Goal: Information Seeking & Learning: Learn about a topic

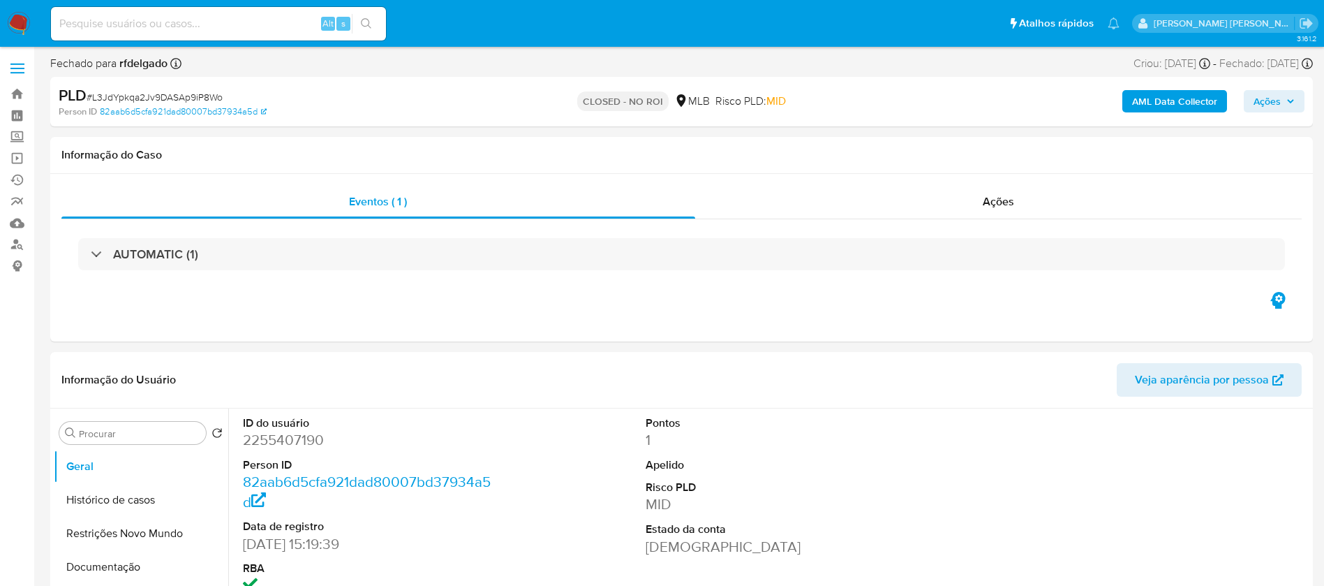
select select "10"
click at [21, 25] on img at bounding box center [19, 24] width 24 height 24
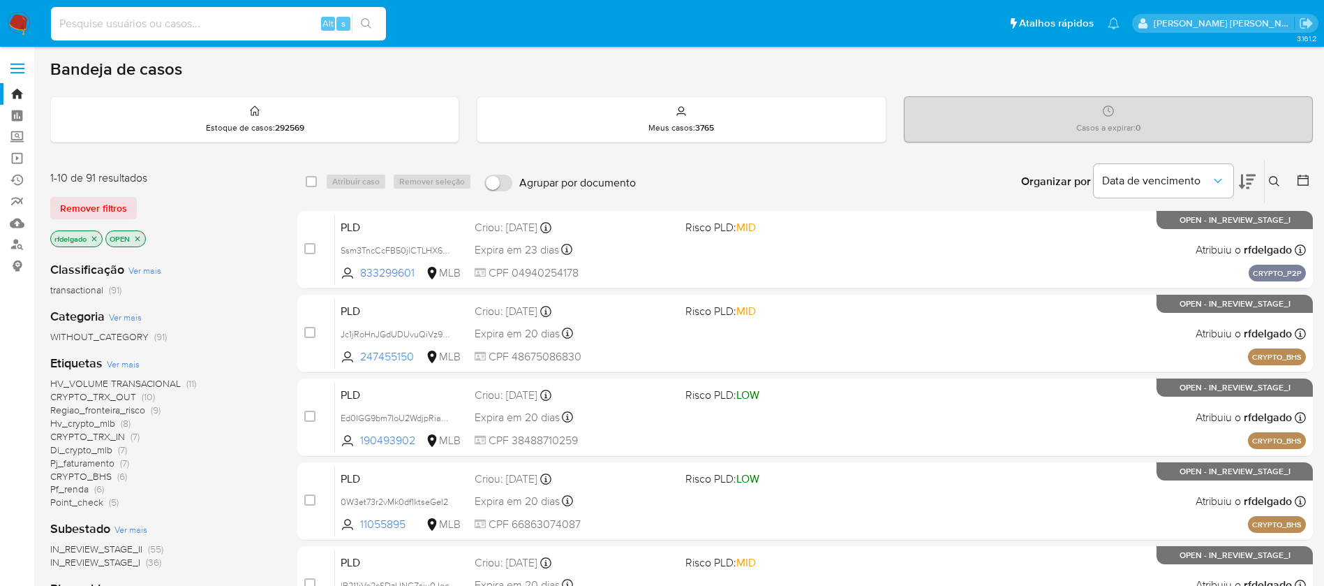
click at [188, 25] on input at bounding box center [218, 24] width 335 height 18
paste input "fUIP6Dv4EoQbknctrqgN5dNS"
type input "fUIP6Dv4EoQbknctrqgN5dNS"
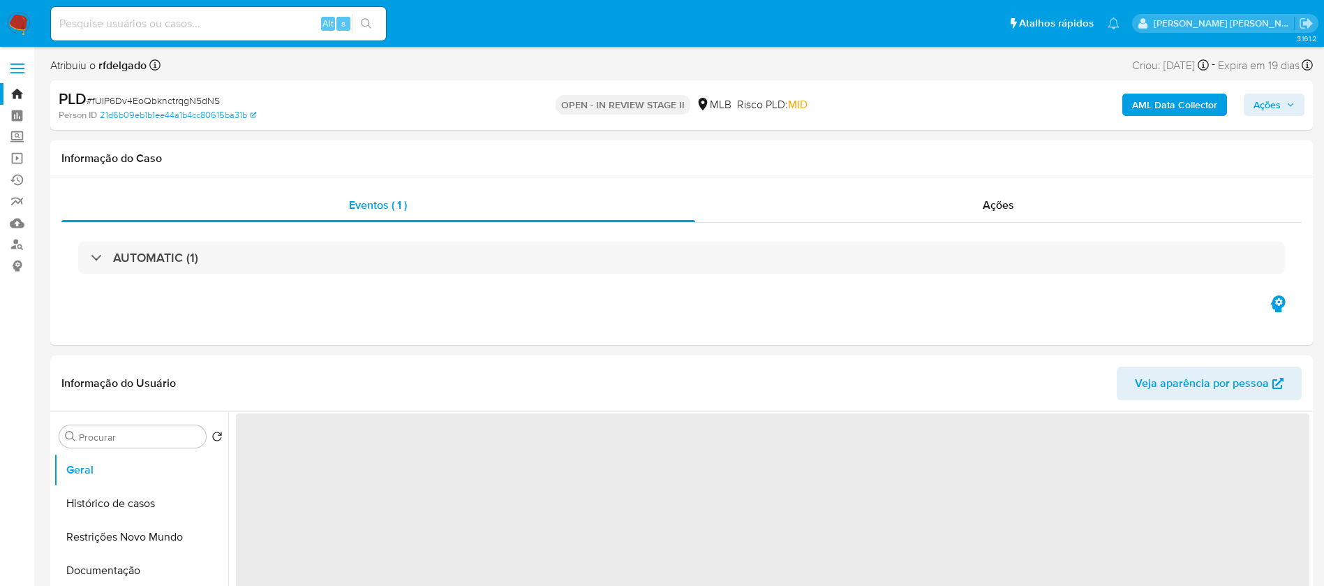
select select "10"
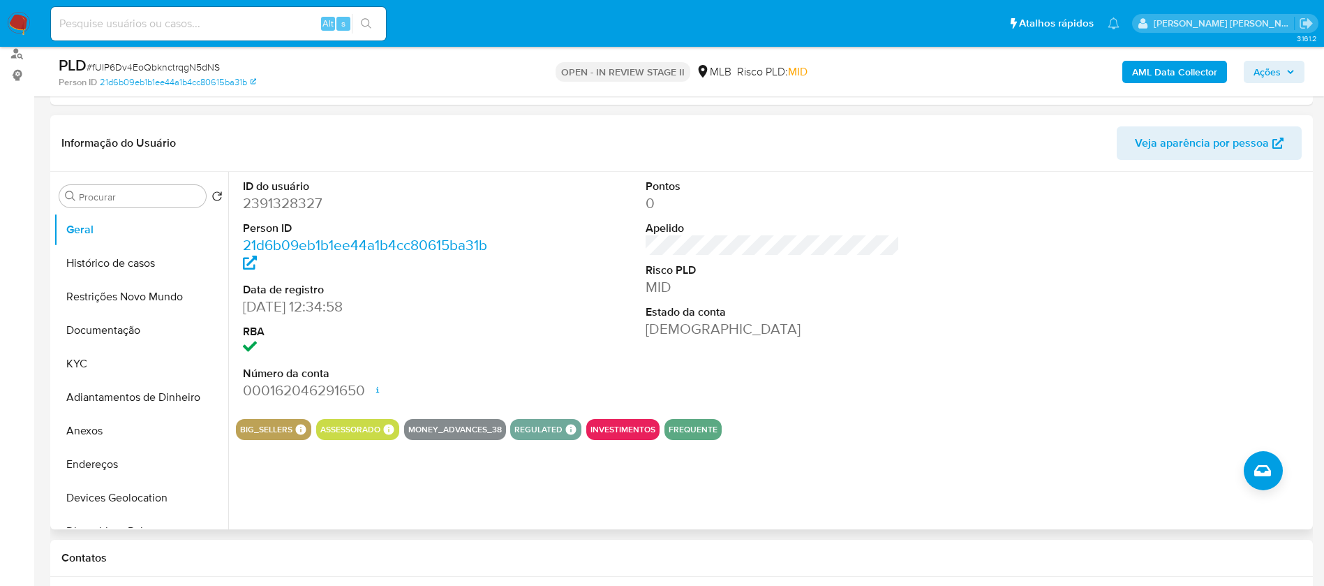
scroll to position [209, 0]
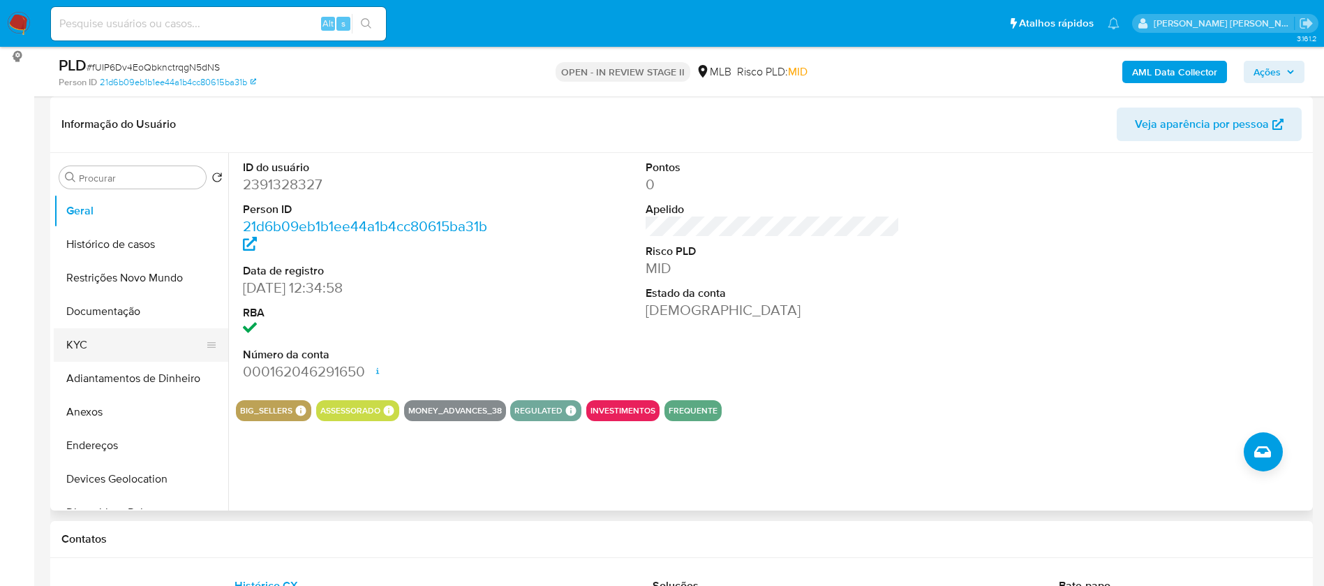
click at [123, 346] on button "KYC" at bounding box center [135, 345] width 163 height 34
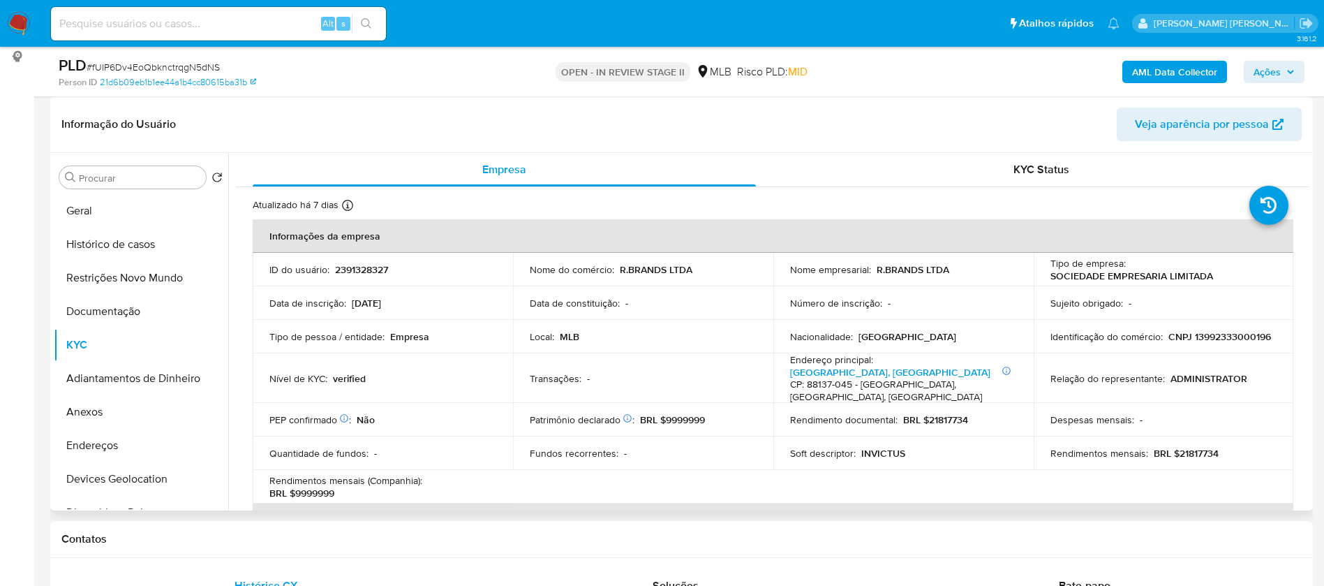
click at [1169, 342] on p "CNPJ 13992333000196" at bounding box center [1220, 336] width 103 height 13
copy p "13992333000196"
drag, startPoint x: 102, startPoint y: 213, endPoint x: 228, endPoint y: 200, distance: 127.0
click at [102, 212] on button "Geral" at bounding box center [141, 211] width 175 height 34
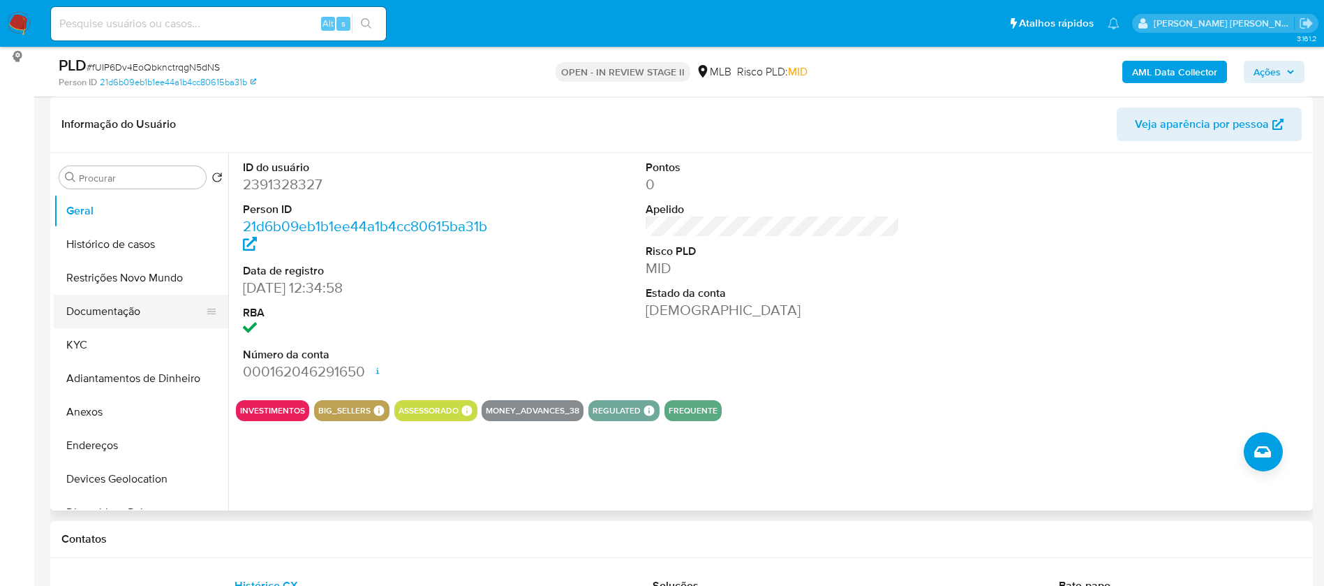
click at [88, 306] on button "Documentação" at bounding box center [135, 312] width 163 height 34
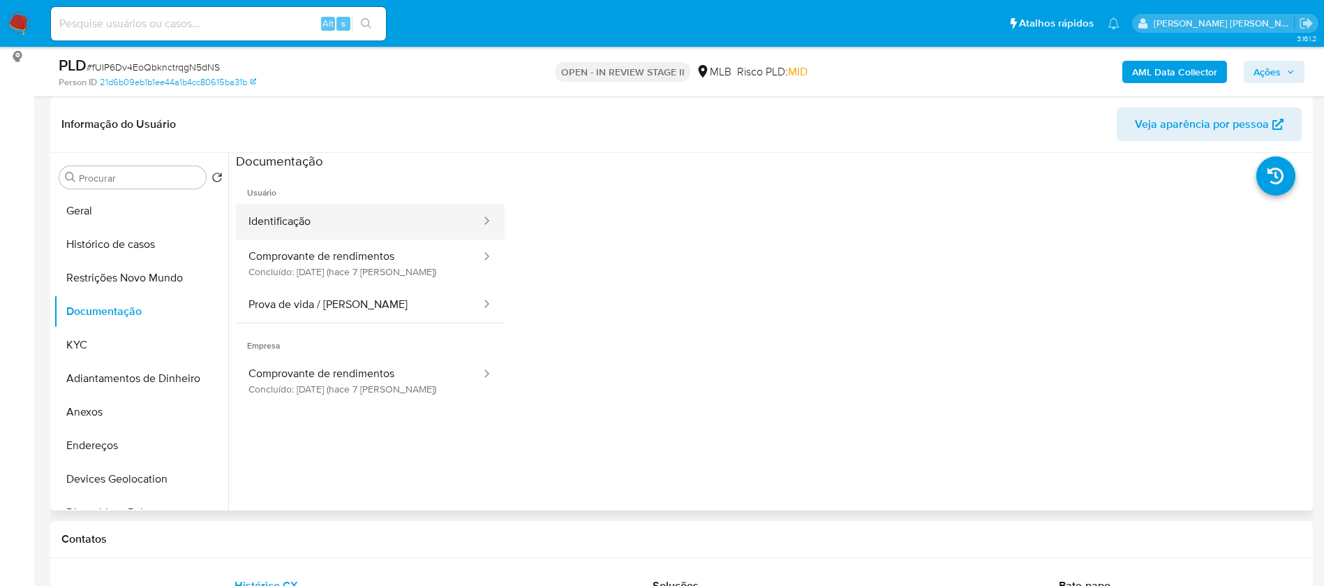
click at [327, 232] on button "Identificação" at bounding box center [359, 222] width 246 height 36
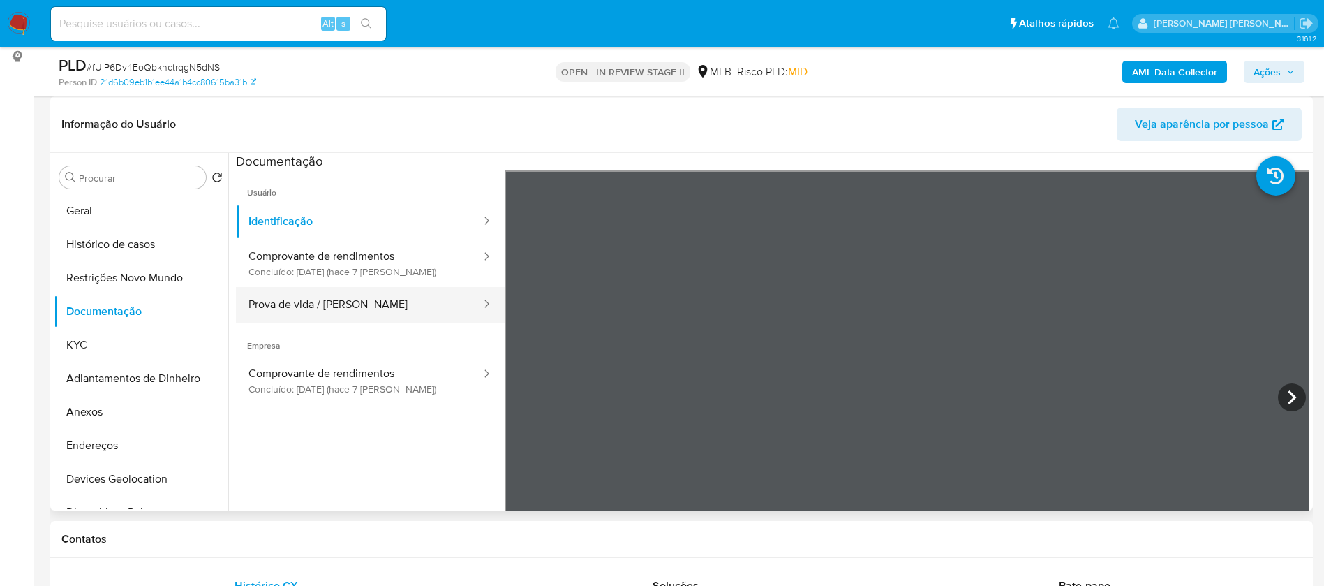
click at [325, 304] on button "Prova de vida / Selfie" at bounding box center [359, 305] width 246 height 36
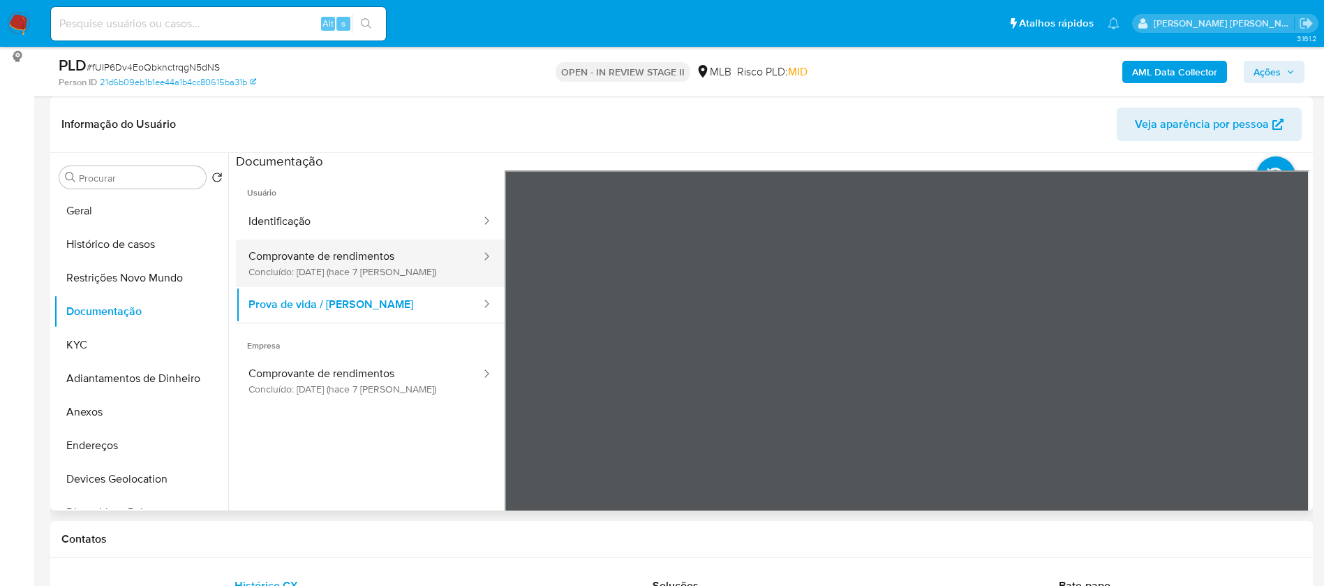
click at [367, 268] on button "Comprovante de rendimentos Concluído: 30/09/2025 (hace 7 días)" at bounding box center [359, 262] width 246 height 47
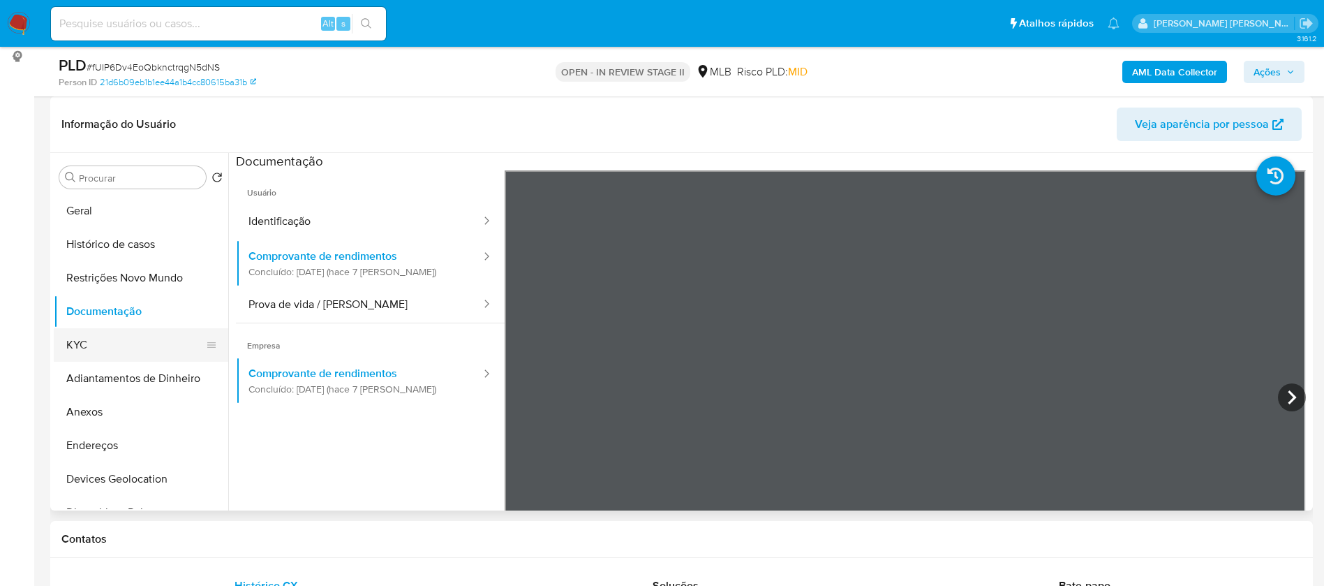
click at [127, 342] on button "KYC" at bounding box center [135, 345] width 163 height 34
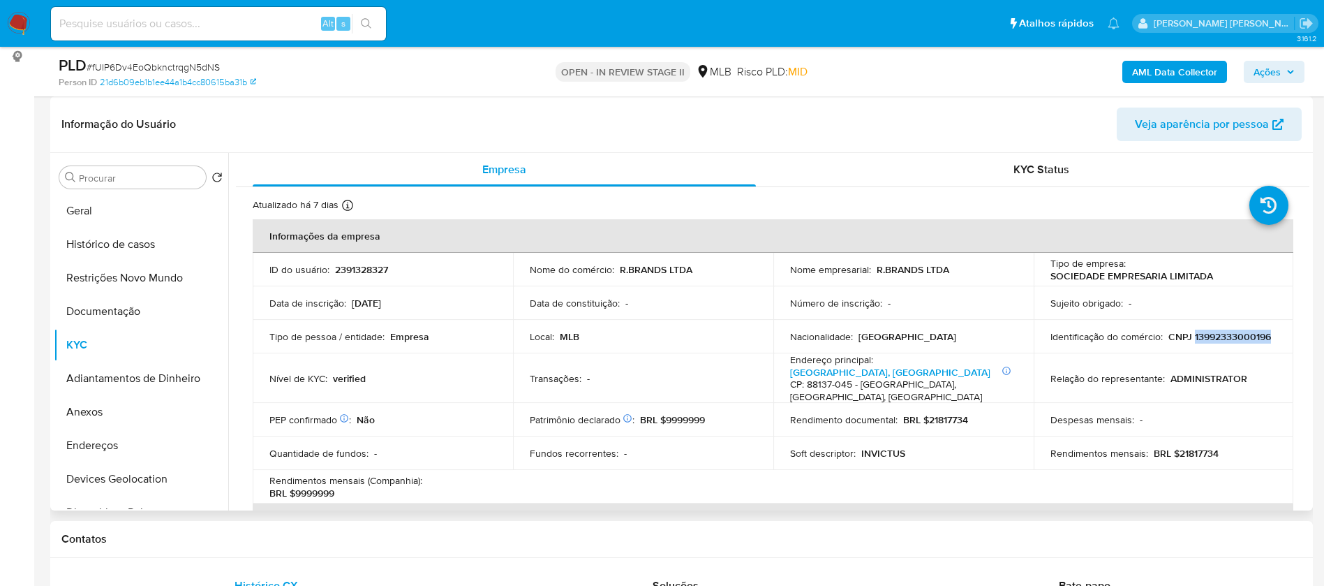
drag, startPoint x: 1158, startPoint y: 340, endPoint x: 1072, endPoint y: 347, distance: 86.8
click at [1072, 343] on div "Identificação do comércio : CNPJ 13992333000196" at bounding box center [1164, 336] width 227 height 13
copy p "13992333000196"
click at [99, 251] on button "Histórico de casos" at bounding box center [135, 245] width 163 height 34
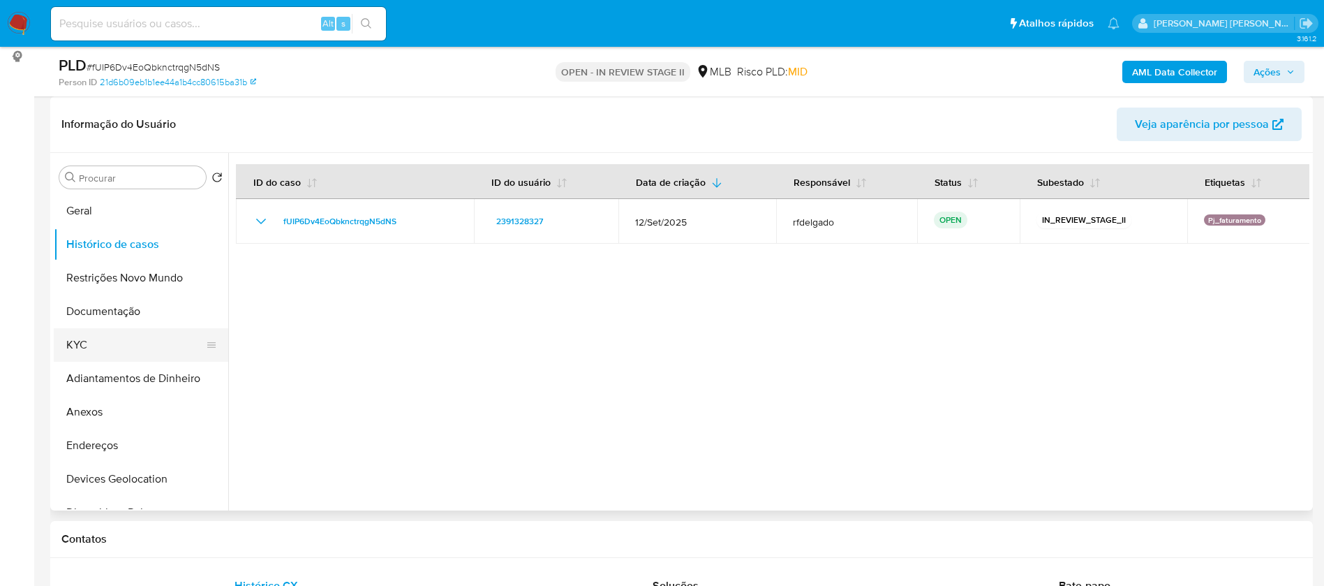
click at [111, 334] on button "KYC" at bounding box center [135, 345] width 163 height 34
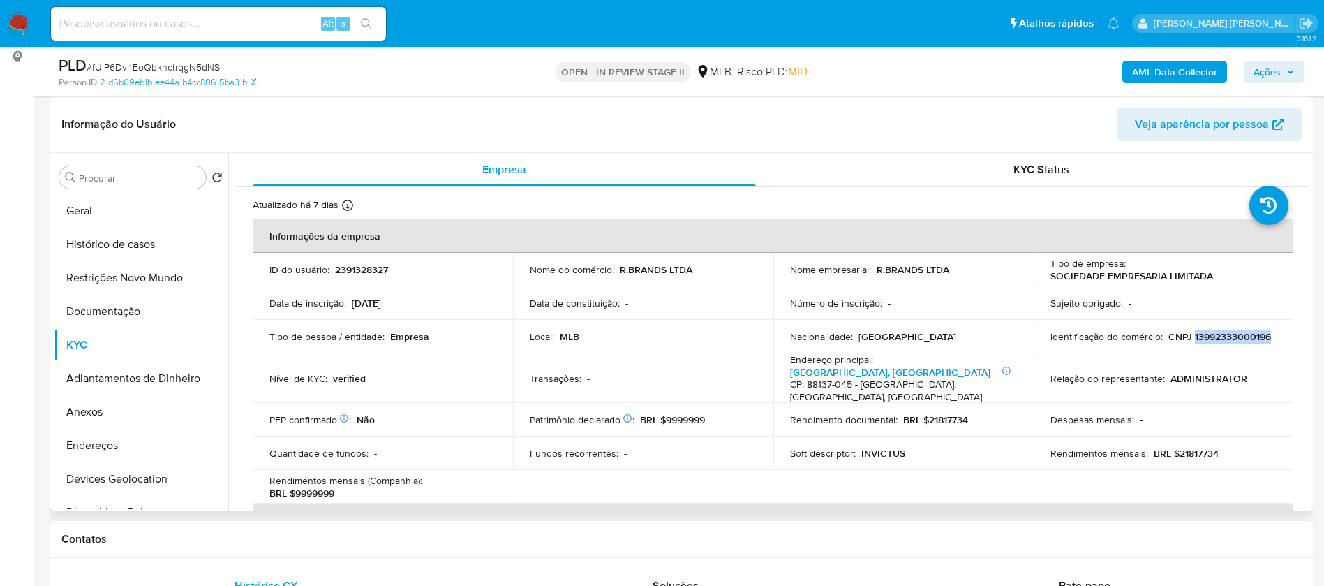
drag, startPoint x: 1143, startPoint y: 345, endPoint x: 1072, endPoint y: 343, distance: 71.2
click at [1072, 343] on div "Identificação do comércio : CNPJ 13992333000196" at bounding box center [1164, 336] width 227 height 13
copy p "13992333000196"
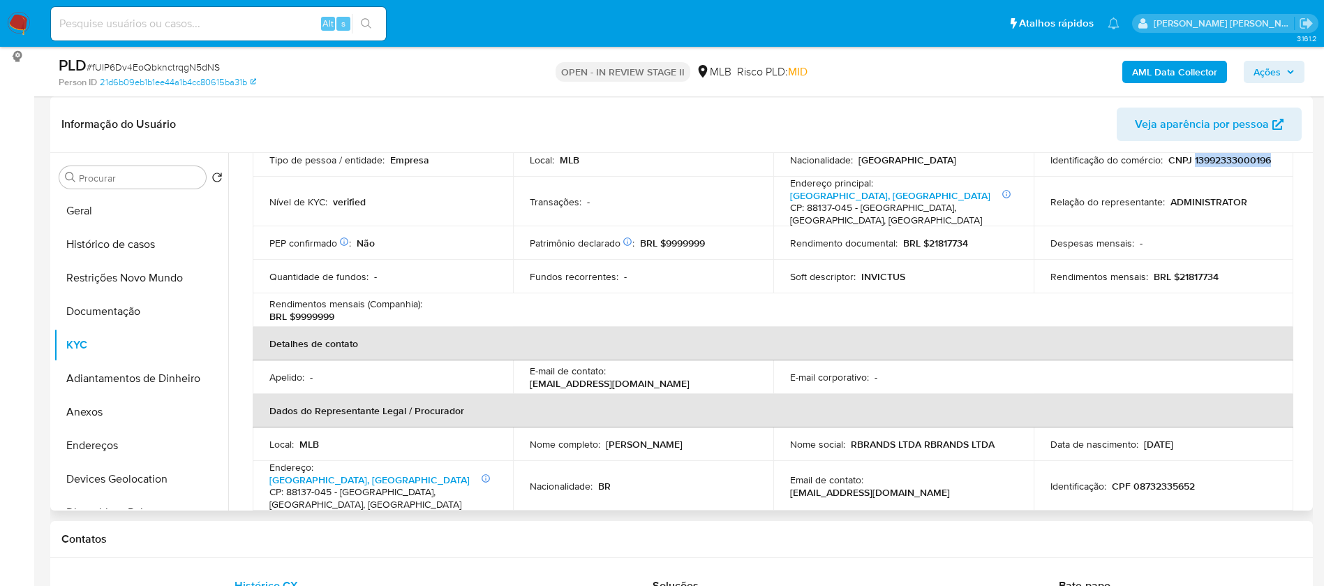
scroll to position [0, 0]
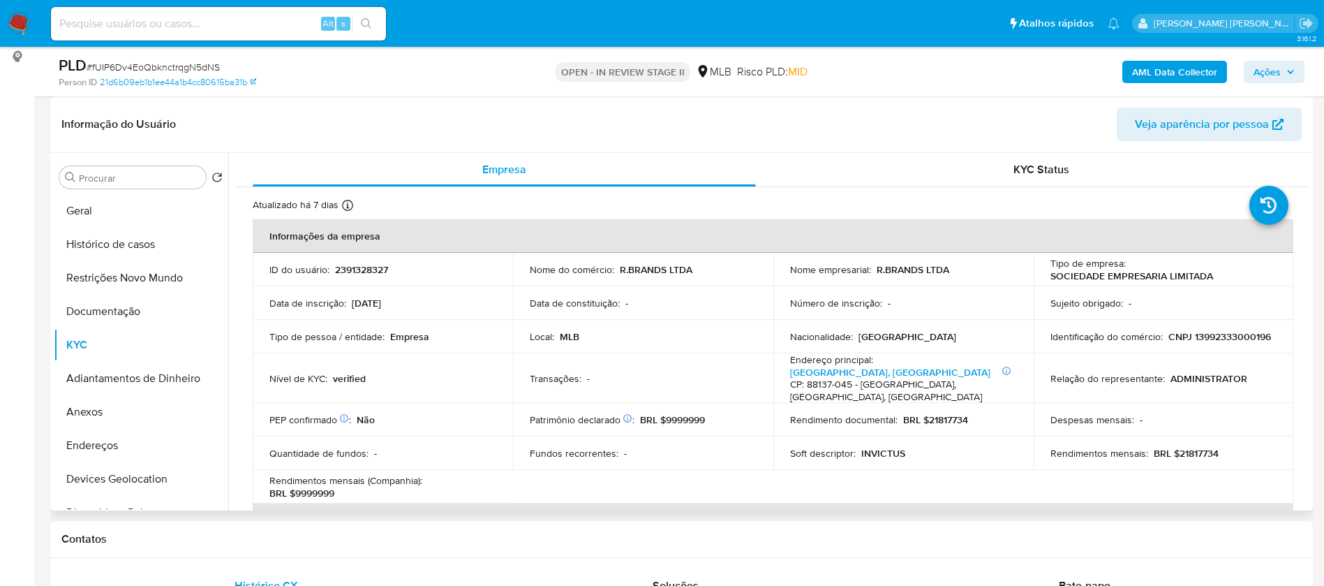
click at [371, 269] on p "2391328327" at bounding box center [361, 269] width 53 height 13
copy p "2391328327"
drag, startPoint x: 81, startPoint y: 214, endPoint x: 120, endPoint y: 226, distance: 40.9
click at [81, 214] on button "Geral" at bounding box center [135, 211] width 163 height 34
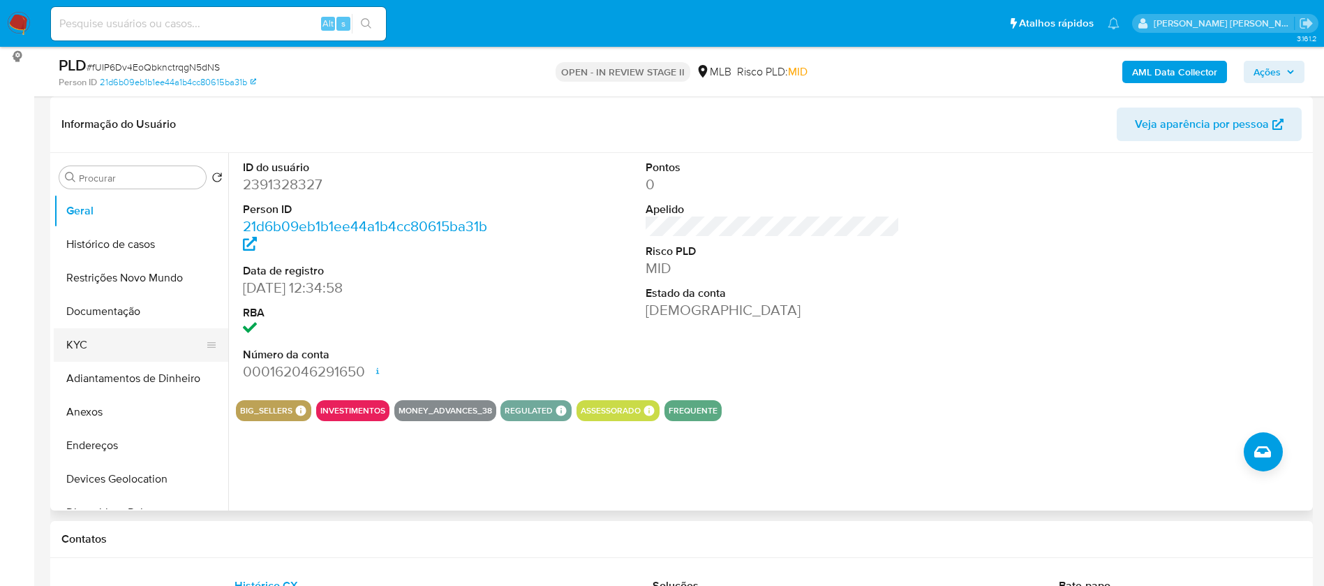
click at [148, 329] on button "KYC" at bounding box center [135, 345] width 163 height 34
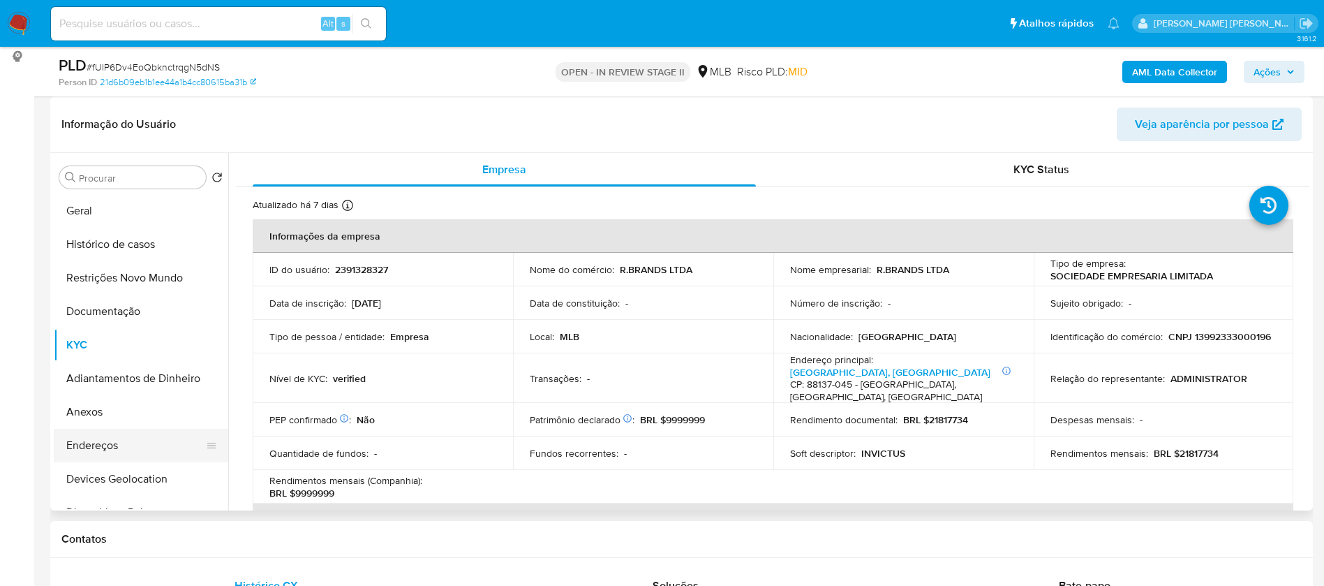
click at [102, 453] on button "Endereços" at bounding box center [135, 446] width 163 height 34
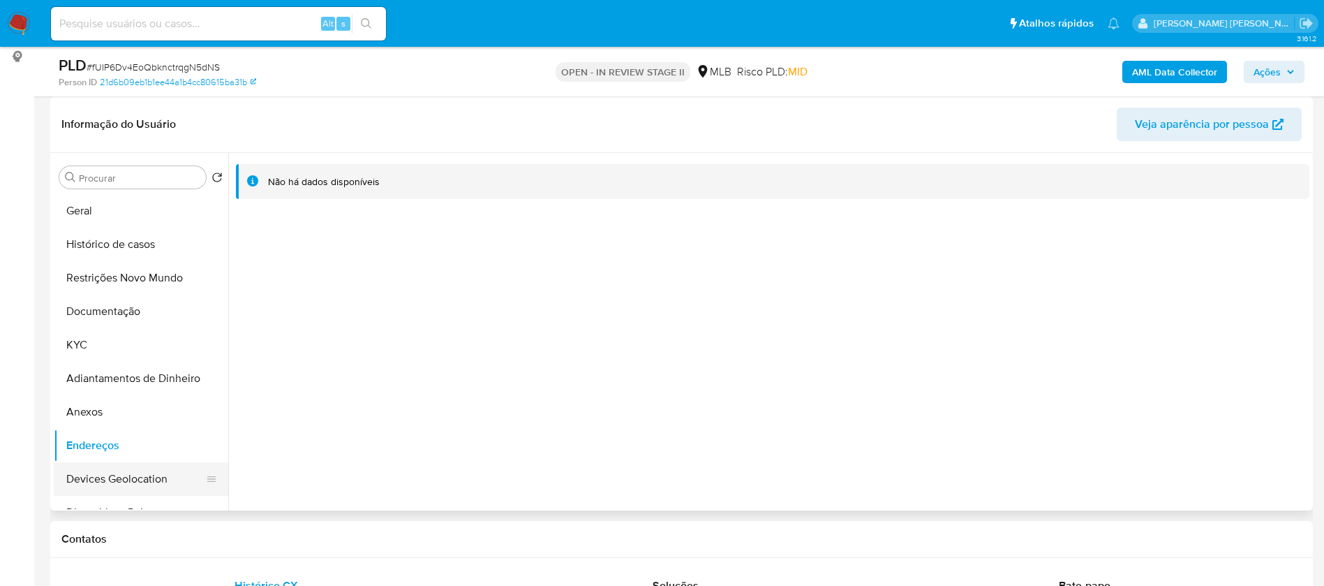
drag, startPoint x: 141, startPoint y: 481, endPoint x: 149, endPoint y: 475, distance: 10.1
click at [141, 480] on button "Devices Geolocation" at bounding box center [135, 479] width 163 height 34
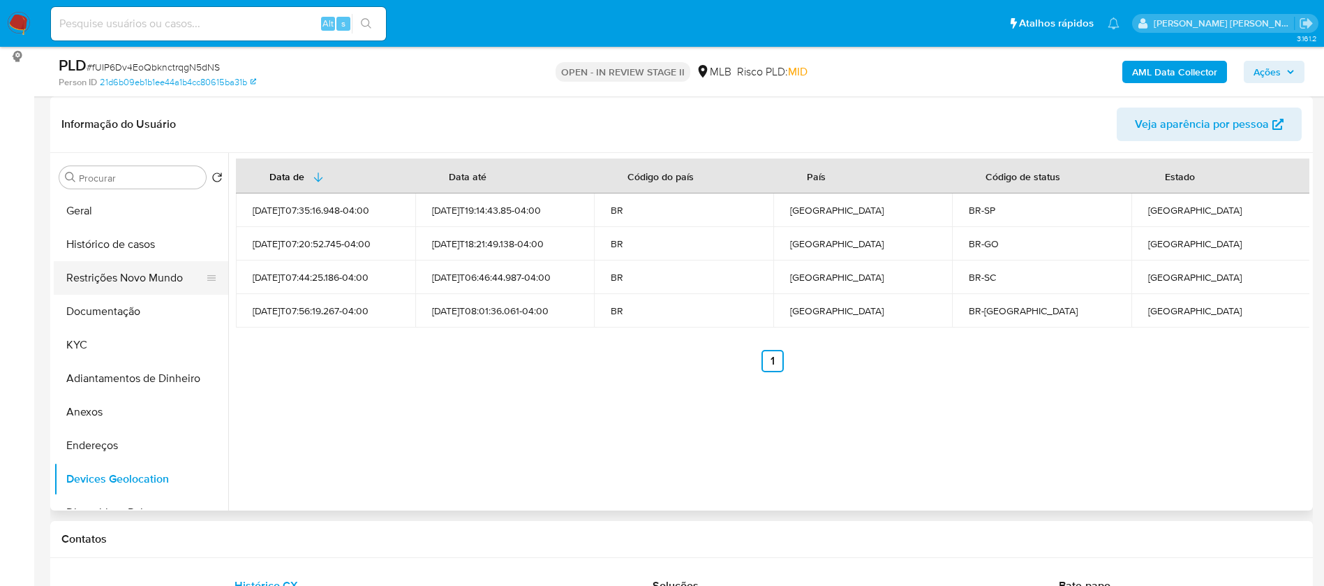
click at [86, 283] on button "Restrições Novo Mundo" at bounding box center [135, 278] width 163 height 34
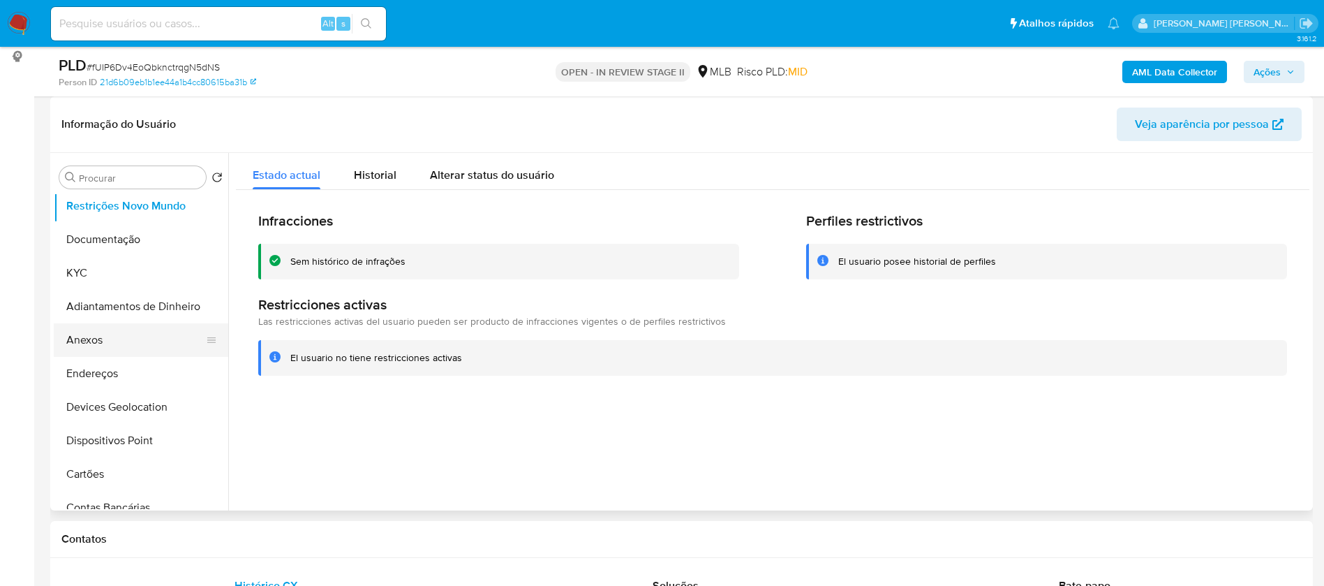
scroll to position [105, 0]
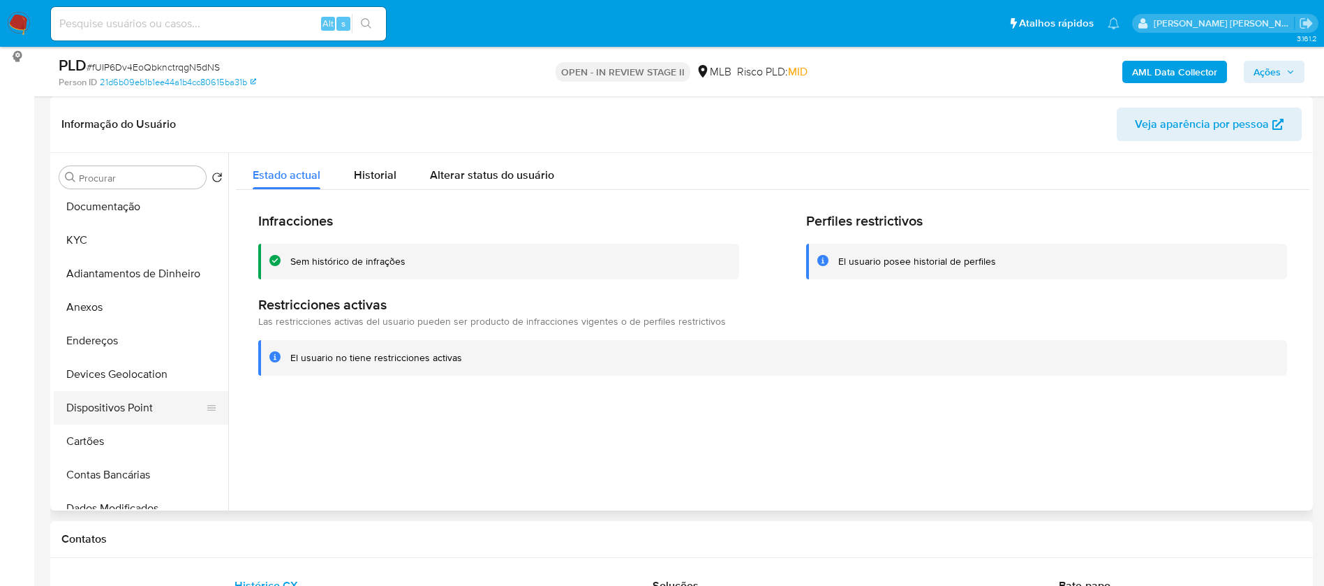
click at [158, 415] on button "Dispositivos Point" at bounding box center [135, 408] width 163 height 34
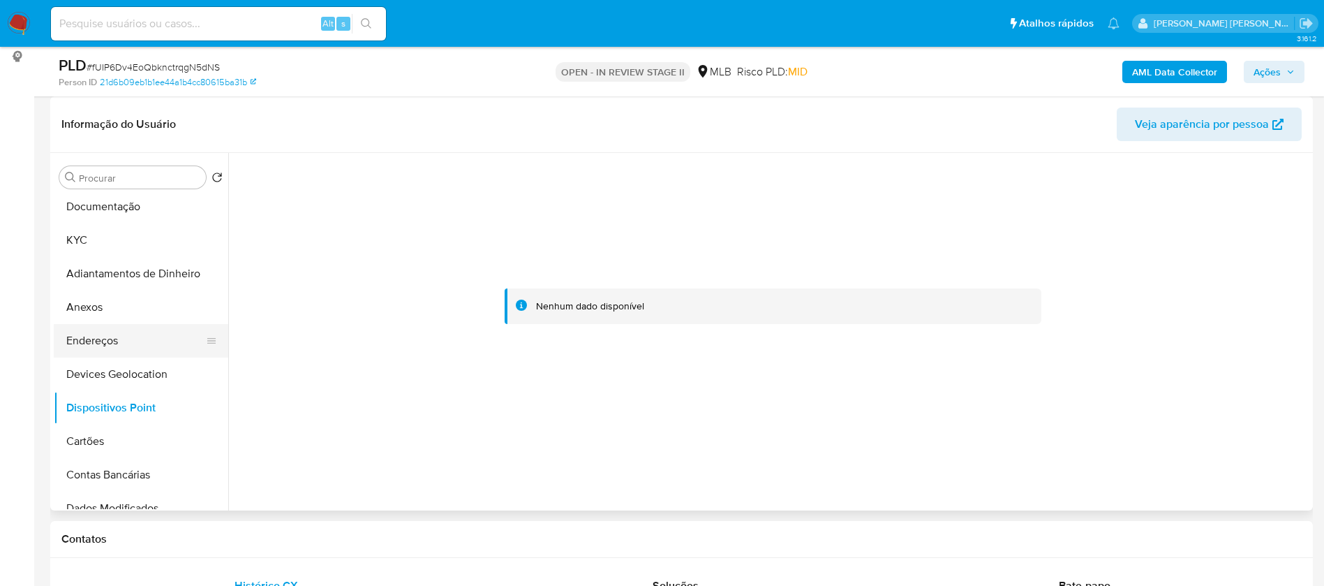
click at [128, 342] on button "Endereços" at bounding box center [135, 341] width 163 height 34
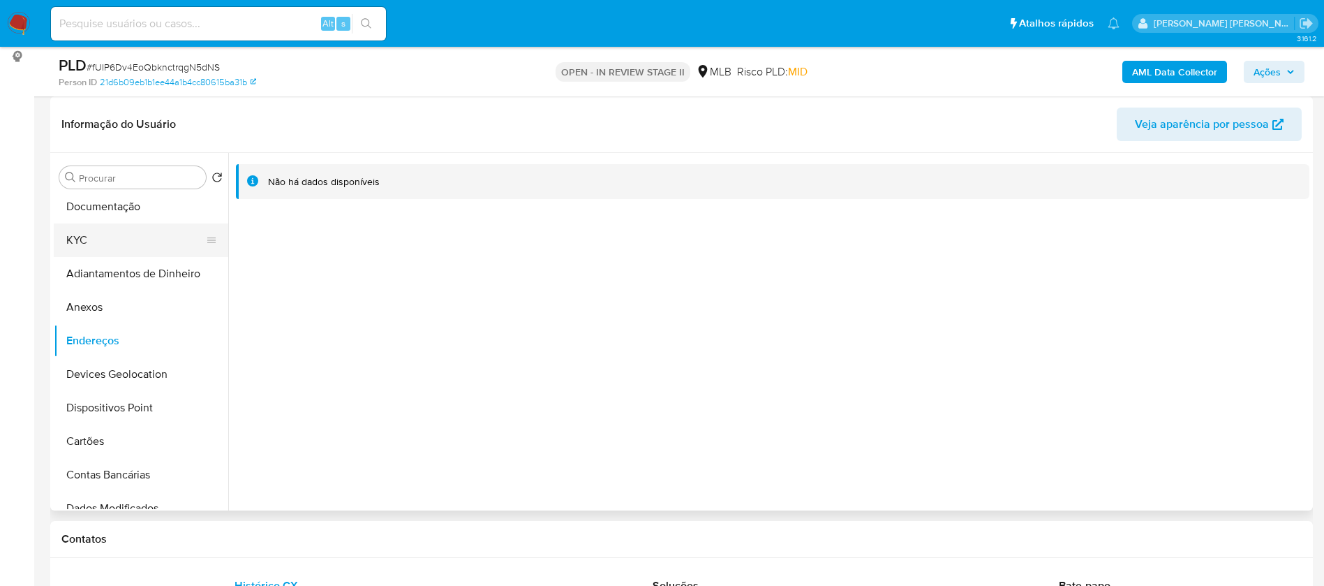
click at [101, 241] on button "KYC" at bounding box center [135, 240] width 163 height 34
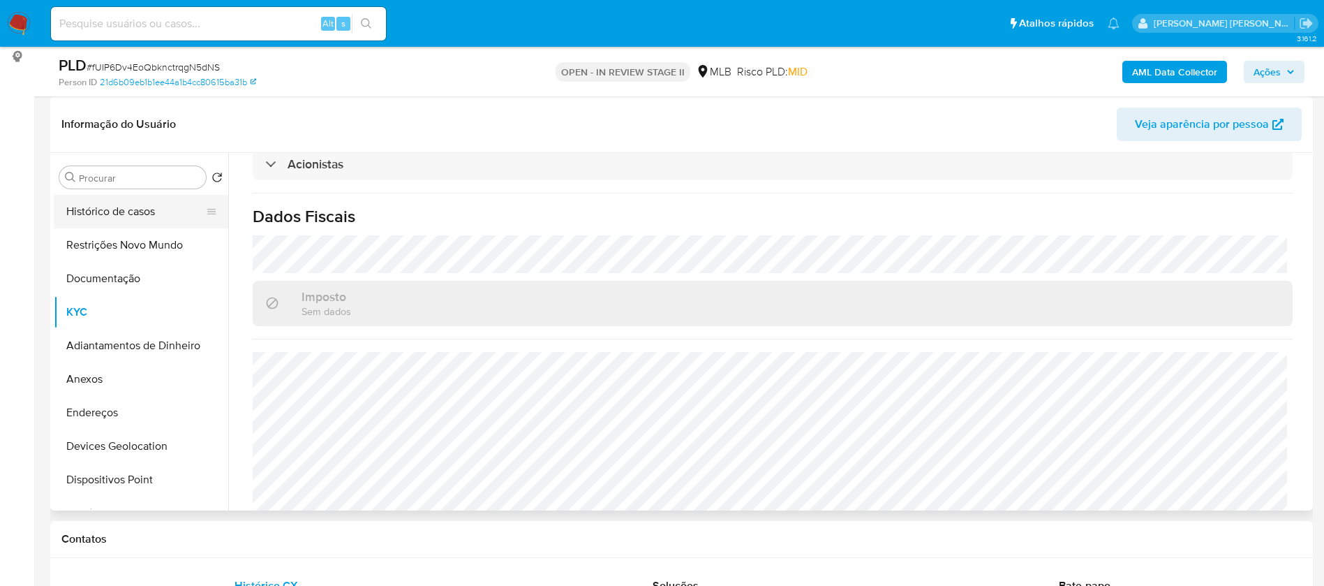
scroll to position [0, 0]
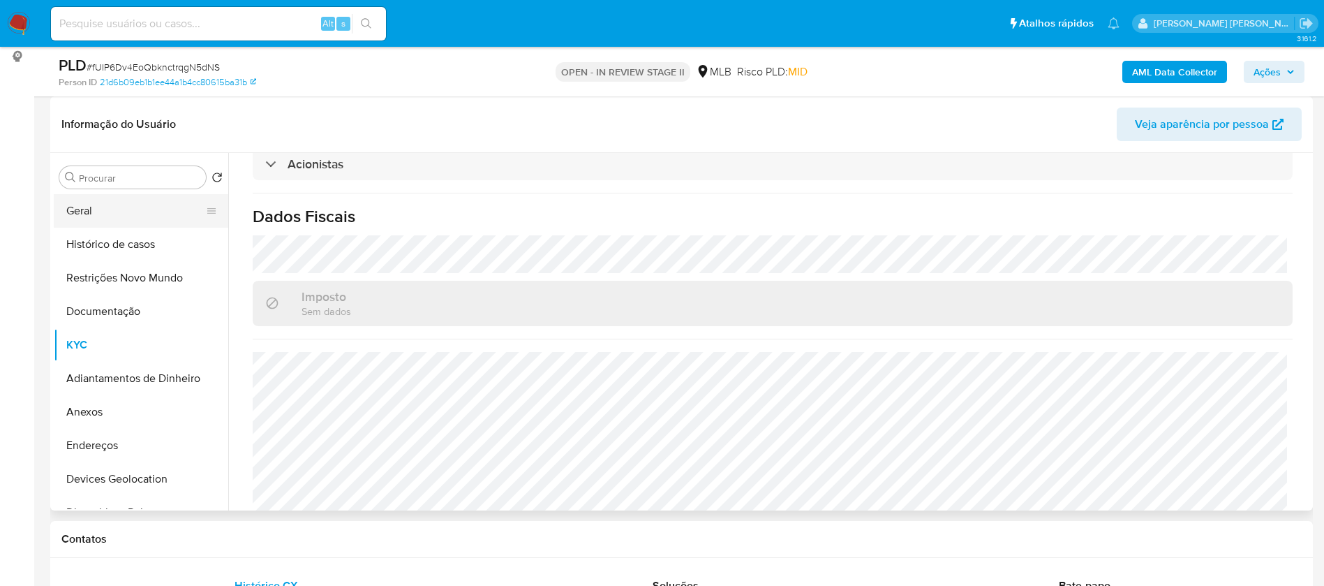
click at [114, 210] on button "Geral" at bounding box center [135, 211] width 163 height 34
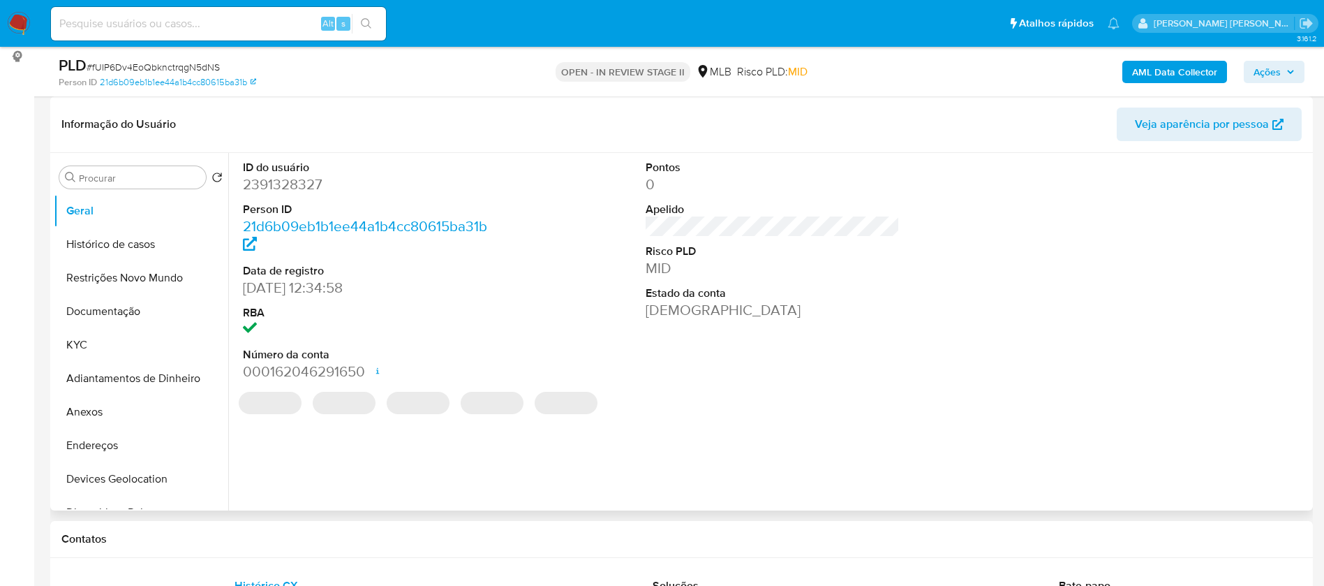
click at [298, 178] on dd "2391328327" at bounding box center [370, 185] width 255 height 20
copy dd "2391328327"
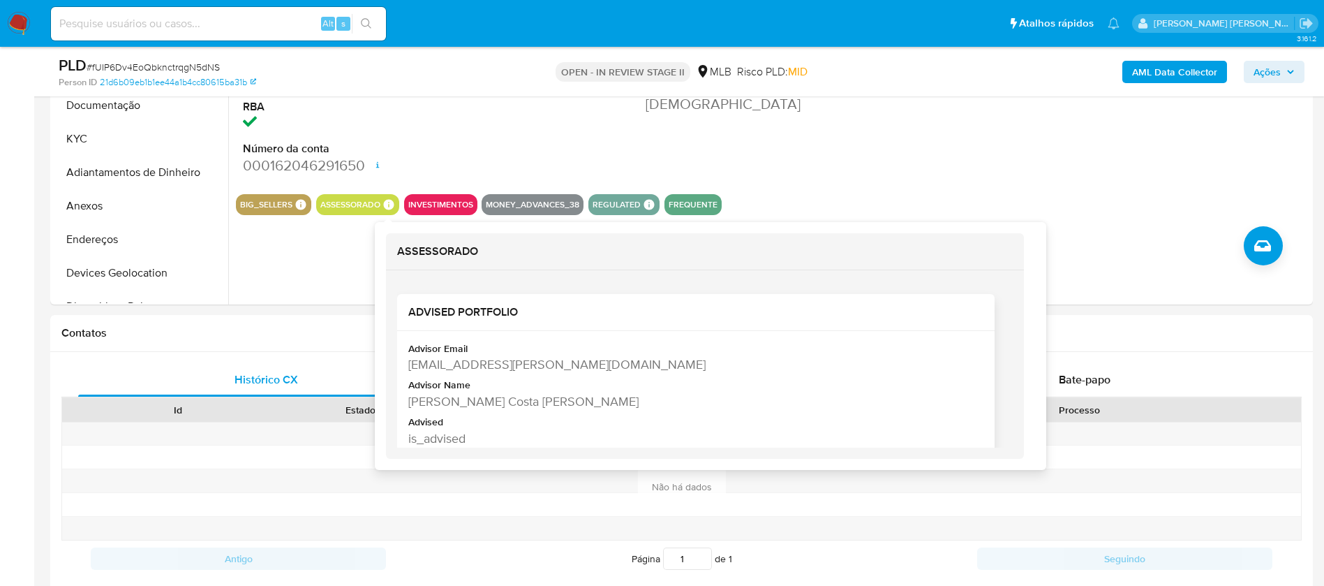
scroll to position [419, 0]
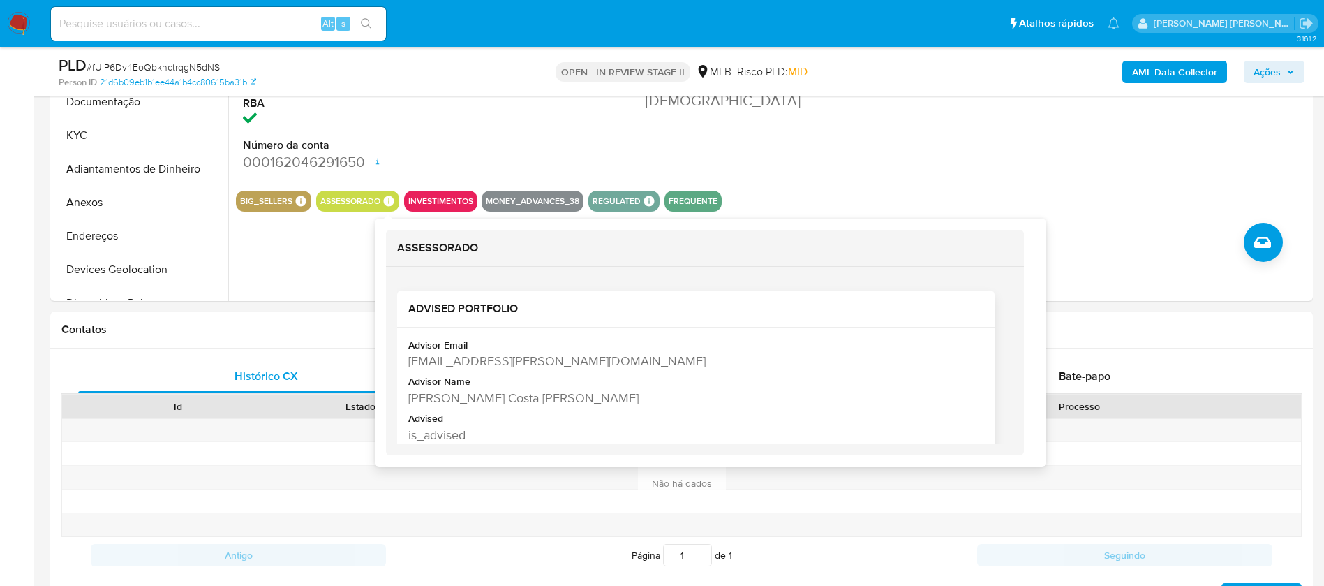
click at [448, 401] on div "Amanda Aparecida Costa De Oliveira" at bounding box center [694, 397] width 572 height 17
copy div "Amanda Aparecida Costa De Oliveira"
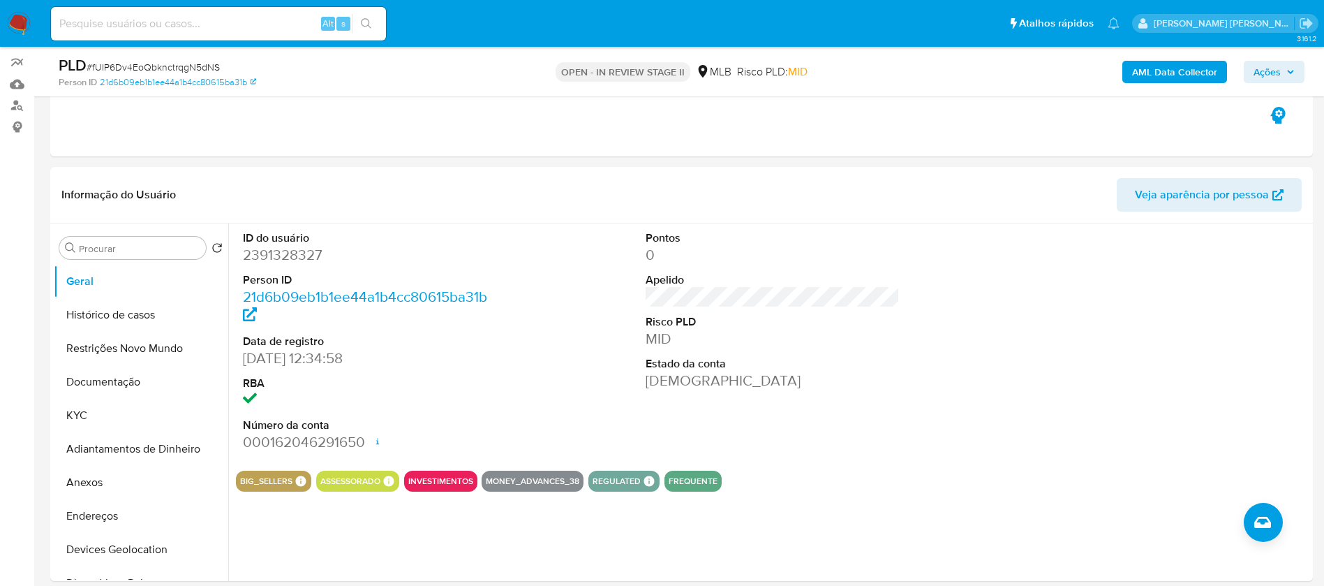
scroll to position [105, 0]
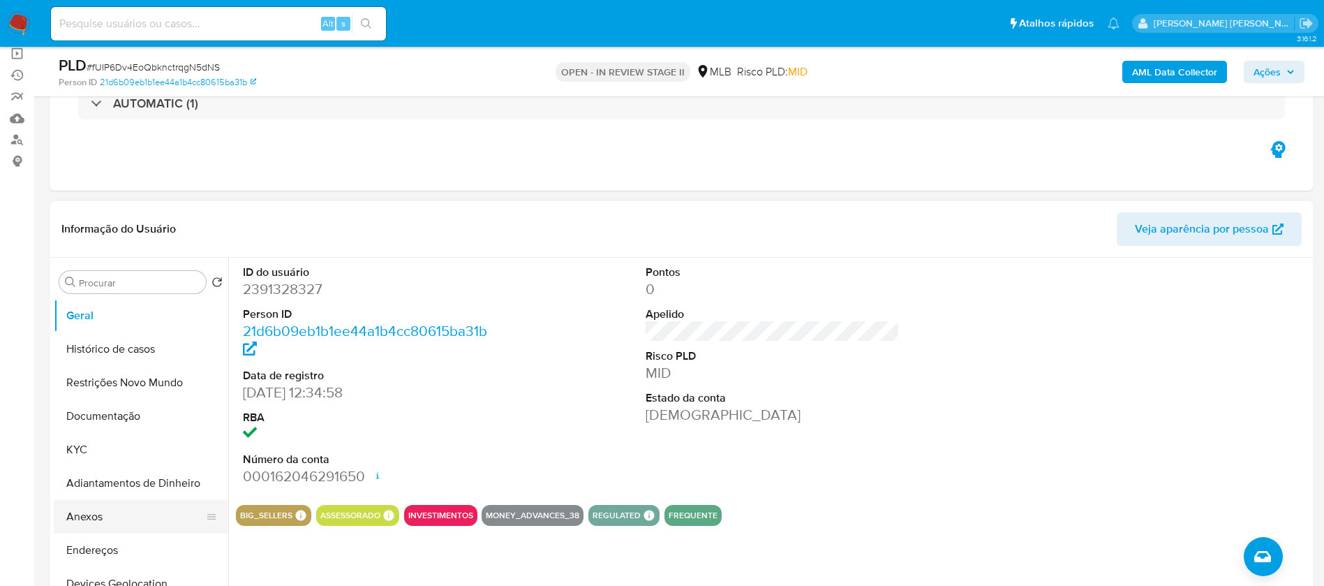
click at [113, 512] on button "Anexos" at bounding box center [135, 517] width 163 height 34
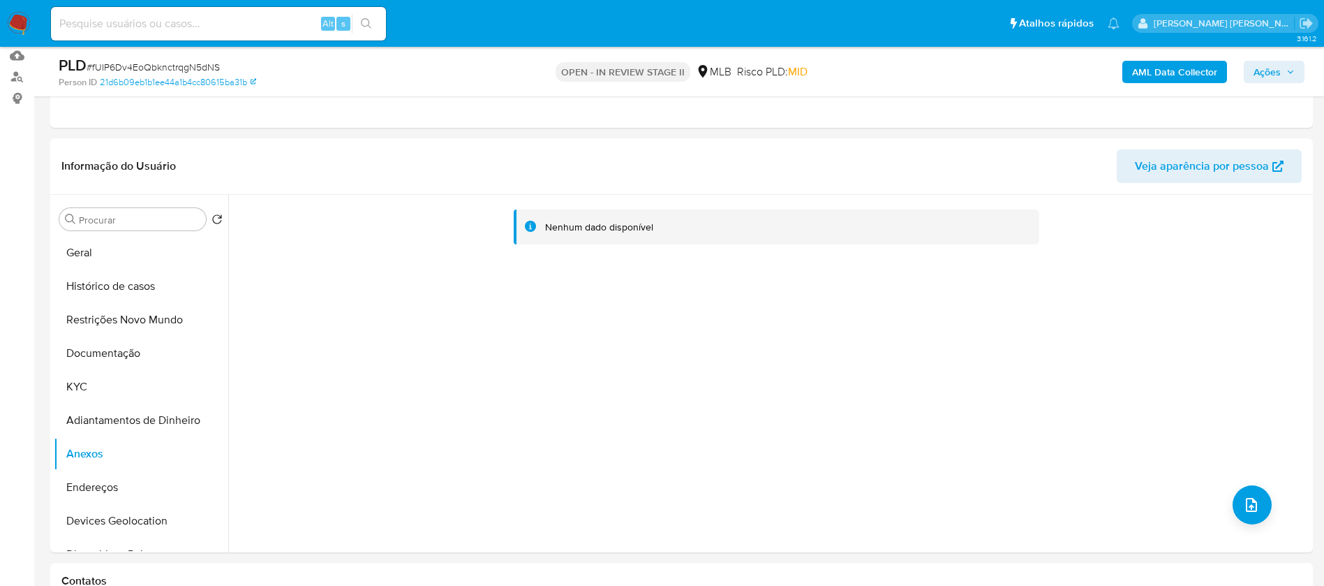
scroll to position [209, 0]
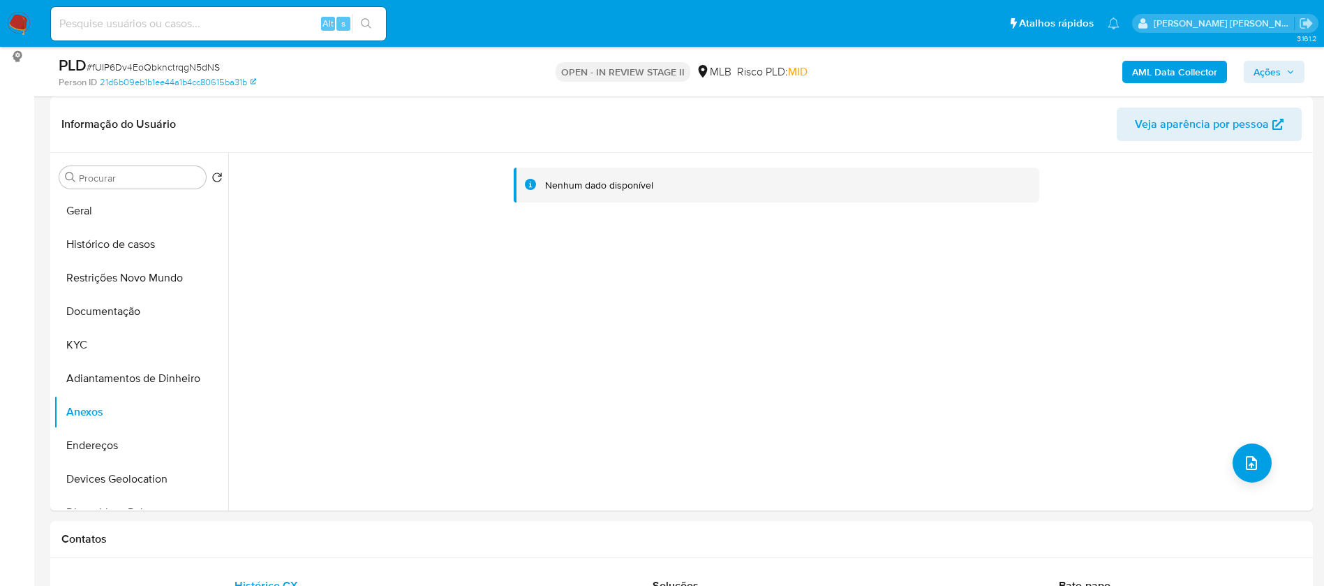
click at [1187, 68] on b "AML Data Collector" at bounding box center [1174, 72] width 85 height 22
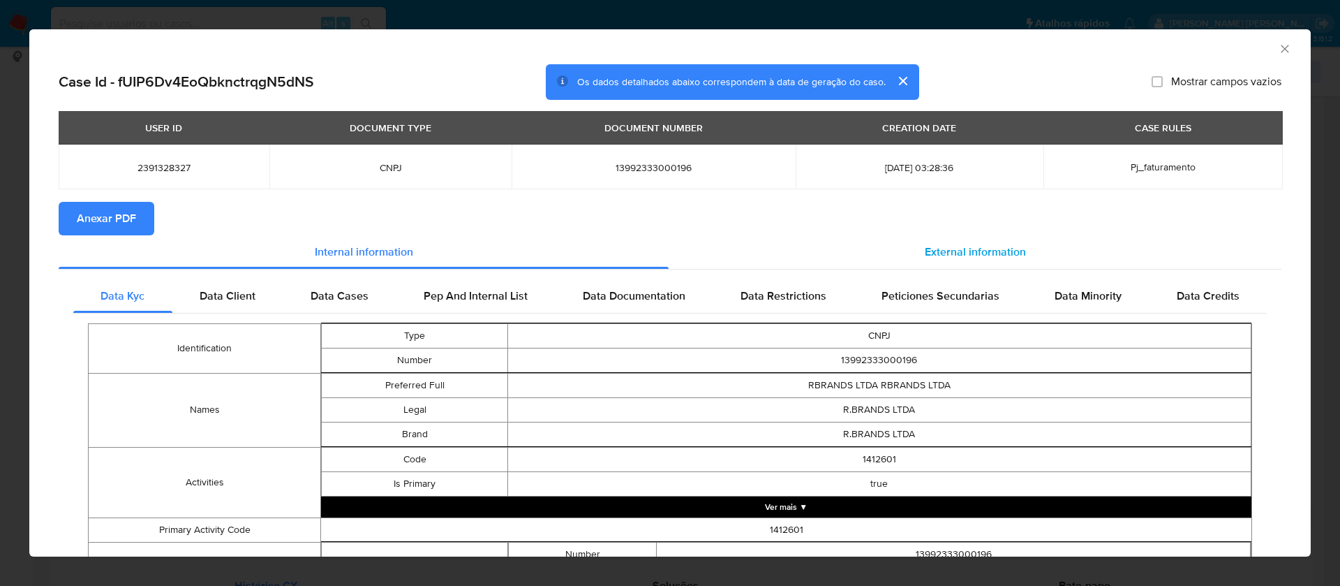
click at [912, 246] on div "External information" at bounding box center [975, 252] width 613 height 34
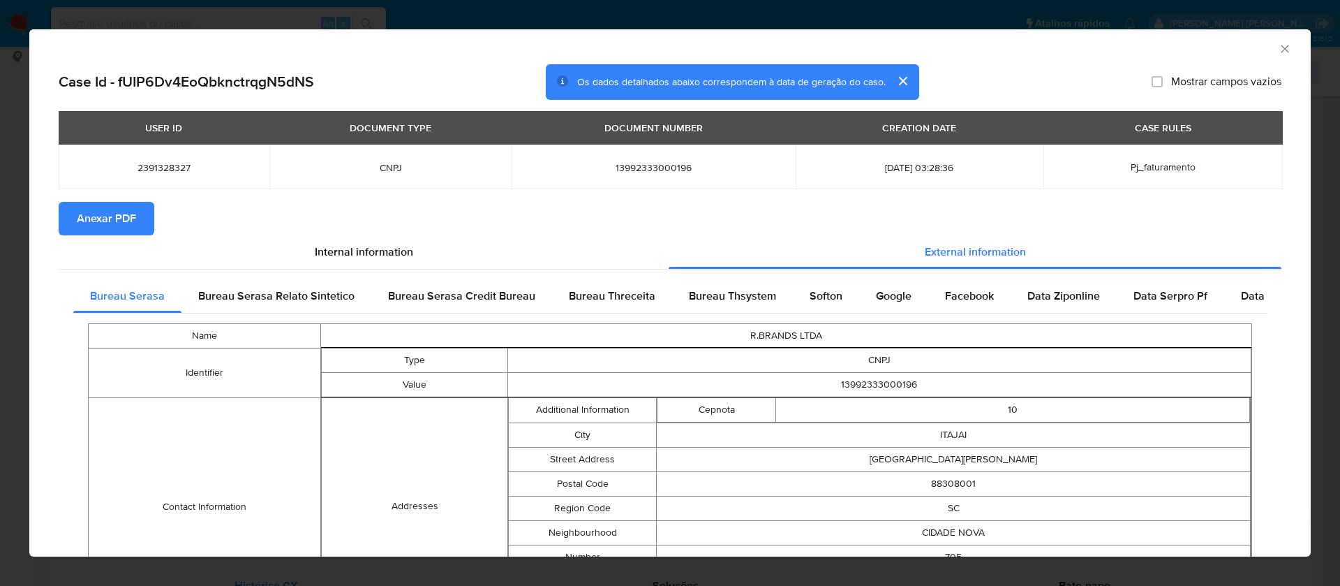
click at [121, 210] on span "Anexar PDF" at bounding box center [106, 218] width 59 height 31
click at [472, 61] on div "AML Data Collector" at bounding box center [670, 46] width 1282 height 35
click at [1278, 45] on icon "Fechar a janela" at bounding box center [1285, 49] width 14 height 14
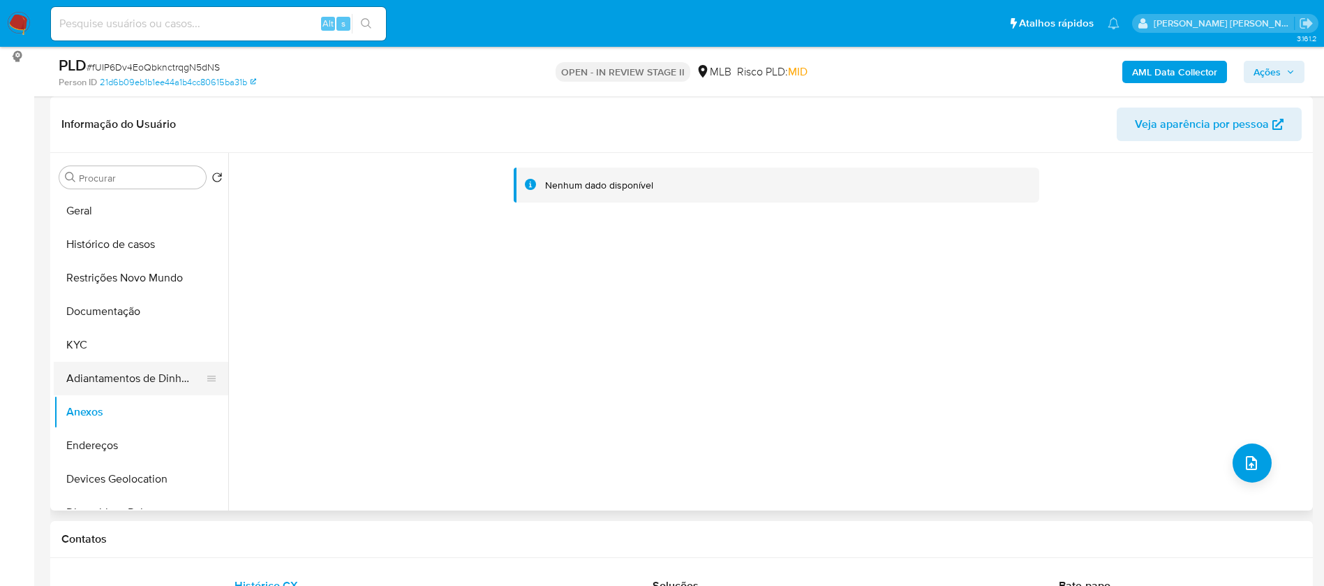
click at [114, 383] on button "Adiantamentos de Dinheiro" at bounding box center [135, 379] width 163 height 34
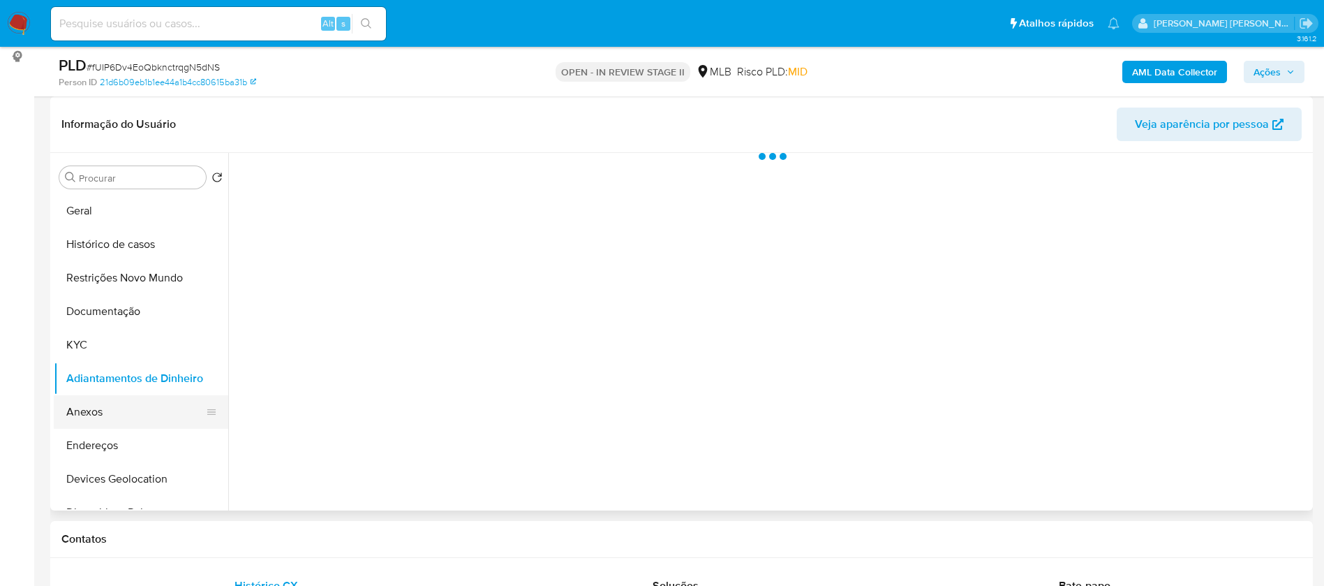
click at [121, 406] on button "Anexos" at bounding box center [135, 412] width 163 height 34
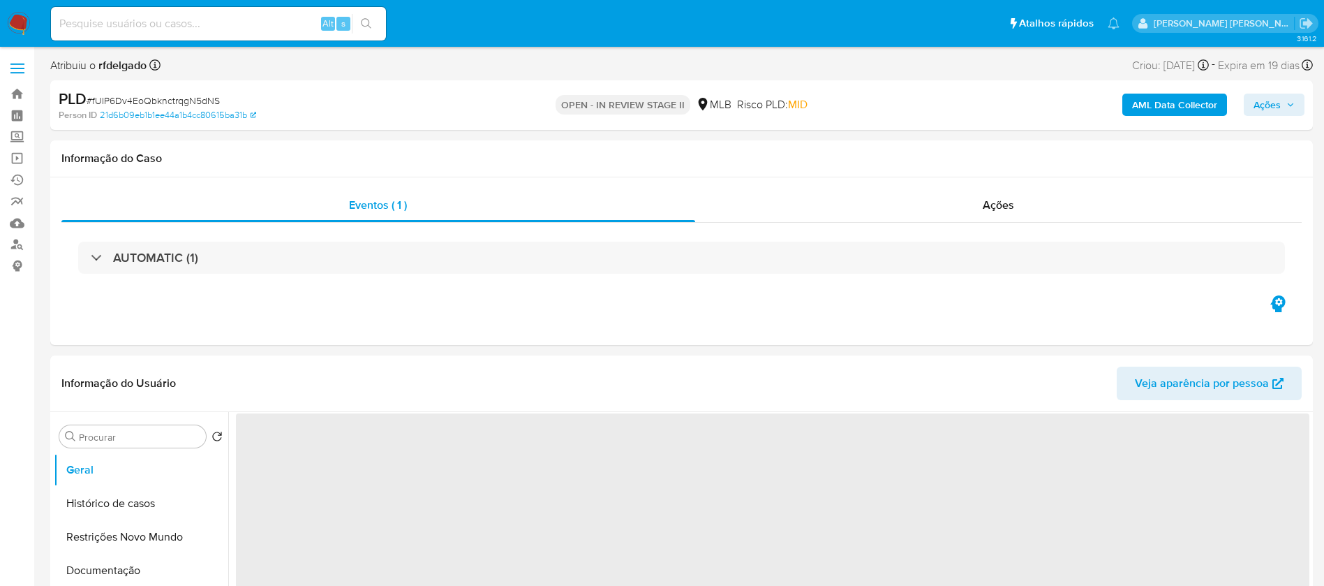
select select "10"
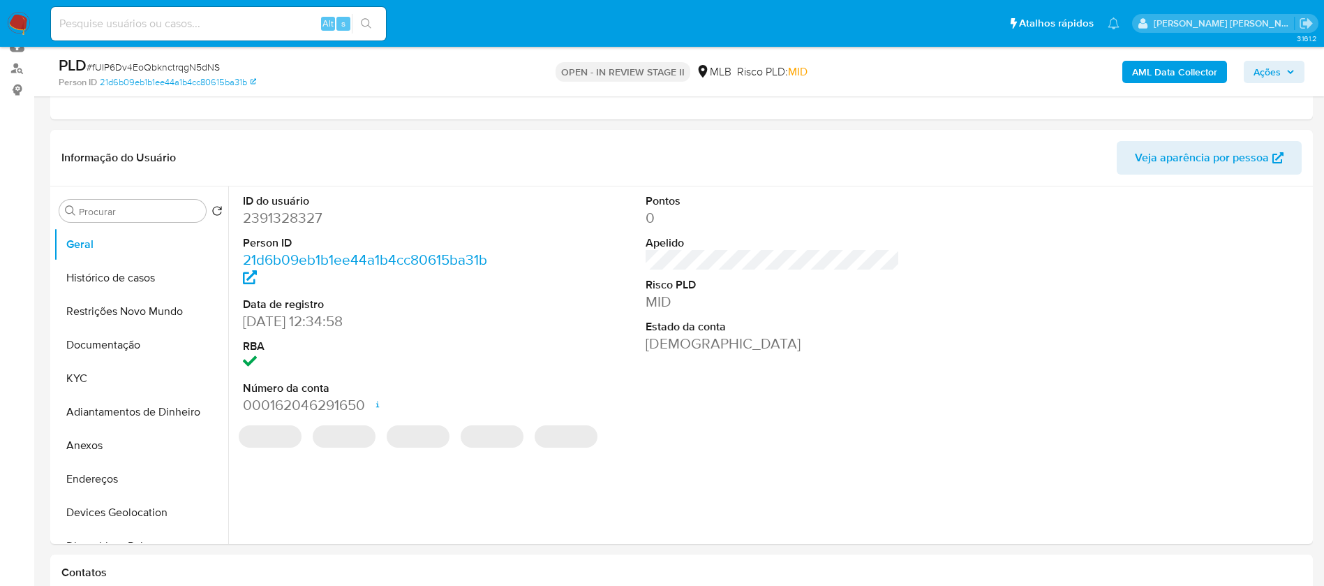
scroll to position [209, 0]
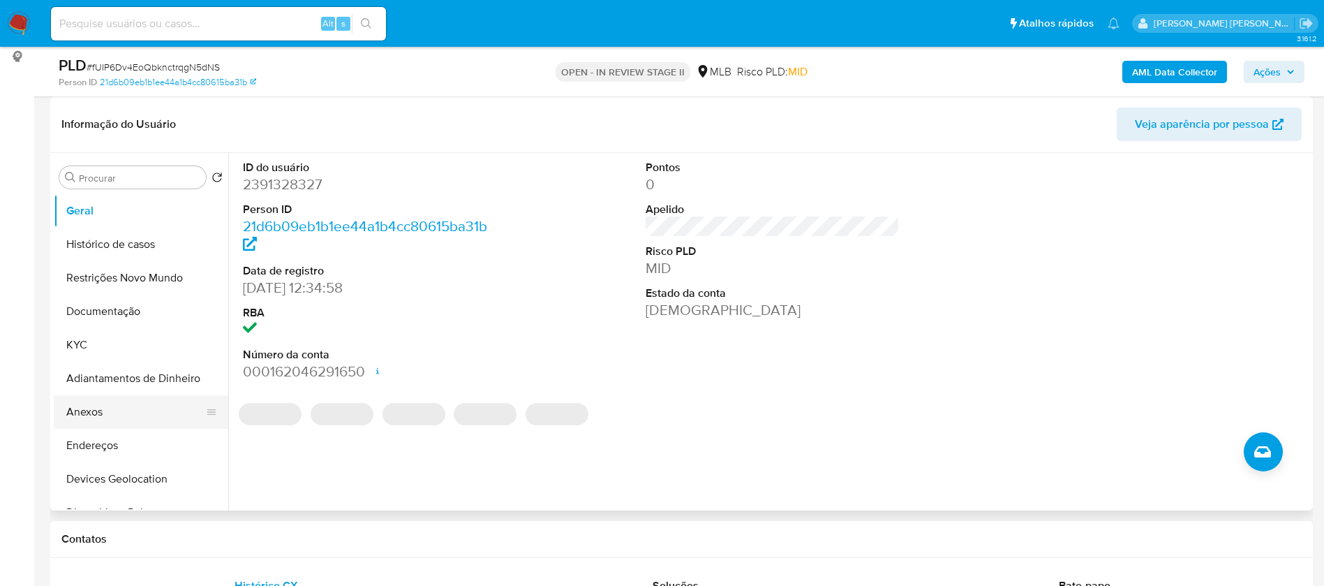
click at [110, 407] on button "Anexos" at bounding box center [135, 412] width 163 height 34
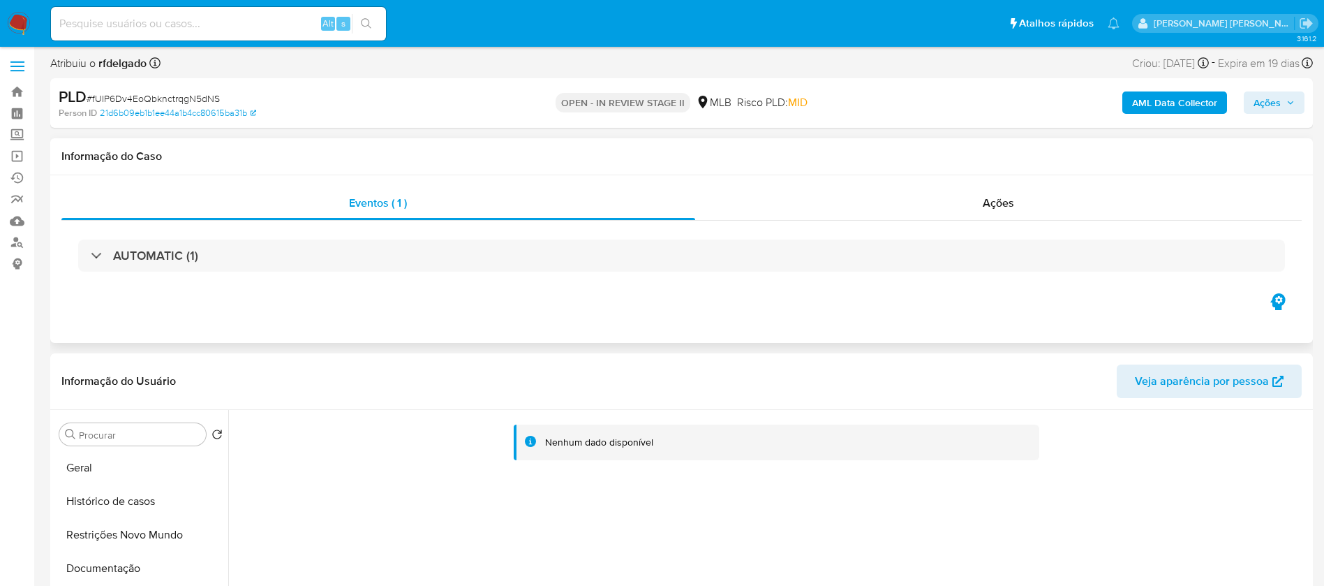
scroll to position [0, 0]
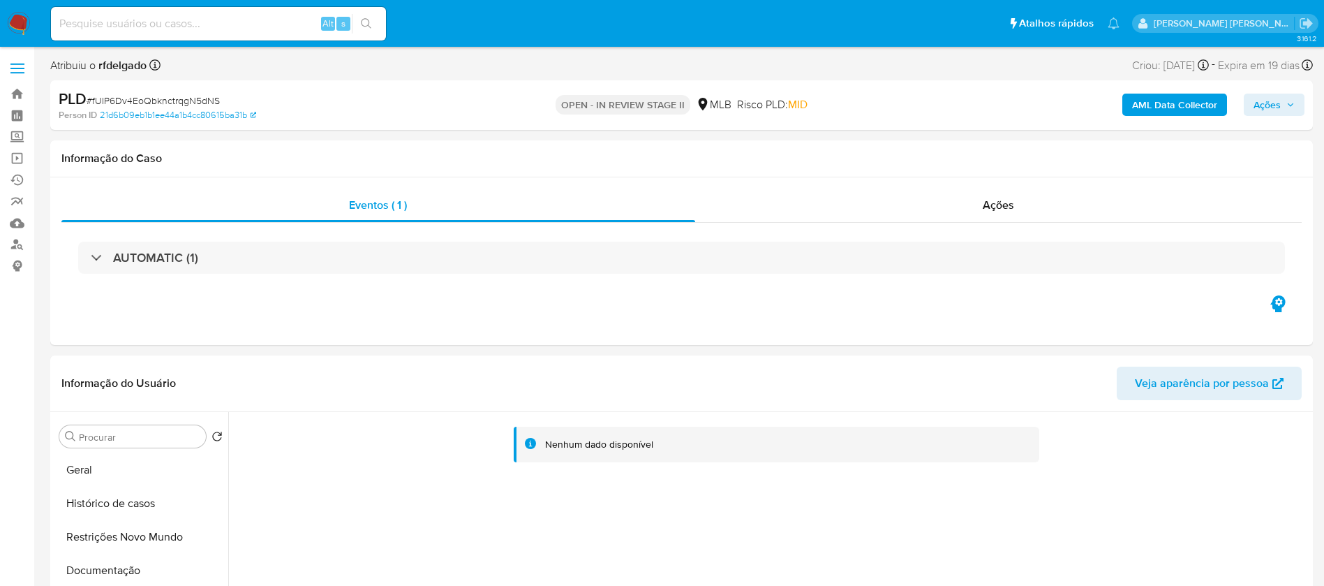
click at [1157, 103] on b "AML Data Collector" at bounding box center [1174, 105] width 85 height 22
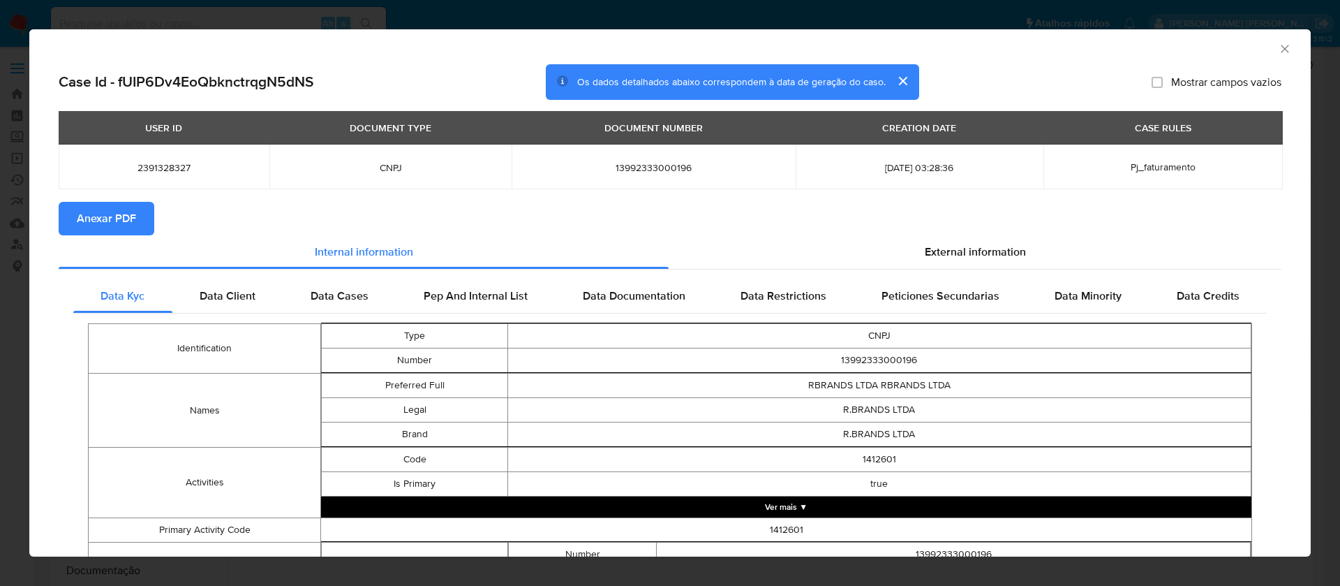
click at [138, 211] on button "Anexar PDF" at bounding box center [107, 219] width 96 height 34
click at [1278, 48] on icon "Fechar a janela" at bounding box center [1285, 49] width 14 height 14
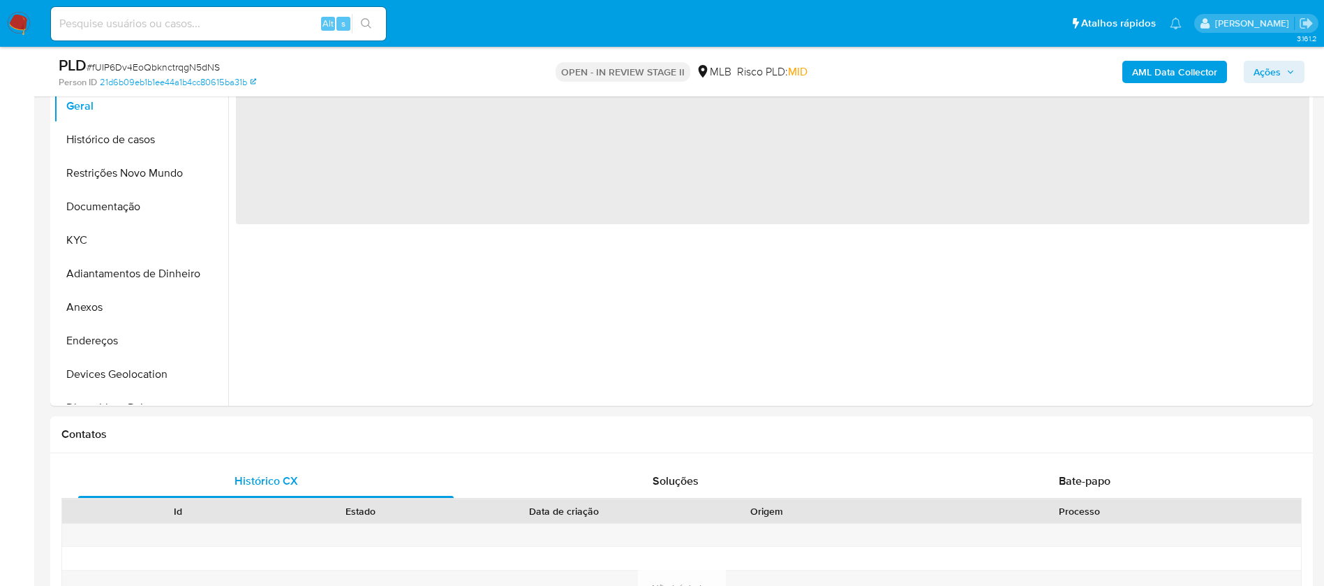
select select "10"
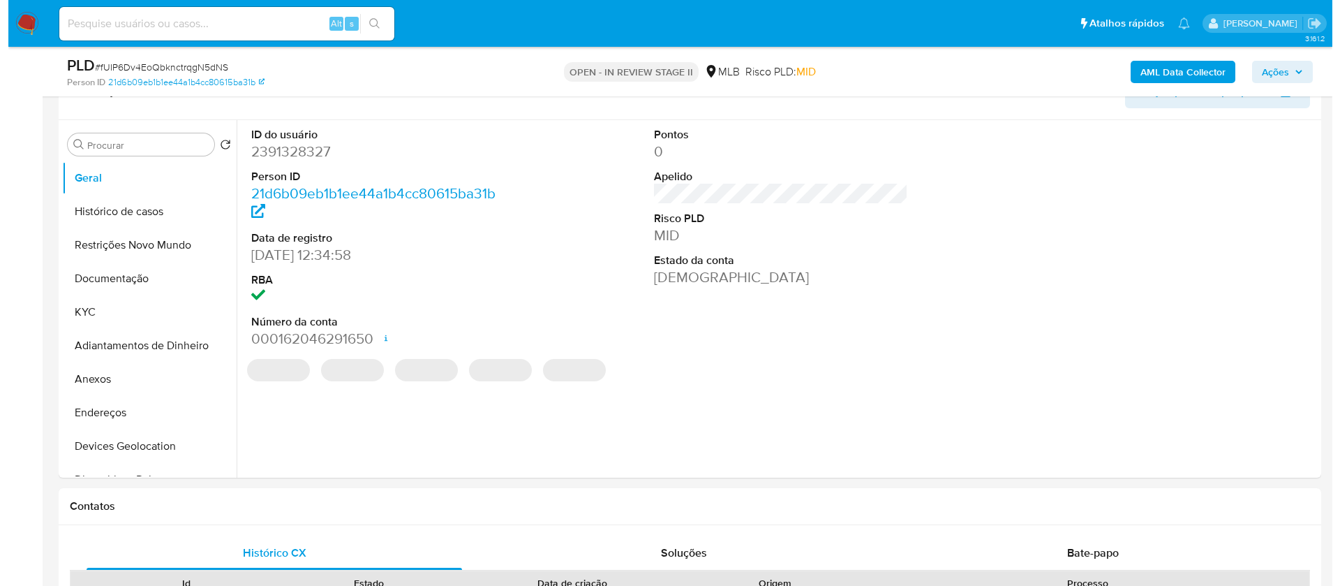
scroll to position [209, 0]
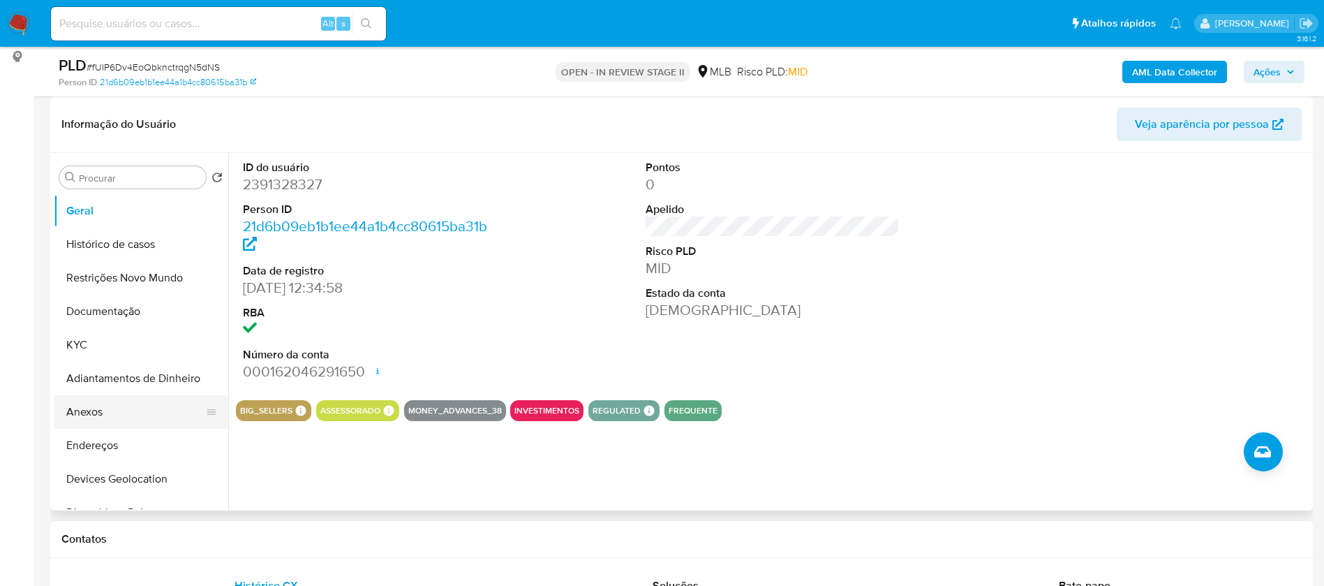
click at [109, 415] on button "Anexos" at bounding box center [135, 412] width 163 height 34
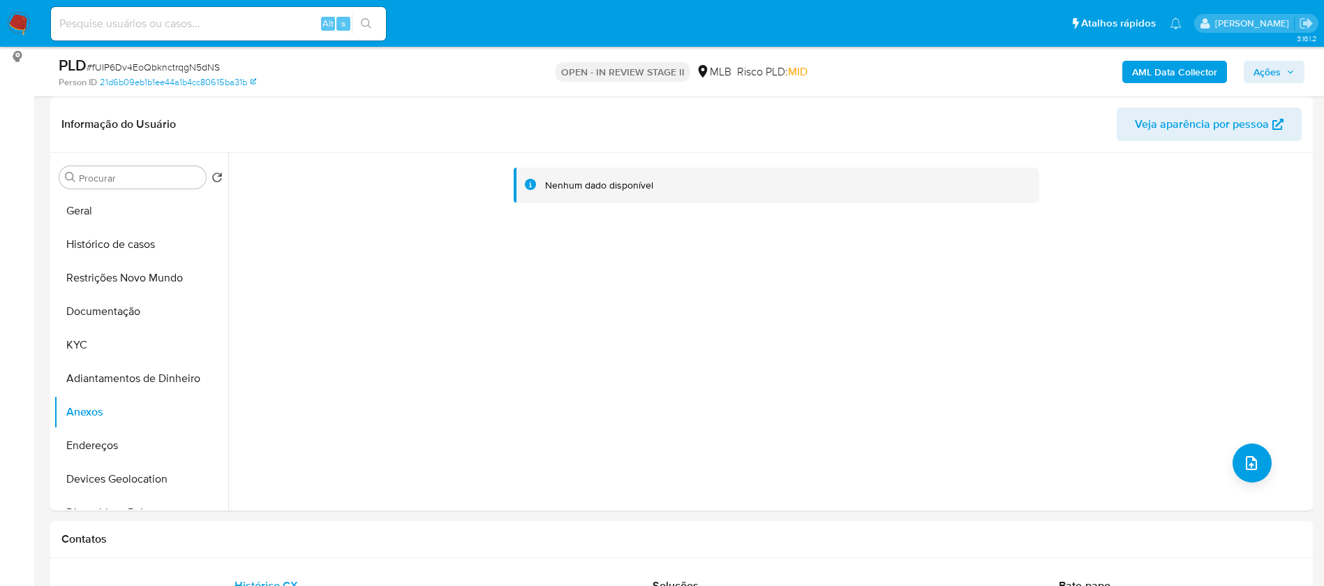
click at [1162, 82] on b "AML Data Collector" at bounding box center [1174, 72] width 85 height 22
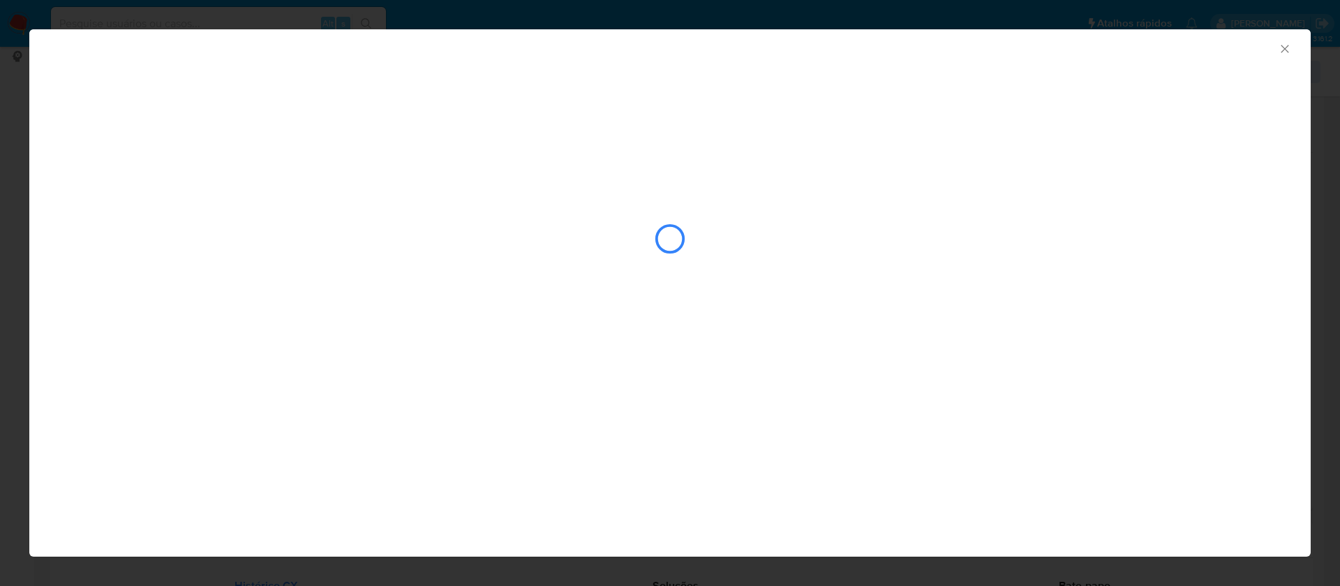
click at [1287, 45] on icon "Fechar a janela" at bounding box center [1285, 49] width 14 height 14
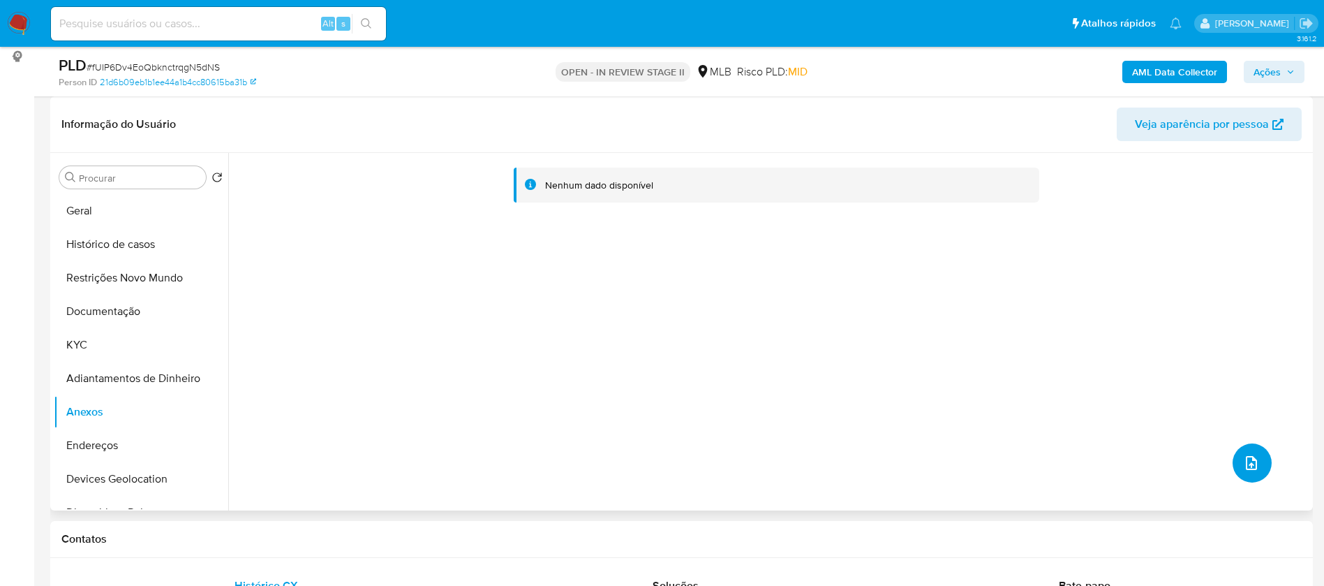
click at [1243, 459] on icon "upload-file" at bounding box center [1251, 462] width 17 height 17
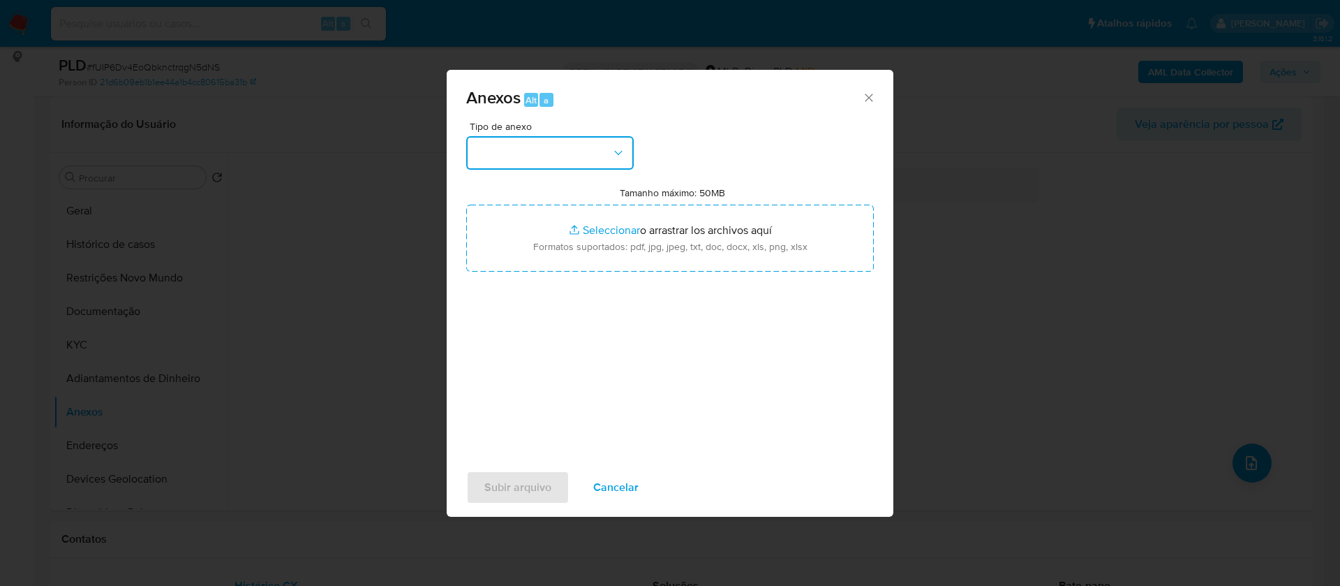
click at [591, 151] on button "button" at bounding box center [550, 153] width 168 height 34
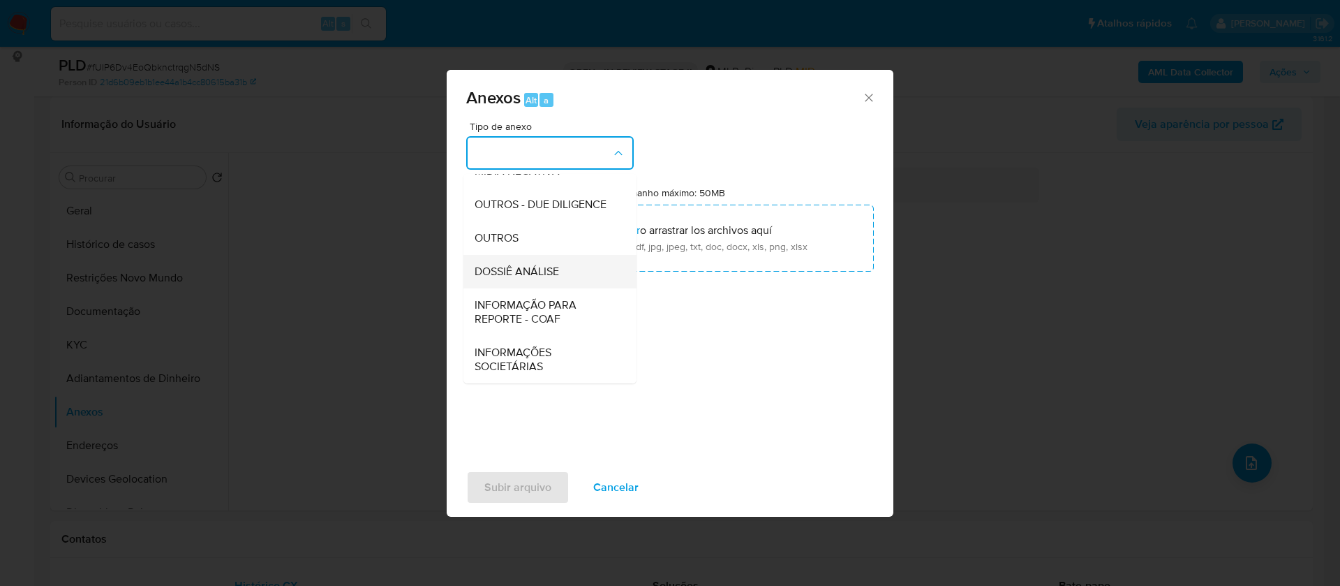
click at [554, 264] on div "DOSSIÊ ANÁLISE" at bounding box center [546, 272] width 142 height 34
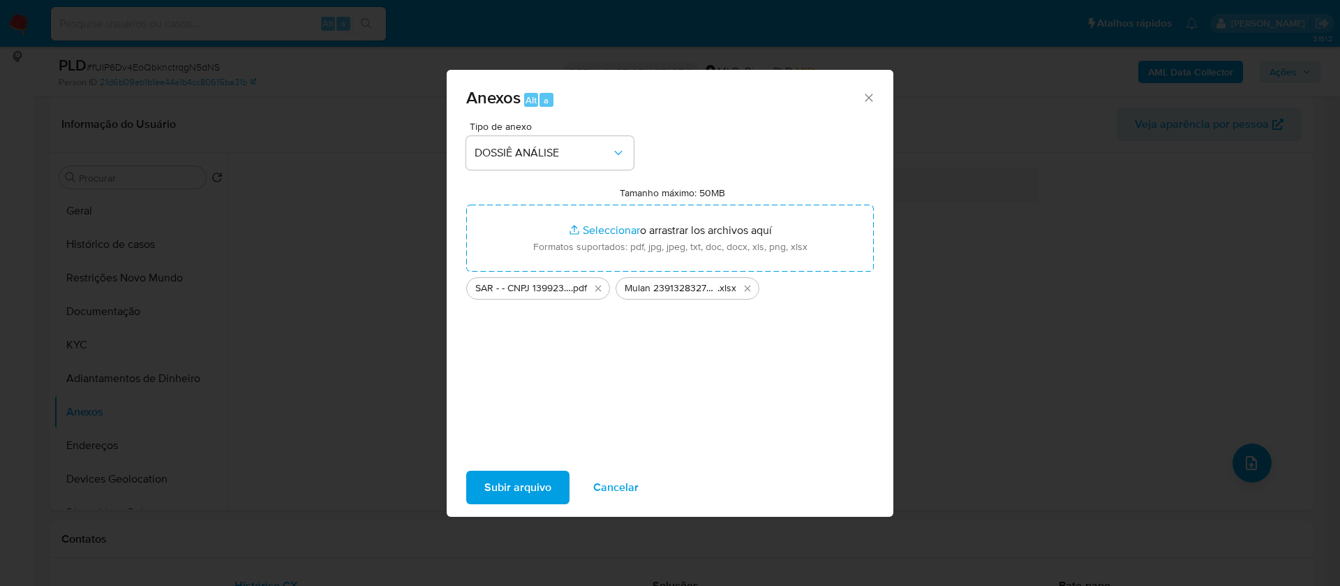
click at [526, 483] on span "Subir arquivo" at bounding box center [517, 487] width 67 height 31
click at [549, 482] on span "Subir arquivo" at bounding box center [517, 487] width 67 height 31
click at [533, 486] on span "Subir arquivo" at bounding box center [517, 487] width 67 height 31
click at [521, 484] on span "Subir arquivo" at bounding box center [517, 487] width 67 height 31
click at [529, 492] on span "Subir arquivo" at bounding box center [517, 487] width 67 height 31
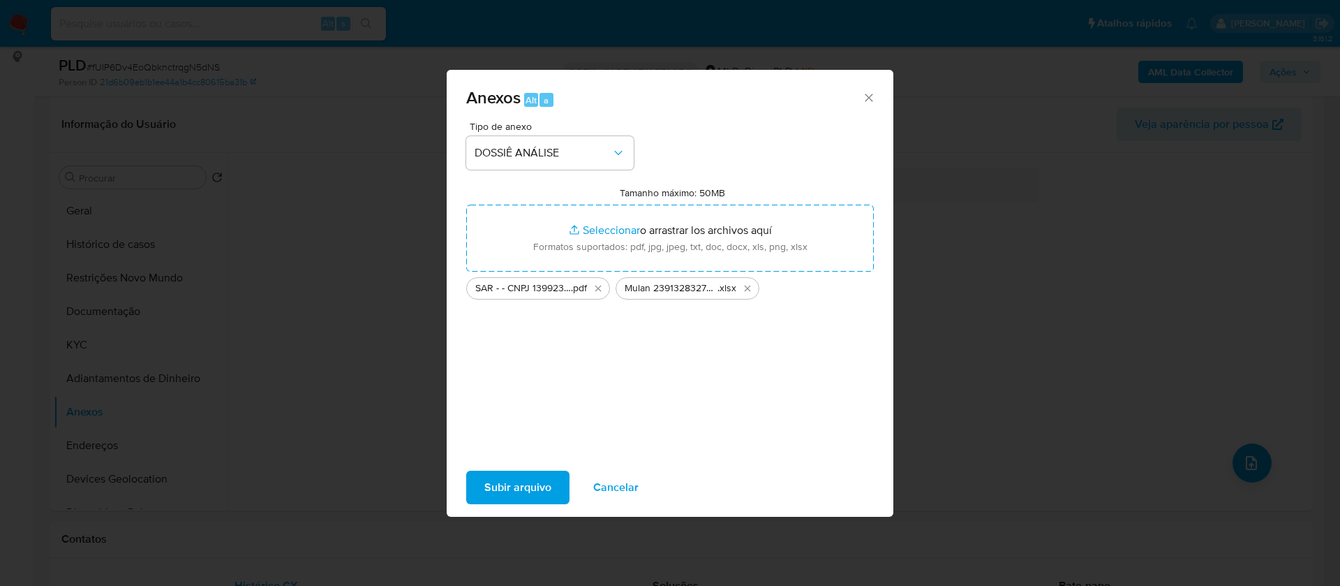
click at [529, 492] on span "Subir arquivo" at bounding box center [517, 487] width 67 height 31
click at [518, 477] on span "Subir arquivo" at bounding box center [517, 487] width 67 height 31
click at [526, 479] on span "Subir arquivo" at bounding box center [517, 487] width 67 height 31
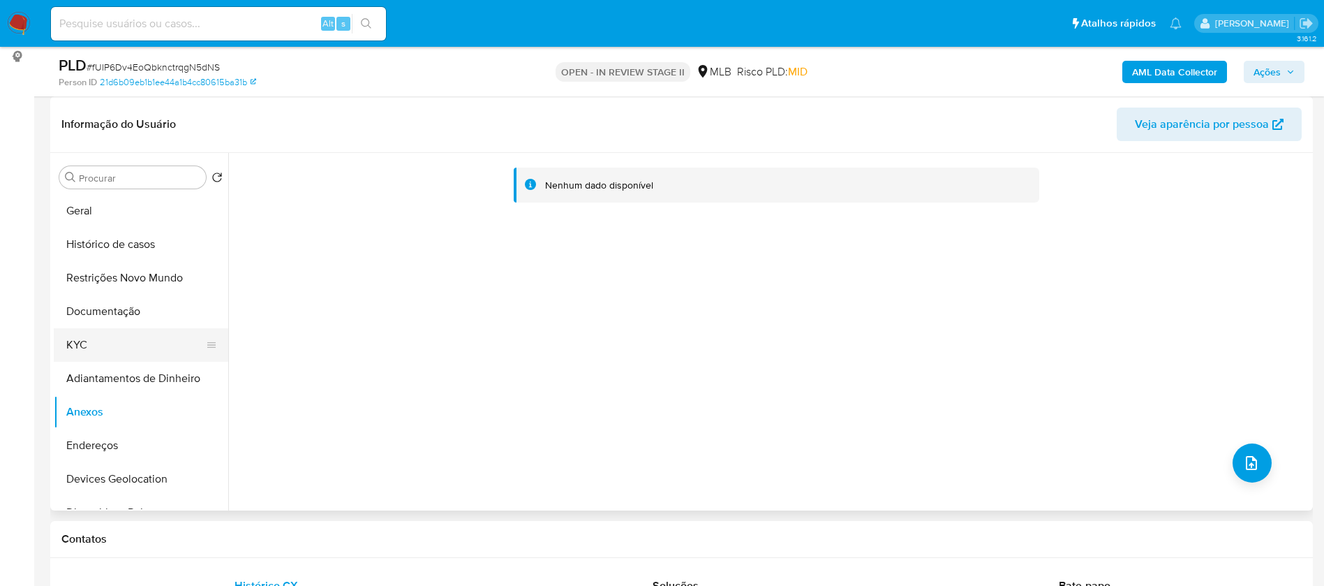
click at [117, 338] on button "KYC" at bounding box center [135, 345] width 163 height 34
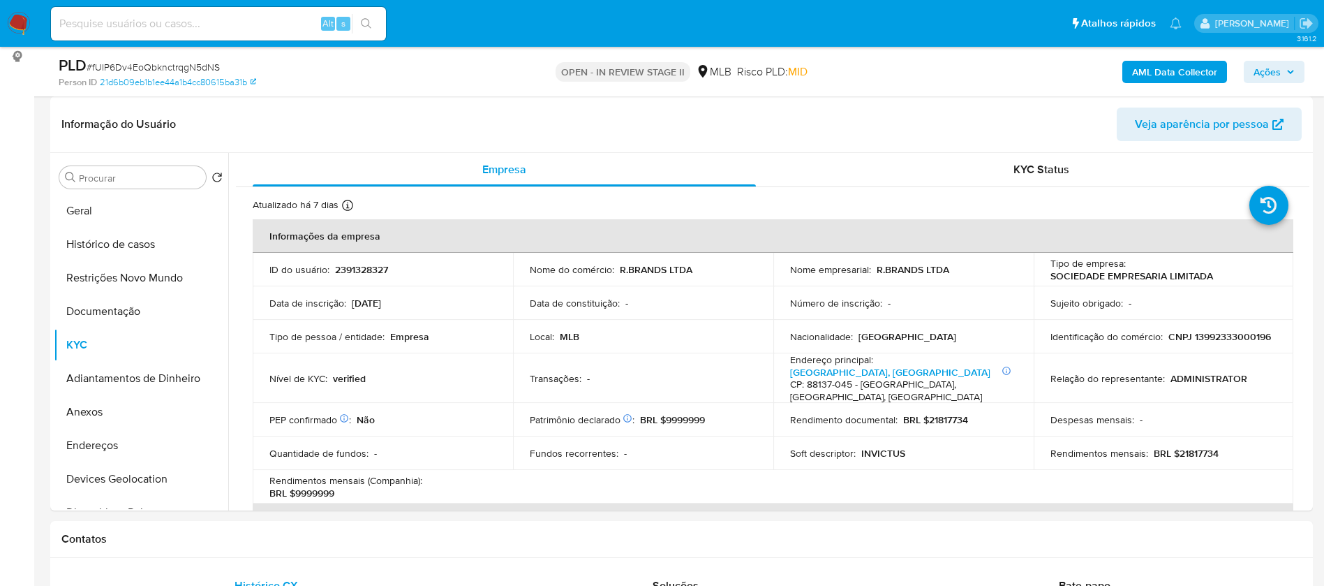
click at [1275, 67] on span "Ações" at bounding box center [1267, 72] width 27 height 22
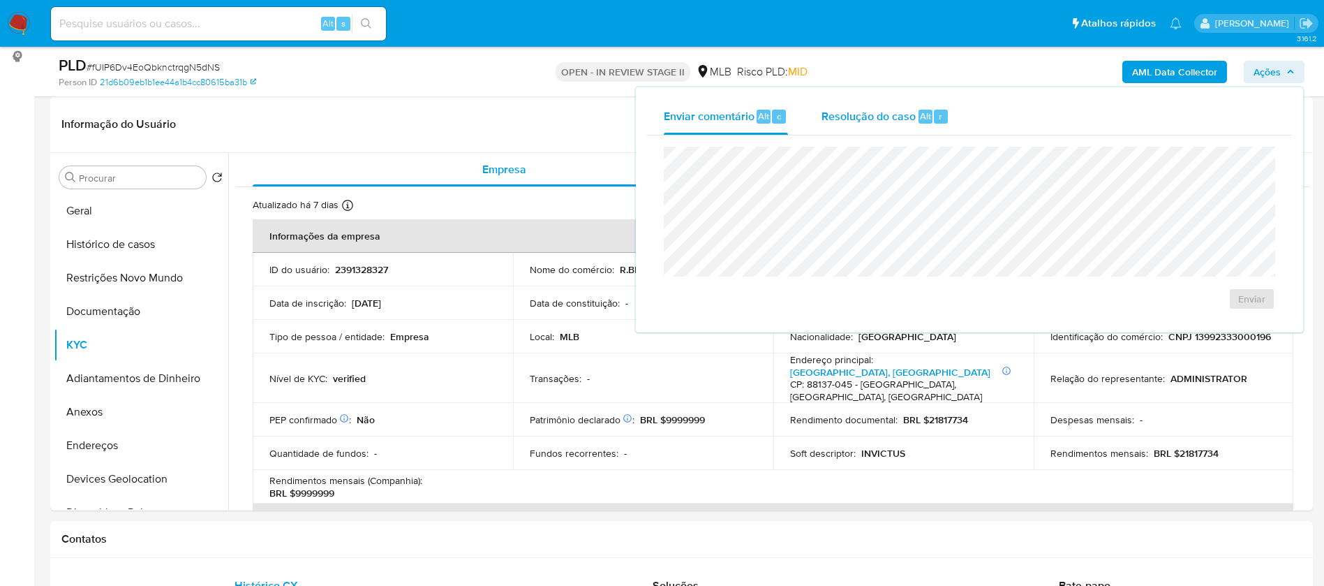
click at [882, 108] on span "Resolução do caso" at bounding box center [869, 116] width 94 height 16
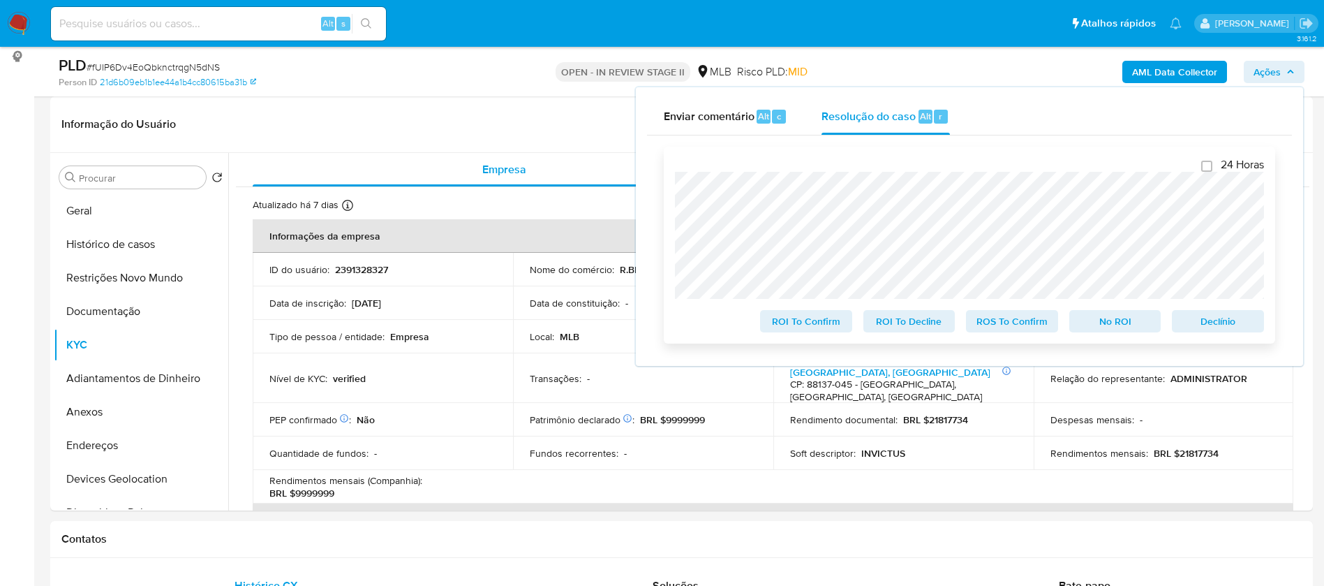
click at [1141, 322] on span "No ROI" at bounding box center [1115, 321] width 73 height 20
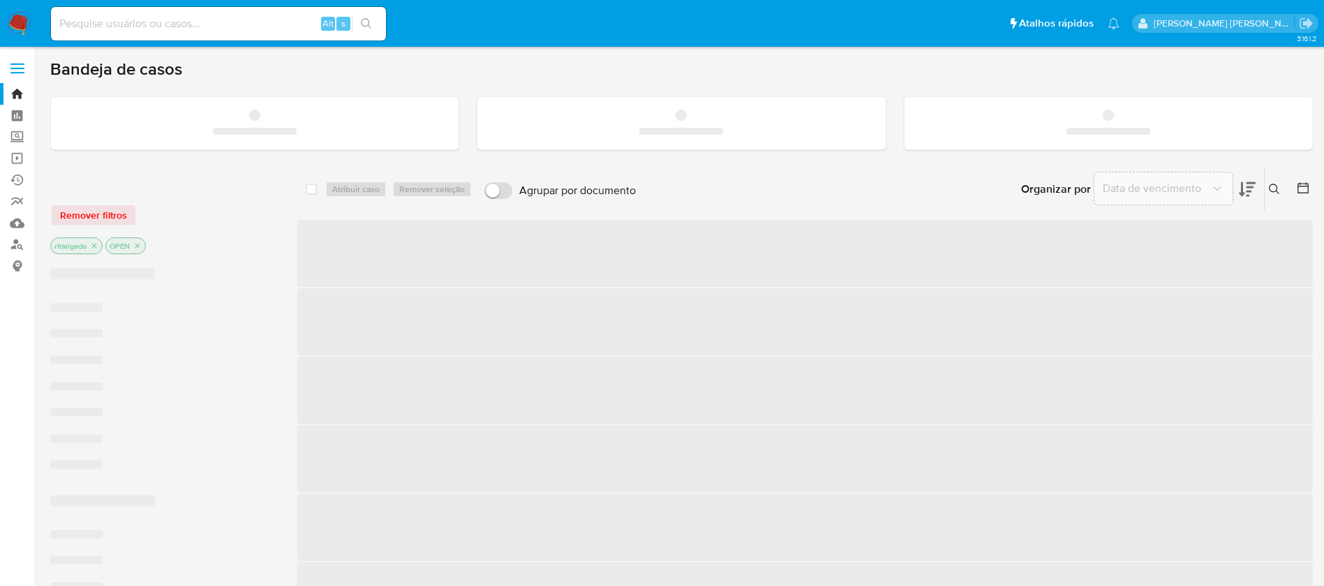
click at [264, 37] on div "Alt s" at bounding box center [218, 24] width 335 height 34
click at [271, 27] on input at bounding box center [218, 24] width 335 height 18
paste input "SZbWM0HD4FYb8gjyZdcQDC6i"
type input "SZbWM0HD4FYb8gjyZdcQDC6i"
click at [371, 19] on icon "search-icon" at bounding box center [366, 23] width 11 height 11
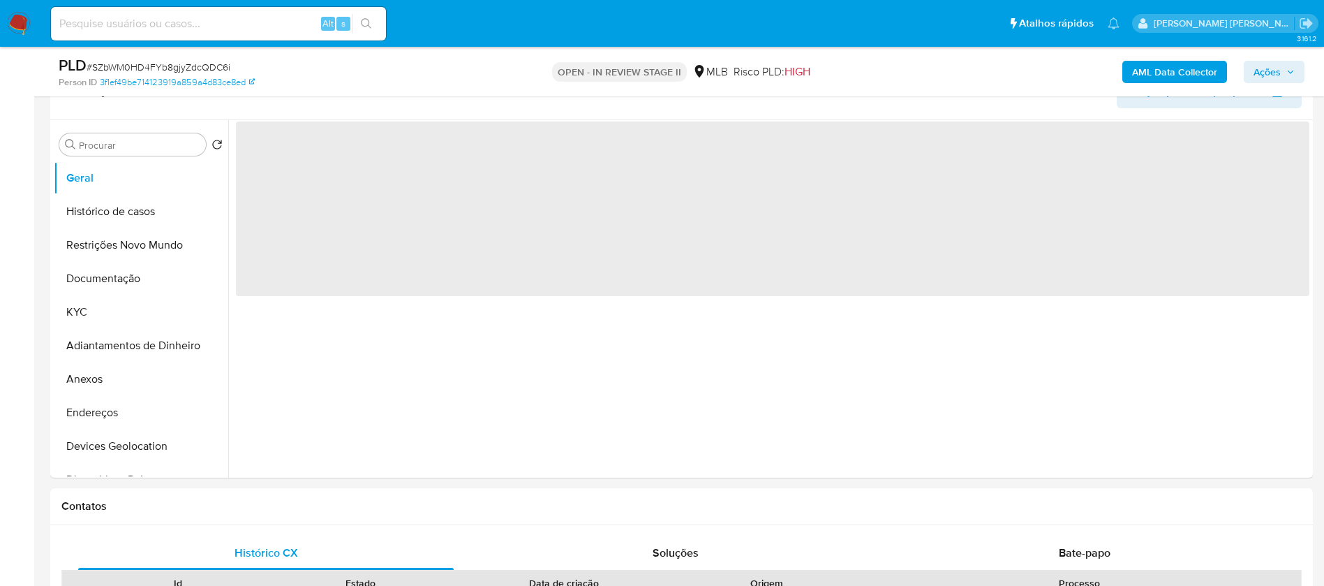
scroll to position [209, 0]
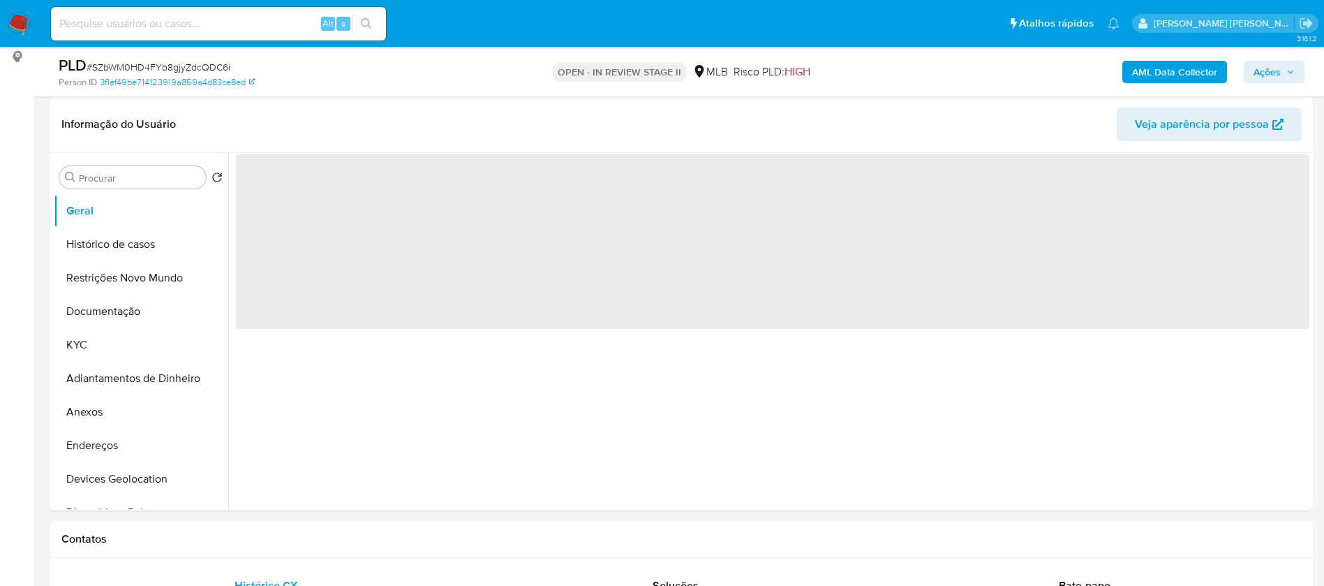
select select "10"
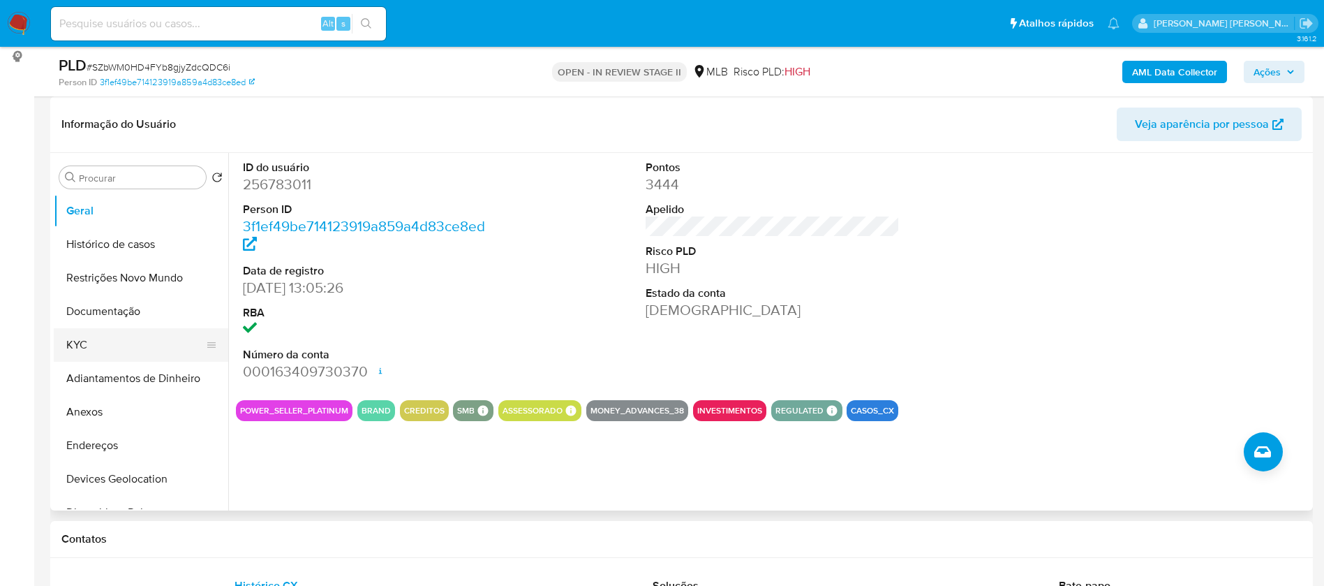
click at [130, 347] on button "KYC" at bounding box center [135, 345] width 163 height 34
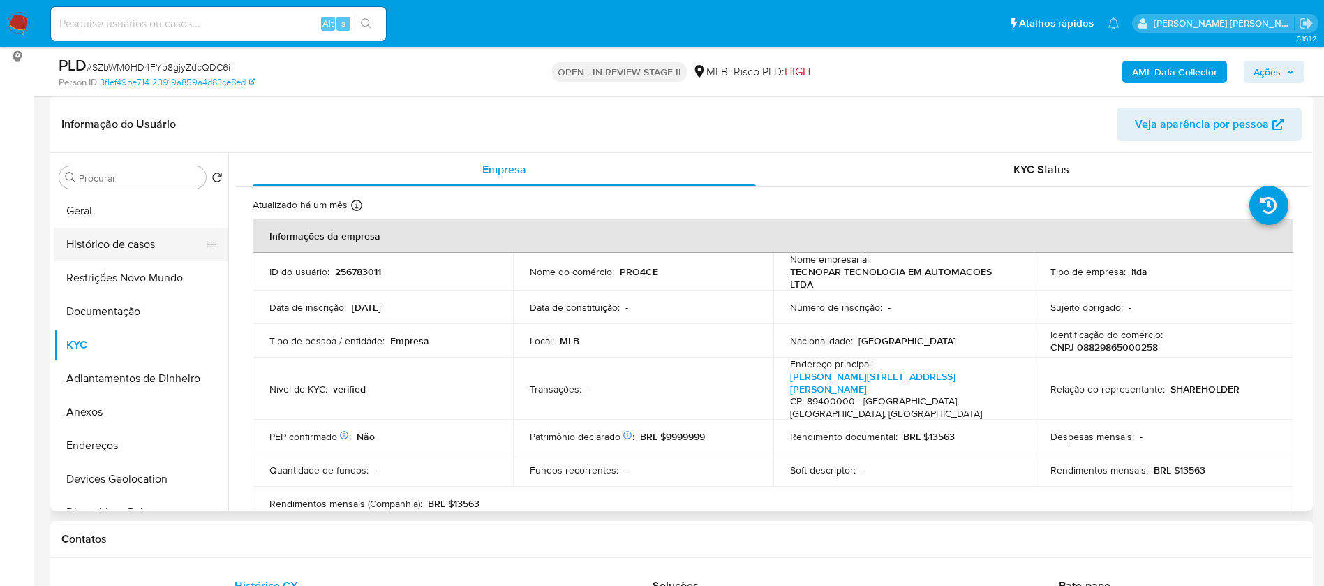
click at [63, 238] on button "Histórico de casos" at bounding box center [135, 245] width 163 height 34
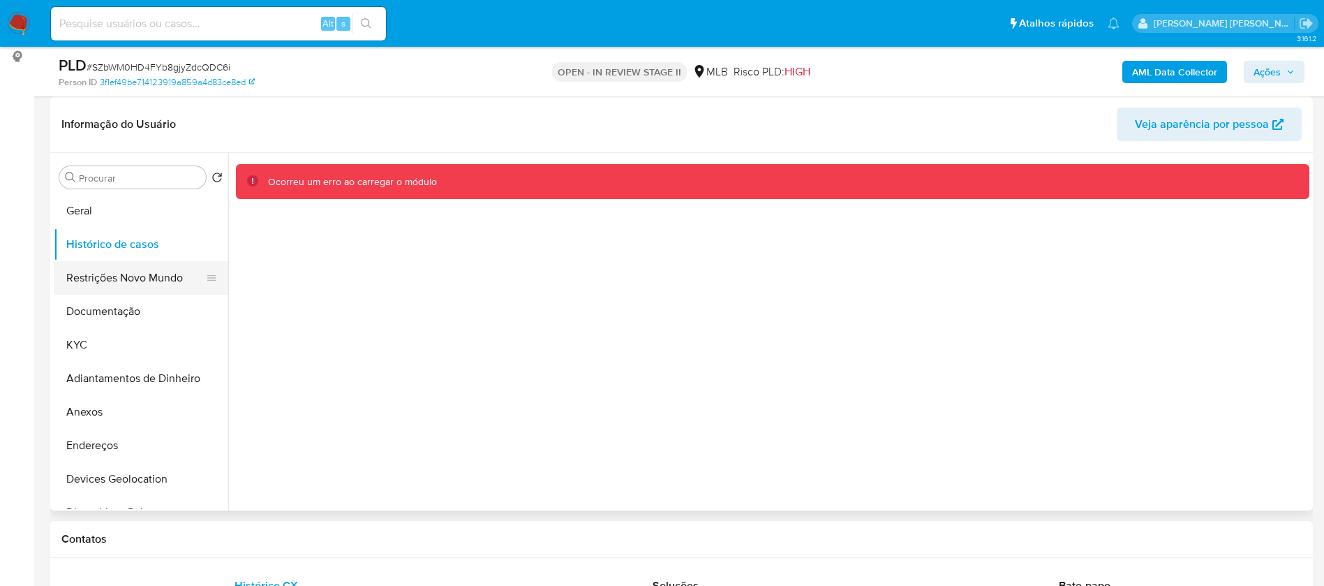
click at [96, 272] on button "Restrições Novo Mundo" at bounding box center [135, 278] width 163 height 34
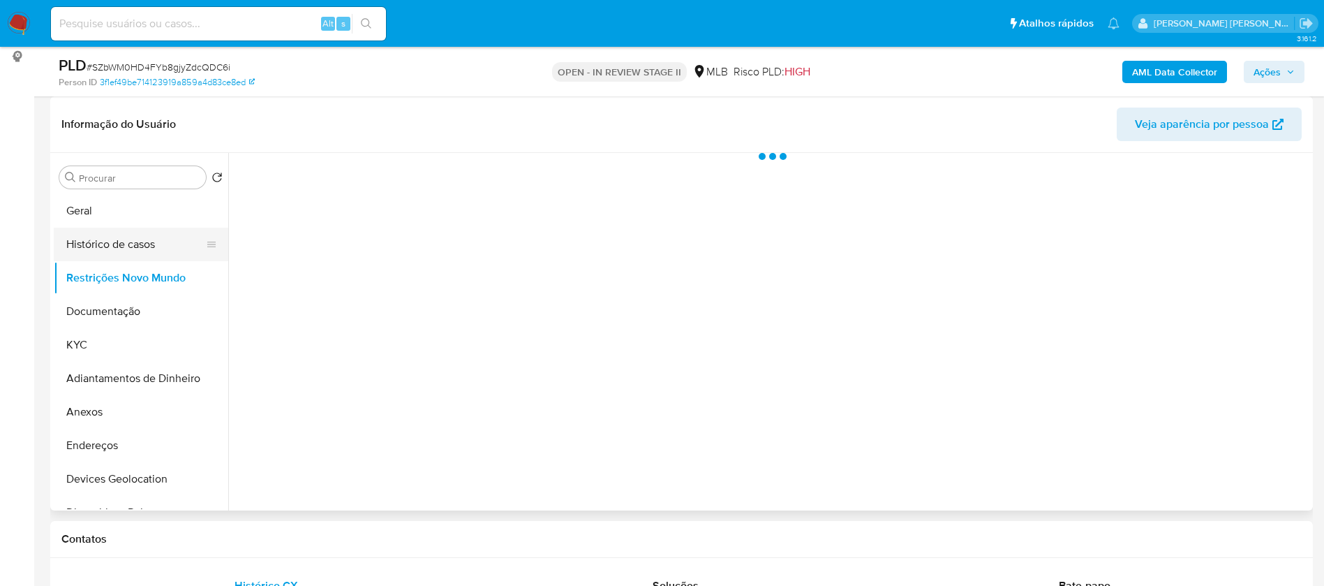
click at [98, 249] on button "Histórico de casos" at bounding box center [135, 245] width 163 height 34
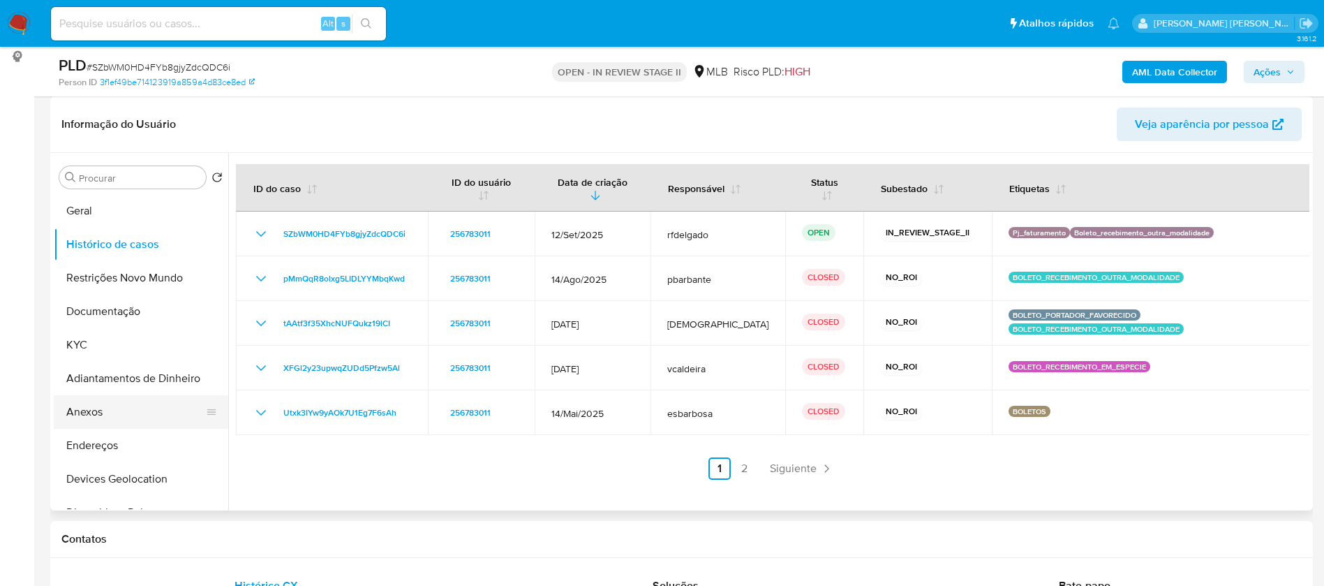
click at [109, 410] on button "Anexos" at bounding box center [135, 412] width 163 height 34
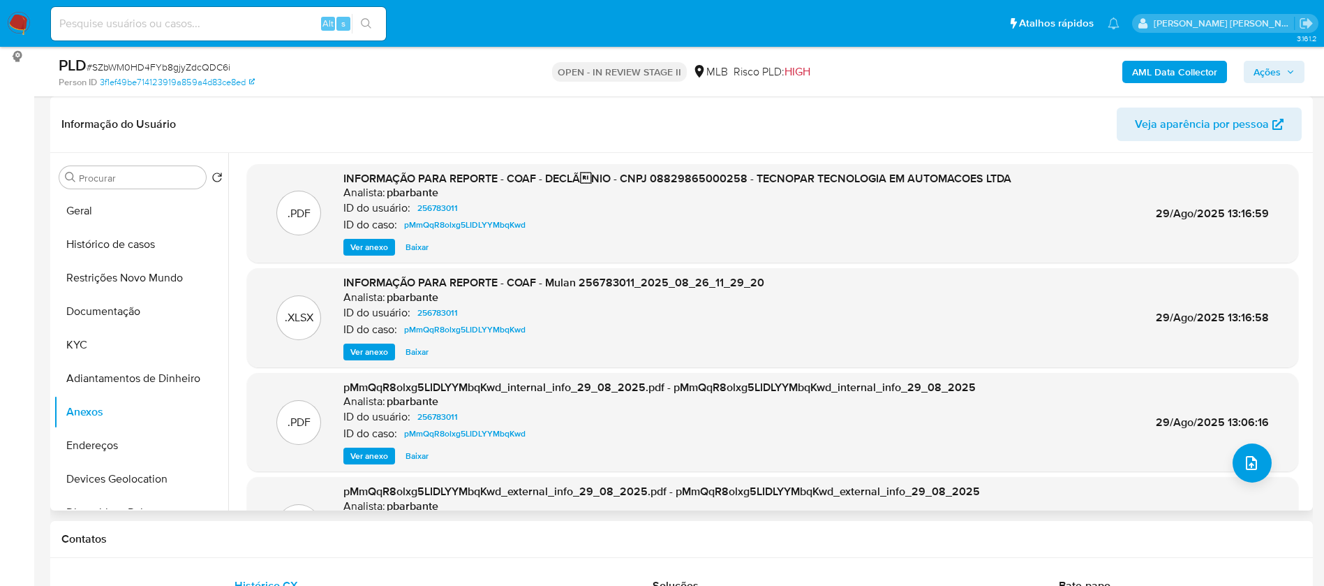
click at [380, 249] on span "Ver anexo" at bounding box center [369, 247] width 38 height 14
click at [380, 248] on span "Ver anexo" at bounding box center [369, 247] width 38 height 14
click at [379, 249] on span "Ver anexo" at bounding box center [369, 247] width 38 height 14
click at [376, 251] on span "Ver anexo" at bounding box center [369, 247] width 38 height 14
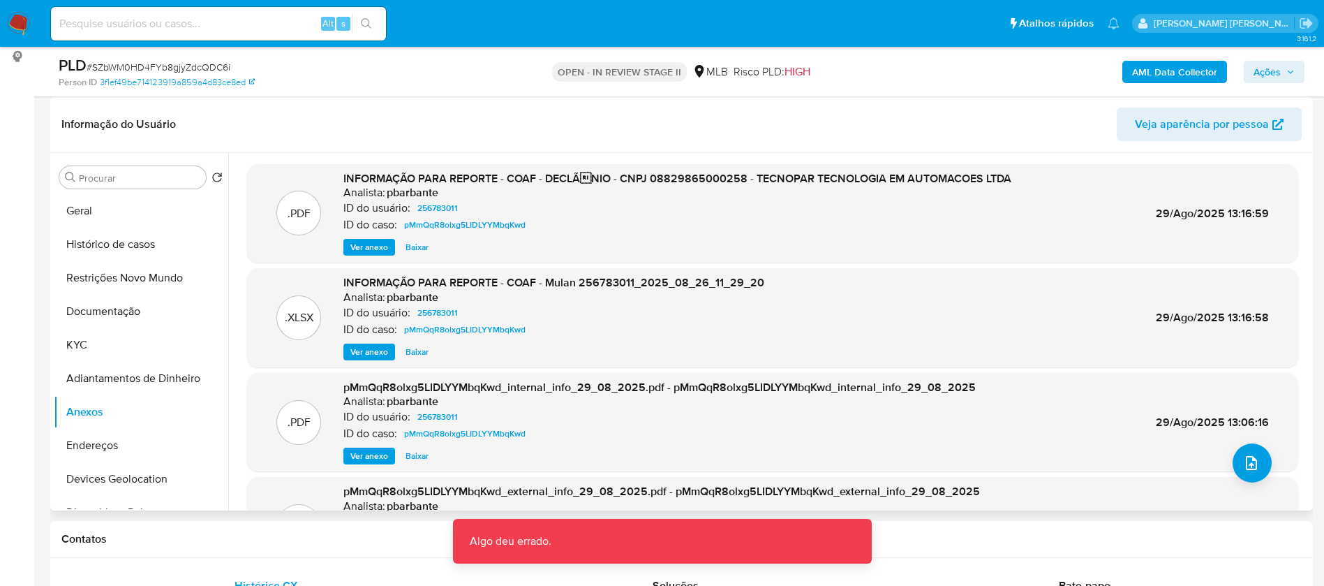
click at [389, 248] on button "Ver anexo" at bounding box center [369, 247] width 52 height 17
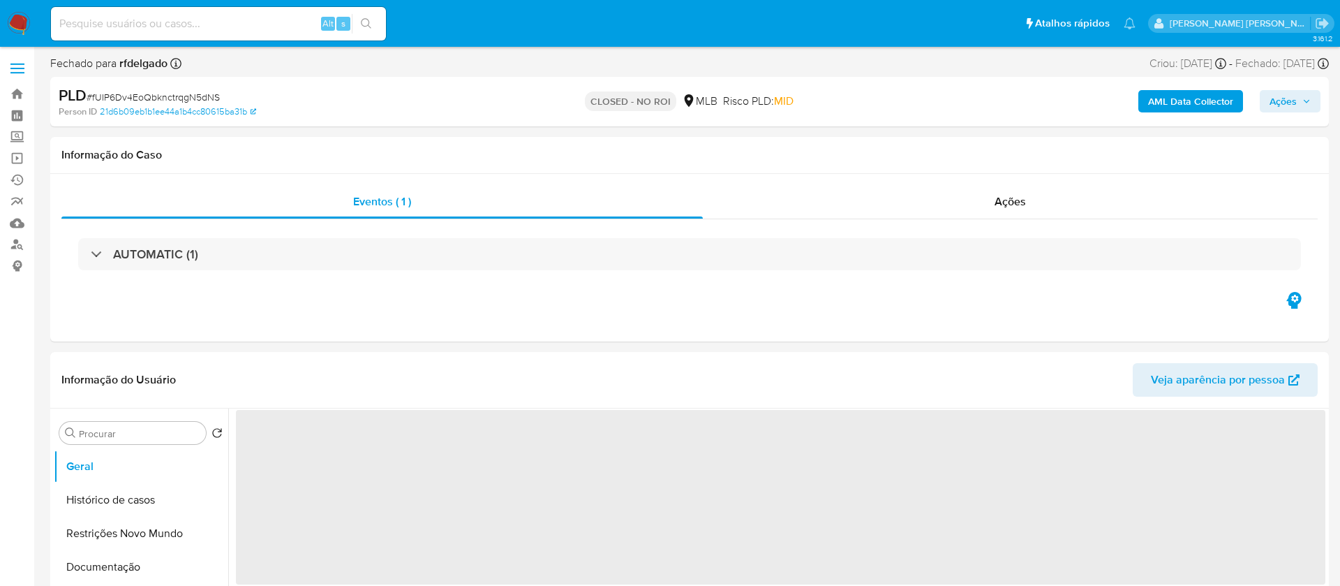
select select "10"
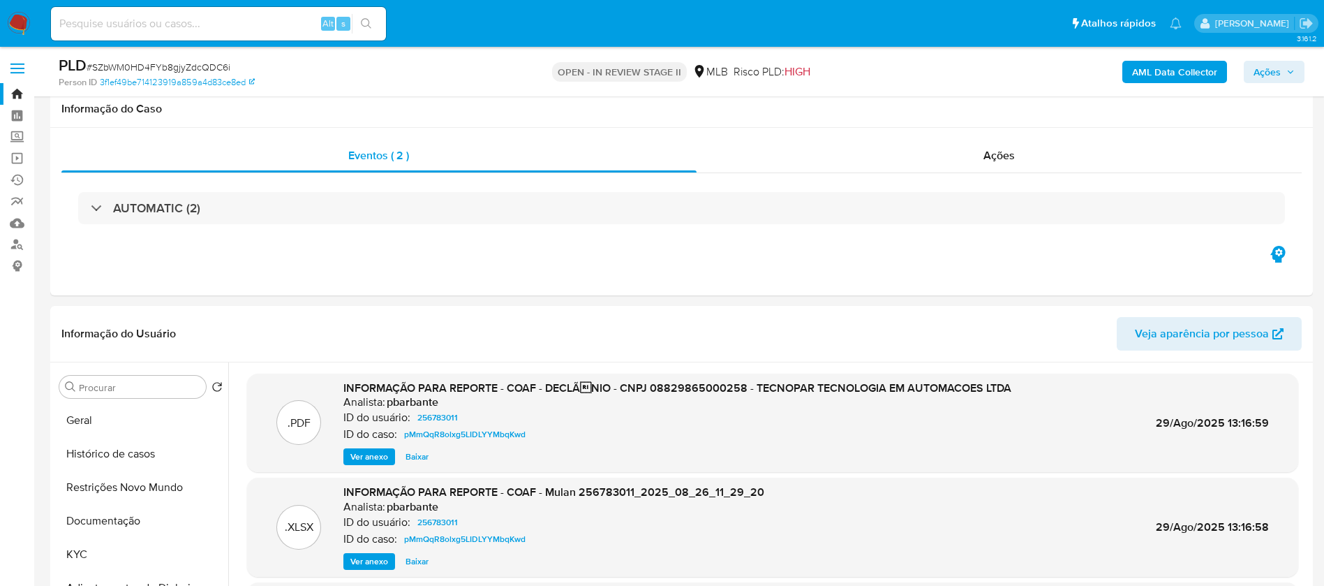
select select "10"
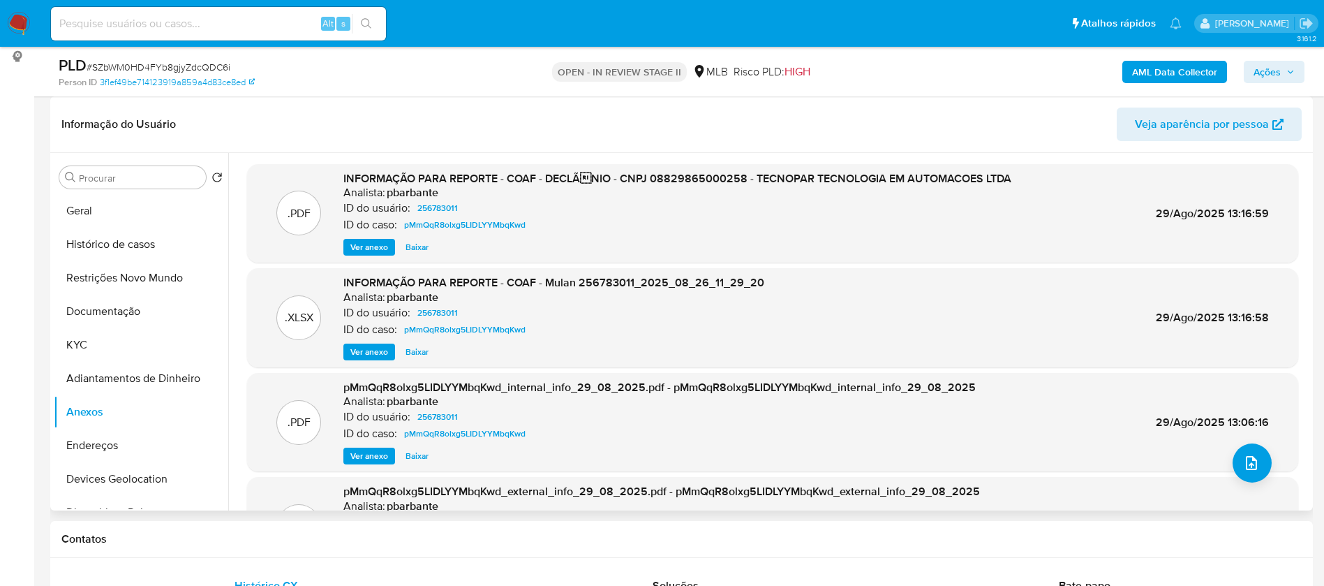
click at [377, 244] on span "Ver anexo" at bounding box center [369, 247] width 38 height 14
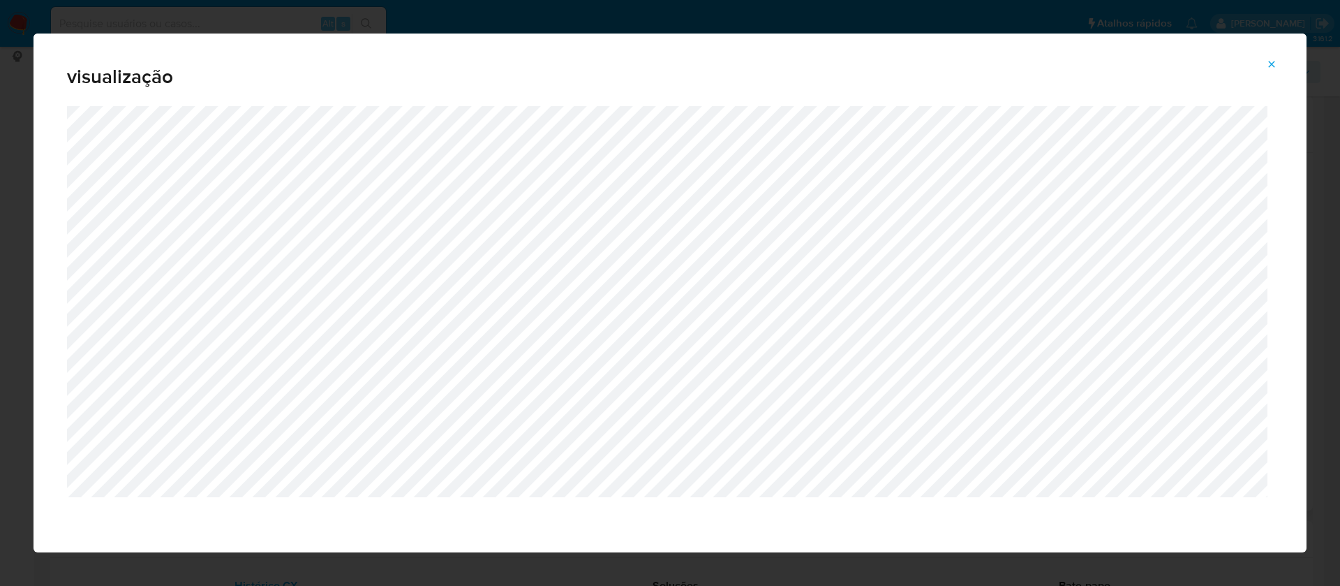
click at [1270, 71] on span "Attachment preview" at bounding box center [1271, 64] width 11 height 20
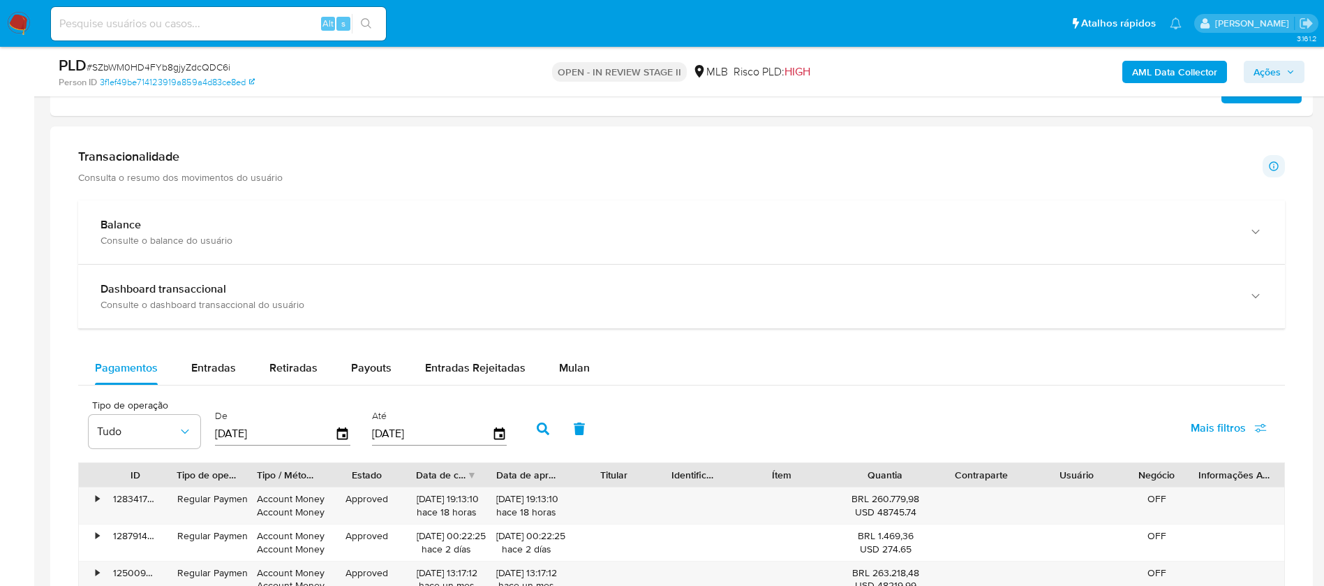
scroll to position [1047, 0]
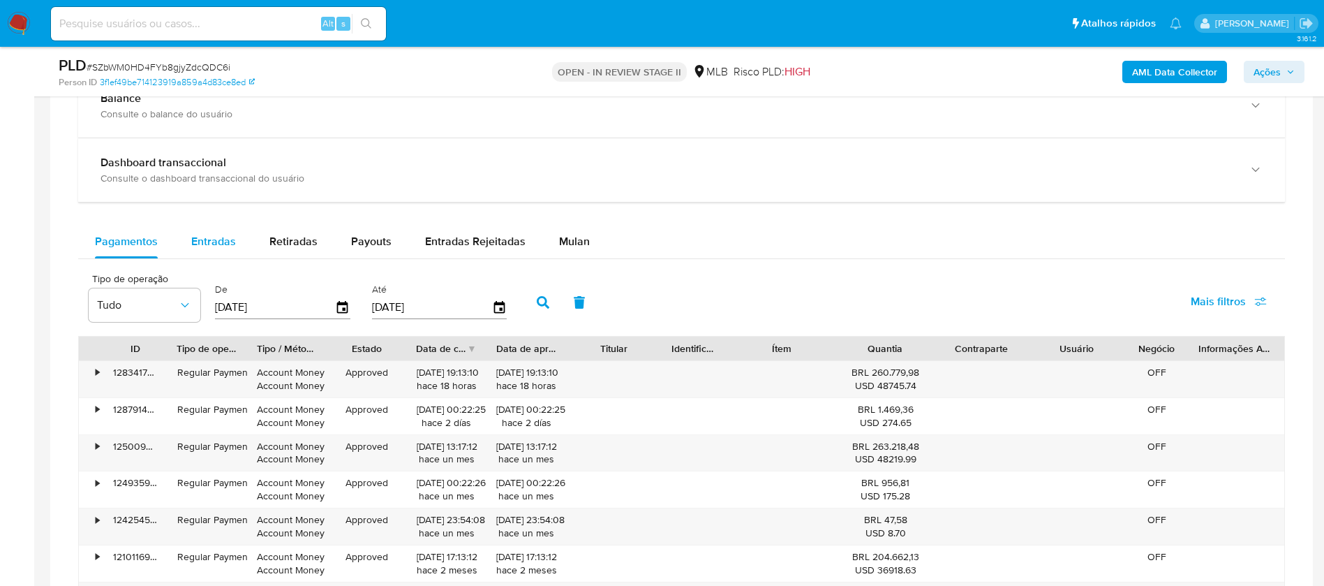
click at [200, 239] on span "Entradas" at bounding box center [213, 241] width 45 height 16
select select "10"
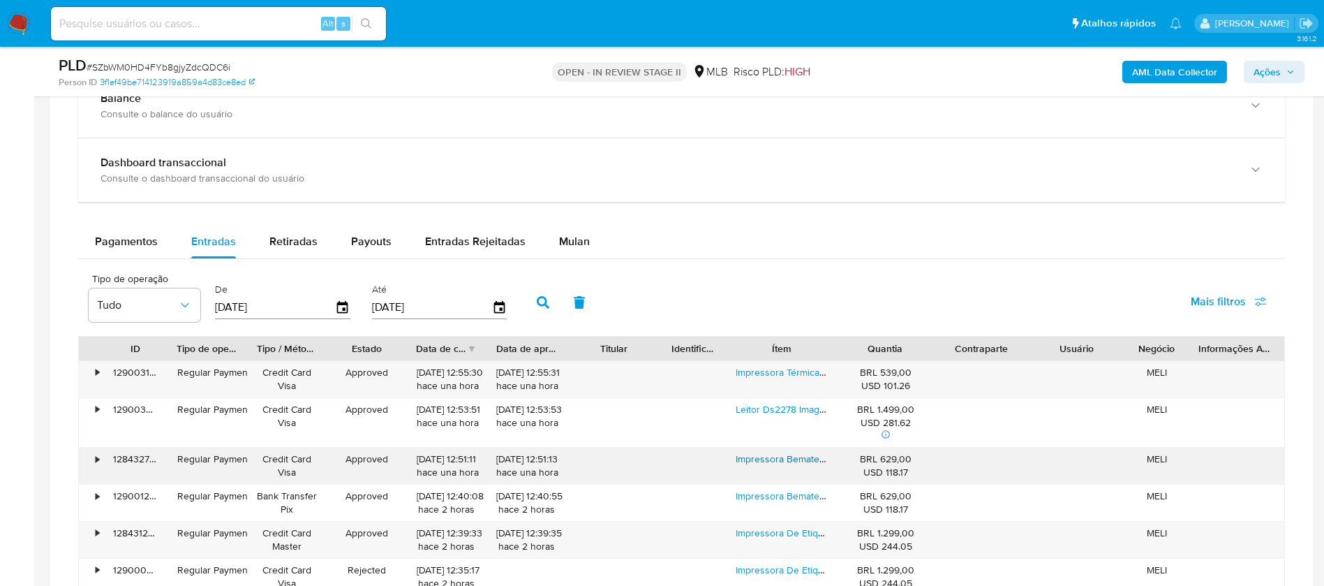
click at [762, 461] on link "Impressora Bematech Mp-4200 Th Usb E Ethernet - Rede Cor Verde-escuro 110/240v …" at bounding box center [936, 459] width 401 height 14
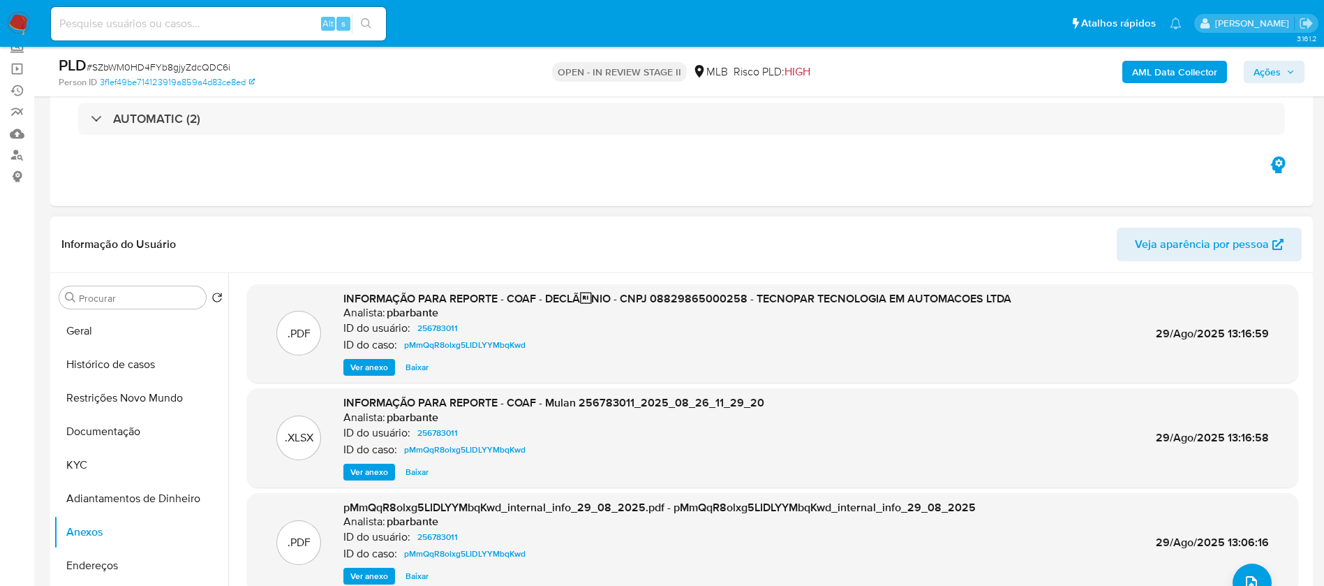
scroll to position [209, 0]
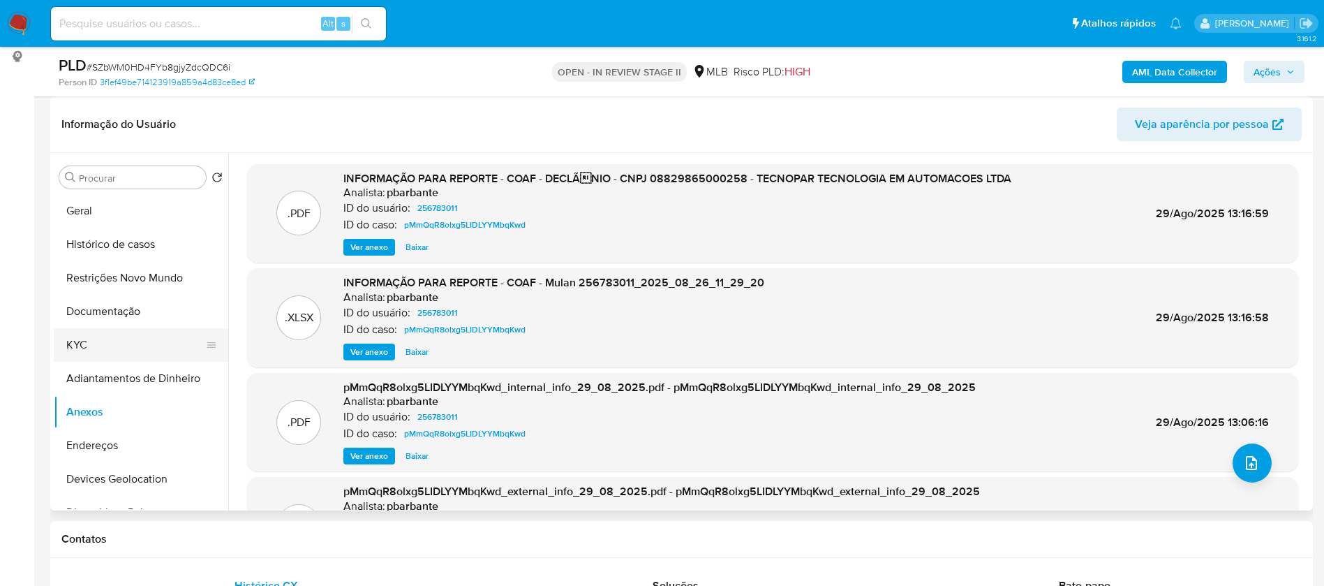
click at [105, 346] on button "KYC" at bounding box center [135, 345] width 163 height 34
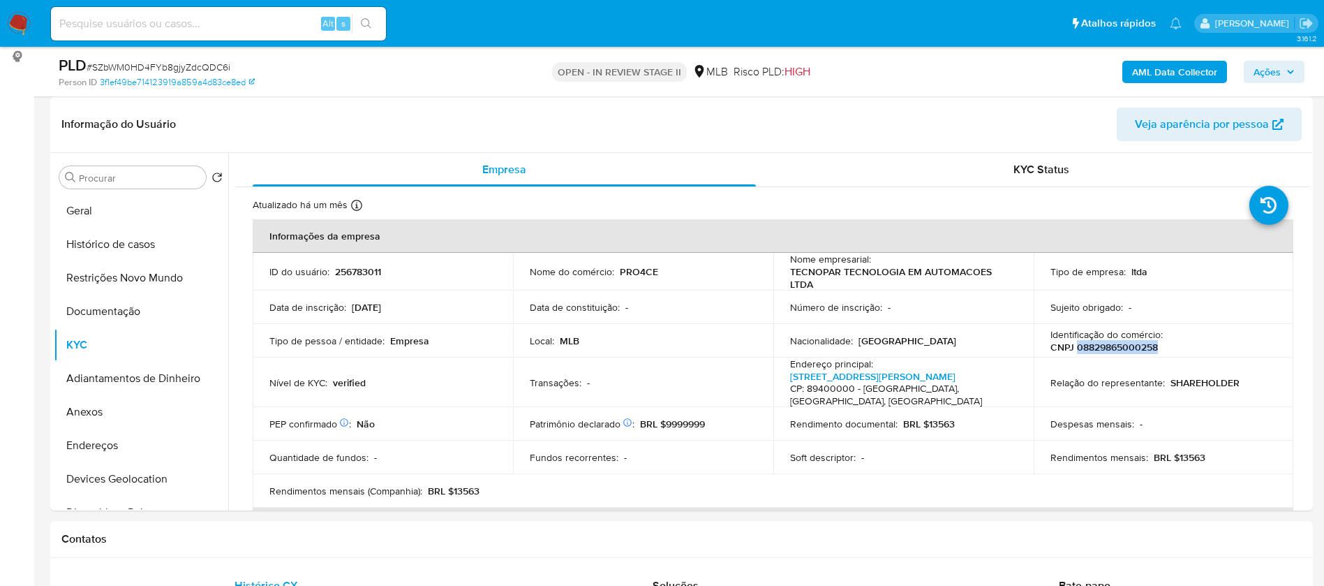
drag, startPoint x: 1159, startPoint y: 347, endPoint x: 1072, endPoint y: 346, distance: 86.6
click at [1072, 346] on div "Identificação do comércio : CNPJ 08829865000258" at bounding box center [1164, 340] width 227 height 25
copy p "08829865000258"
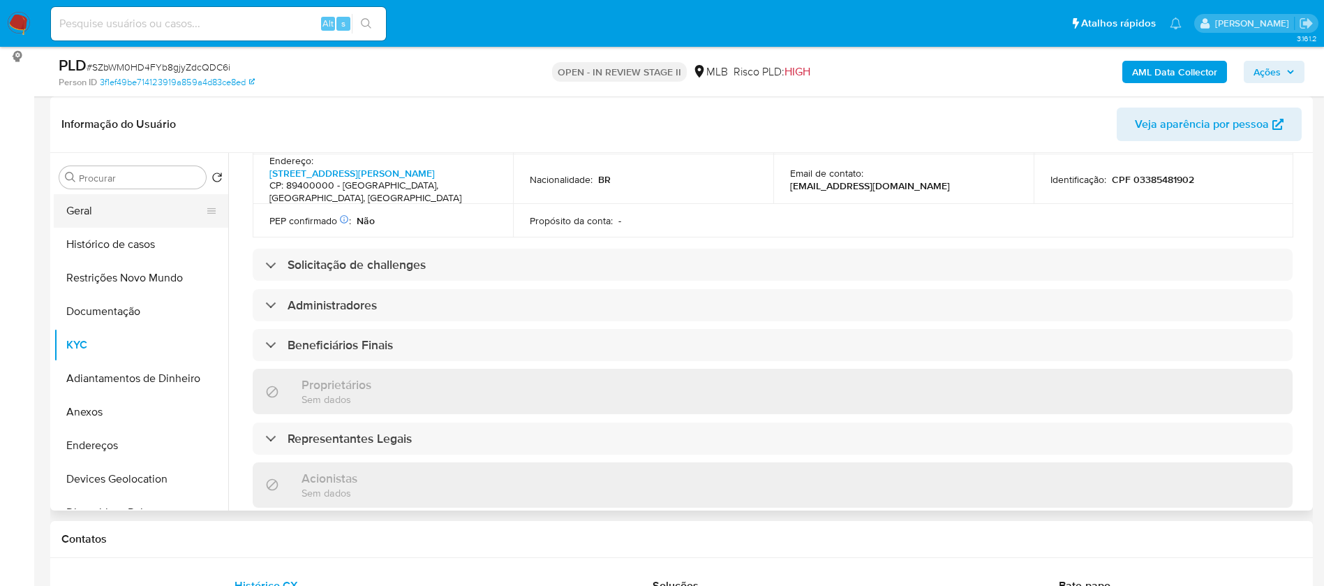
click at [71, 215] on button "Geral" at bounding box center [135, 211] width 163 height 34
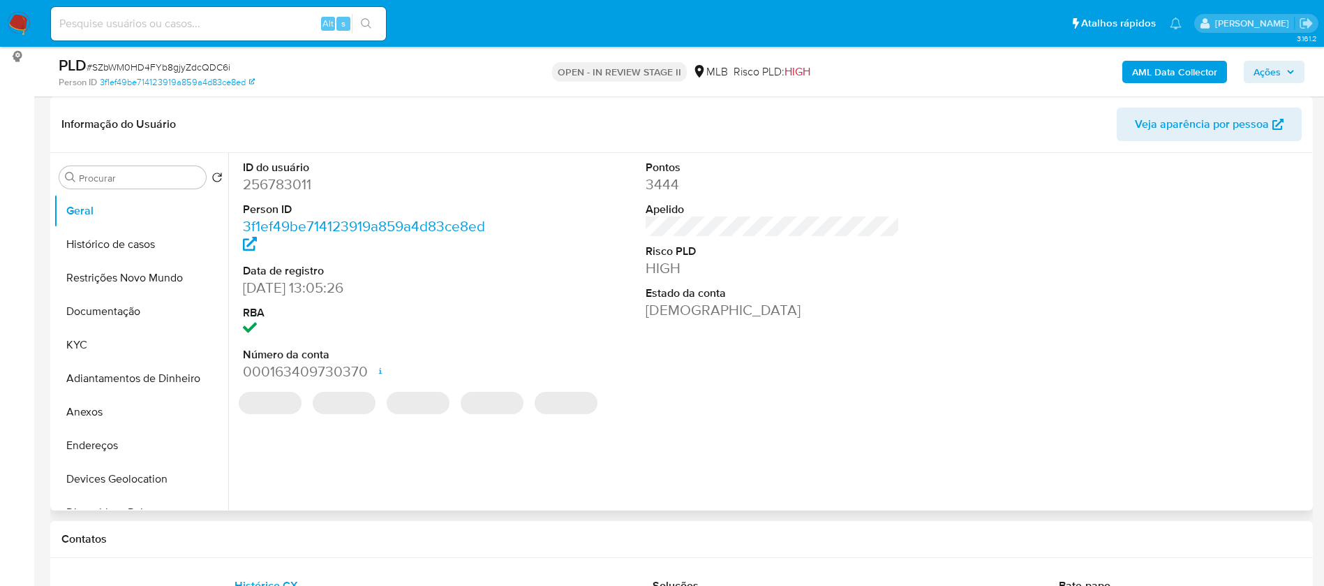
click at [299, 186] on dd "256783011" at bounding box center [370, 185] width 255 height 20
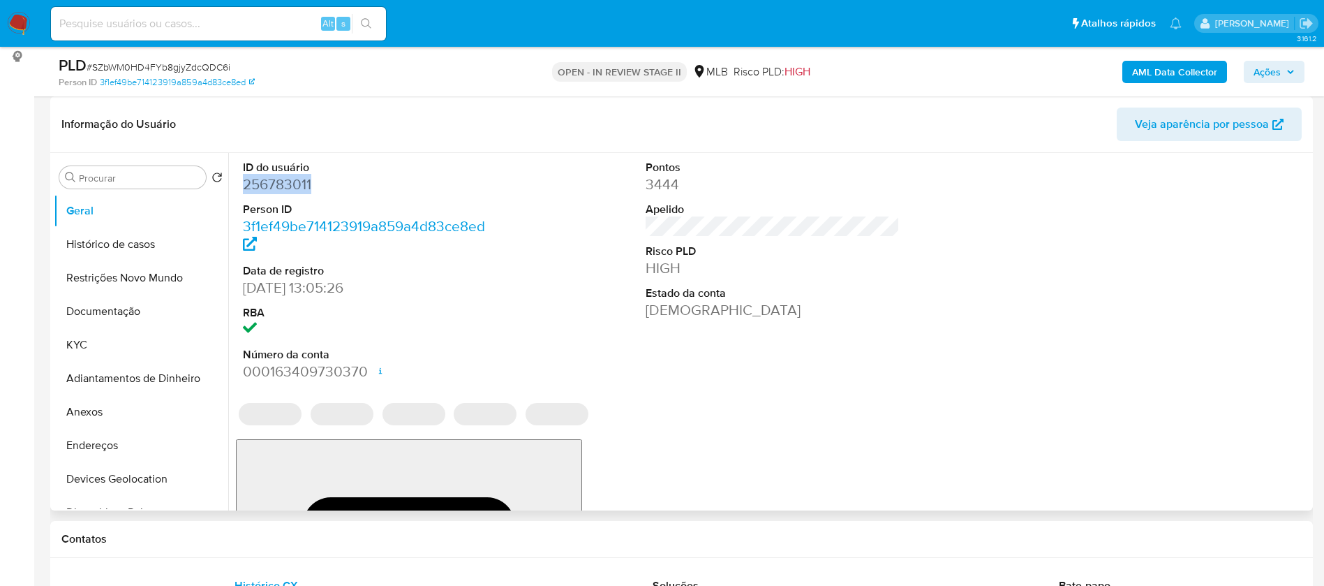
copy dd "256783011"
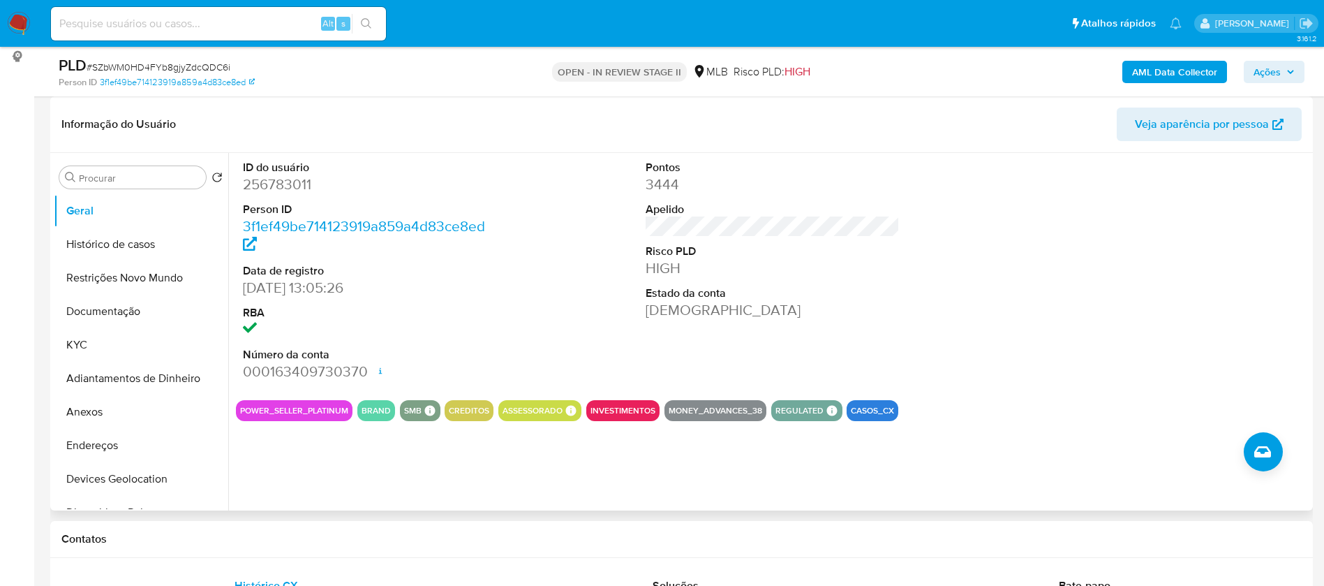
click at [573, 334] on div "ID do usuário 256783011 Person ID 3f1ef49be714123919a859a4d83ce8ed Data de regi…" at bounding box center [773, 271] width 1074 height 236
click at [96, 348] on button "KYC" at bounding box center [135, 345] width 163 height 34
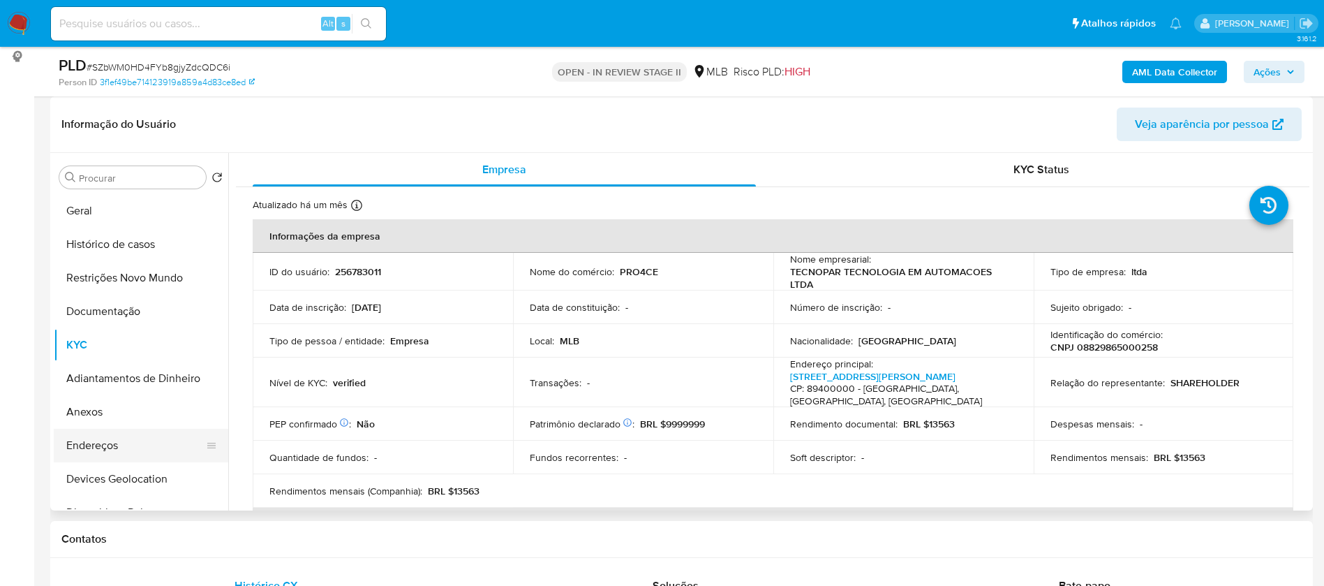
click at [137, 435] on button "Endereços" at bounding box center [135, 446] width 163 height 34
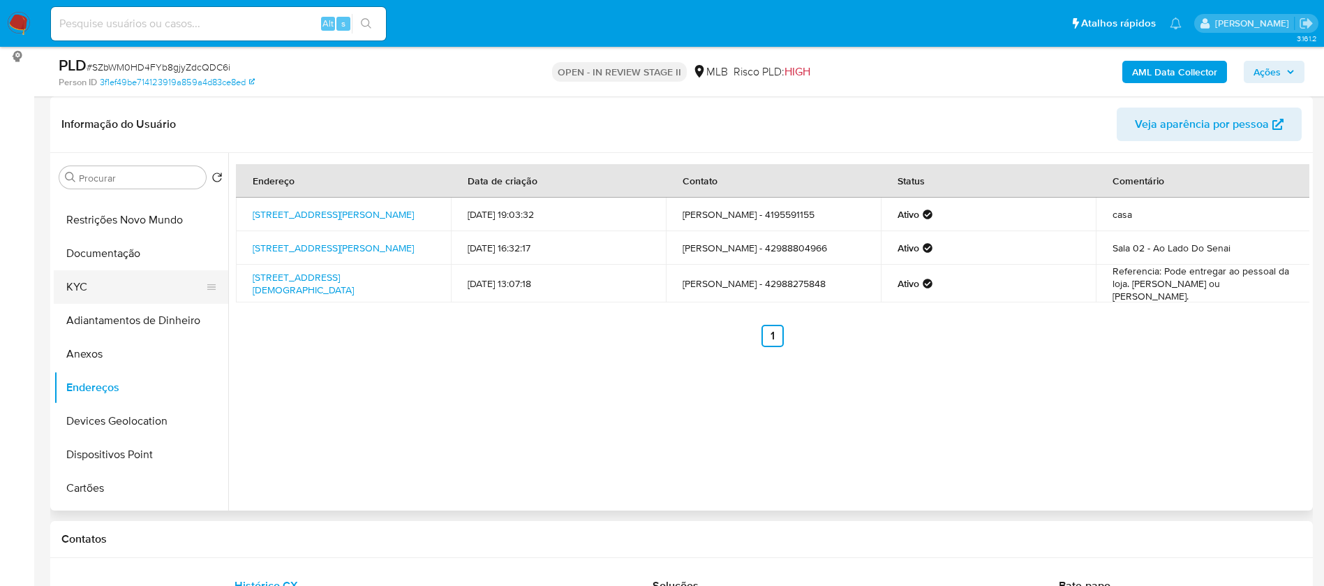
scroll to position [105, 0]
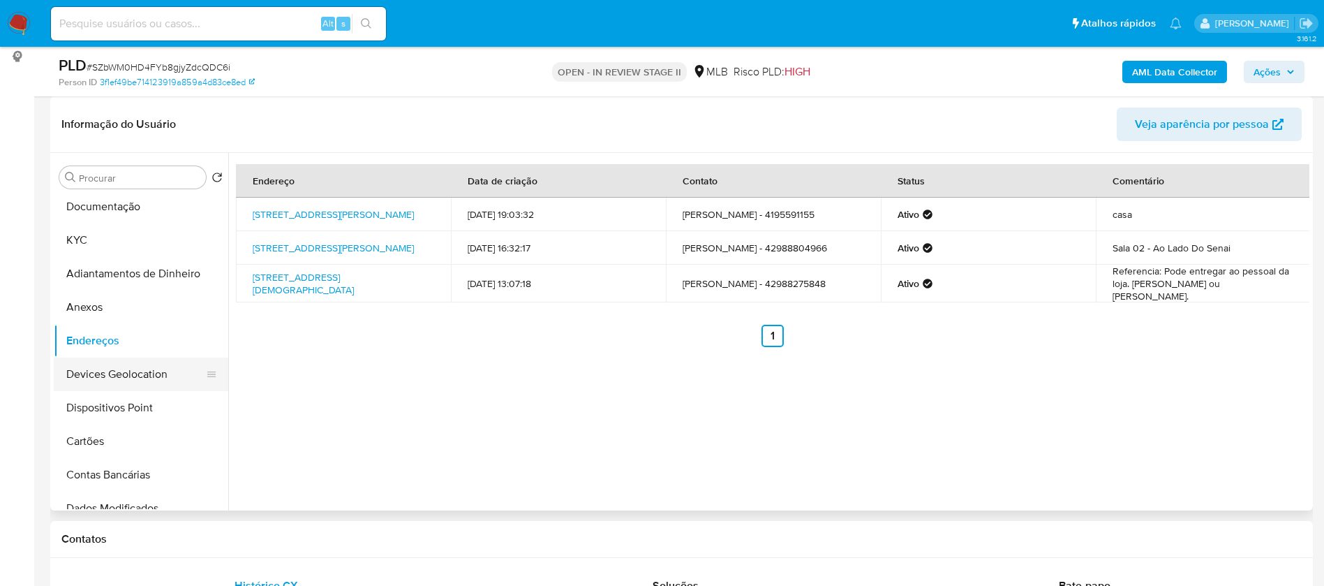
click at [137, 367] on button "Devices Geolocation" at bounding box center [135, 374] width 163 height 34
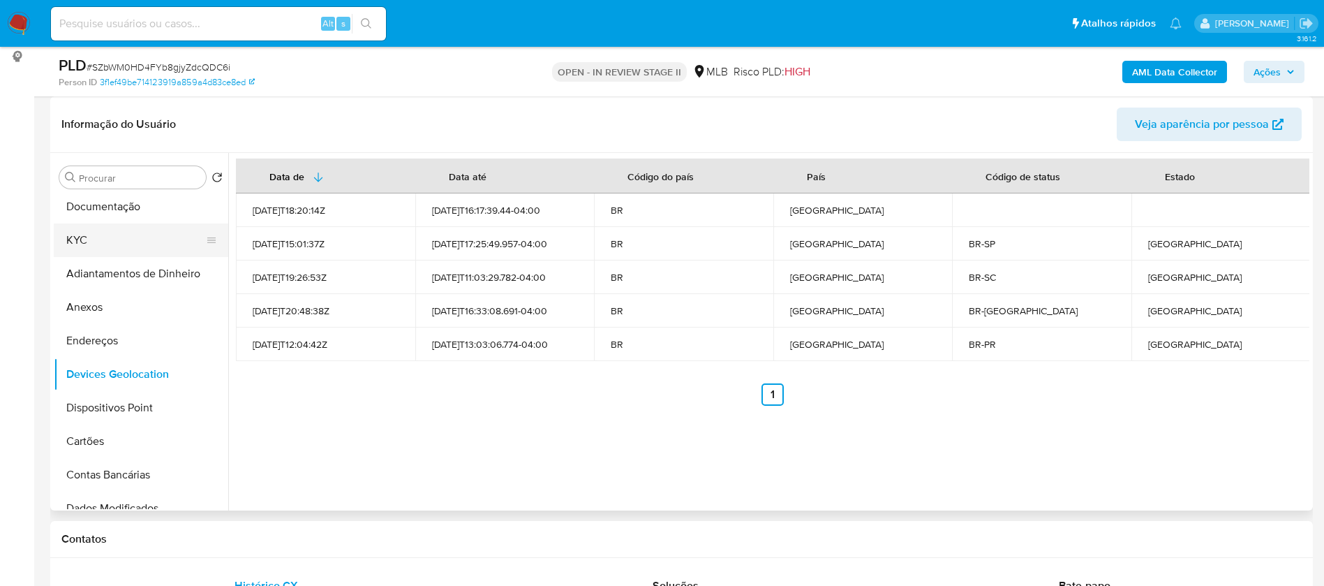
scroll to position [0, 0]
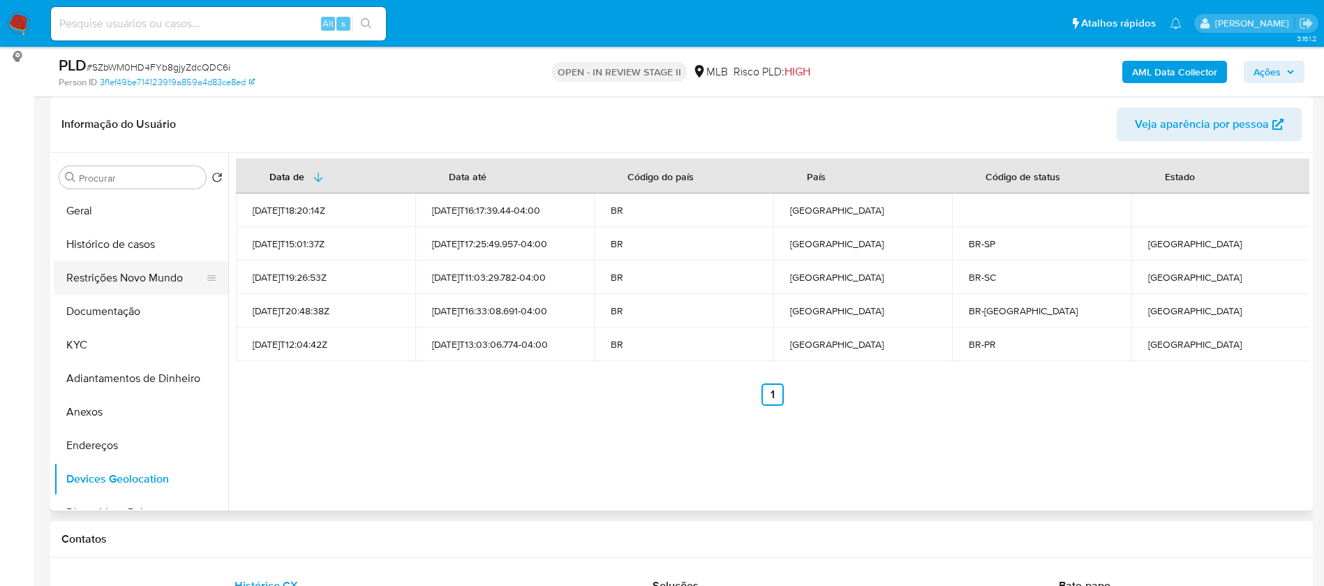
click at [138, 274] on button "Restrições Novo Mundo" at bounding box center [135, 278] width 163 height 34
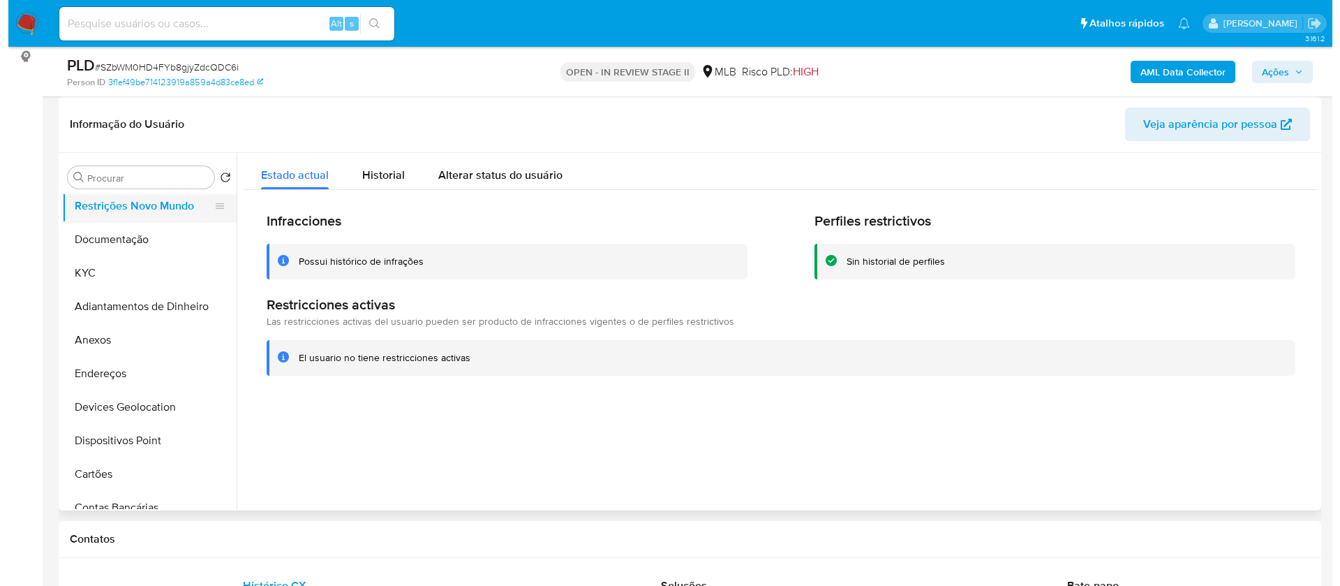
scroll to position [105, 0]
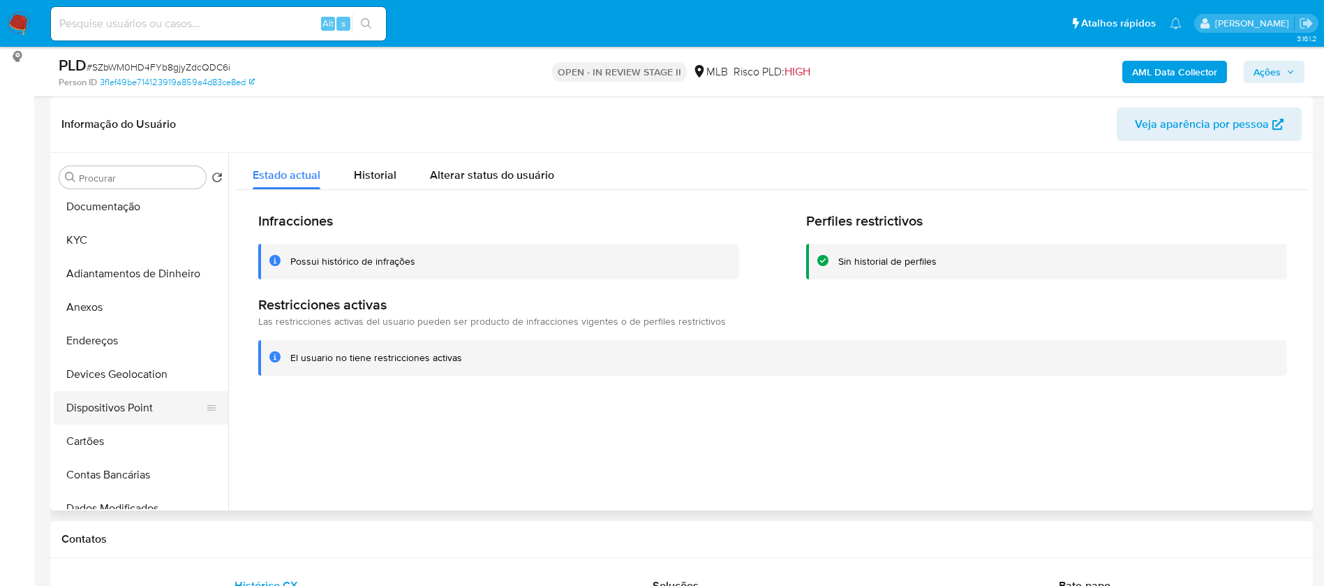
click at [154, 406] on button "Dispositivos Point" at bounding box center [135, 408] width 163 height 34
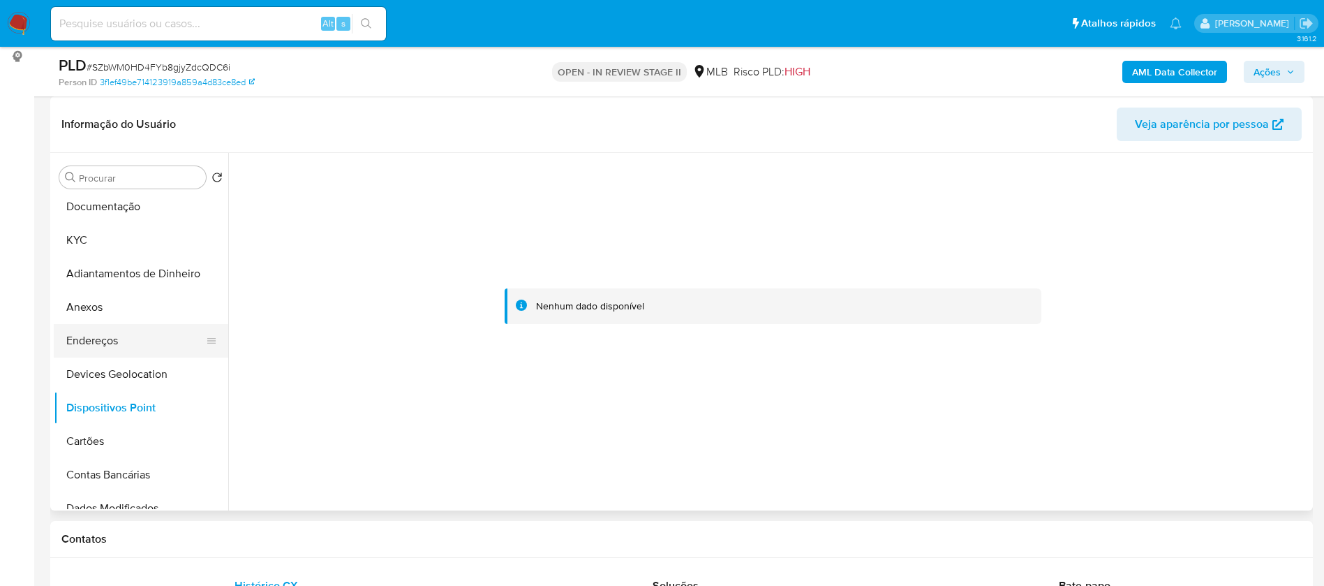
click at [91, 339] on button "Endereços" at bounding box center [135, 341] width 163 height 34
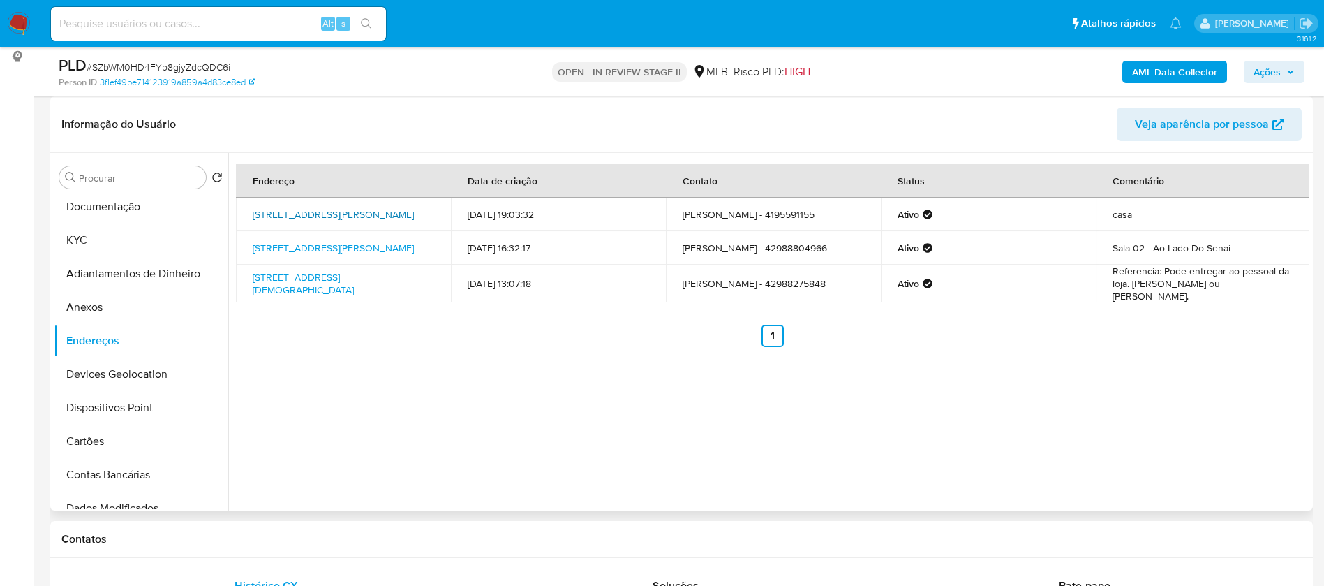
click at [366, 210] on link "Rua Professora Doracy Cezzarino 509, Curitiba, Paraná, 80320200, Brasil 509" at bounding box center [333, 214] width 161 height 14
click at [1160, 76] on b "AML Data Collector" at bounding box center [1174, 72] width 85 height 22
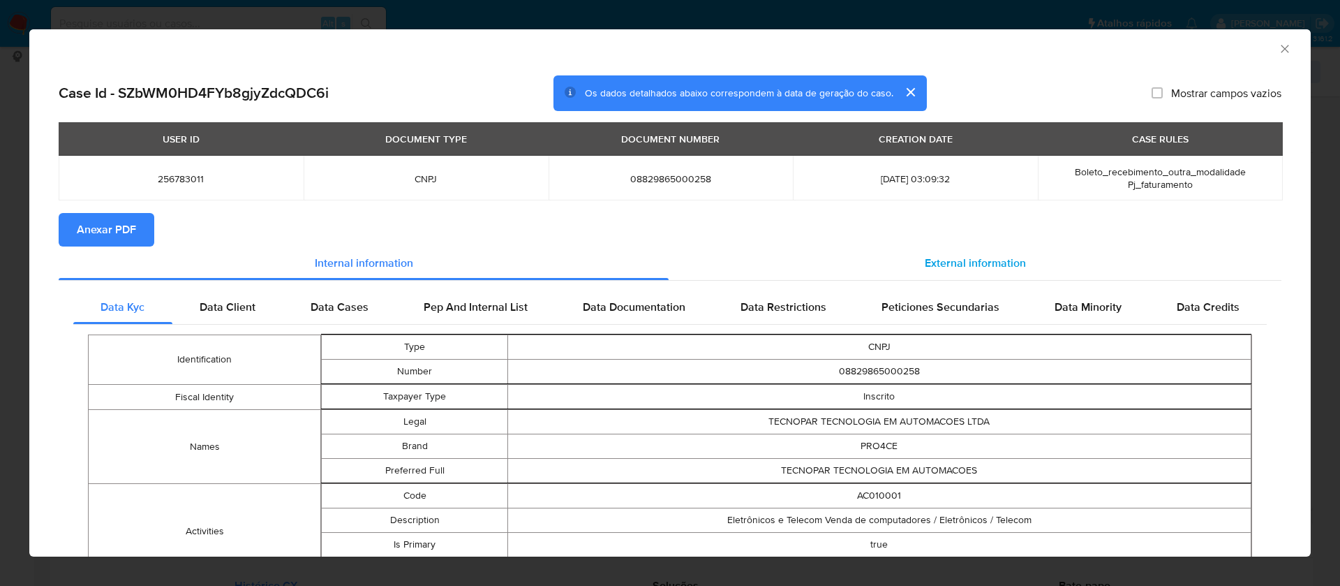
click at [988, 247] on div "External information" at bounding box center [975, 263] width 613 height 34
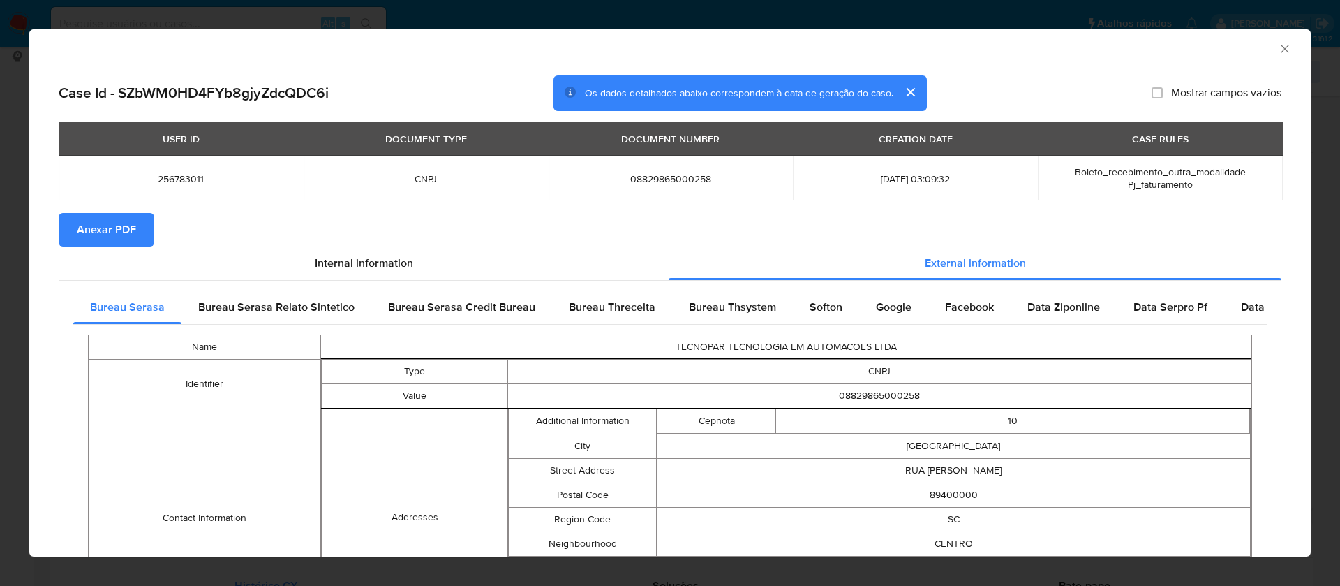
click at [91, 221] on span "Anexar PDF" at bounding box center [106, 229] width 59 height 31
click at [1278, 50] on icon "Fechar a janela" at bounding box center [1285, 49] width 14 height 14
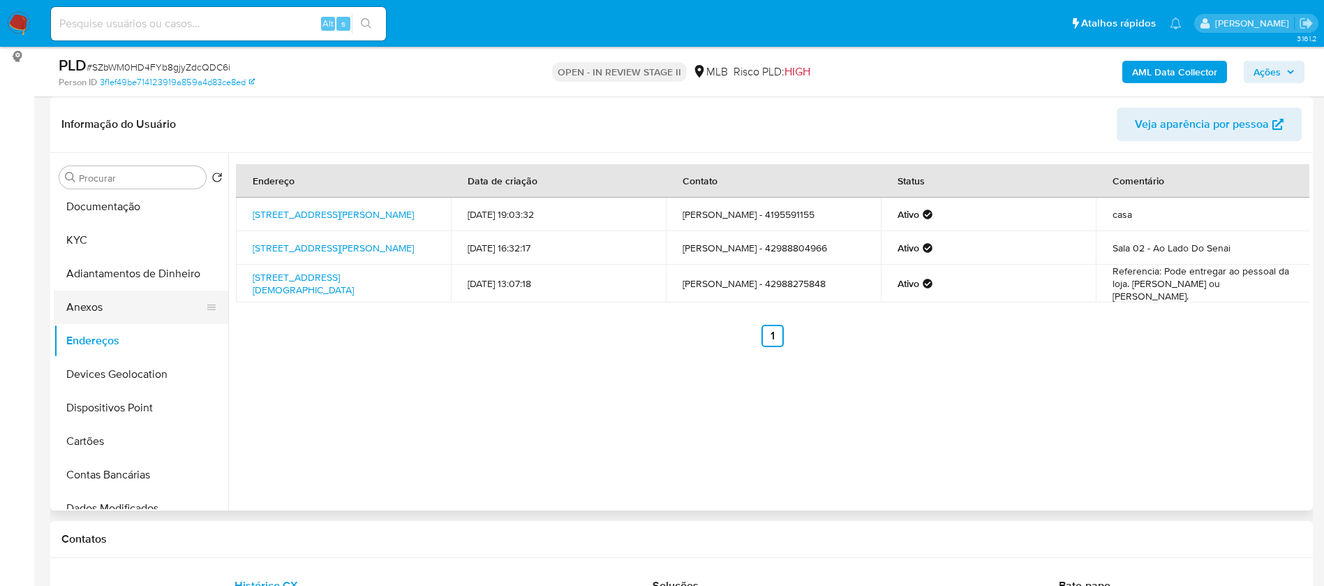
click at [102, 297] on button "Anexos" at bounding box center [135, 307] width 163 height 34
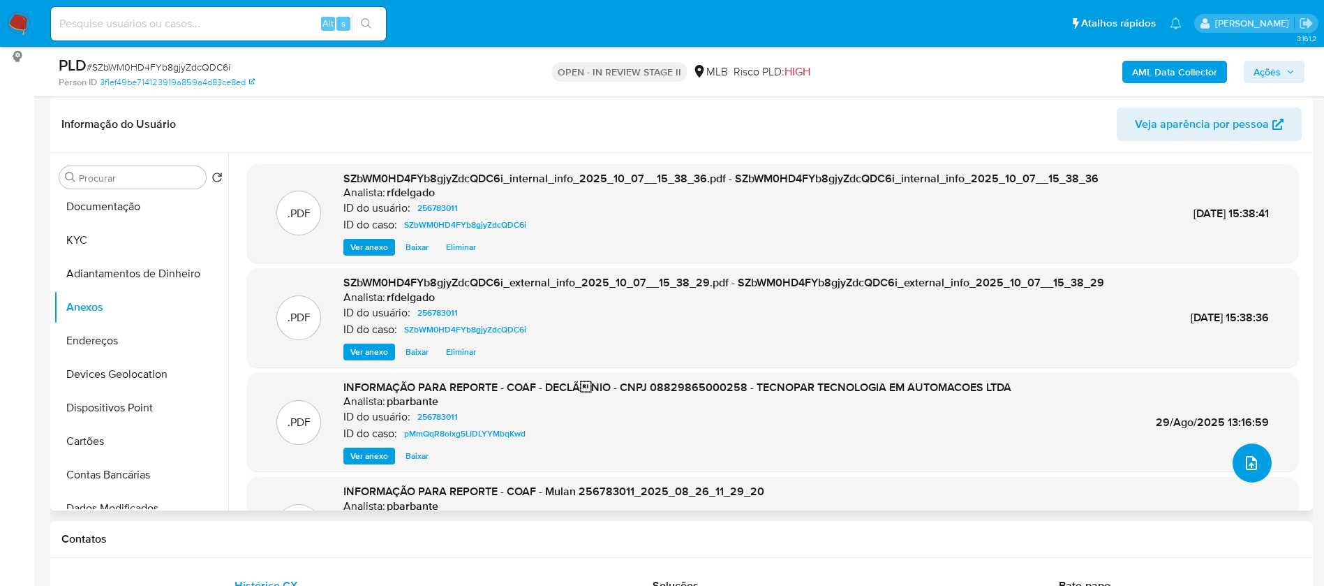
click at [1250, 464] on icon "upload-file" at bounding box center [1251, 462] width 17 height 17
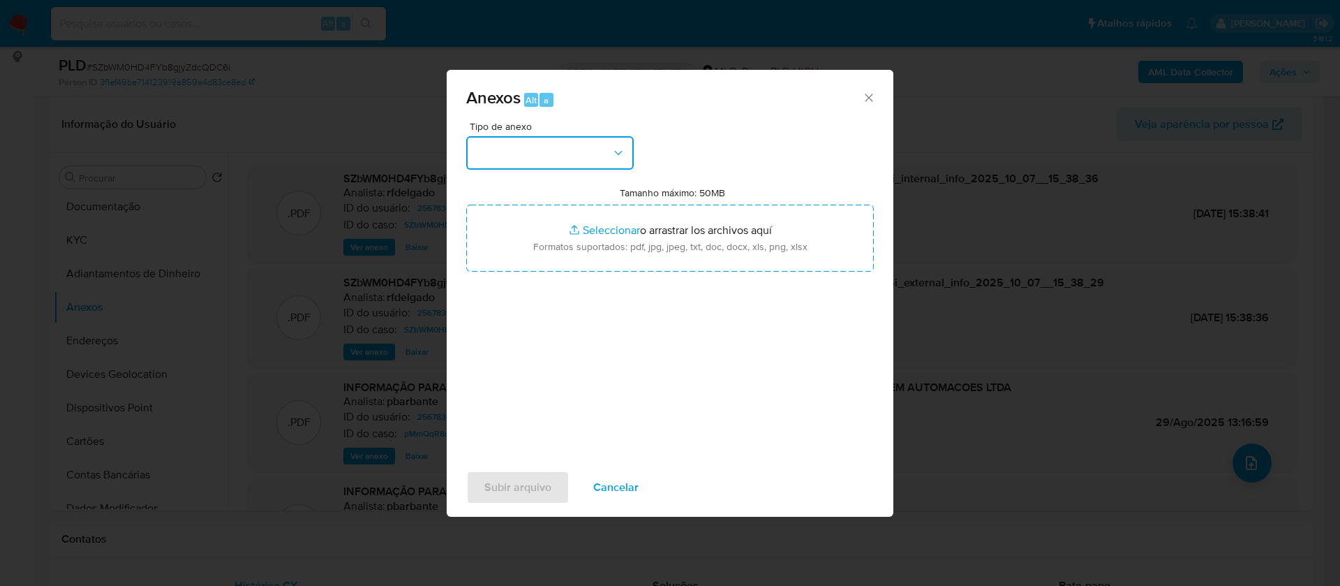
click at [585, 146] on button "button" at bounding box center [550, 153] width 168 height 34
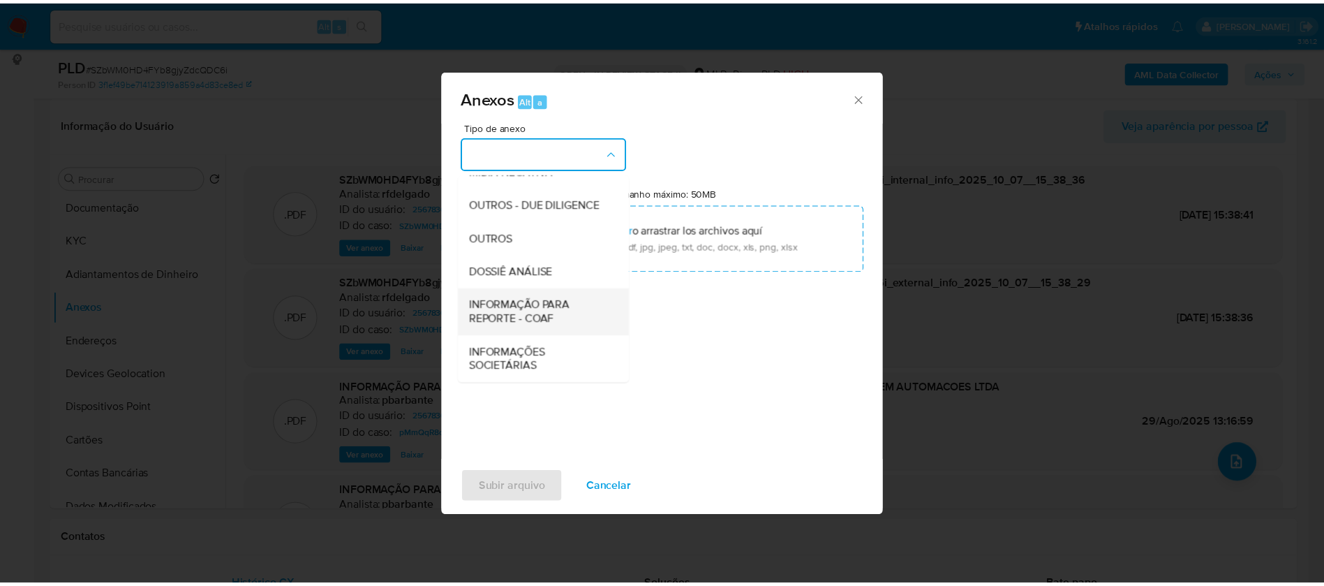
scroll to position [215, 0]
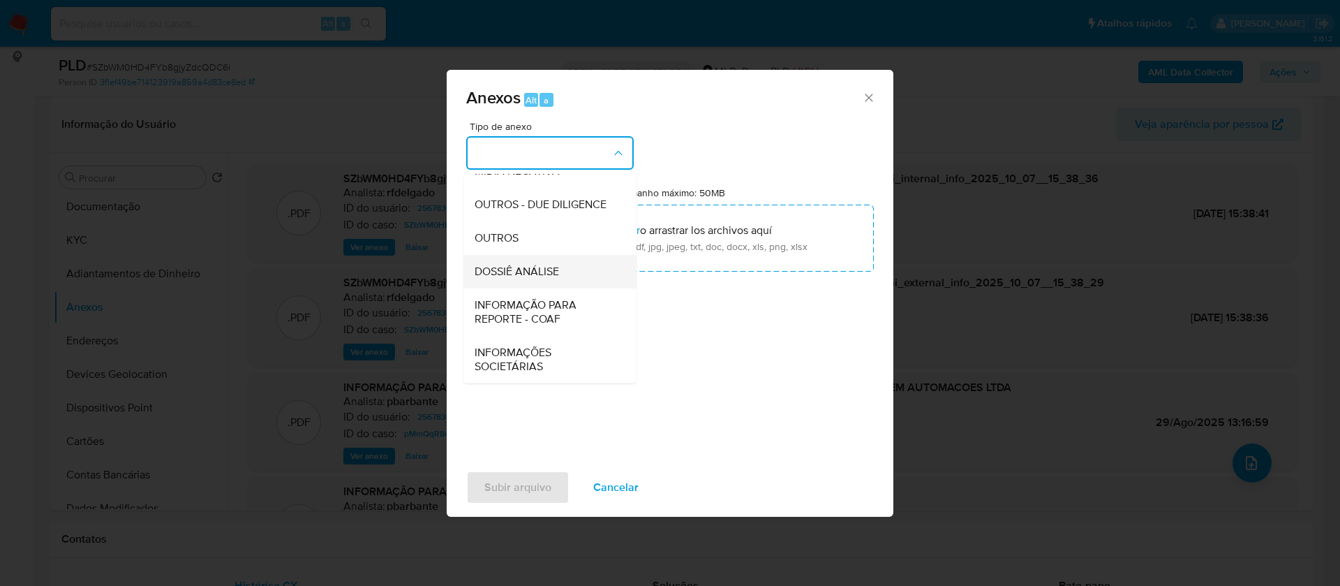
click at [551, 274] on span "DOSSIÊ ANÁLISE" at bounding box center [517, 272] width 84 height 14
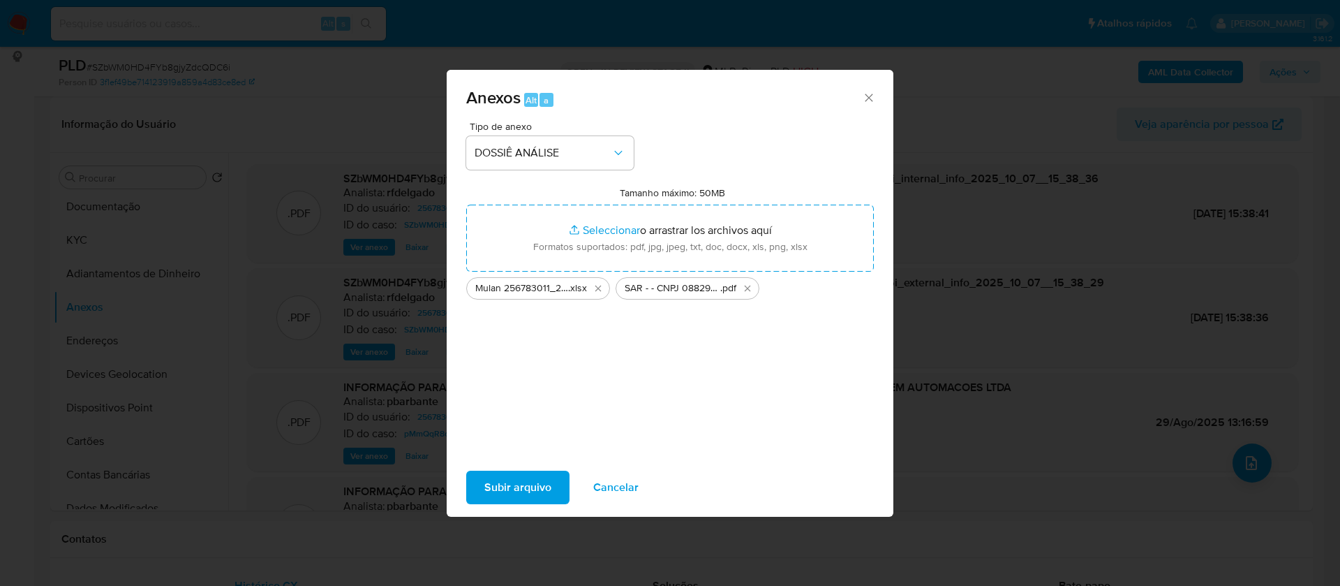
click at [528, 484] on span "Subir arquivo" at bounding box center [517, 487] width 67 height 31
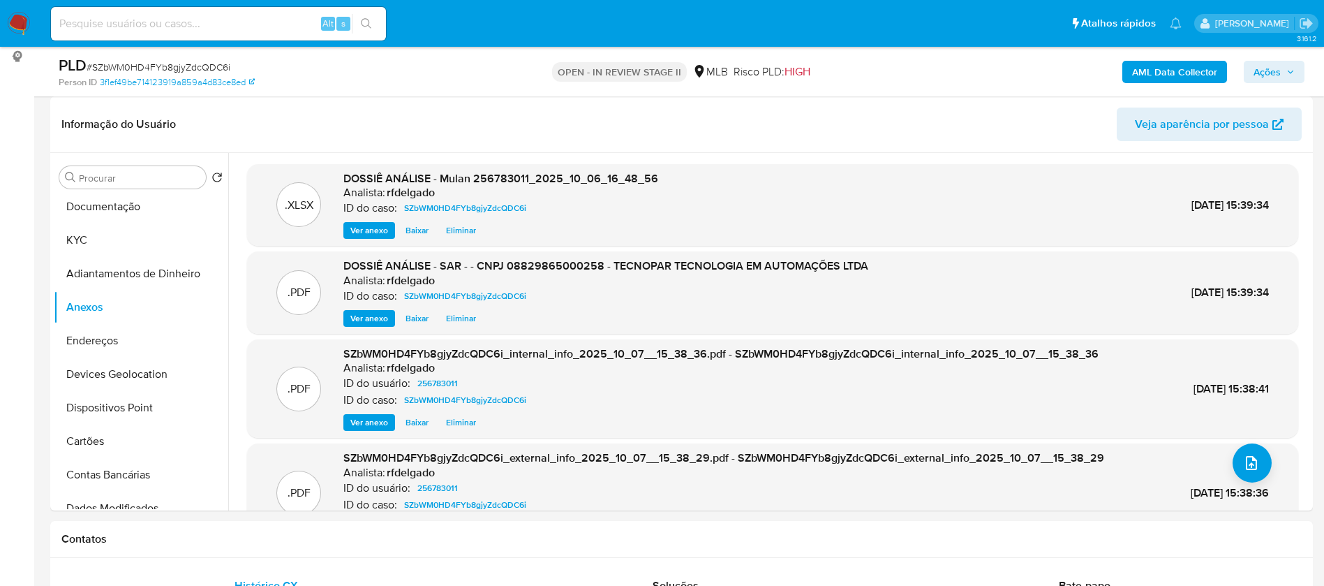
click at [1274, 74] on span "Ações" at bounding box center [1267, 72] width 27 height 22
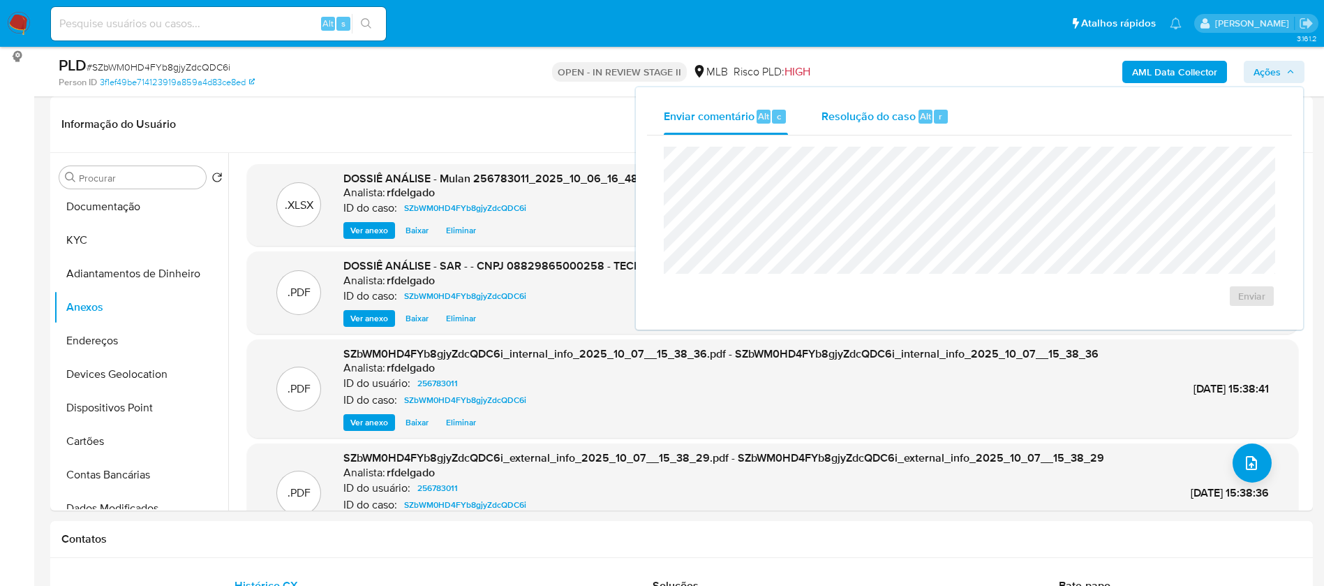
click at [869, 117] on span "Resolução do caso" at bounding box center [869, 116] width 94 height 16
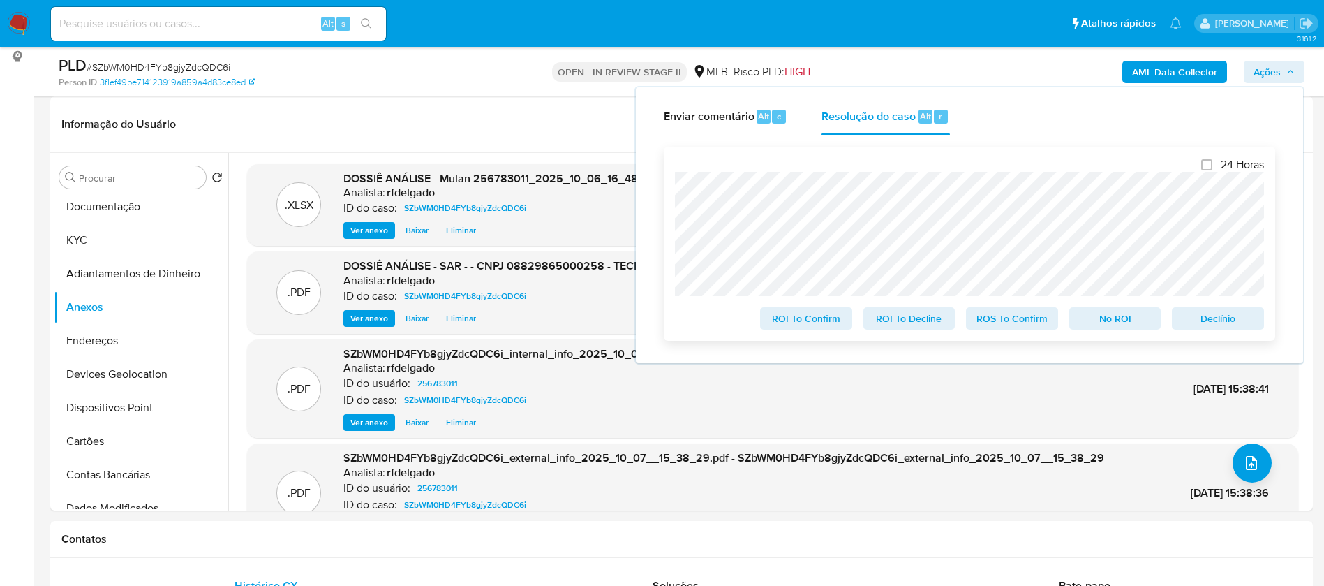
click at [1136, 322] on span "No ROI" at bounding box center [1115, 319] width 73 height 20
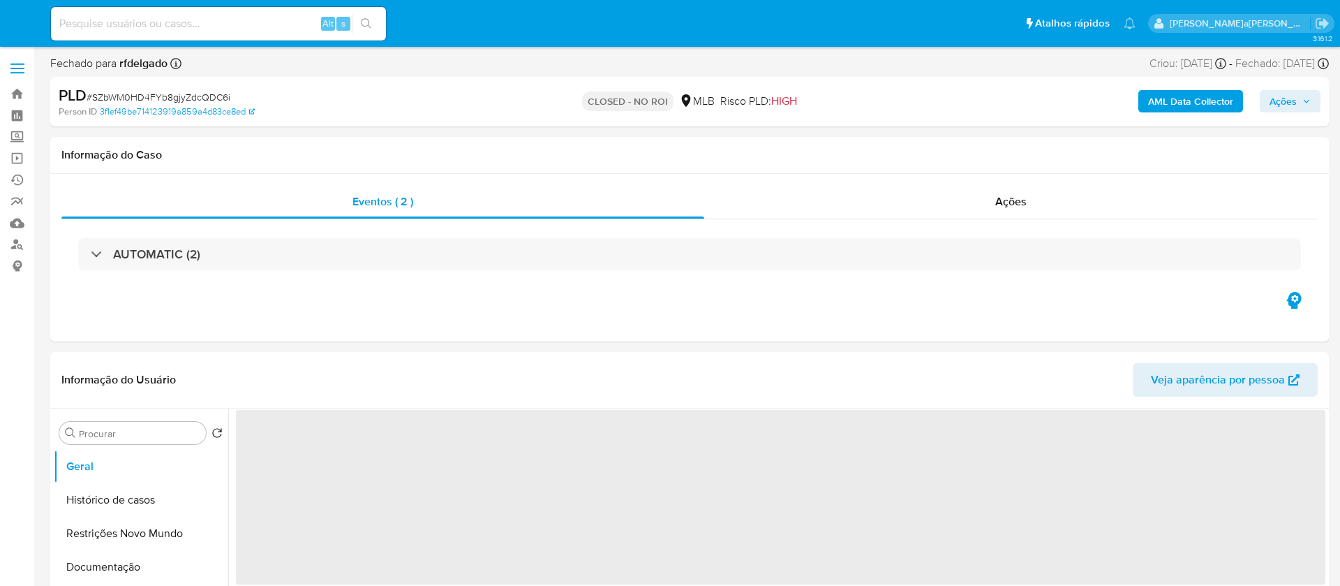
select select "10"
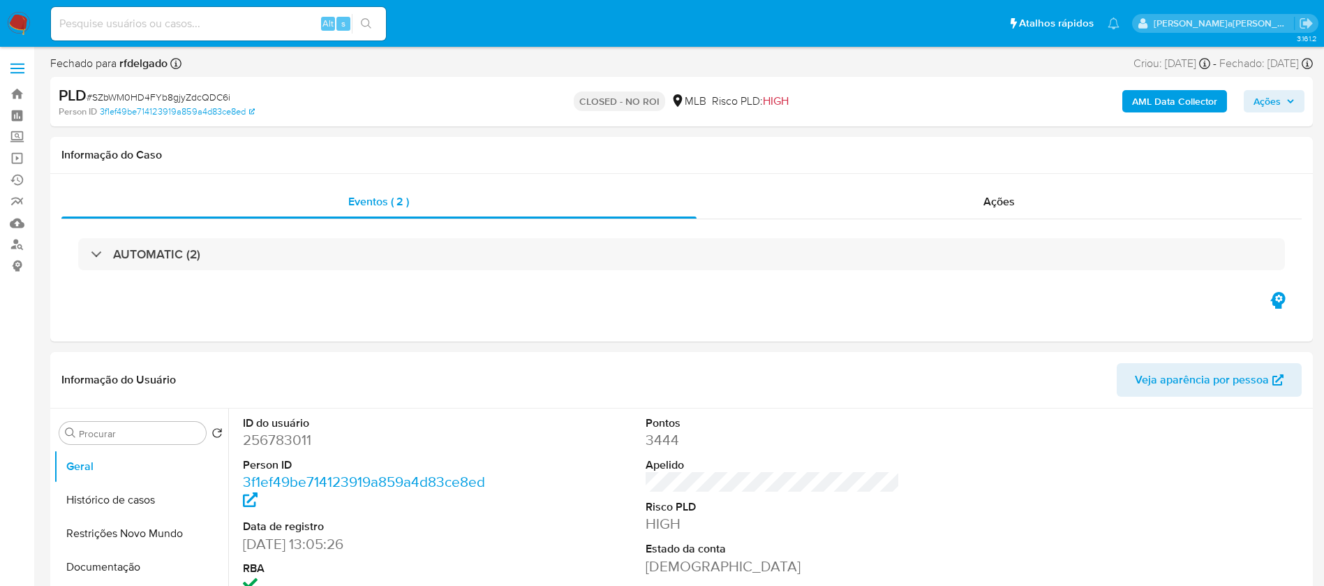
click at [265, 34] on div "Alt s" at bounding box center [218, 24] width 335 height 34
click at [269, 23] on input at bounding box center [218, 24] width 335 height 18
paste input "GI6aiq7AuG18fBBURSIIacDg"
type input "GI6aiq7AuG18fBBURSIIacDg"
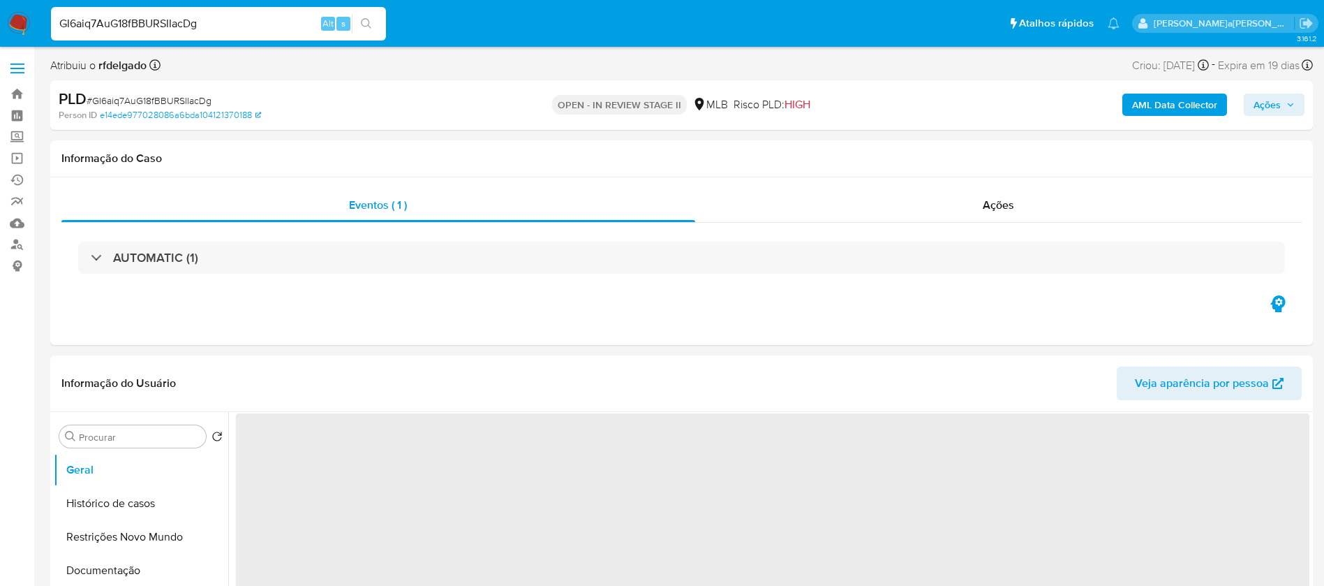
select select "10"
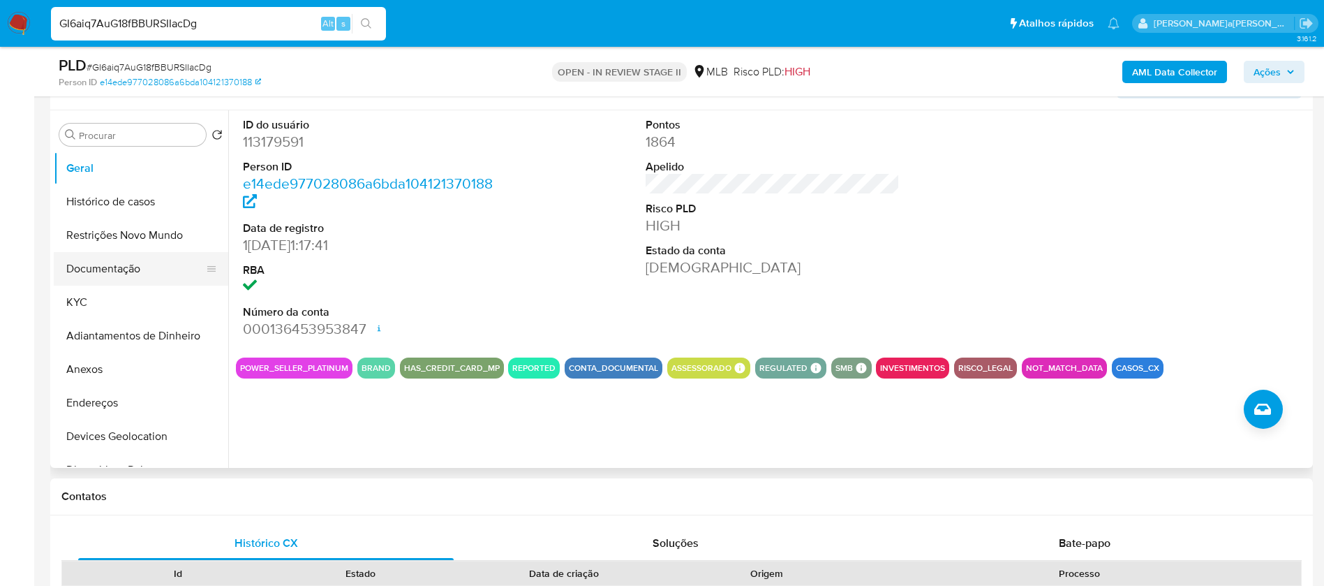
scroll to position [209, 0]
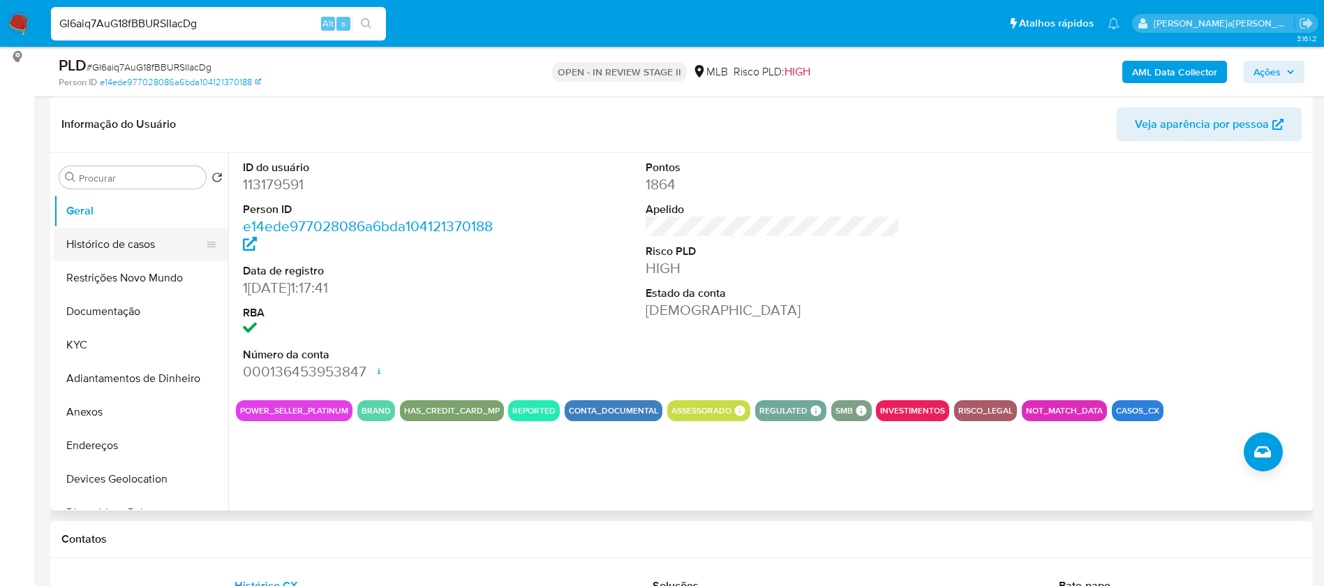
click at [123, 230] on button "Histórico de casos" at bounding box center [135, 245] width 163 height 34
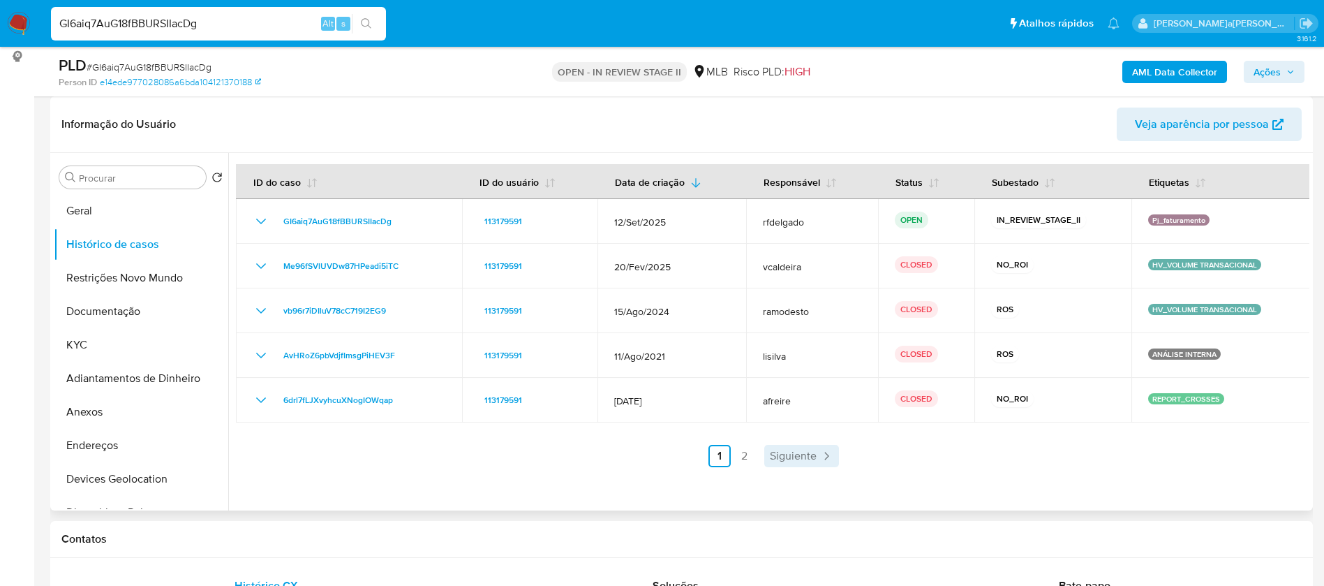
click at [792, 453] on span "Siguiente" at bounding box center [793, 455] width 47 height 11
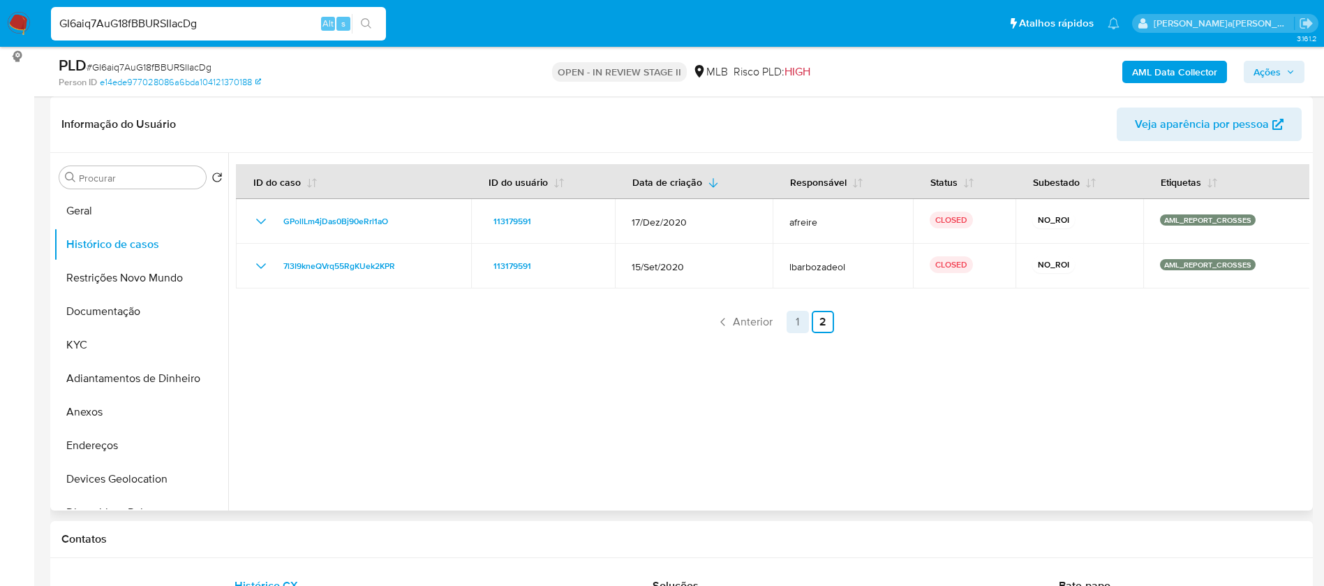
click at [792, 323] on link "1" at bounding box center [798, 322] width 22 height 22
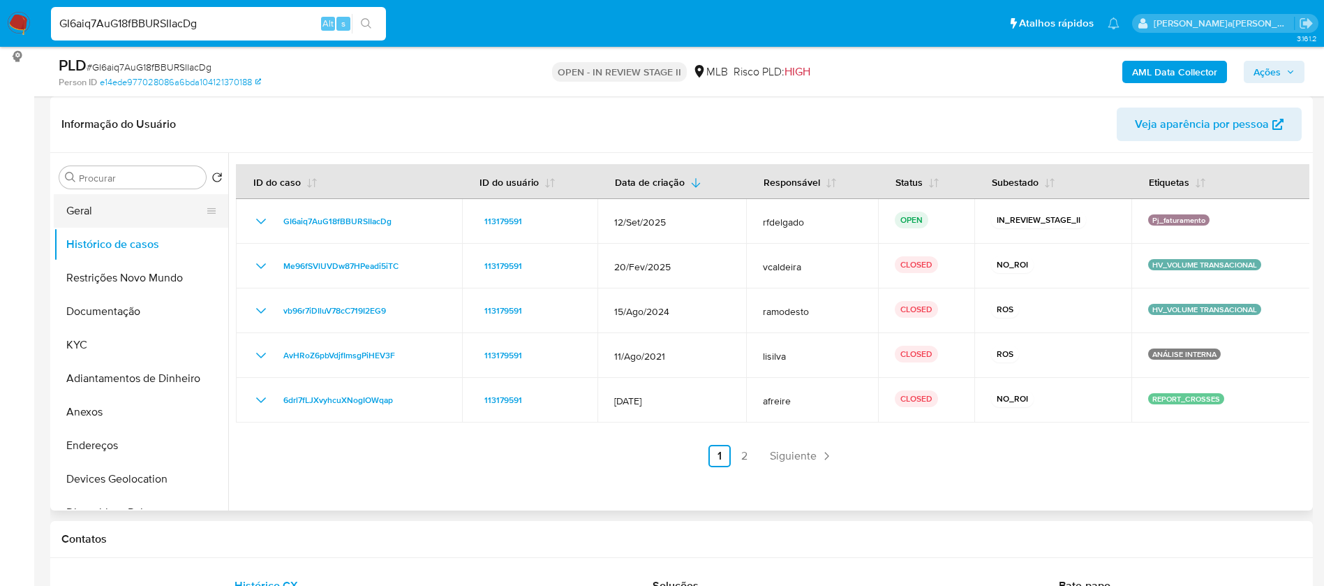
click at [78, 209] on button "Geral" at bounding box center [135, 211] width 163 height 34
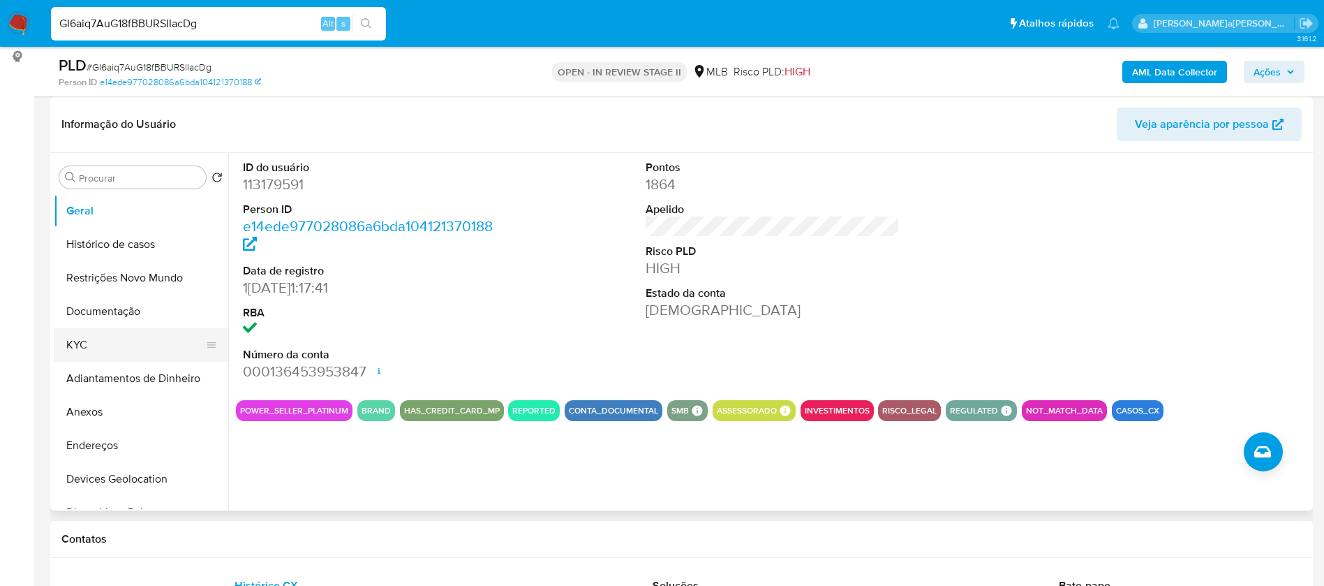
click at [84, 339] on button "KYC" at bounding box center [135, 345] width 163 height 34
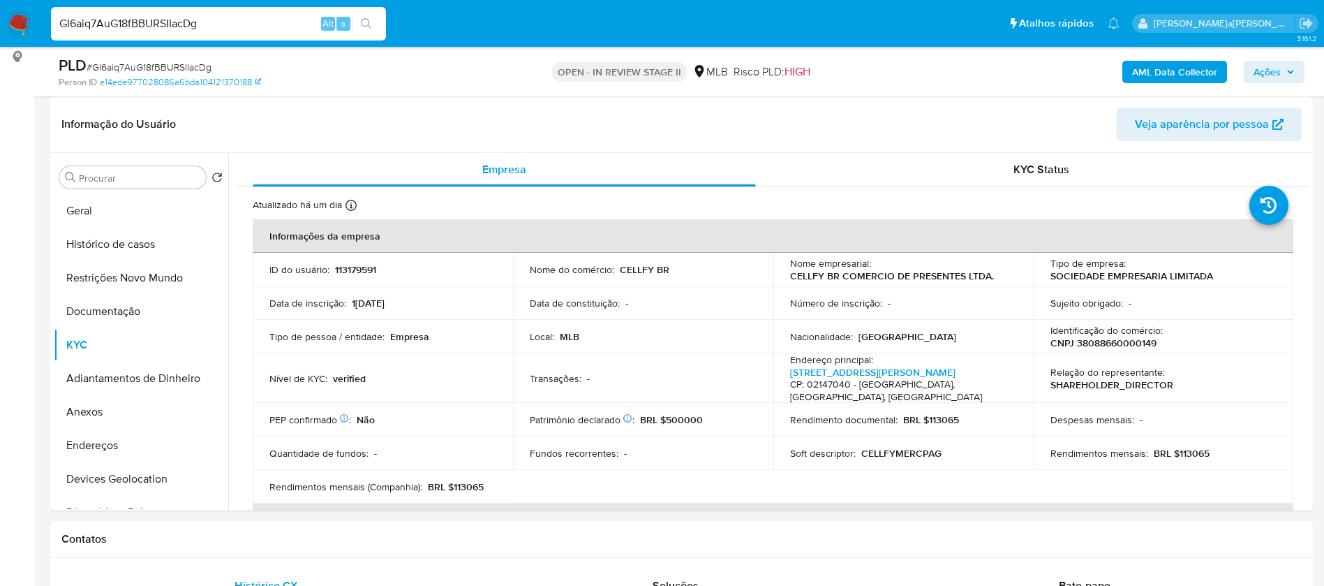
click at [1134, 345] on p "CNPJ 38088660000149" at bounding box center [1104, 342] width 106 height 13
copy p "38088660000149"
click at [123, 410] on button "Anexos" at bounding box center [135, 412] width 163 height 34
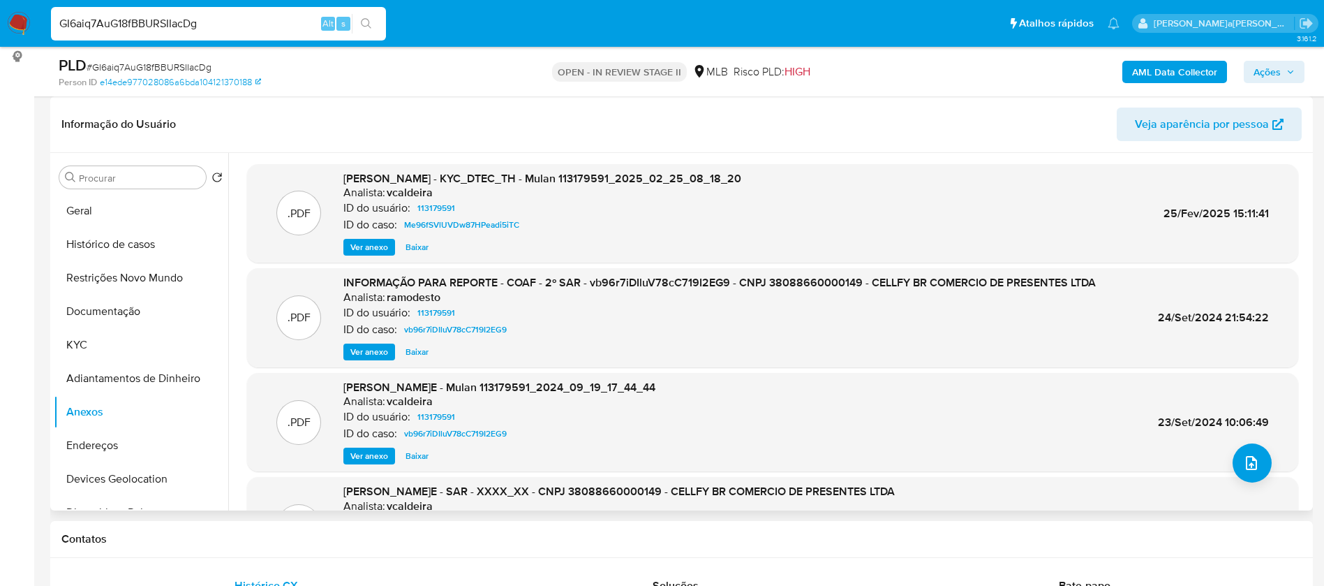
click at [382, 252] on span "Ver anexo" at bounding box center [369, 247] width 38 height 14
click at [374, 349] on span "Ver anexo" at bounding box center [369, 352] width 38 height 14
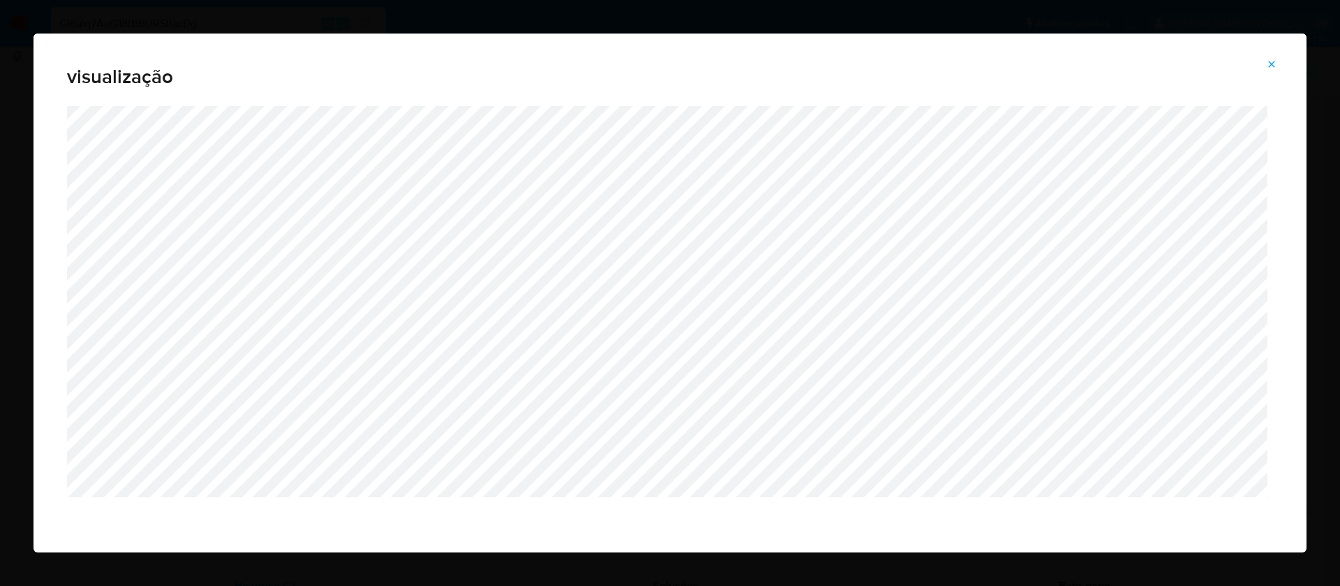
click at [1275, 61] on icon "Attachment preview" at bounding box center [1271, 64] width 11 height 11
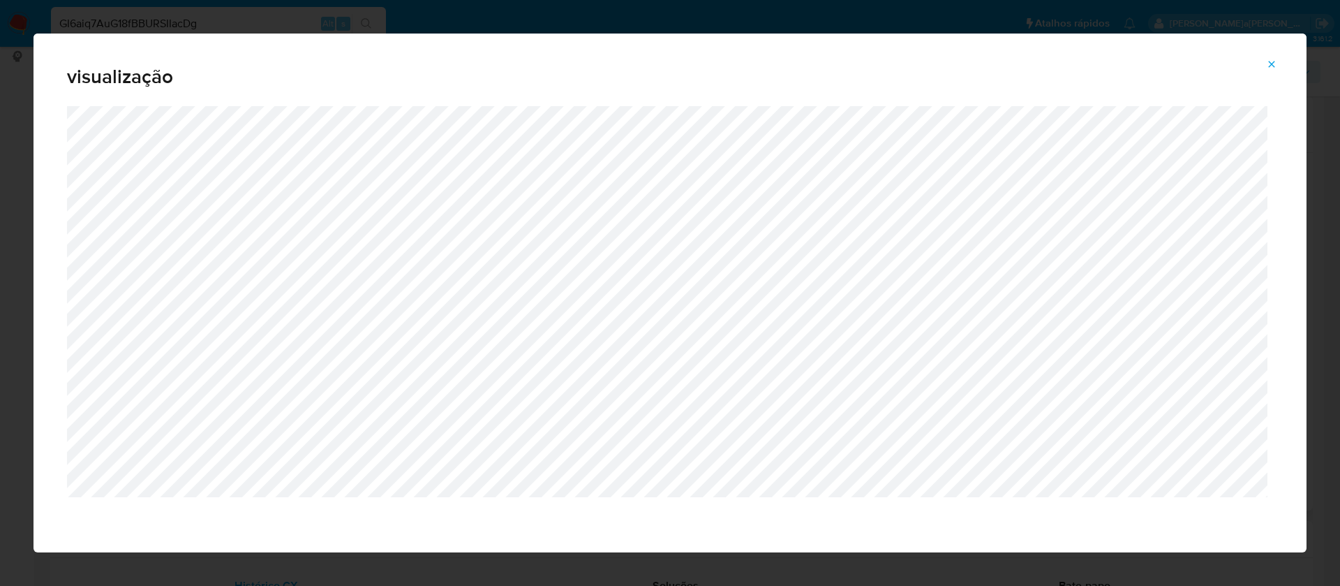
click at [1275, 61] on icon "Attachment preview" at bounding box center [1272, 64] width 6 height 6
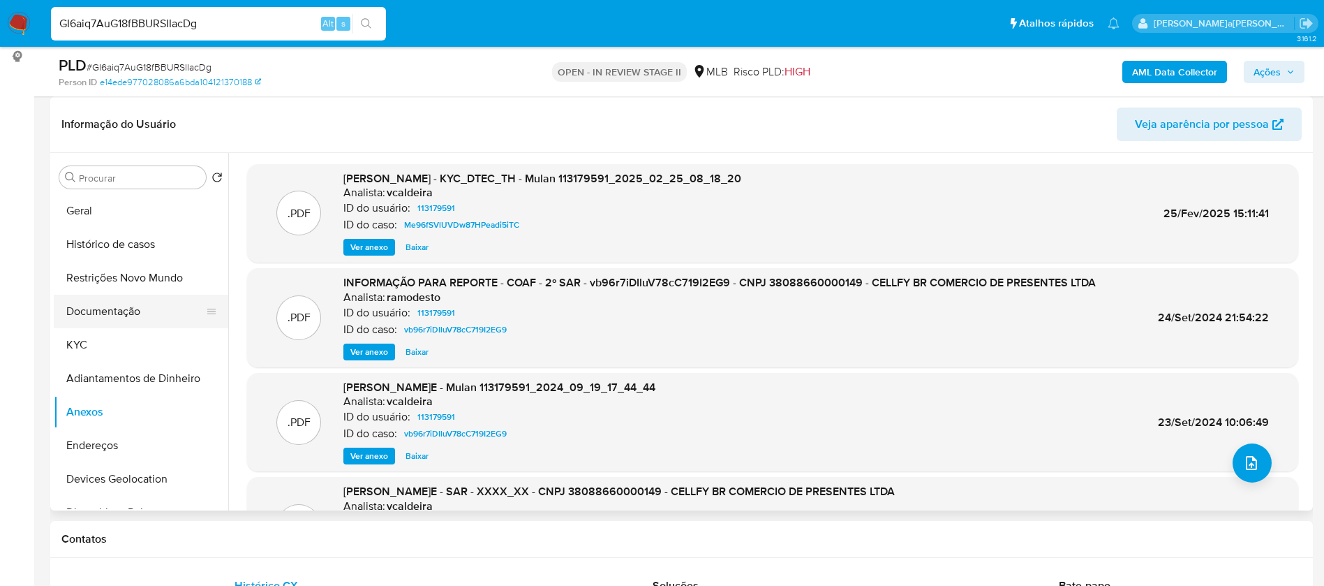
click at [111, 306] on button "Documentação" at bounding box center [135, 312] width 163 height 34
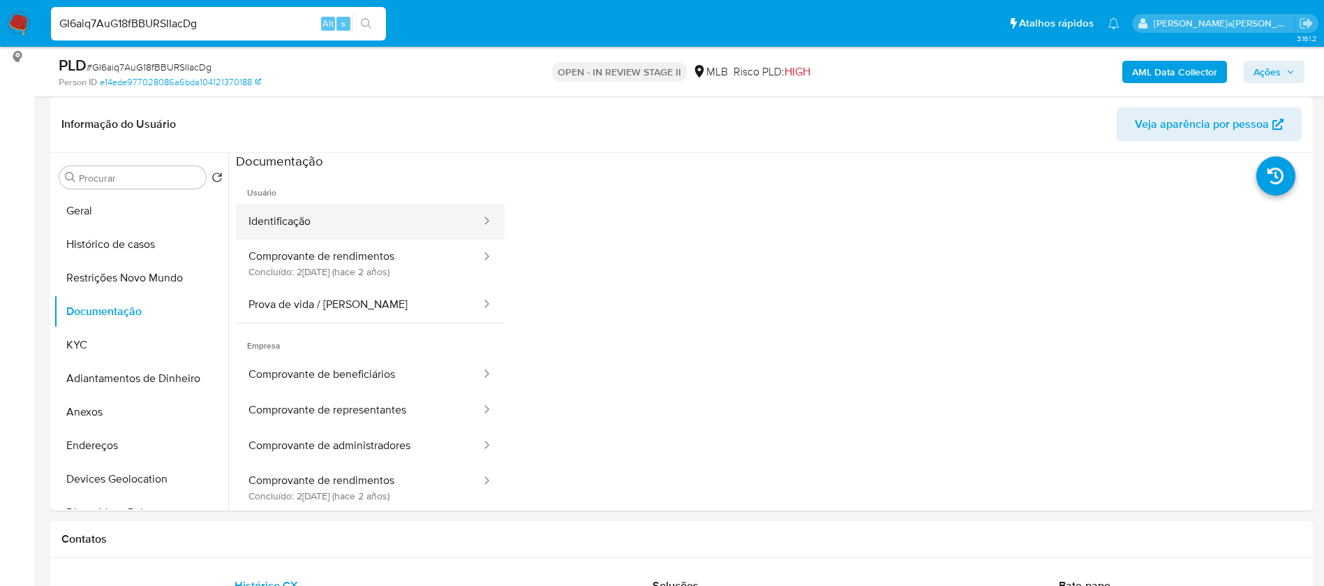
click at [346, 218] on button "Identificação" at bounding box center [359, 222] width 246 height 36
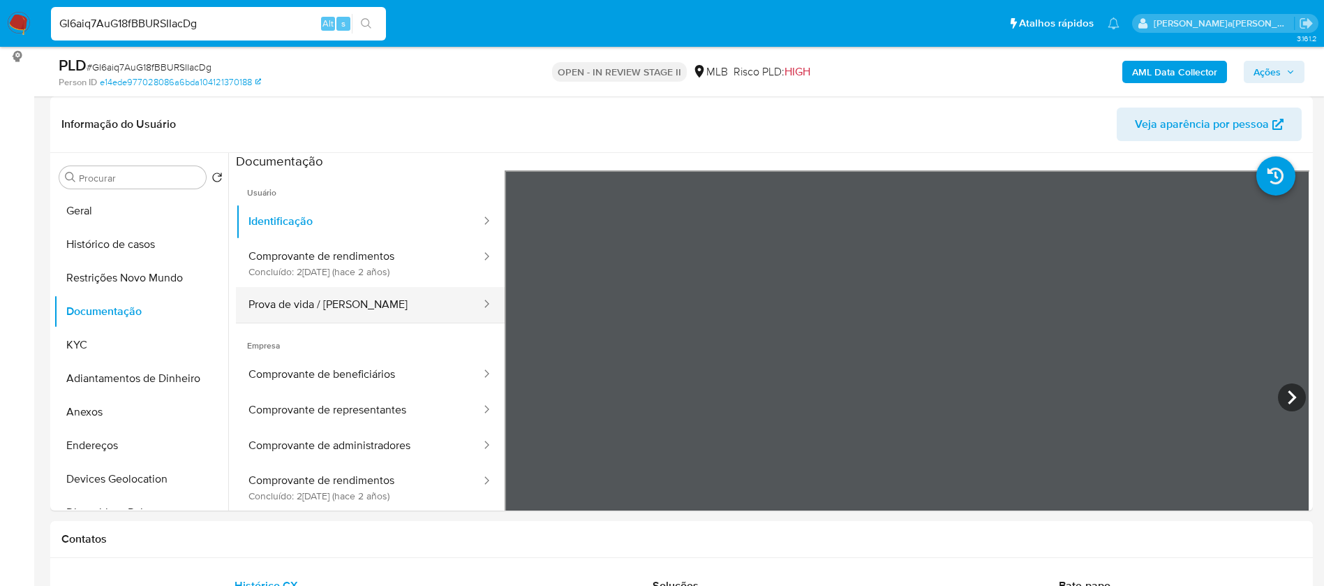
click at [357, 301] on button "Prova de vida / [PERSON_NAME]" at bounding box center [359, 305] width 246 height 36
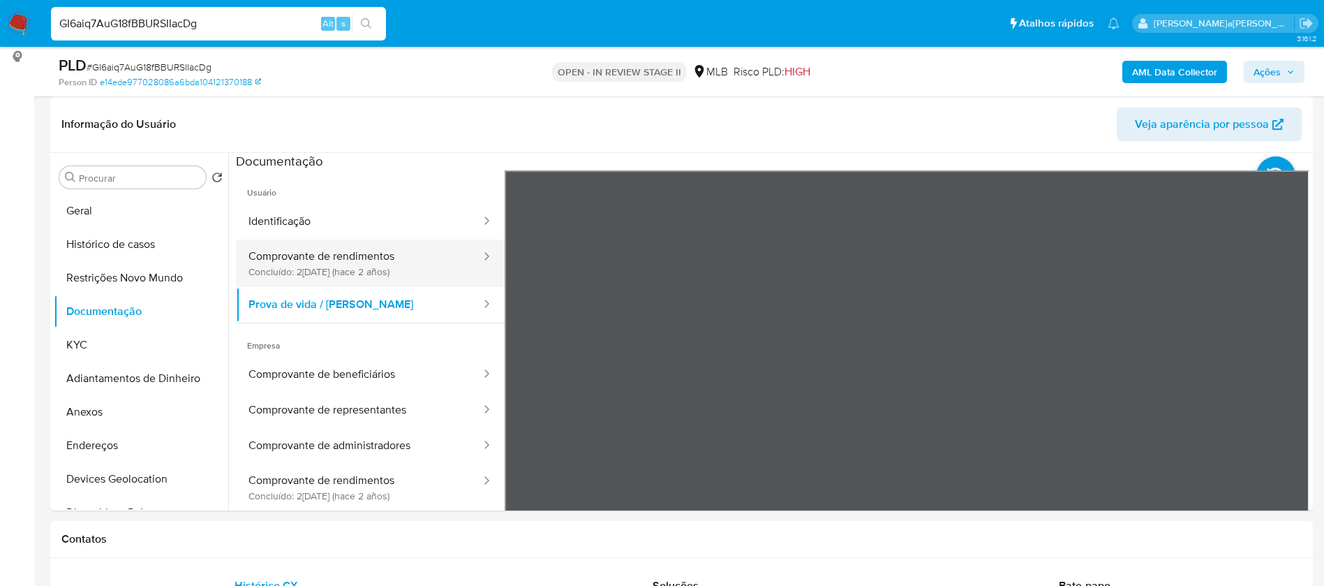
click at [376, 255] on button "Comprovante de rendimentos Concluído: 20/06/2023 (hace 2 años)" at bounding box center [359, 262] width 246 height 47
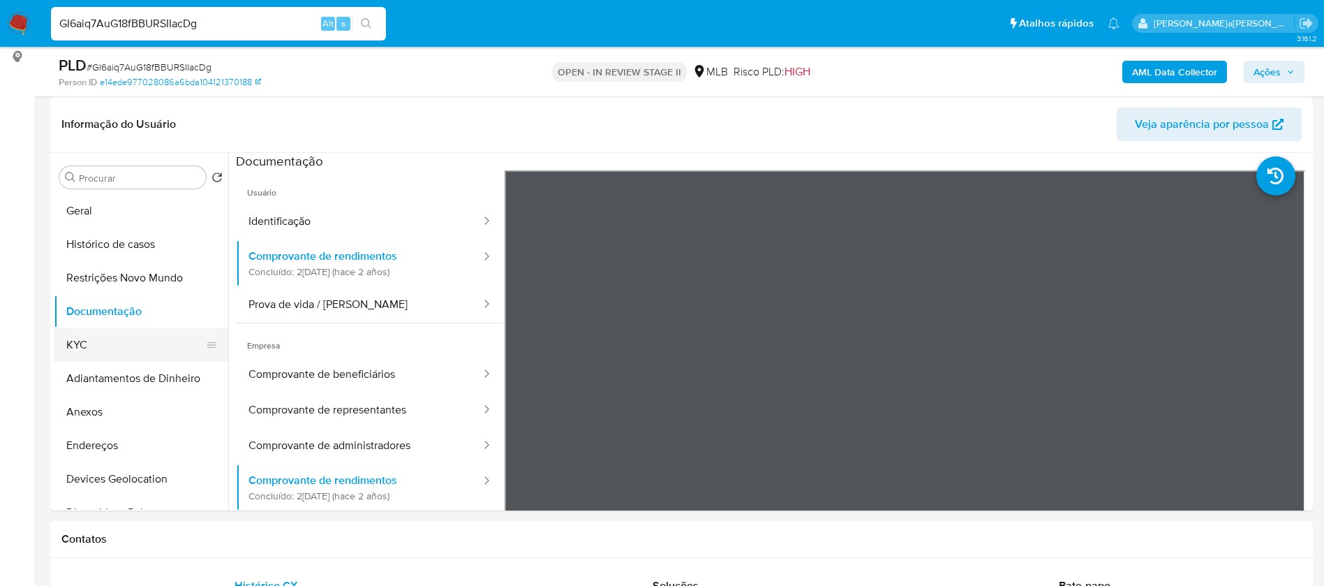
click at [104, 351] on button "KYC" at bounding box center [135, 345] width 163 height 34
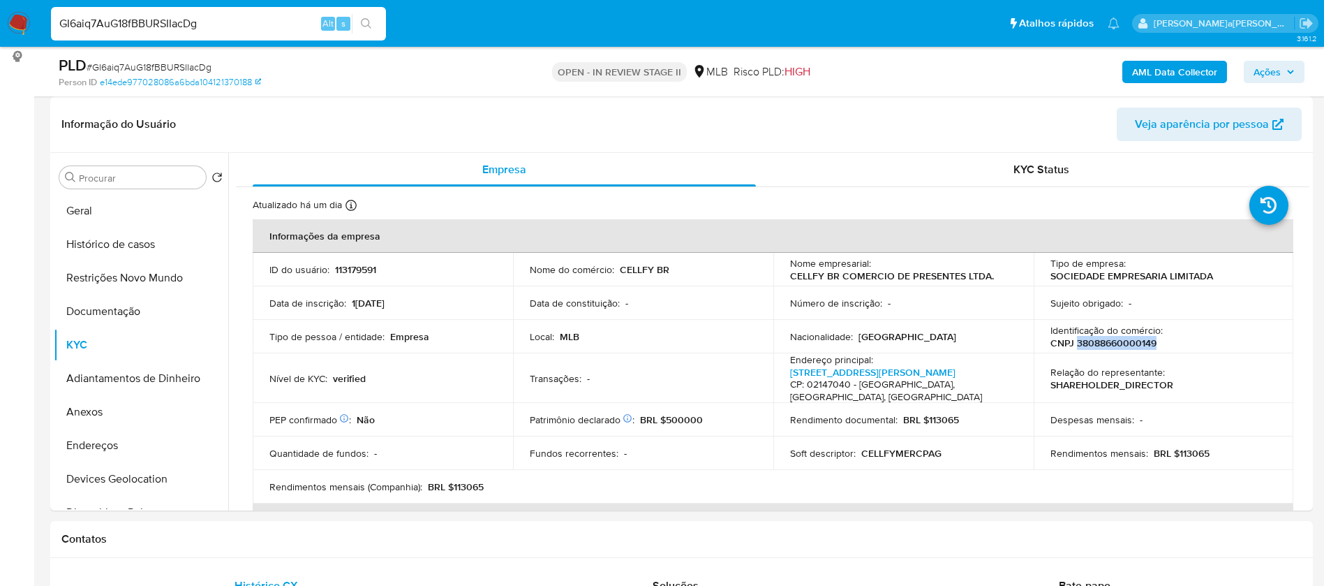
drag, startPoint x: 1153, startPoint y: 339, endPoint x: 1072, endPoint y: 341, distance: 81.0
click at [1072, 341] on div "Identificação do comércio : CNPJ 38088660000149" at bounding box center [1164, 336] width 227 height 25
copy p "38088660000149"
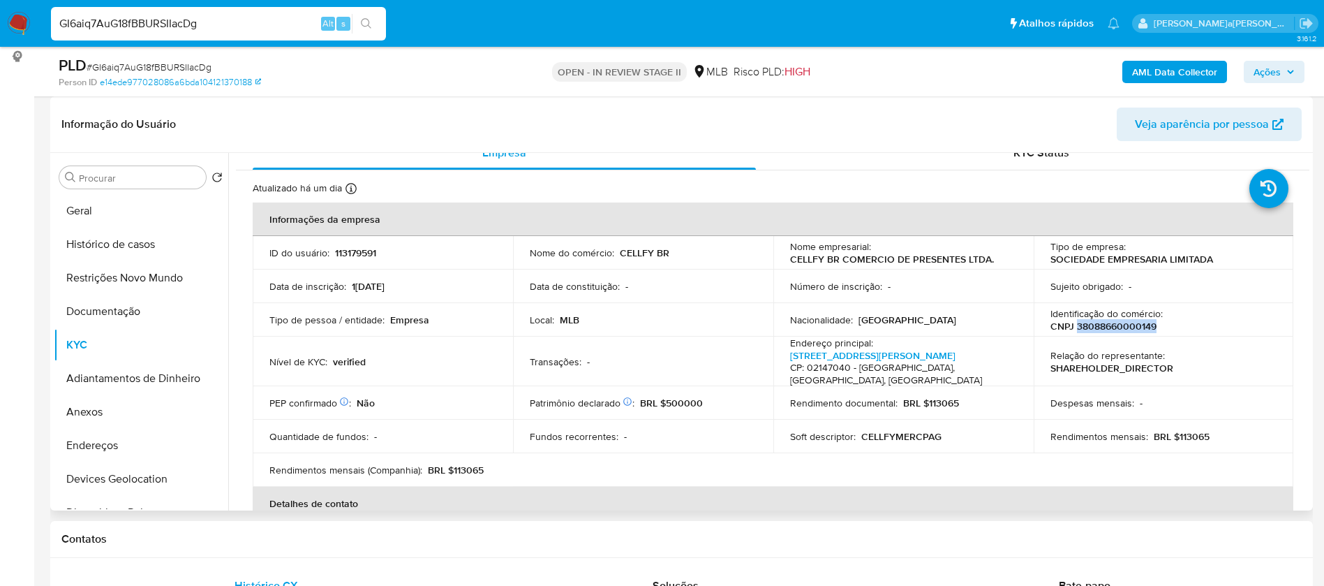
scroll to position [0, 0]
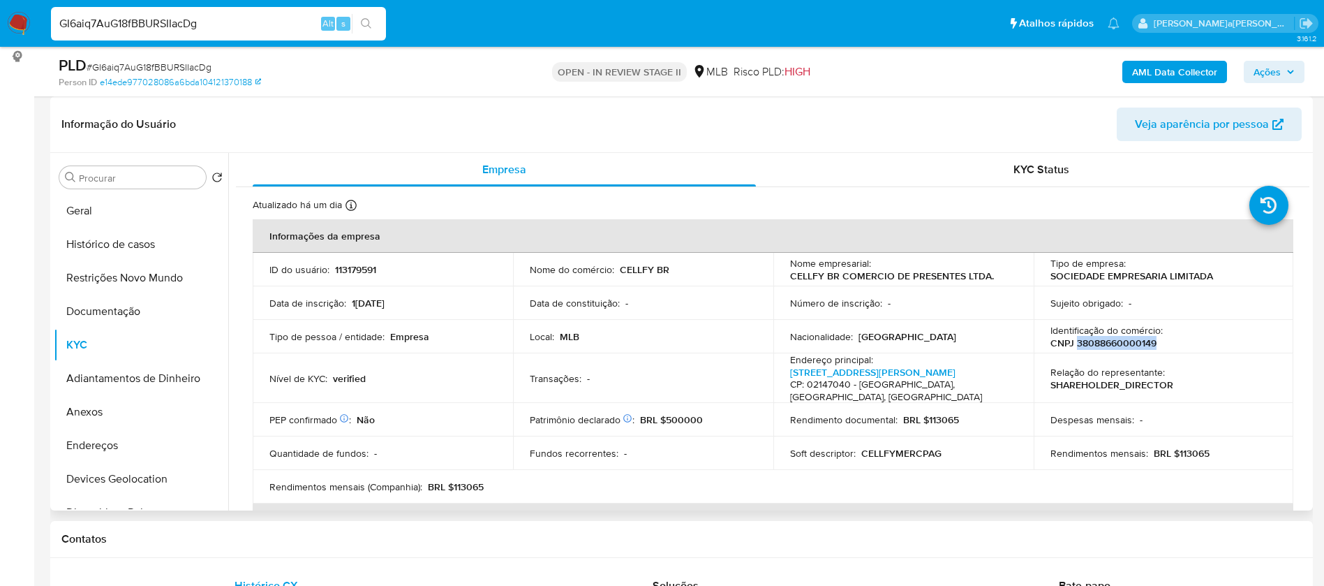
copy p "38088660000149"
click at [365, 271] on p "113179591" at bounding box center [355, 269] width 41 height 13
copy p "113179591"
click at [82, 221] on button "Geral" at bounding box center [135, 211] width 163 height 34
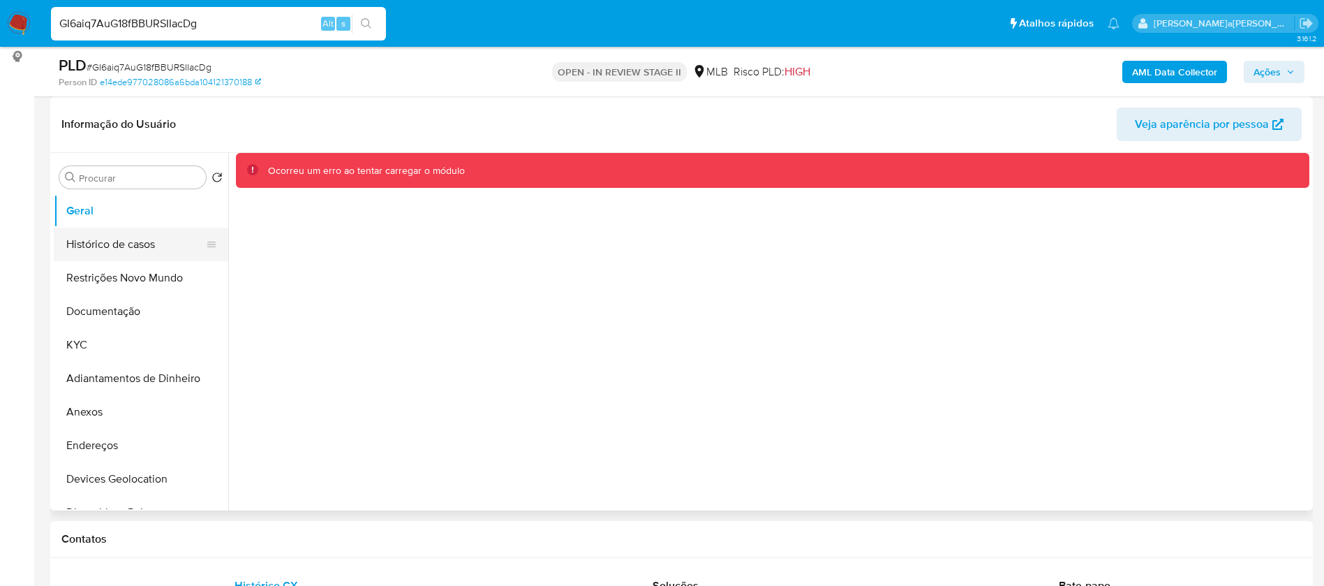
click at [118, 249] on button "Histórico de casos" at bounding box center [135, 245] width 163 height 34
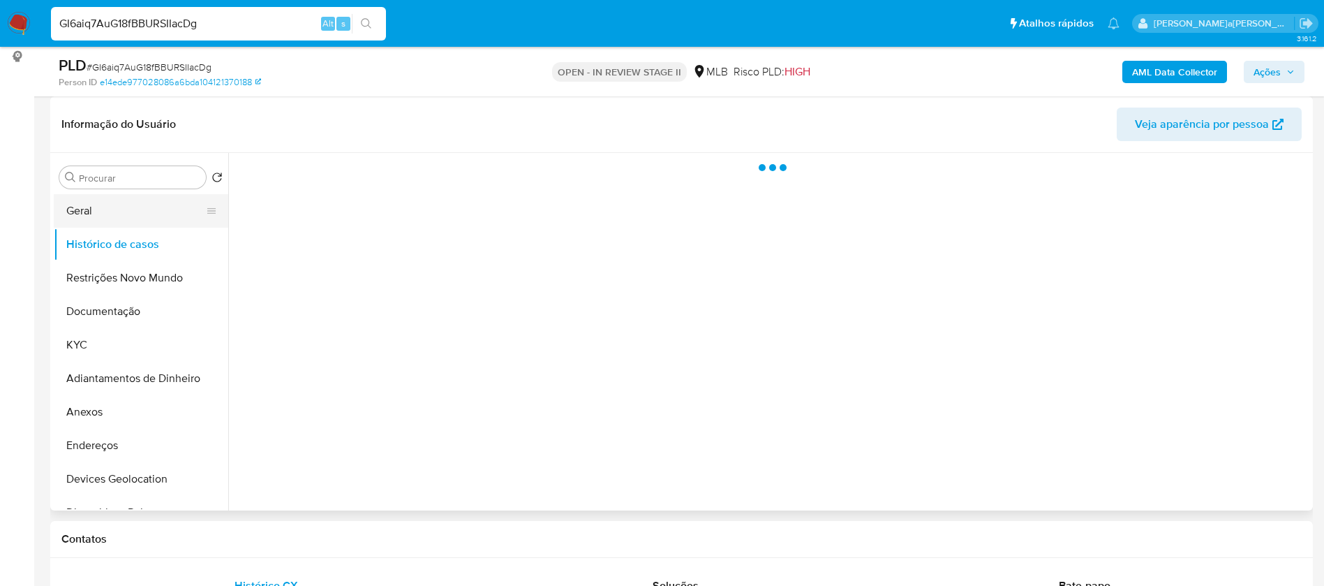
click at [112, 205] on button "Geral" at bounding box center [135, 211] width 163 height 34
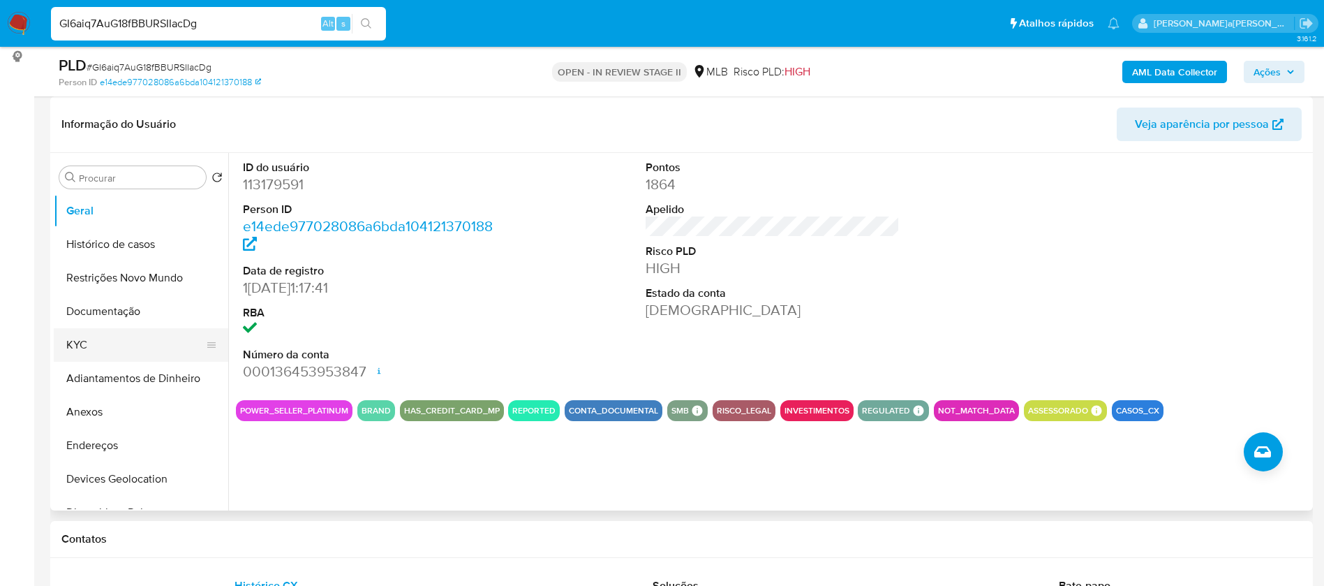
click at [103, 346] on button "KYC" at bounding box center [135, 345] width 163 height 34
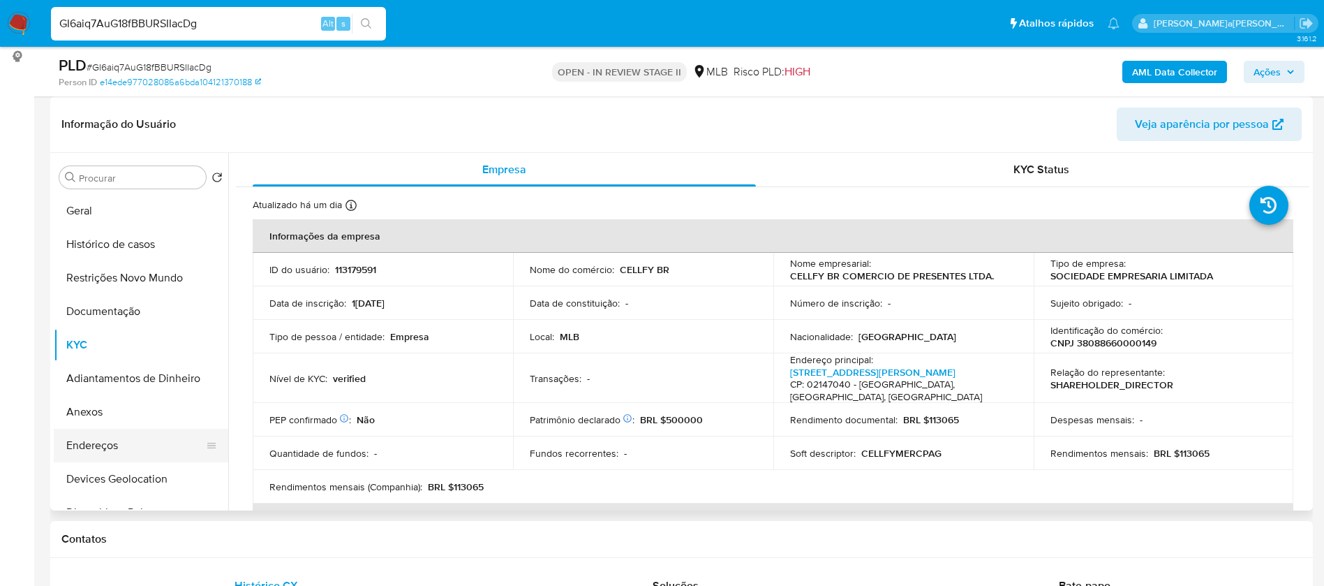
click at [140, 447] on button "Endereços" at bounding box center [135, 446] width 163 height 34
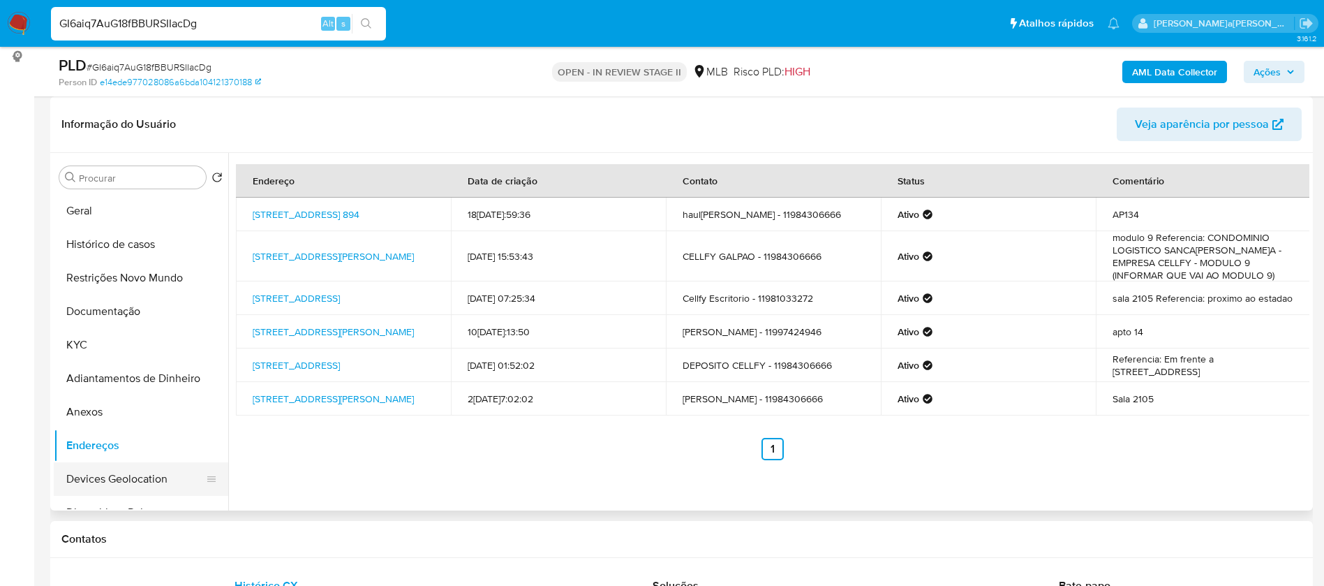
click at [146, 465] on button "Devices Geolocation" at bounding box center [135, 479] width 163 height 34
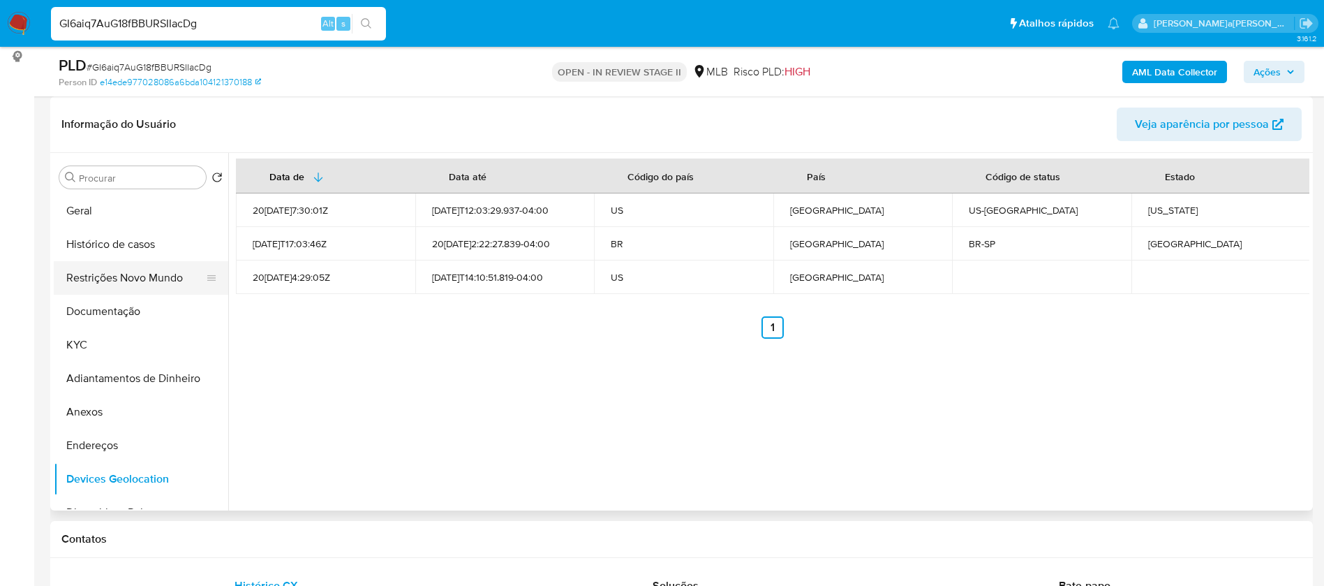
click at [134, 272] on button "Restrições Novo Mundo" at bounding box center [135, 278] width 163 height 34
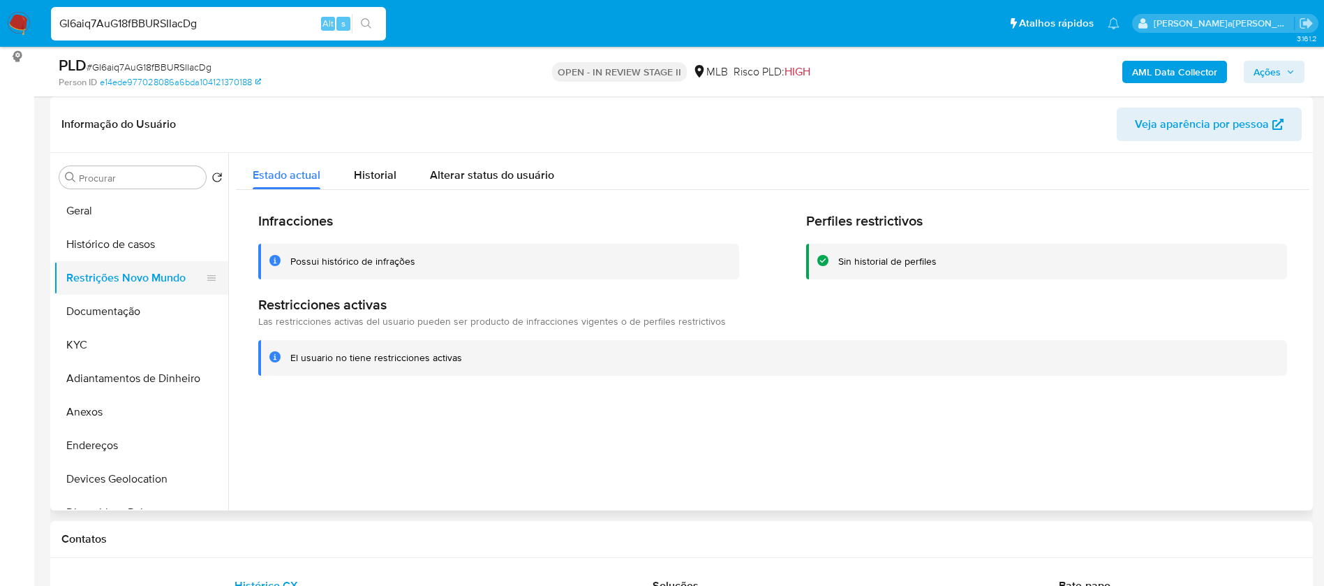
scroll to position [105, 0]
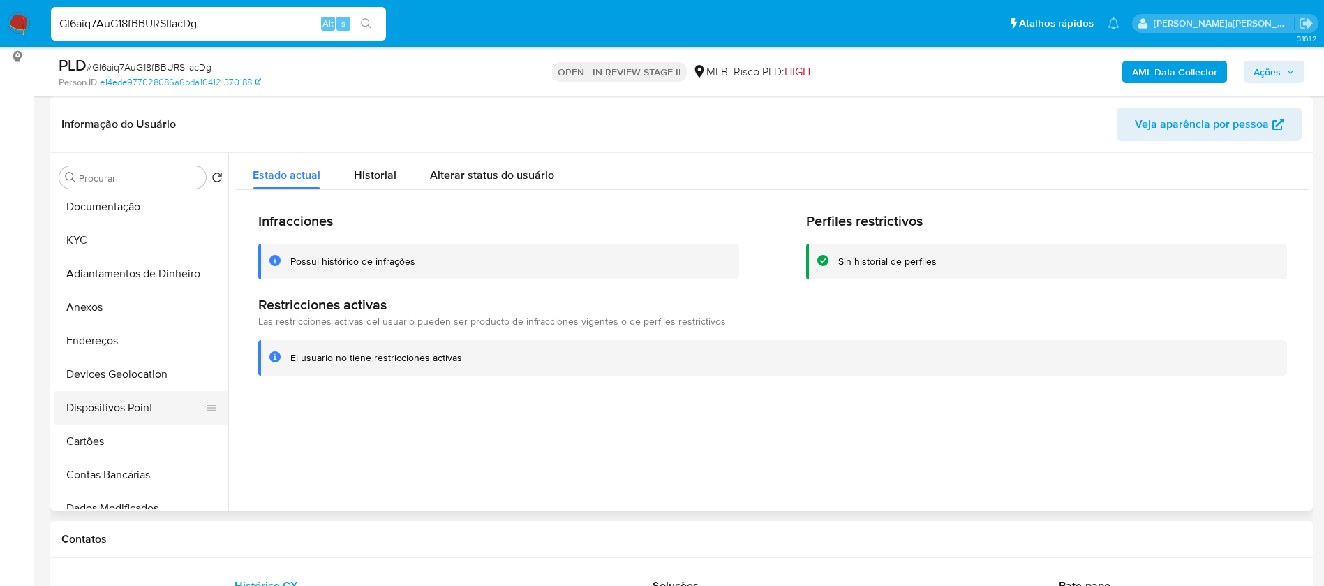
click at [151, 401] on button "Dispositivos Point" at bounding box center [135, 408] width 163 height 34
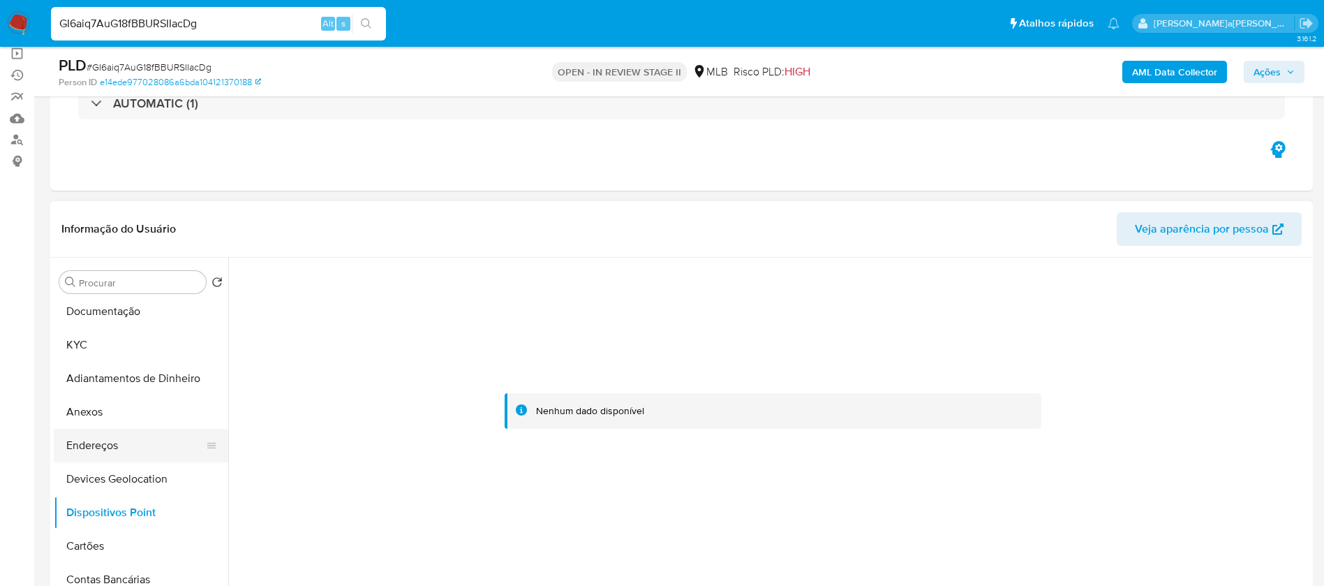
click at [91, 433] on button "Endereços" at bounding box center [135, 446] width 163 height 34
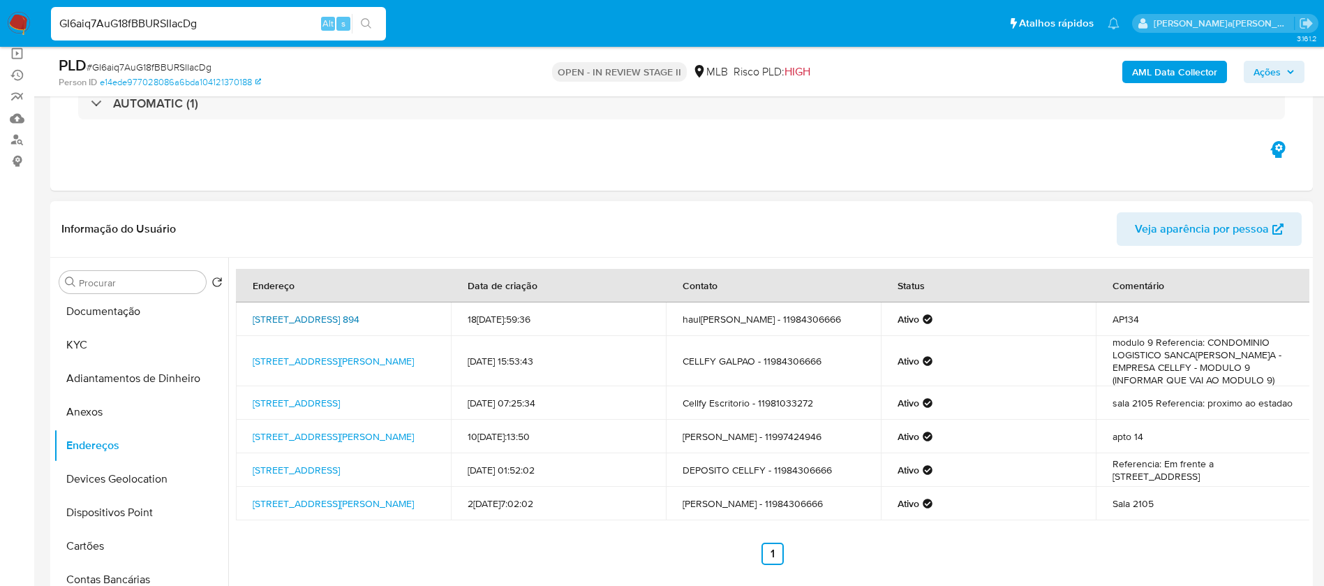
click at [336, 320] on link "Rua Taquari 894, São Paulo, São Paulo, 03166001, Brasil 894" at bounding box center [306, 319] width 107 height 14
click at [85, 415] on button "Anexos" at bounding box center [135, 412] width 163 height 34
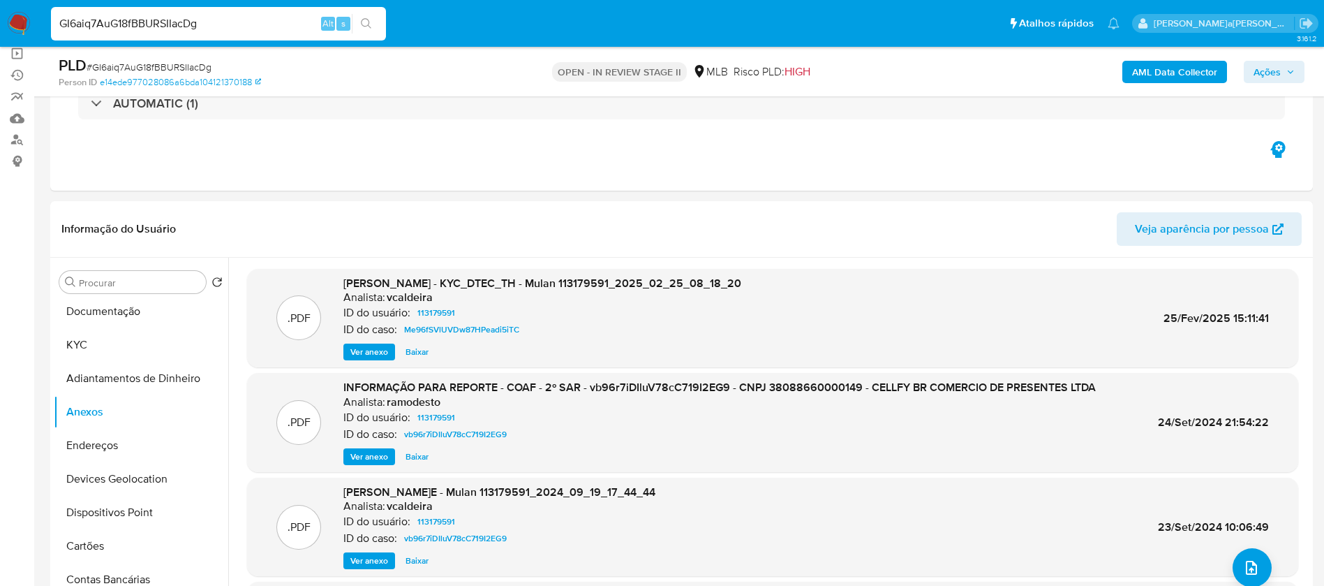
click at [1148, 78] on b "AML Data Collector" at bounding box center [1174, 72] width 85 height 22
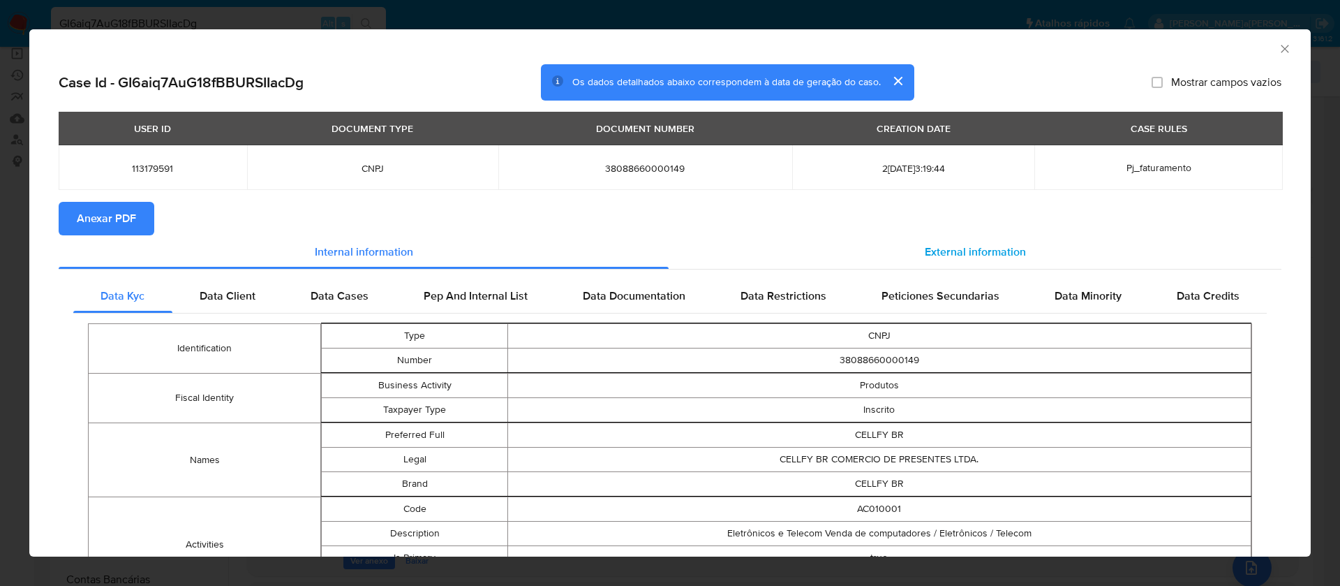
click at [937, 253] on span "External information" at bounding box center [975, 252] width 101 height 16
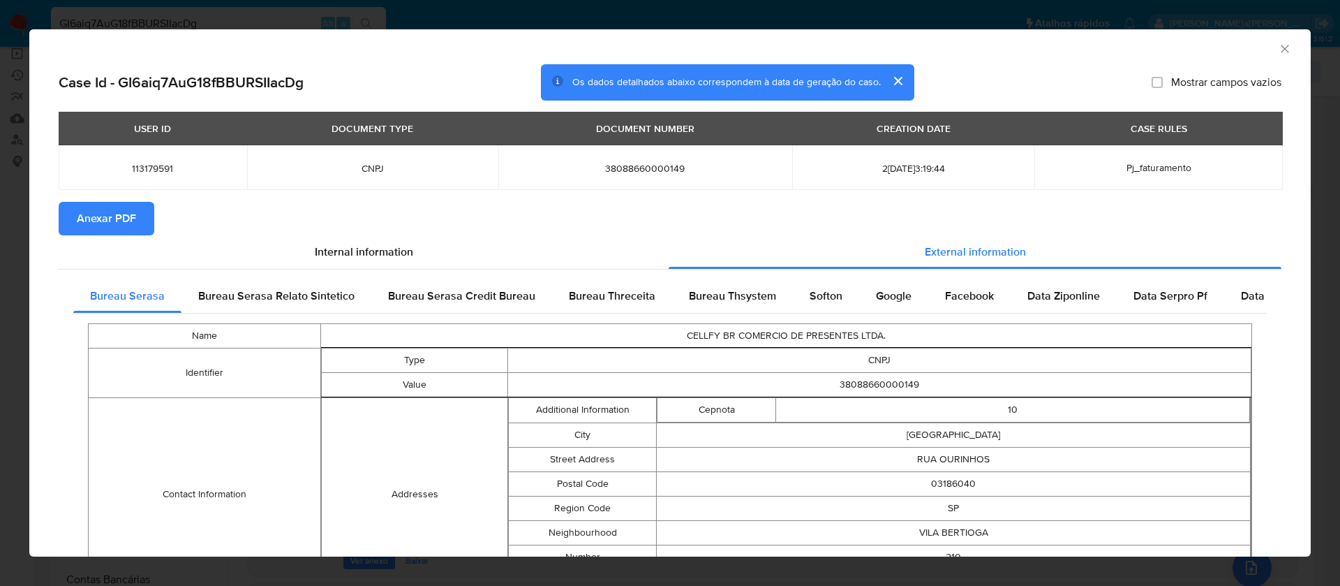
click at [80, 217] on span "Anexar PDF" at bounding box center [106, 218] width 59 height 31
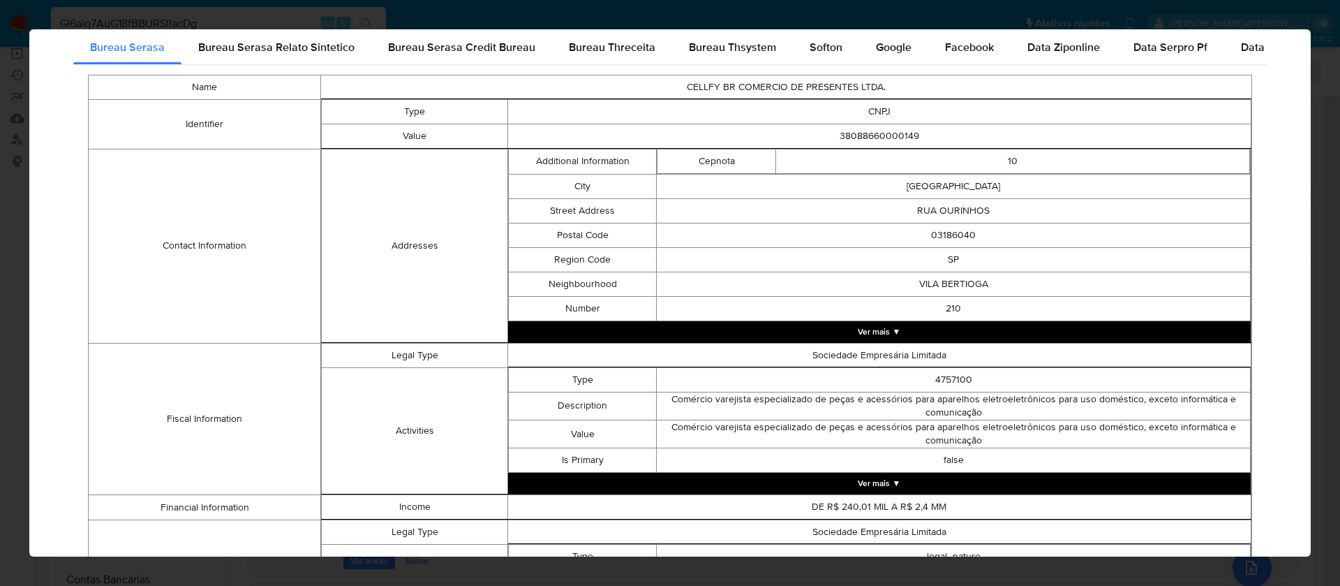
scroll to position [0, 0]
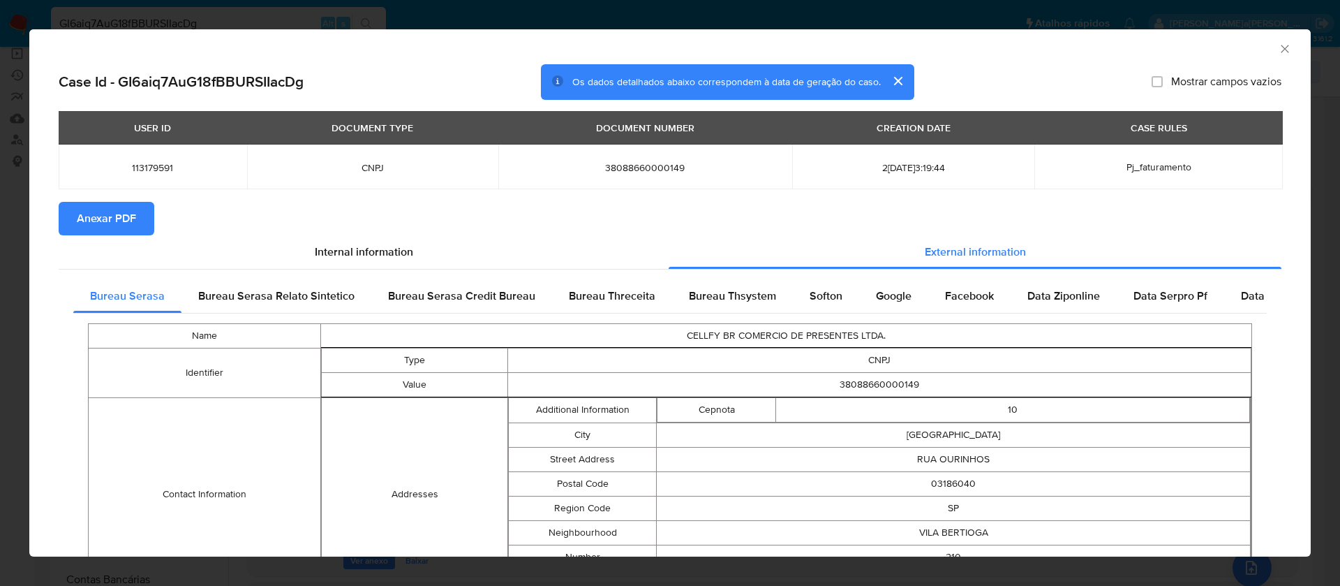
click at [1281, 47] on icon "Fechar a janela" at bounding box center [1285, 49] width 8 height 8
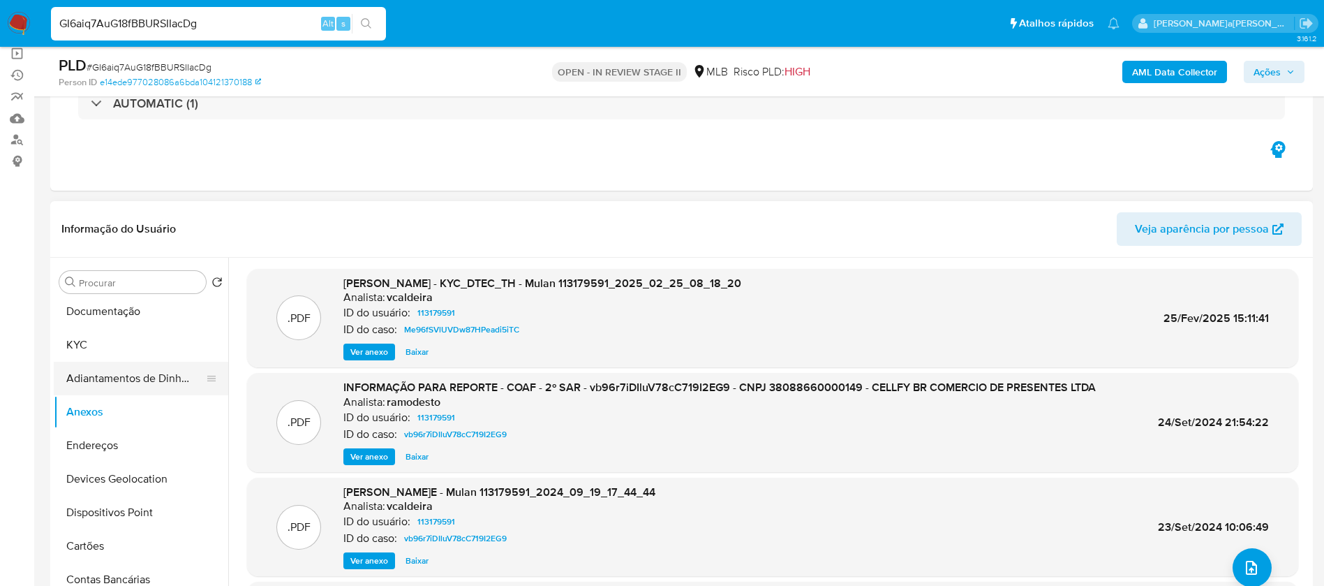
click at [111, 370] on button "Adiantamentos de Dinheiro" at bounding box center [135, 379] width 163 height 34
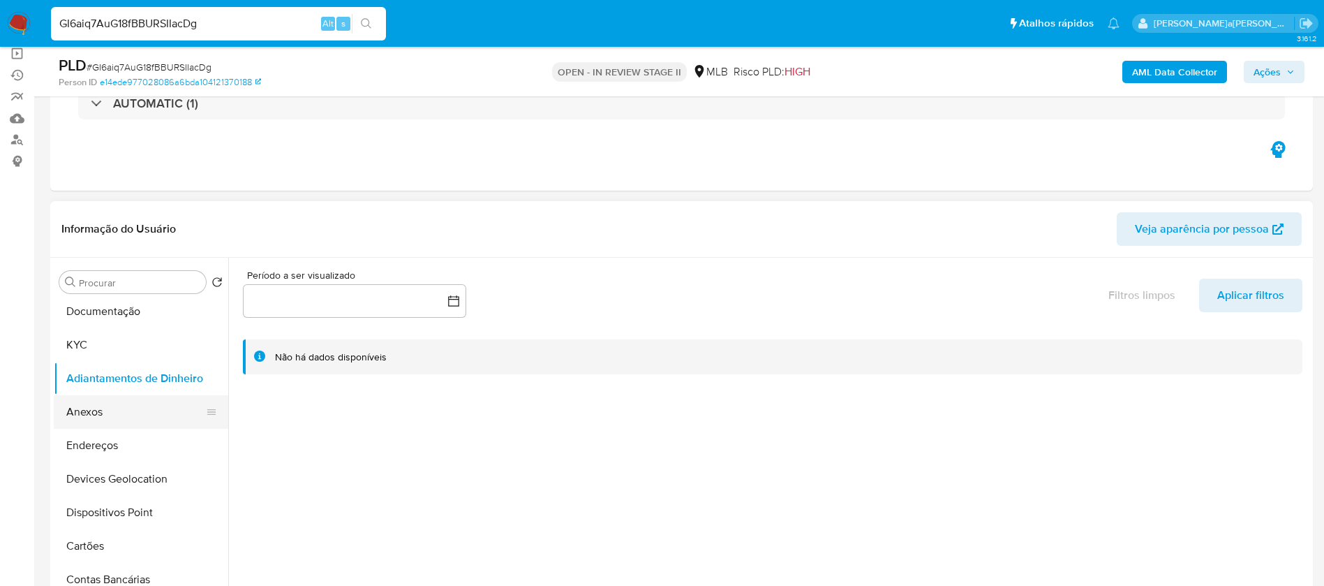
click at [124, 408] on button "Anexos" at bounding box center [135, 412] width 163 height 34
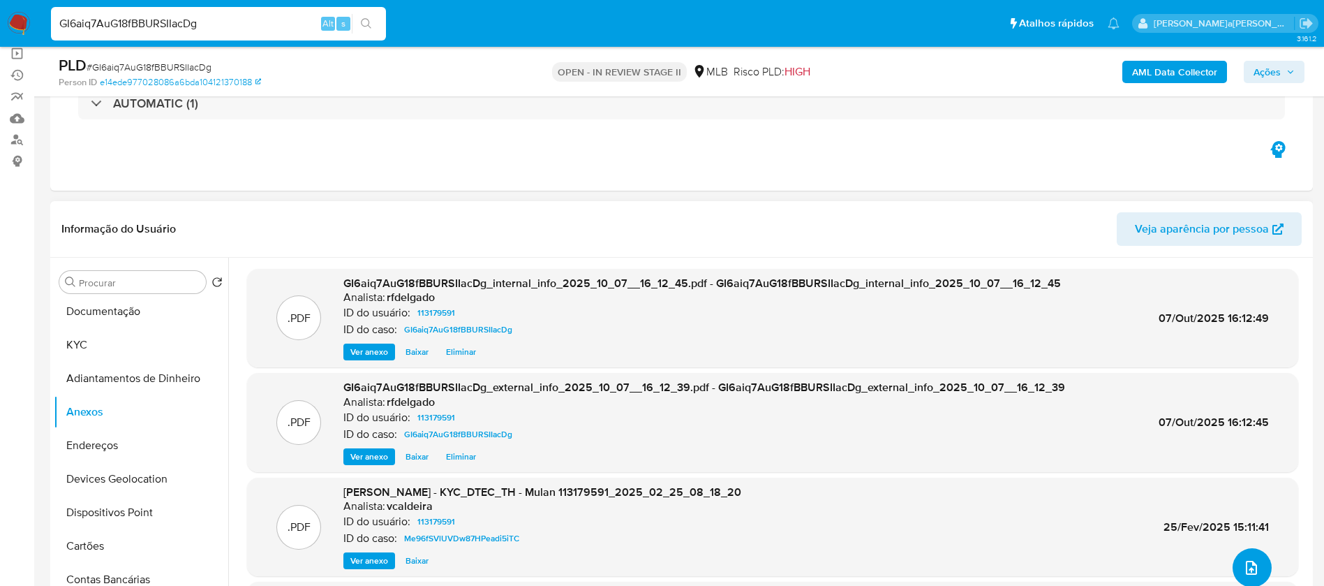
click at [1246, 565] on icon "upload-file" at bounding box center [1251, 567] width 17 height 17
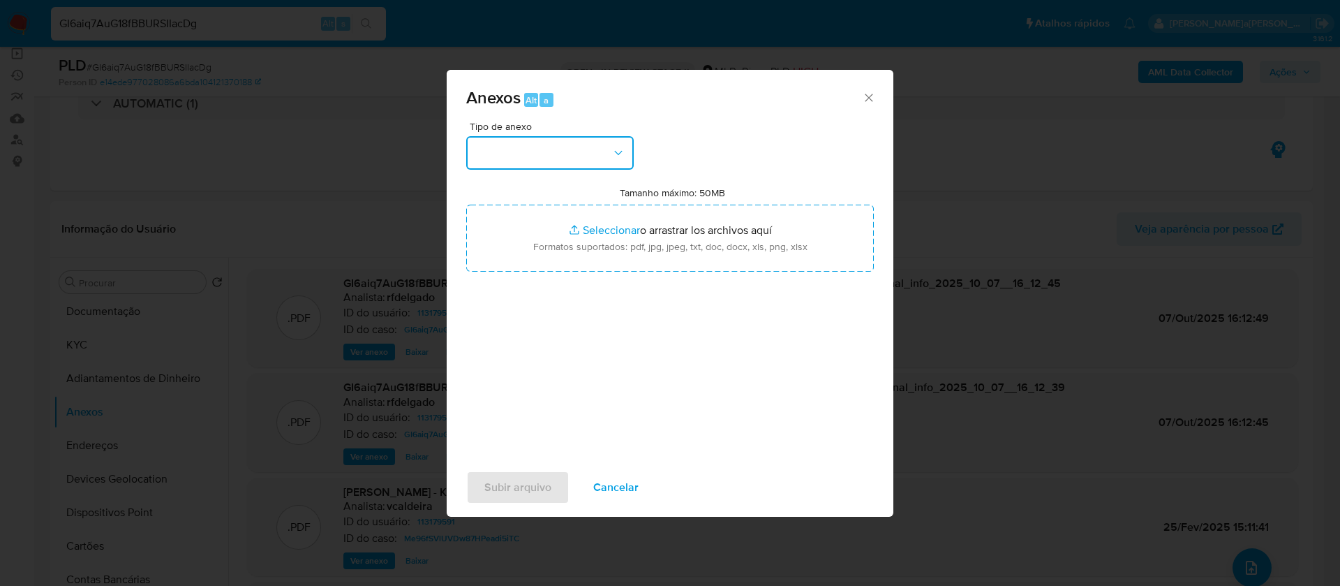
click at [598, 162] on button "button" at bounding box center [550, 153] width 168 height 34
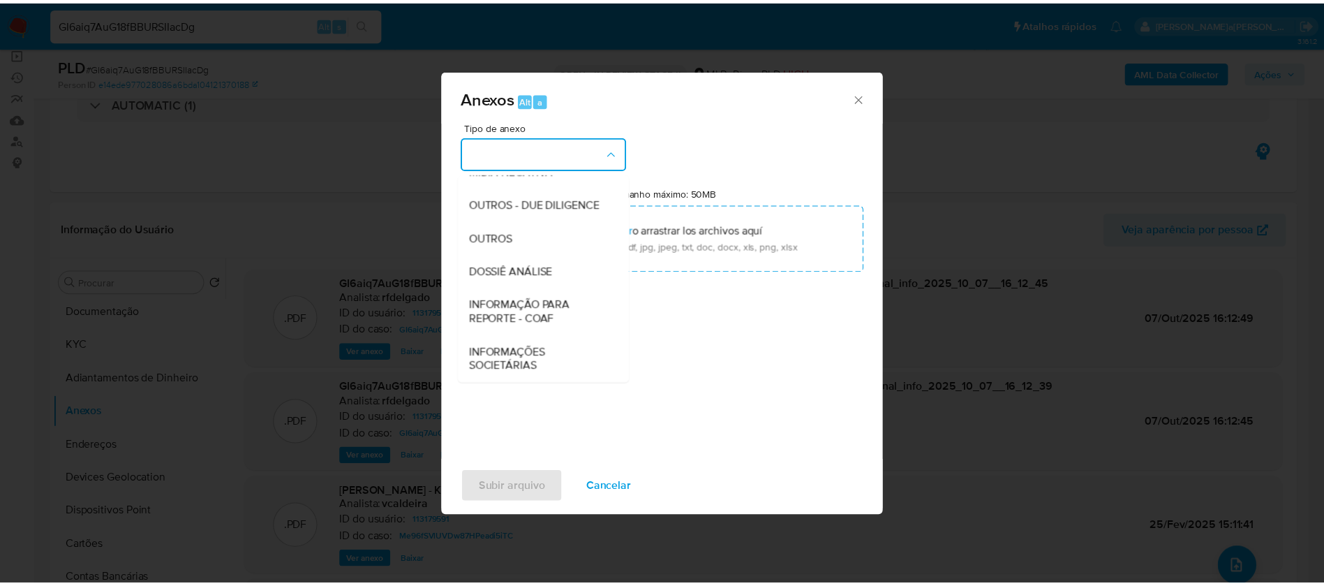
scroll to position [209, 0]
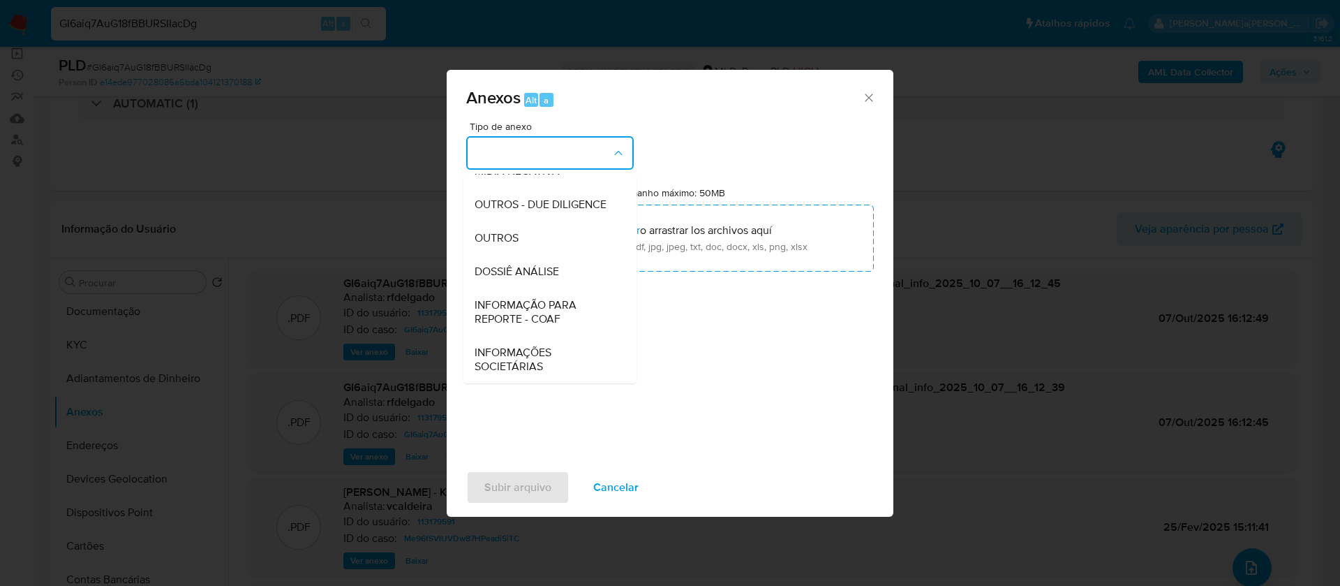
click at [540, 279] on span "DOSSIÊ ANÁLISE" at bounding box center [517, 272] width 84 height 14
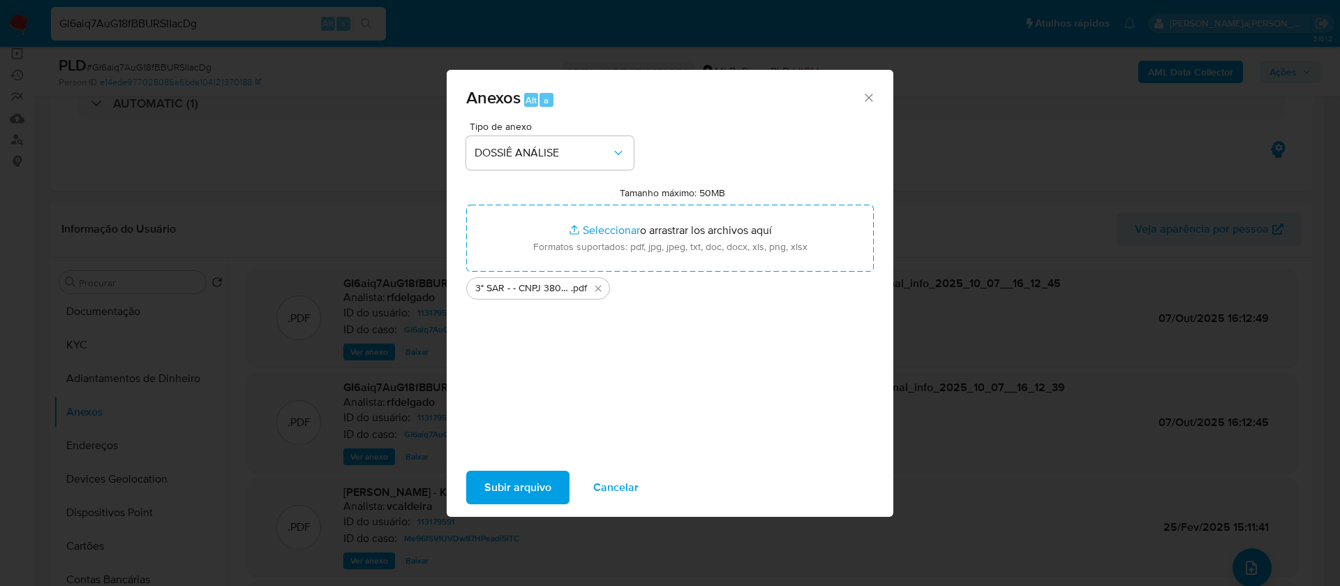
click at [627, 492] on span "Cancelar" at bounding box center [615, 487] width 45 height 31
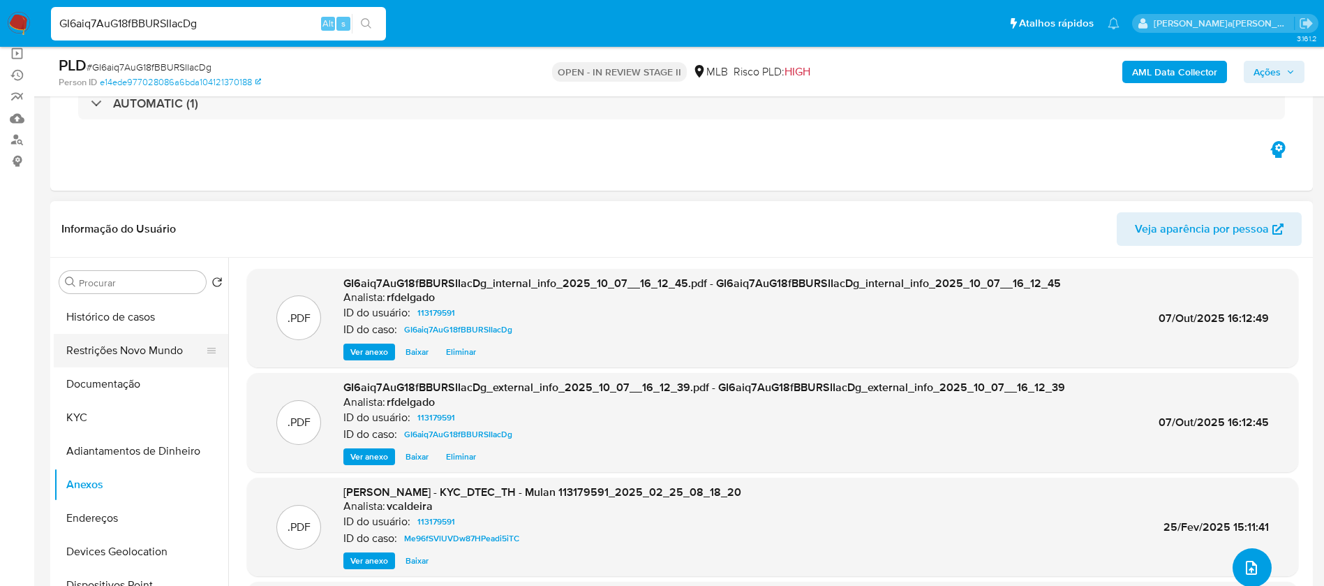
scroll to position [0, 0]
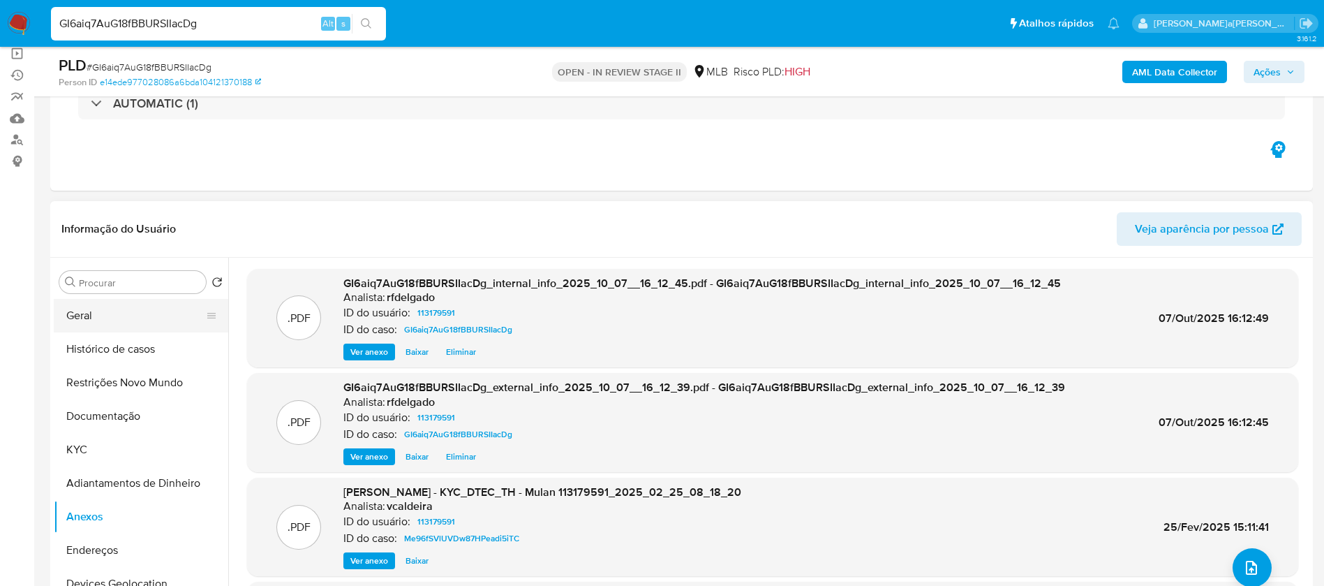
click at [101, 315] on button "Geral" at bounding box center [135, 316] width 163 height 34
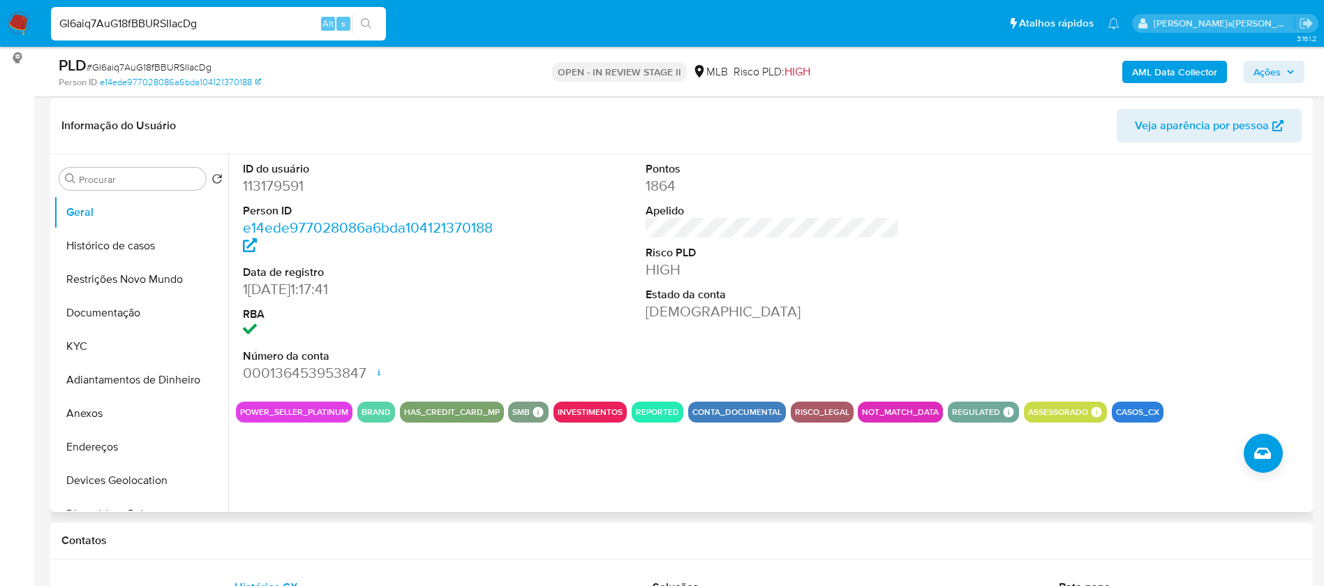
scroll to position [105, 0]
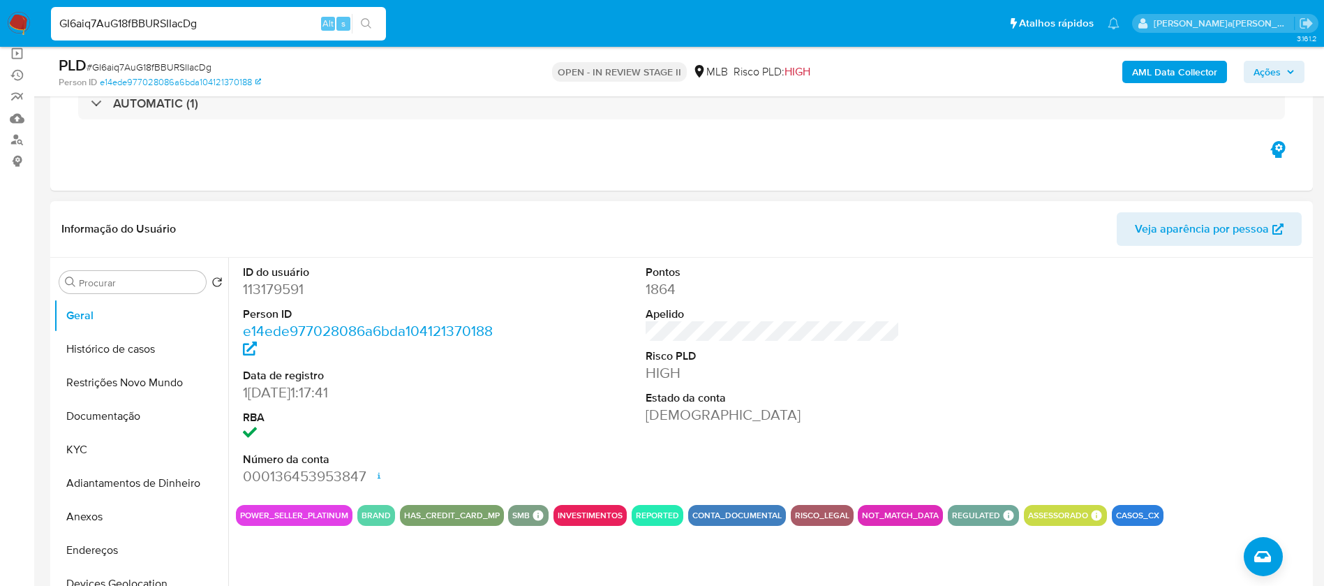
click at [286, 291] on dd "113179591" at bounding box center [370, 289] width 255 height 20
copy dd "113179591"
drag, startPoint x: 114, startPoint y: 513, endPoint x: 65, endPoint y: 462, distance: 71.1
click at [114, 513] on button "Anexos" at bounding box center [141, 517] width 175 height 34
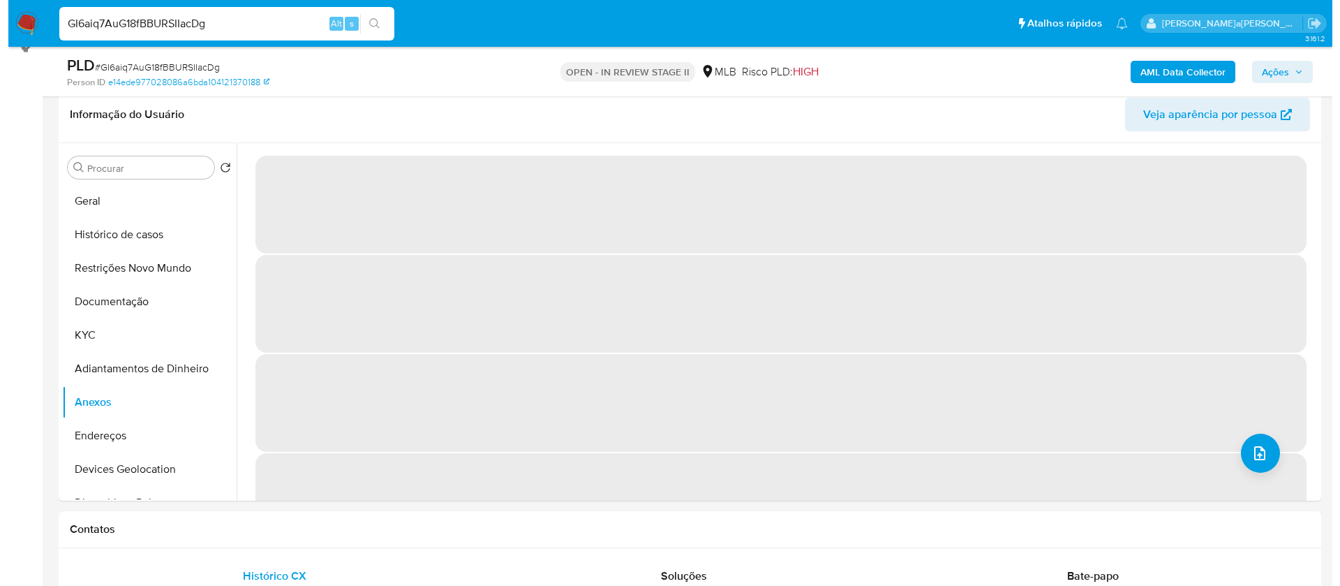
scroll to position [209, 0]
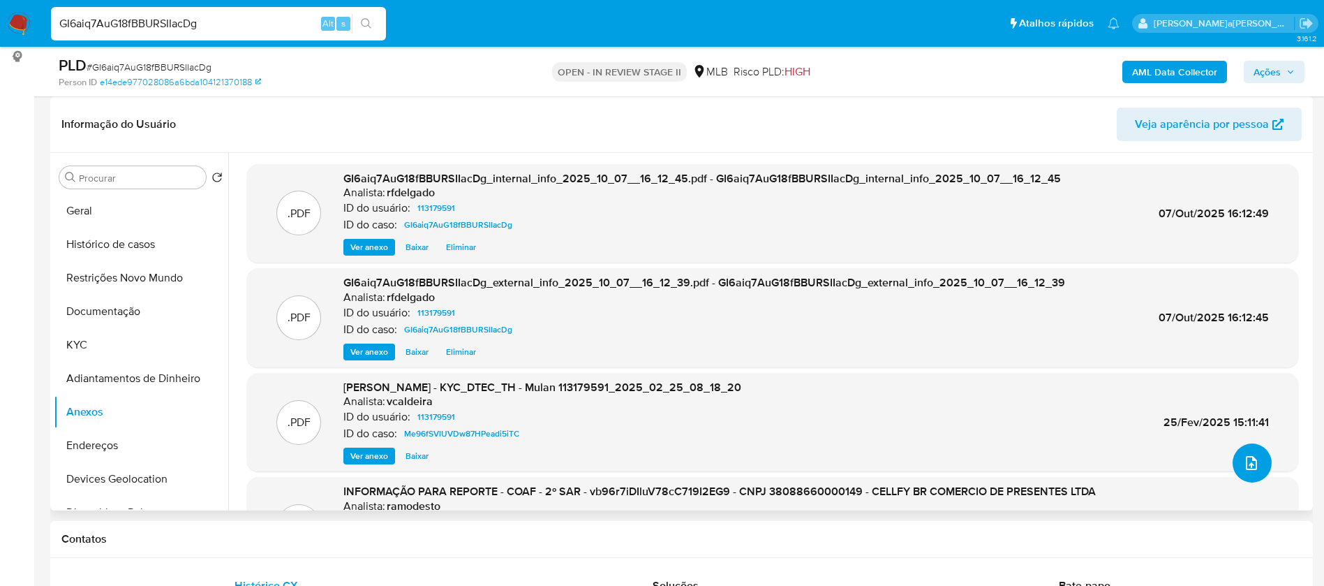
click at [1243, 456] on icon "upload-file" at bounding box center [1251, 462] width 17 height 17
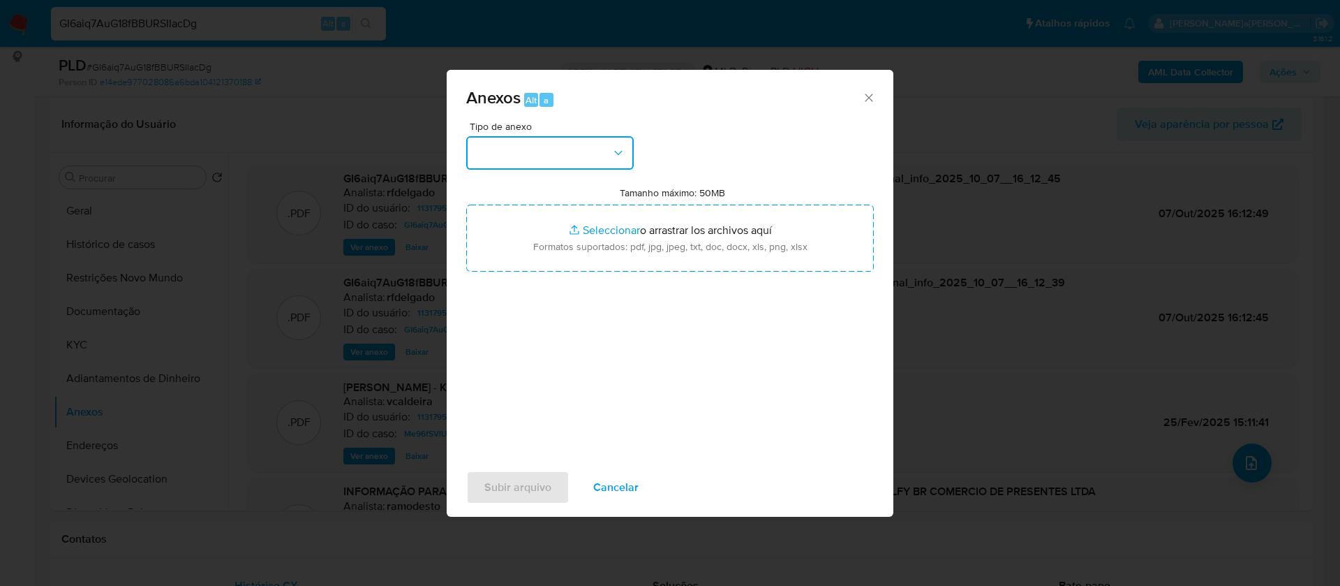
click at [559, 162] on button "button" at bounding box center [550, 153] width 168 height 34
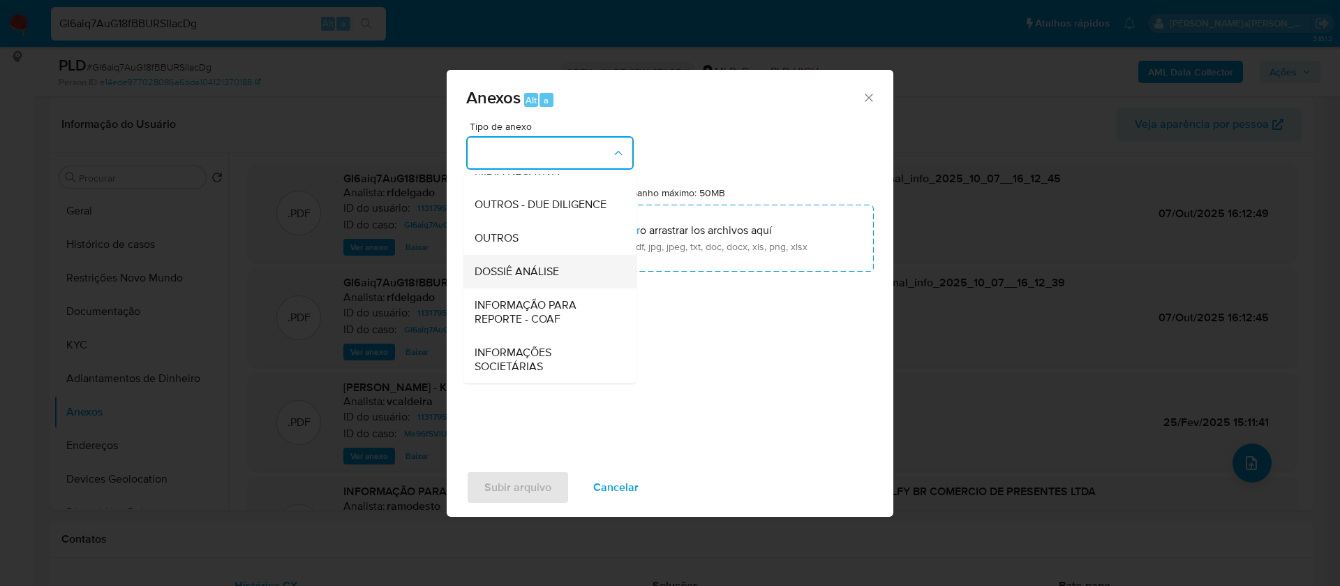
click at [571, 279] on div "DOSSIÊ ANÁLISE" at bounding box center [546, 272] width 142 height 34
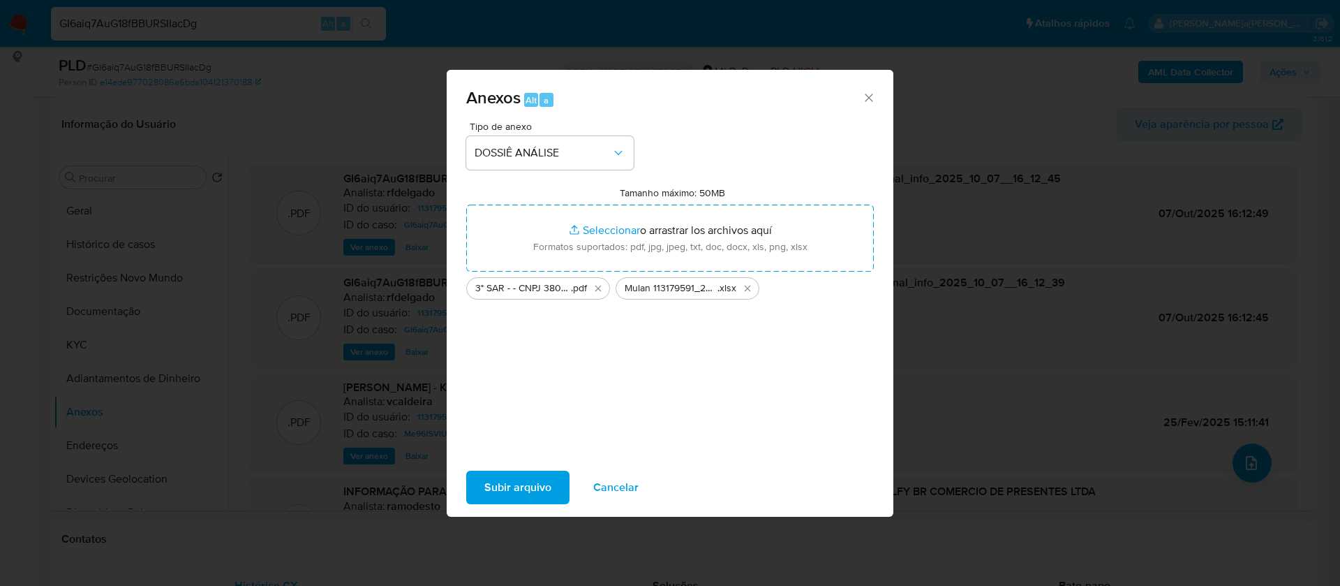
click at [505, 489] on span "Subir arquivo" at bounding box center [517, 487] width 67 height 31
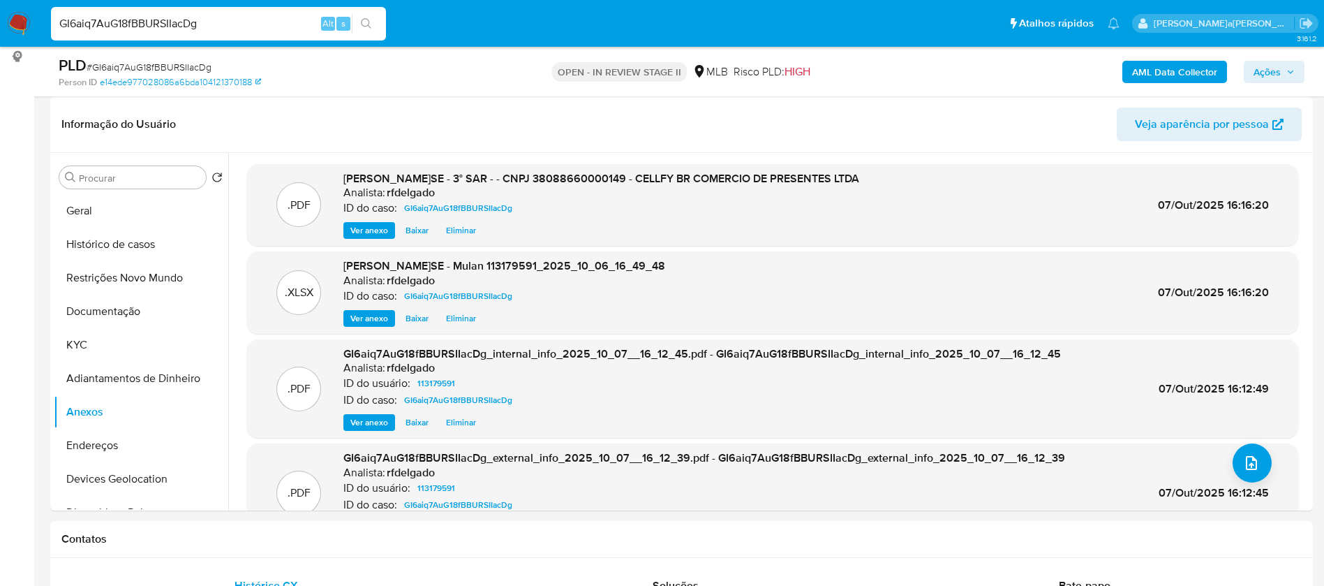
click at [289, 24] on input "GI6aiq7AuG18fBBURSIIacDg" at bounding box center [218, 24] width 335 height 18
paste input "JolfcxSTwIFTYbsJNdamhyLN"
type input "JolfcxSTwIFTYbsJNdamhyLN"
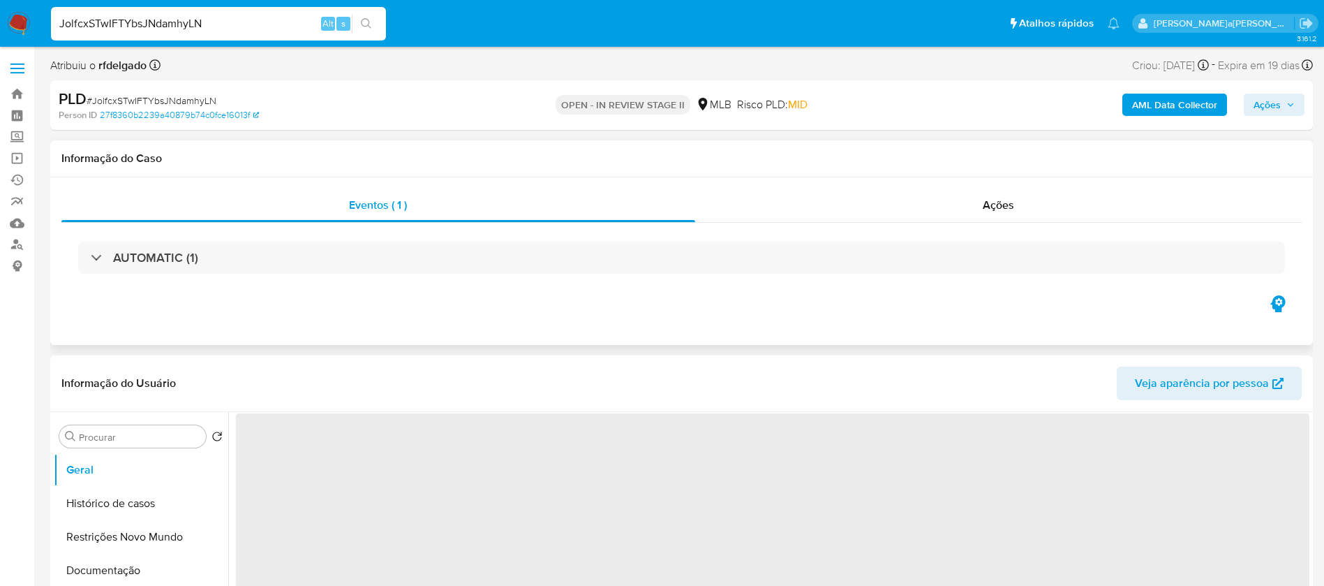
select select "10"
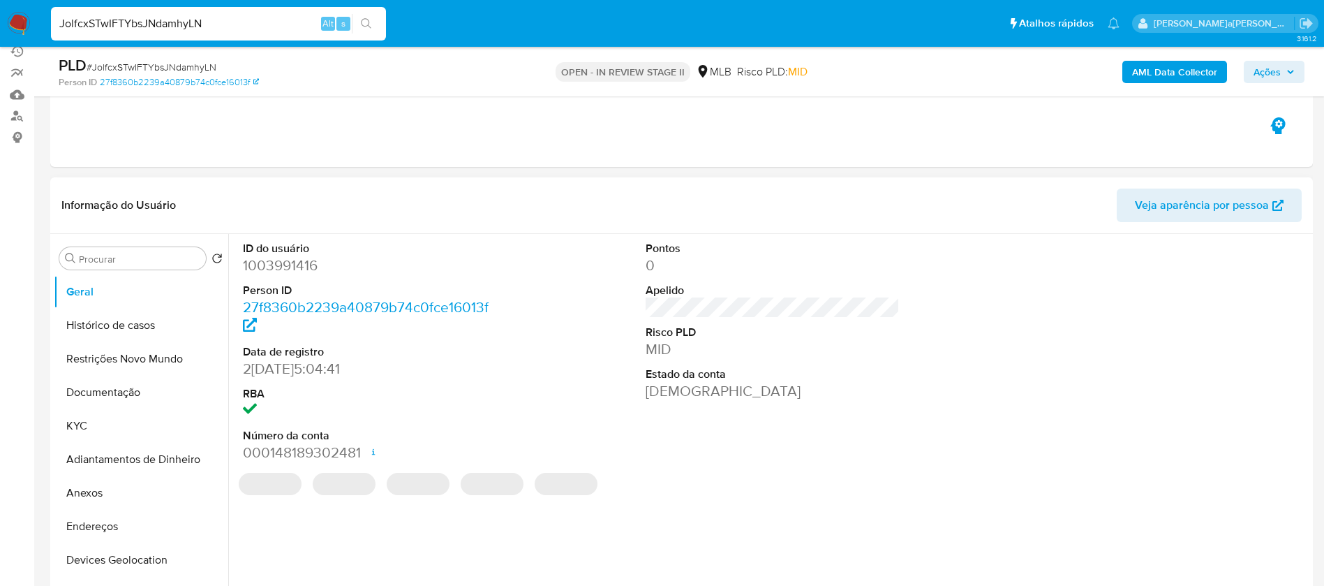
scroll to position [209, 0]
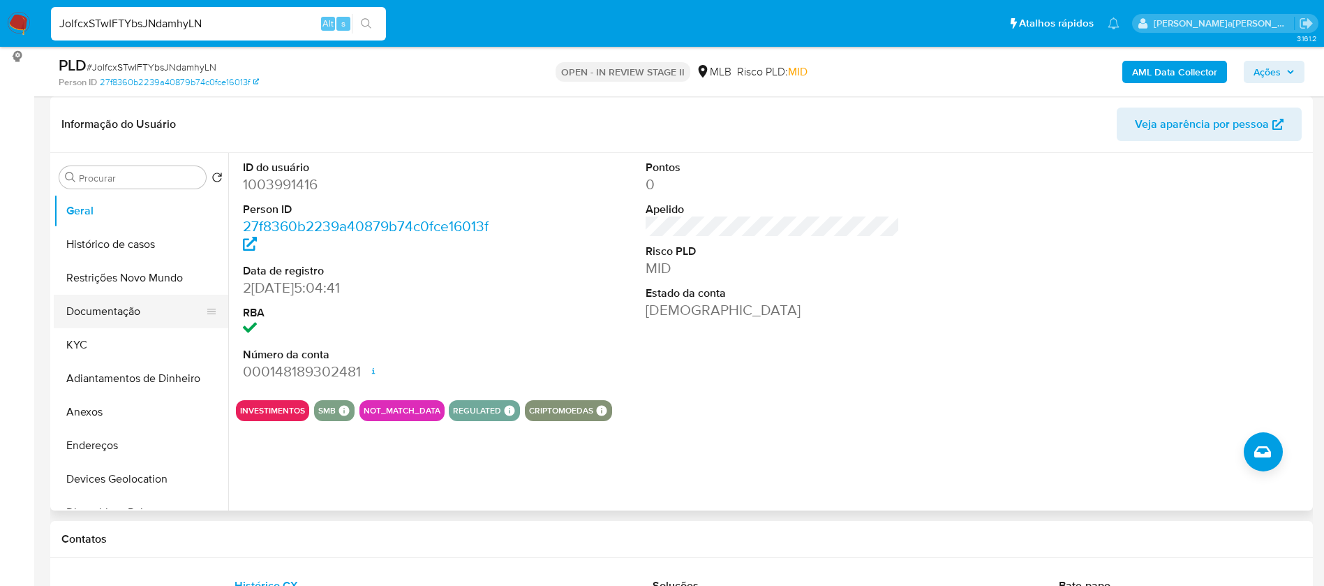
click at [81, 313] on button "Documentação" at bounding box center [135, 312] width 163 height 34
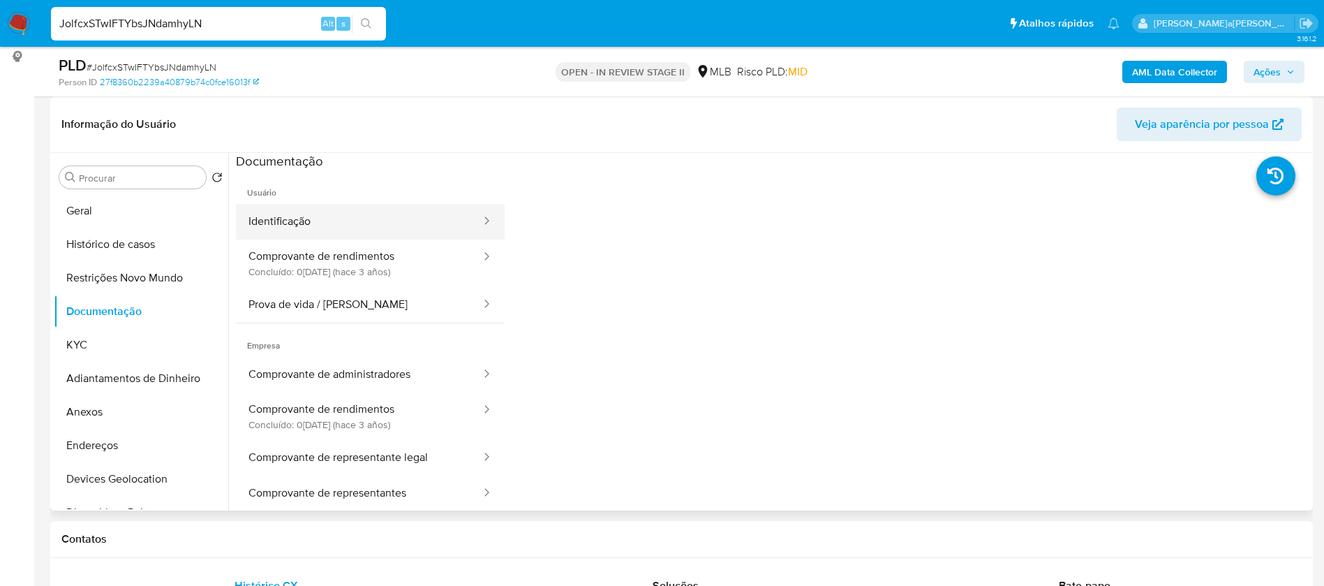
click at [281, 213] on button "Identificação" at bounding box center [359, 222] width 246 height 36
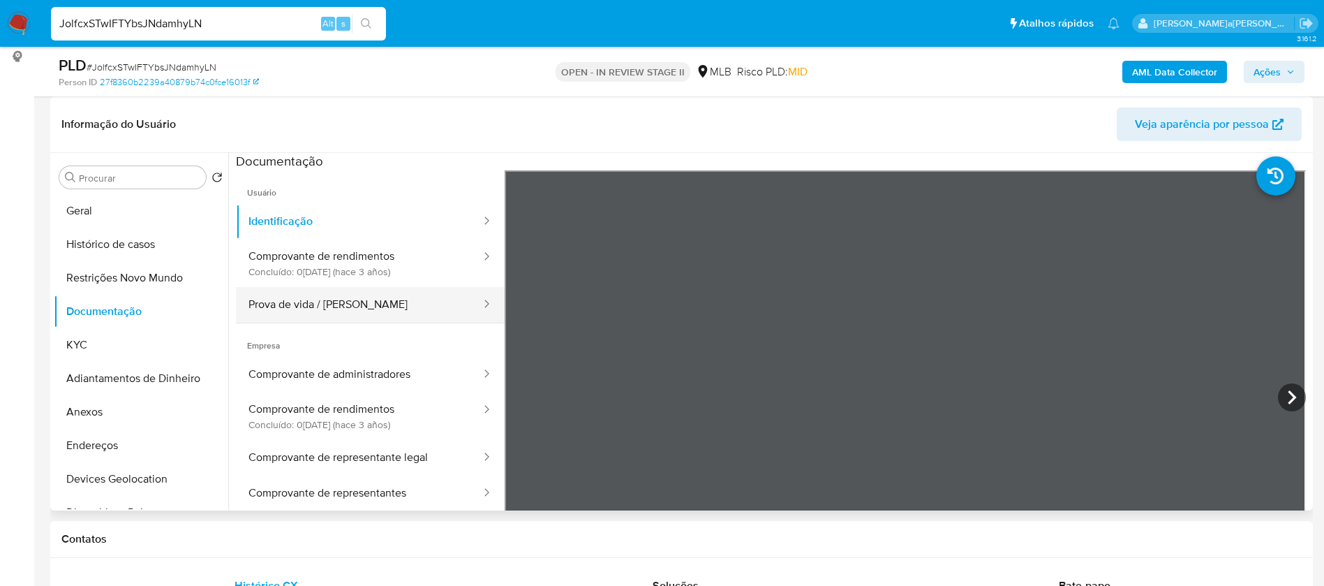
click at [371, 295] on button "Prova de vida / [PERSON_NAME]" at bounding box center [359, 305] width 246 height 36
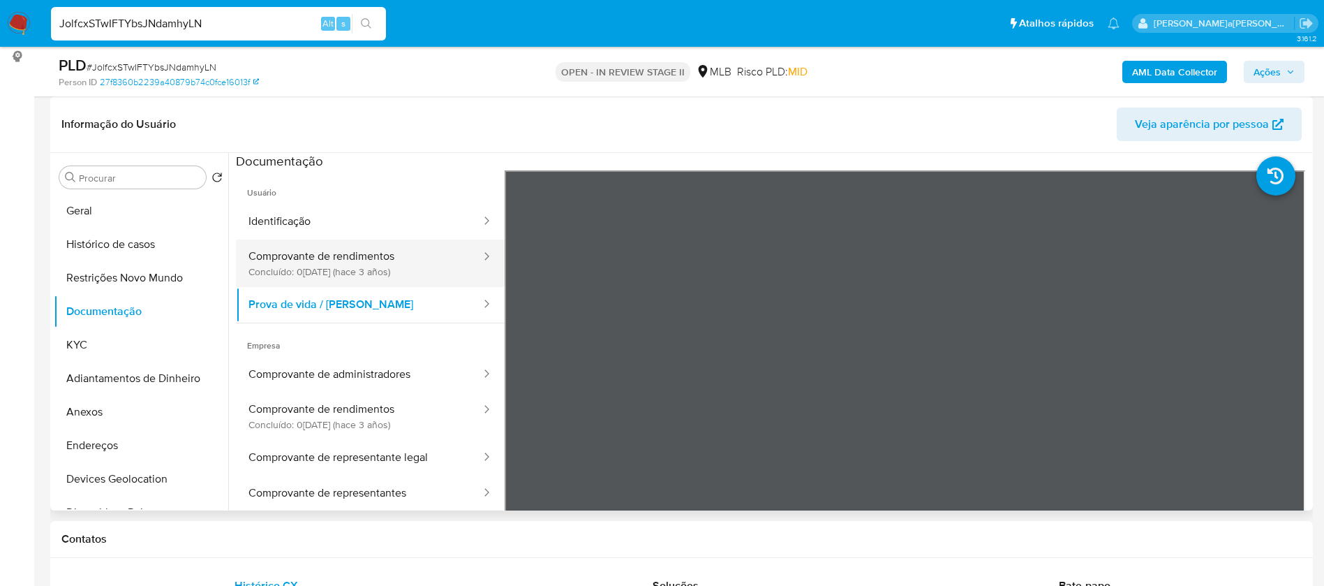
click at [374, 257] on button "Comprovante de rendimentos Concluído: 05/12/2022 (hace 3 años)" at bounding box center [359, 262] width 246 height 47
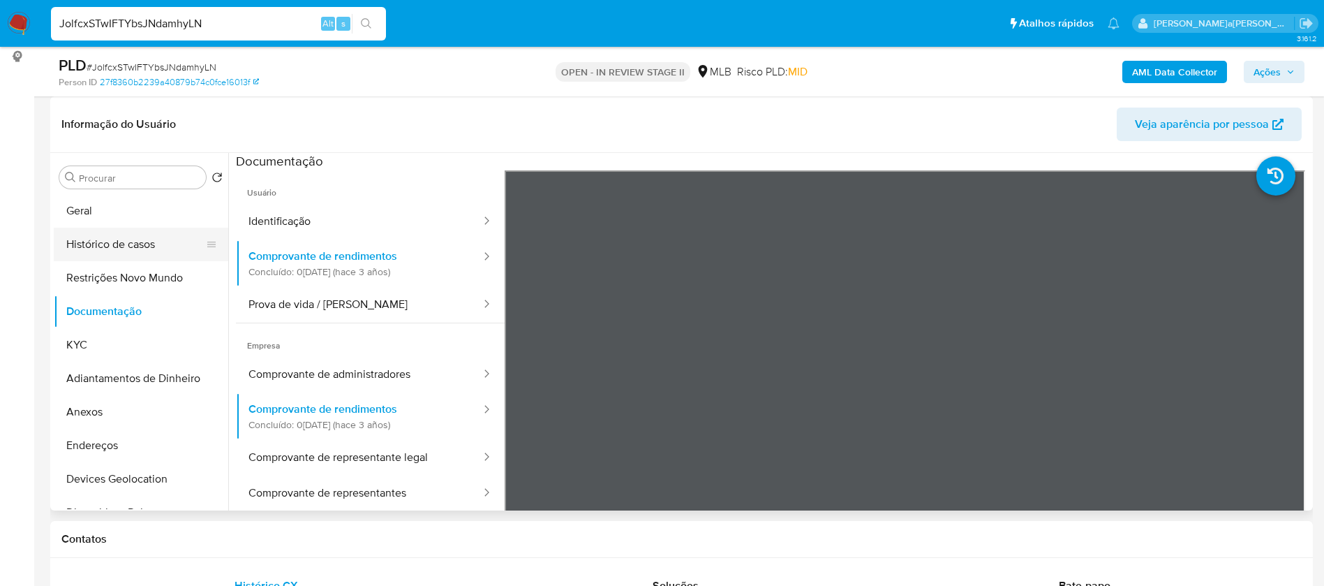
click at [156, 241] on button "Histórico de casos" at bounding box center [135, 245] width 163 height 34
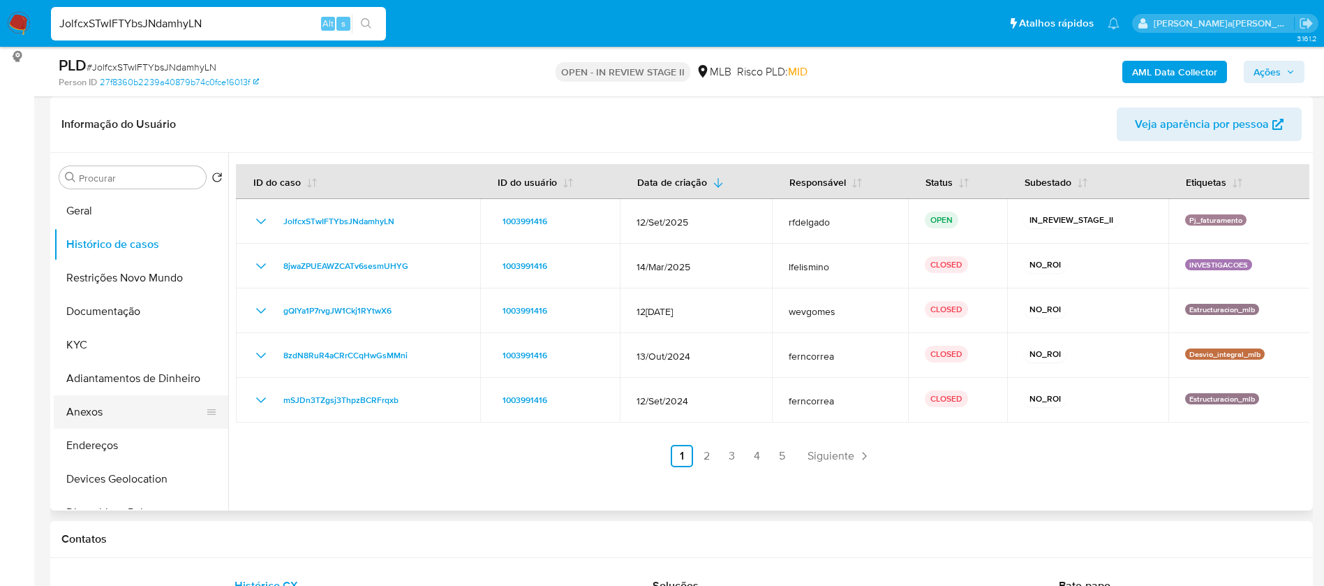
click at [133, 412] on button "Anexos" at bounding box center [135, 412] width 163 height 34
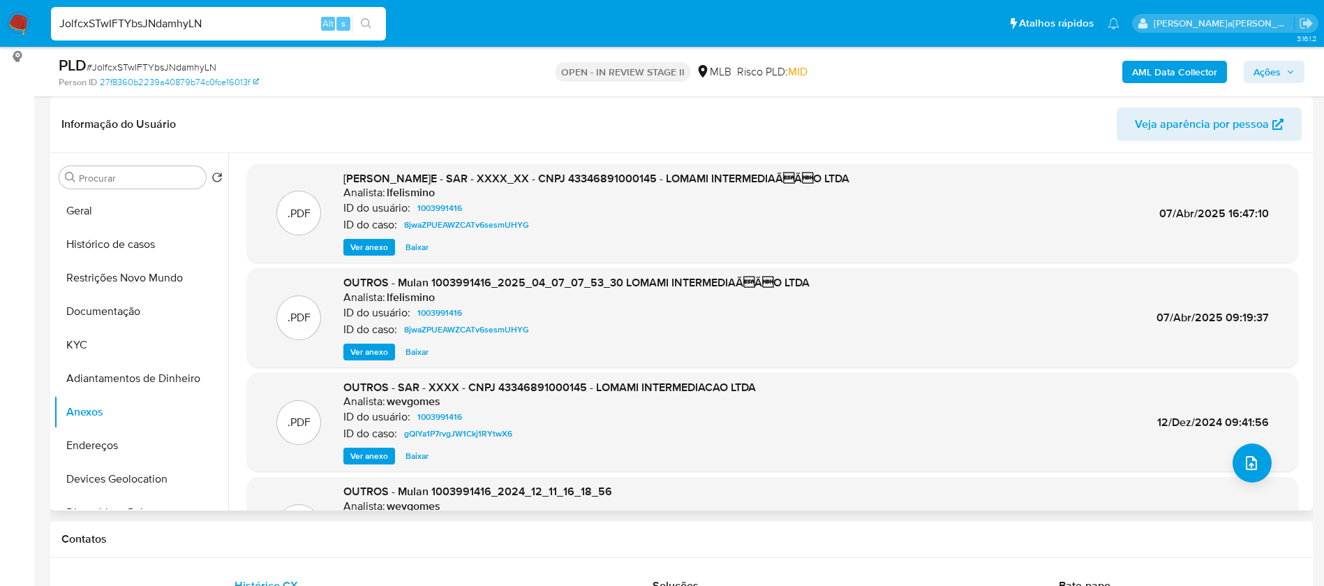
click at [365, 248] on span "Ver anexo" at bounding box center [369, 247] width 38 height 14
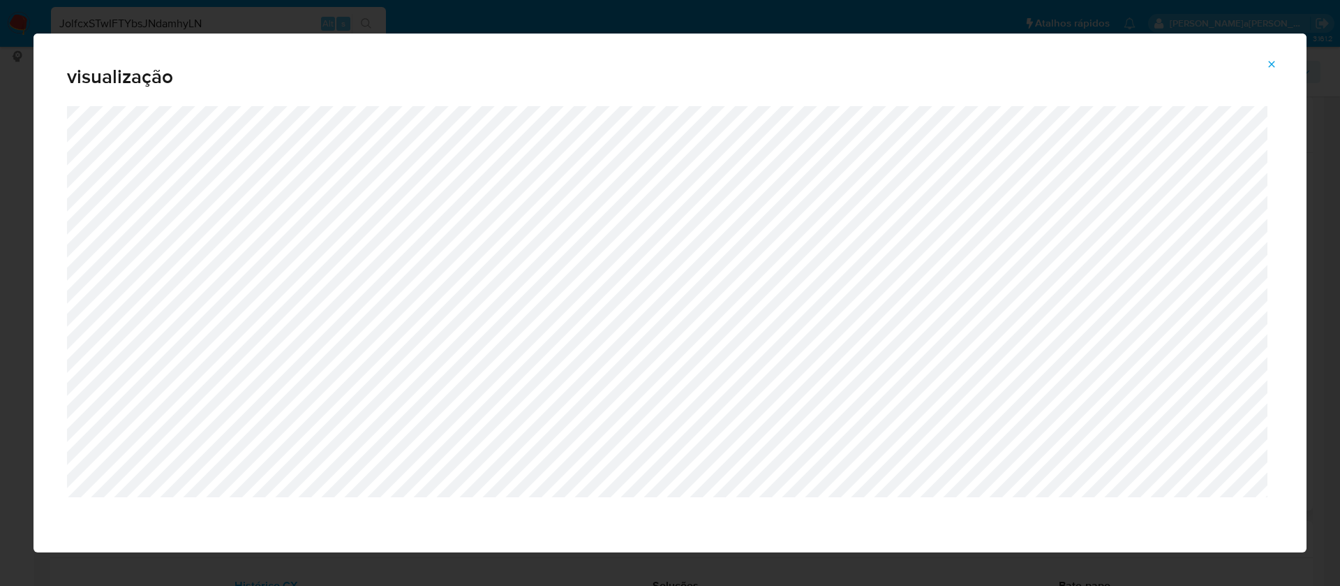
click at [1270, 62] on icon "Attachment preview" at bounding box center [1272, 64] width 6 height 6
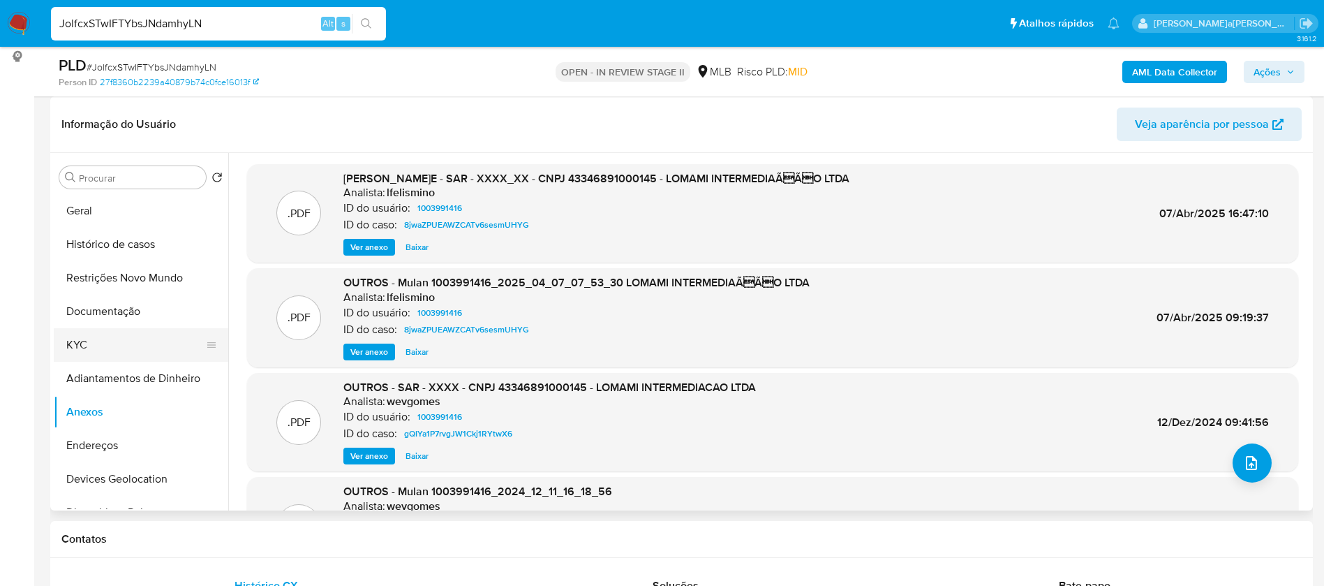
click at [110, 339] on button "KYC" at bounding box center [135, 345] width 163 height 34
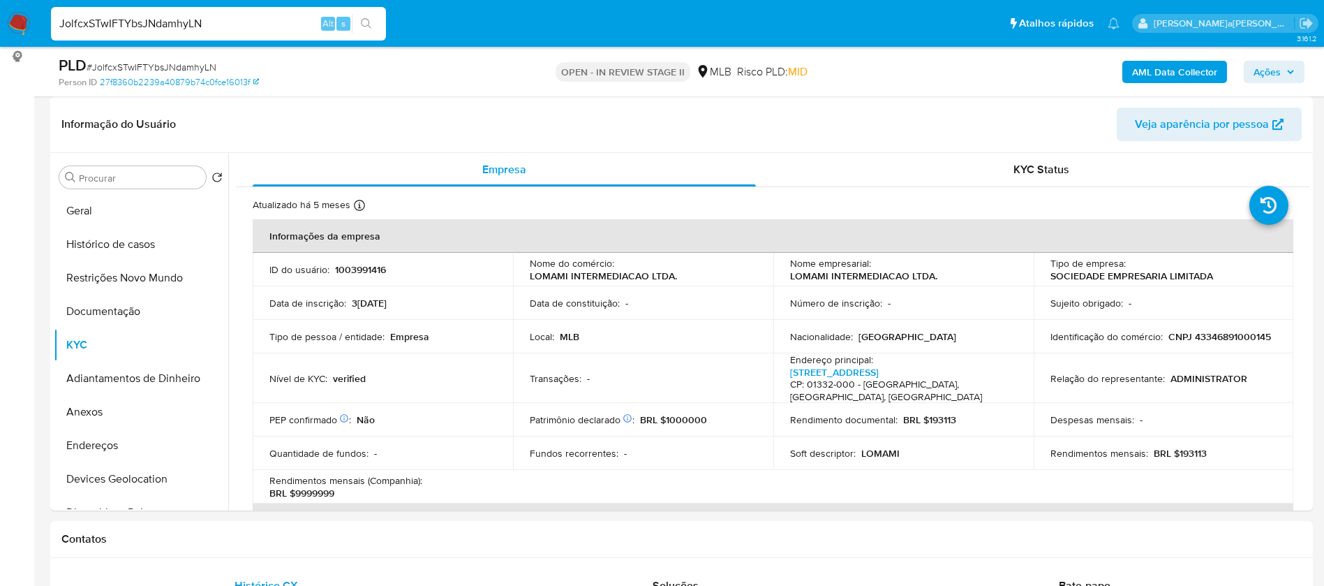
click at [1169, 341] on p "CNPJ 43346891000145" at bounding box center [1220, 336] width 103 height 13
copy p "43346891000145"
click at [382, 270] on p "1003991416" at bounding box center [360, 269] width 51 height 13
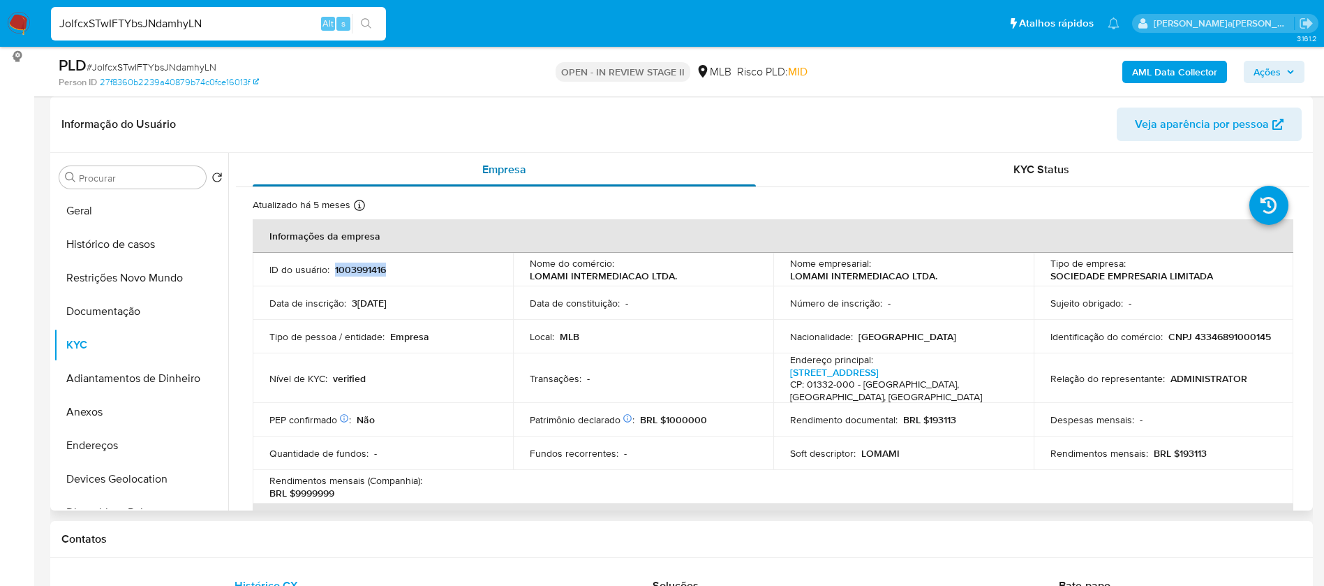
copy p "1003991416"
click at [155, 200] on button "Geral" at bounding box center [135, 211] width 163 height 34
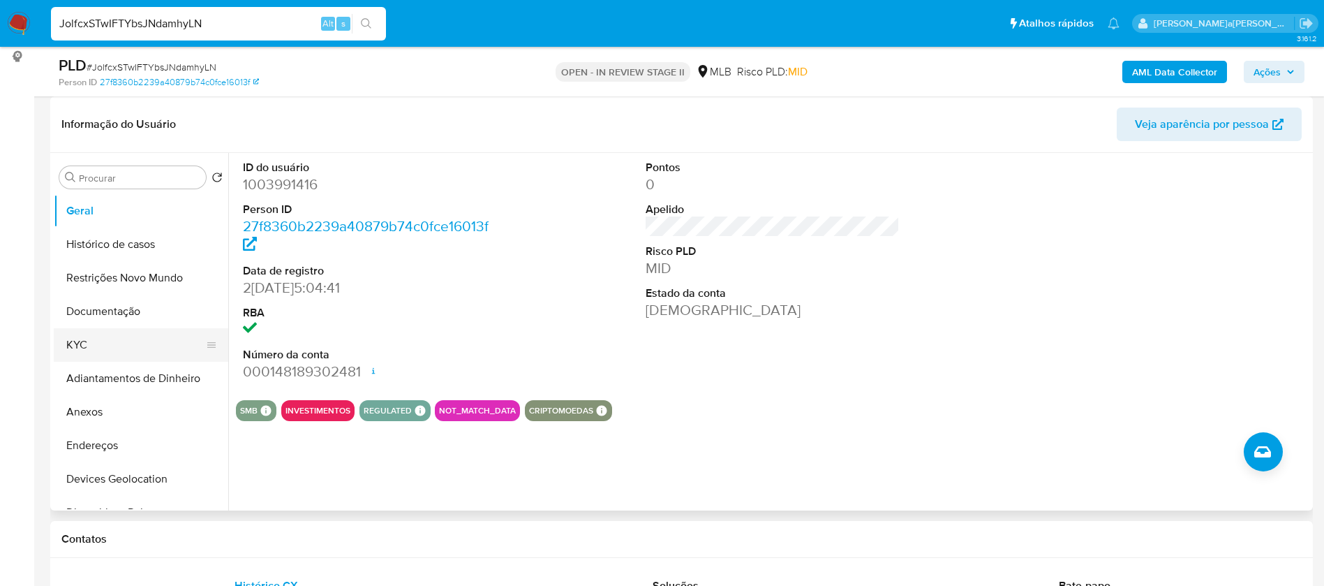
click at [112, 340] on button "KYC" at bounding box center [135, 345] width 163 height 34
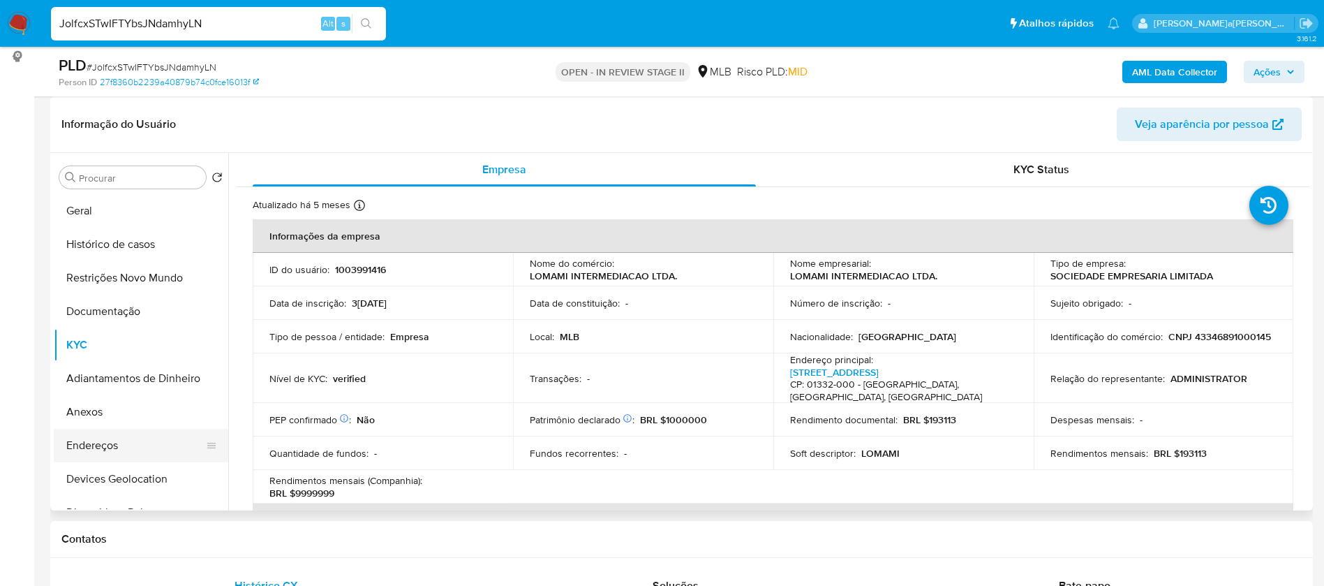
click at [139, 444] on button "Endereços" at bounding box center [135, 446] width 163 height 34
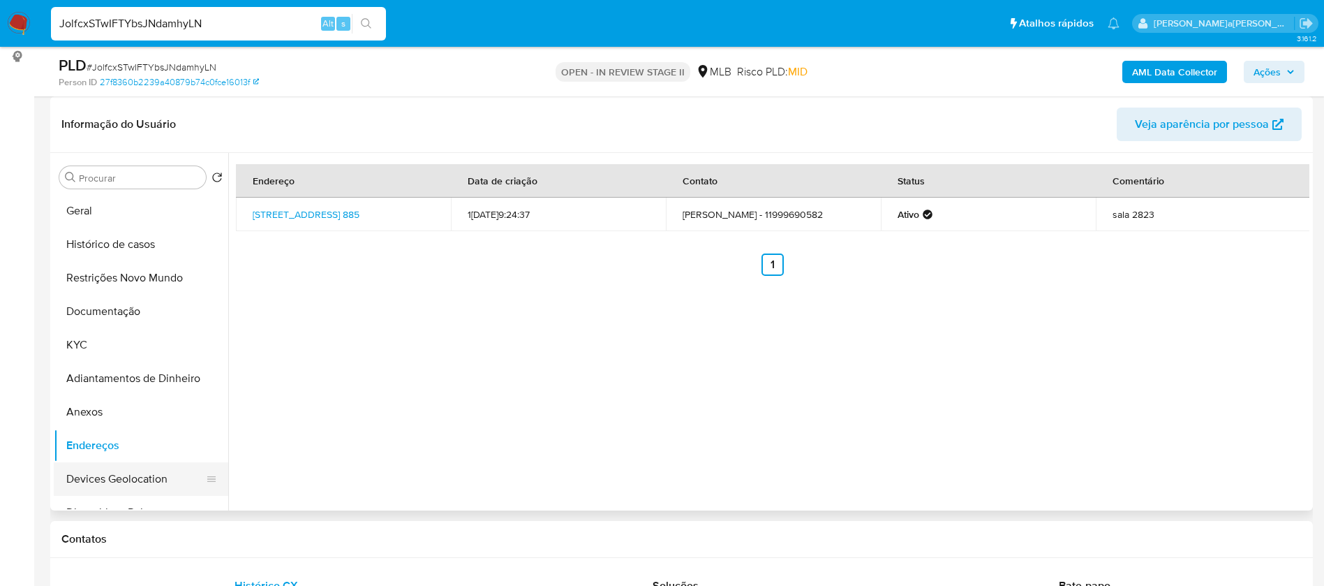
click at [107, 470] on button "Devices Geolocation" at bounding box center [135, 479] width 163 height 34
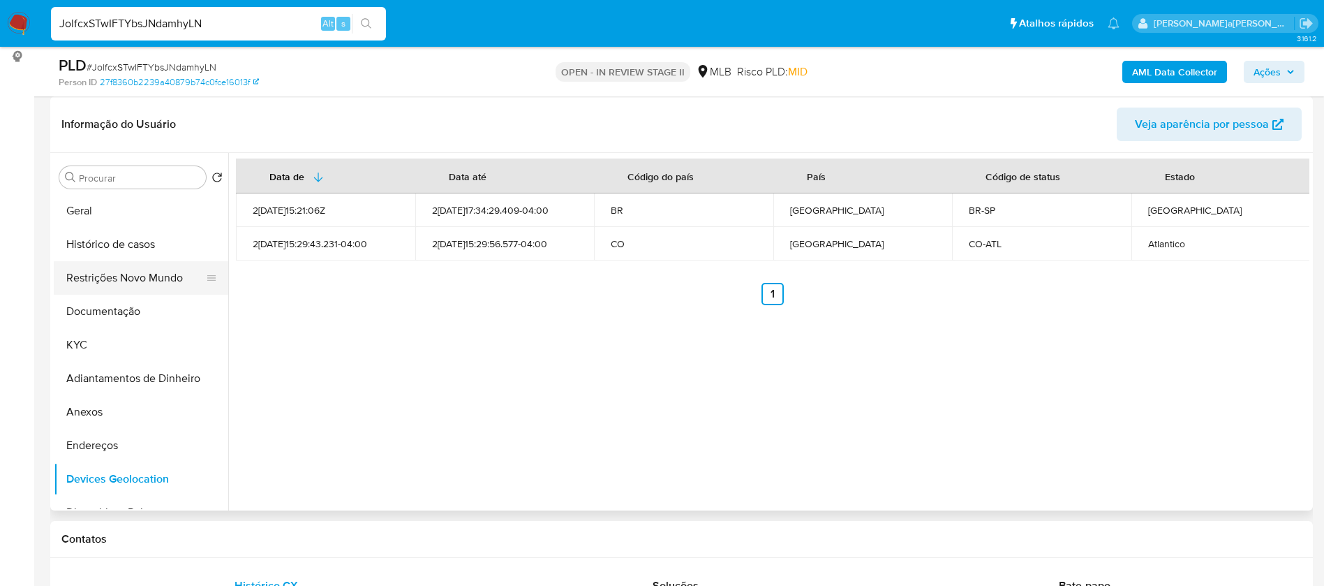
click at [129, 275] on button "Restrições Novo Mundo" at bounding box center [135, 278] width 163 height 34
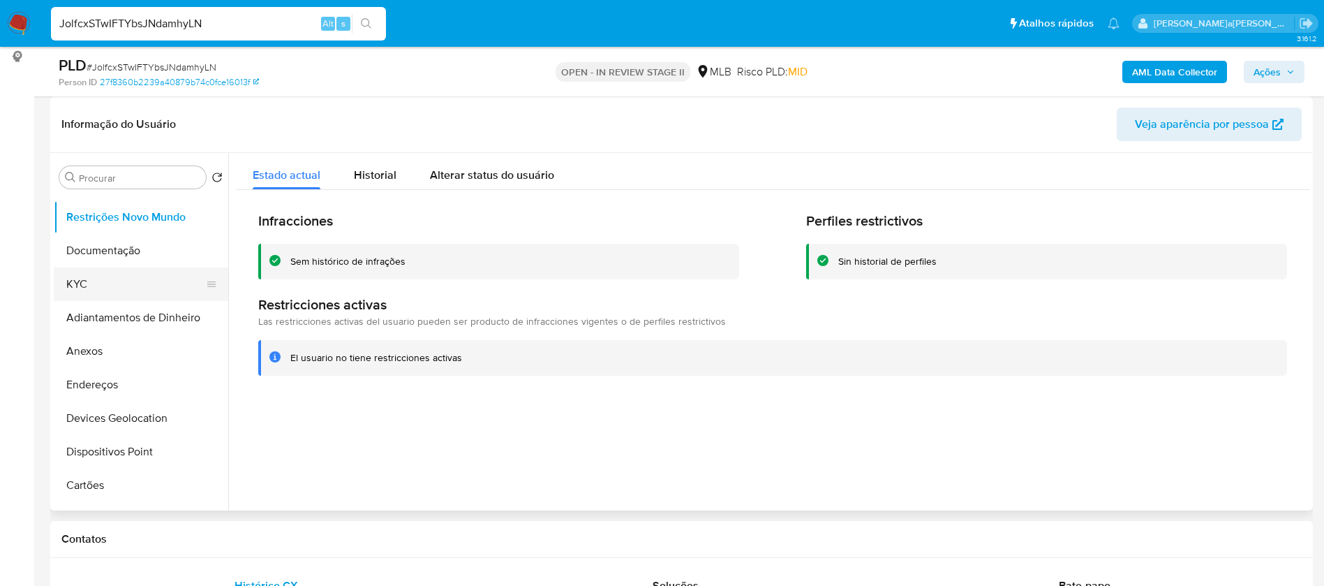
scroll to position [105, 0]
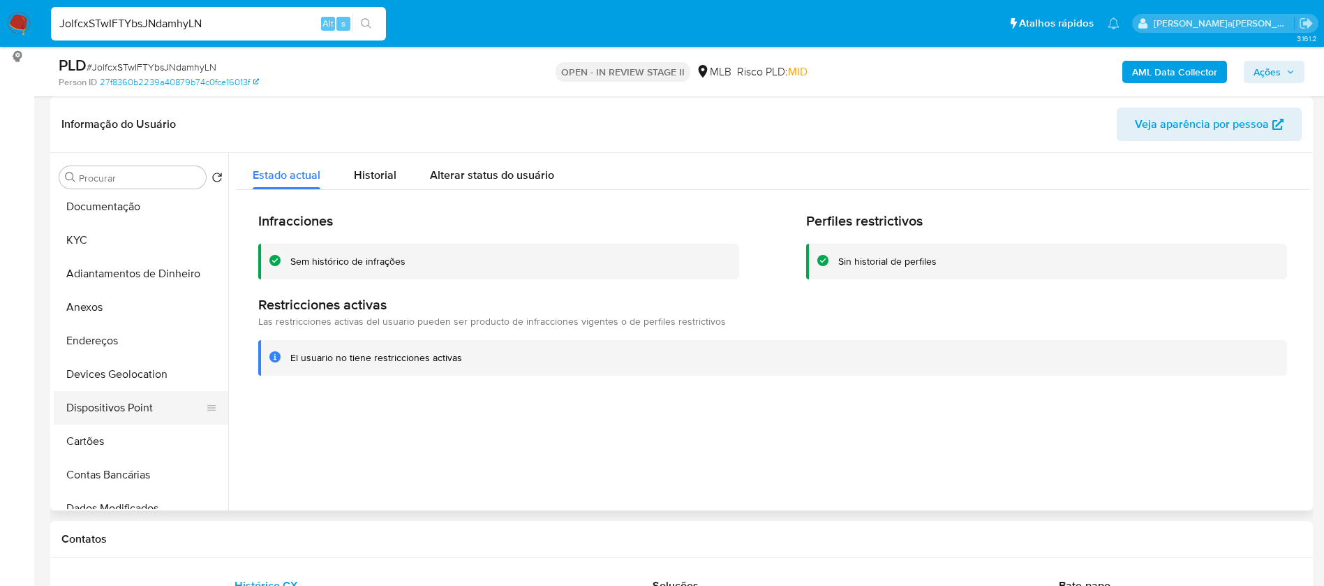
click at [141, 407] on button "Dispositivos Point" at bounding box center [135, 408] width 163 height 34
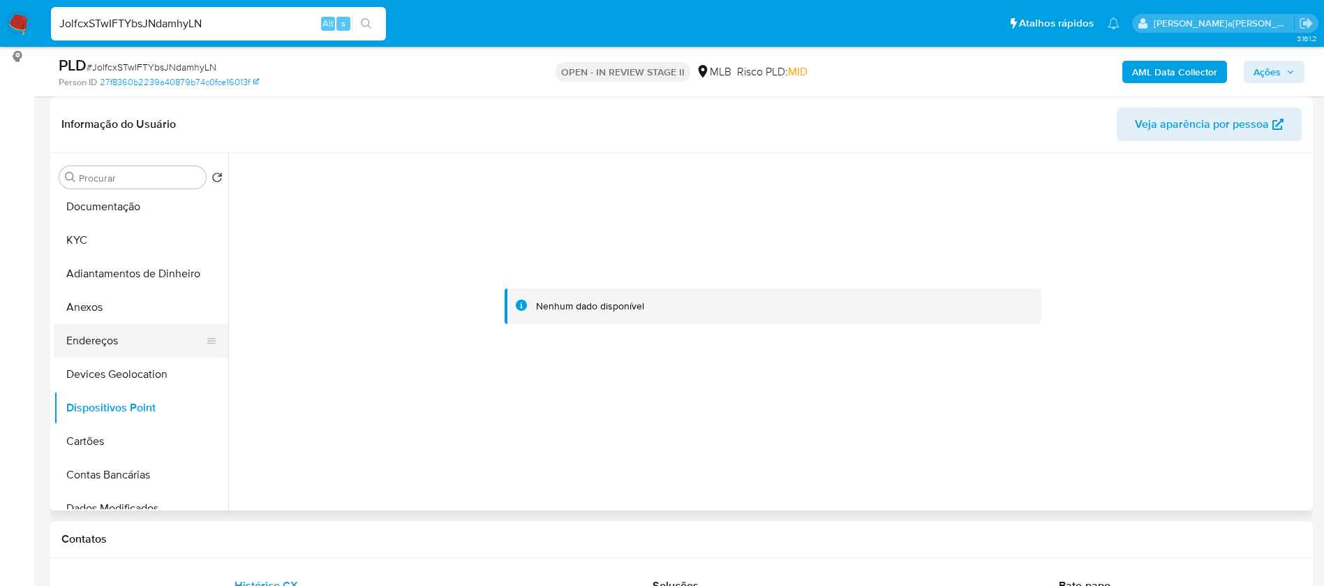
click at [68, 347] on button "Endereços" at bounding box center [135, 341] width 163 height 34
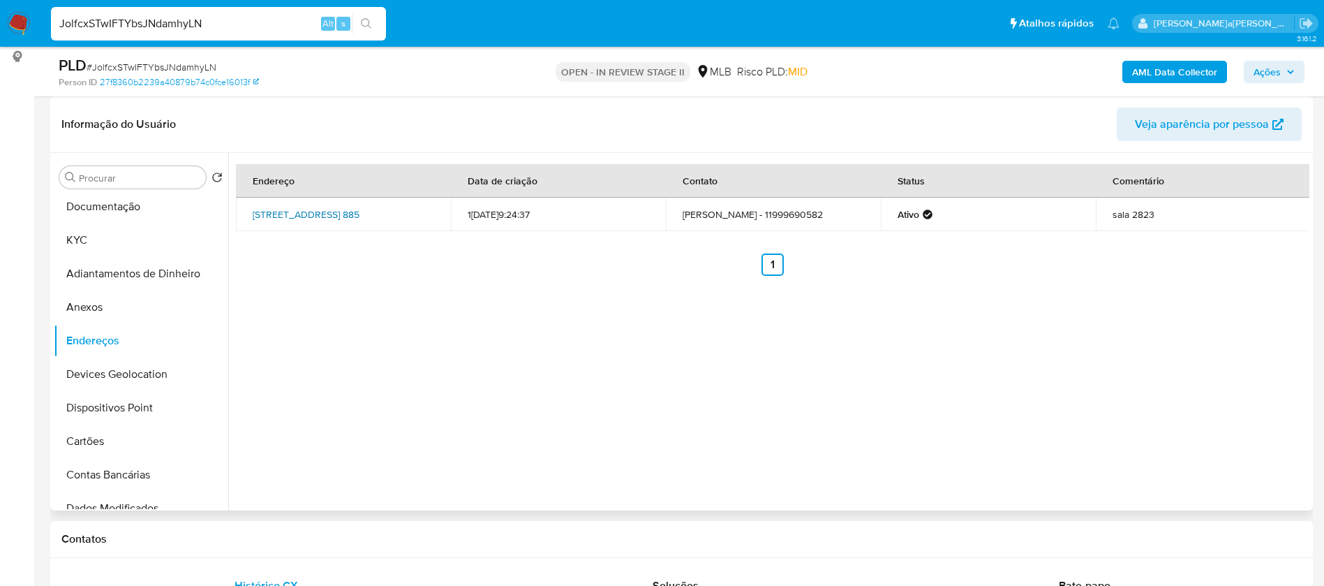
click at [327, 212] on link "Avenida Andrômeda 885, Barueri, São Paulo, 06473000, Brasil 885" at bounding box center [306, 214] width 107 height 14
click at [82, 242] on button "KYC" at bounding box center [135, 240] width 163 height 34
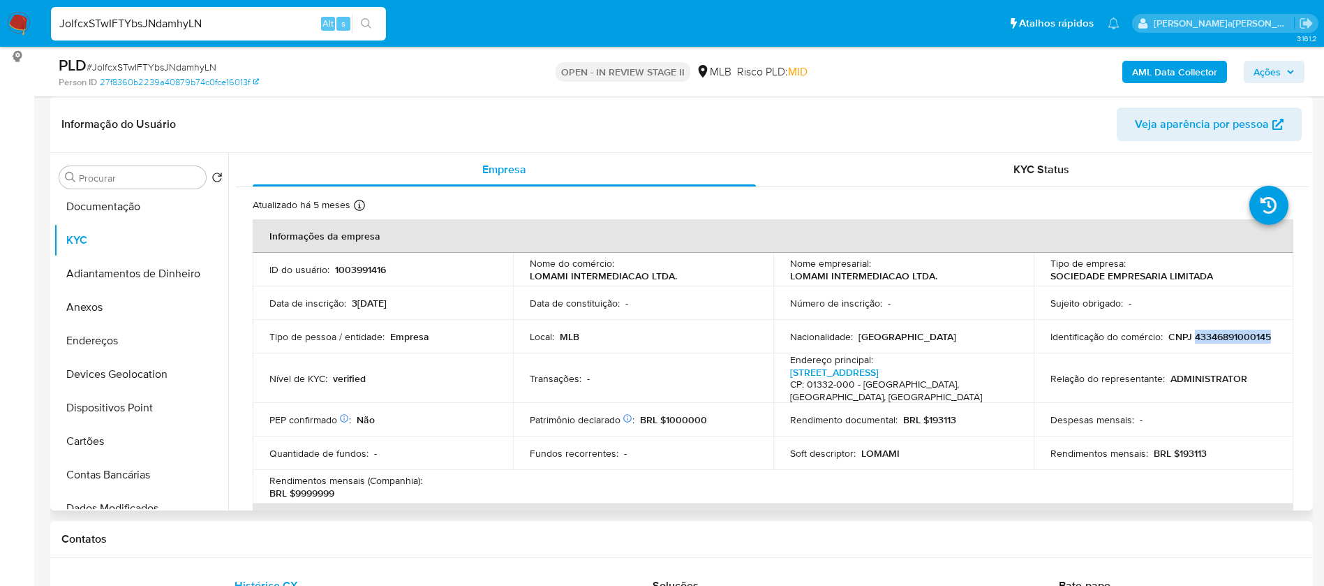
drag, startPoint x: 1148, startPoint y: 346, endPoint x: 1074, endPoint y: 342, distance: 74.1
click at [1169, 342] on p "CNPJ 43346891000145" at bounding box center [1220, 336] width 103 height 13
copy p "43346891000145"
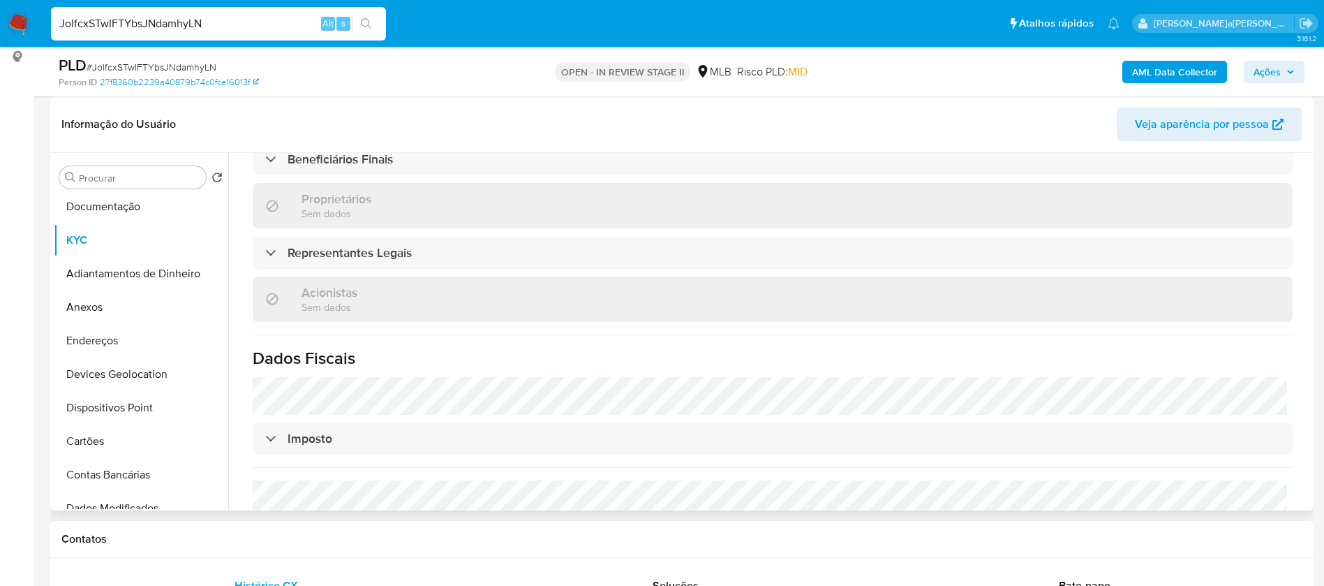
scroll to position [801, 0]
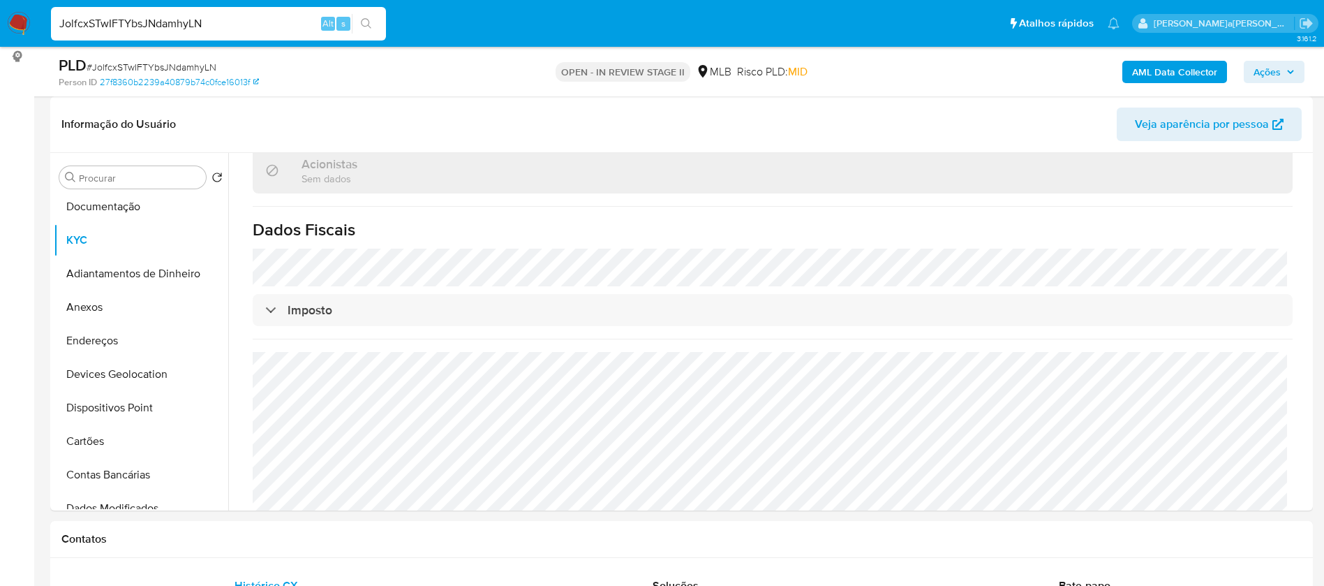
click at [1159, 68] on b "AML Data Collector" at bounding box center [1174, 72] width 85 height 22
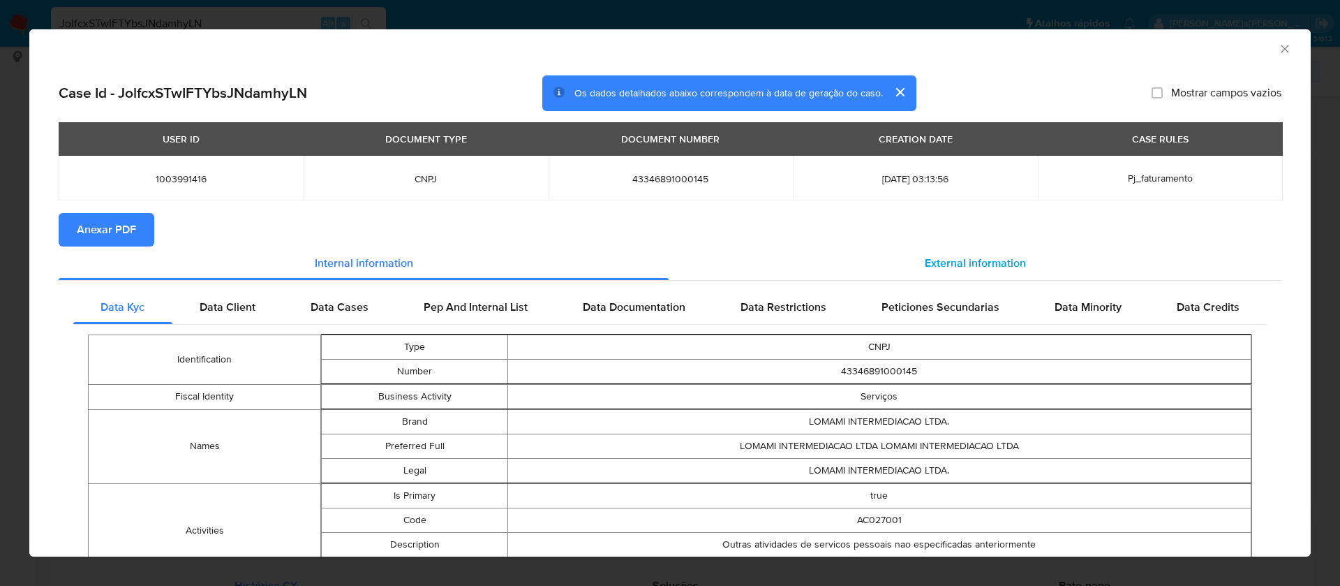
click at [947, 259] on span "External information" at bounding box center [975, 263] width 101 height 16
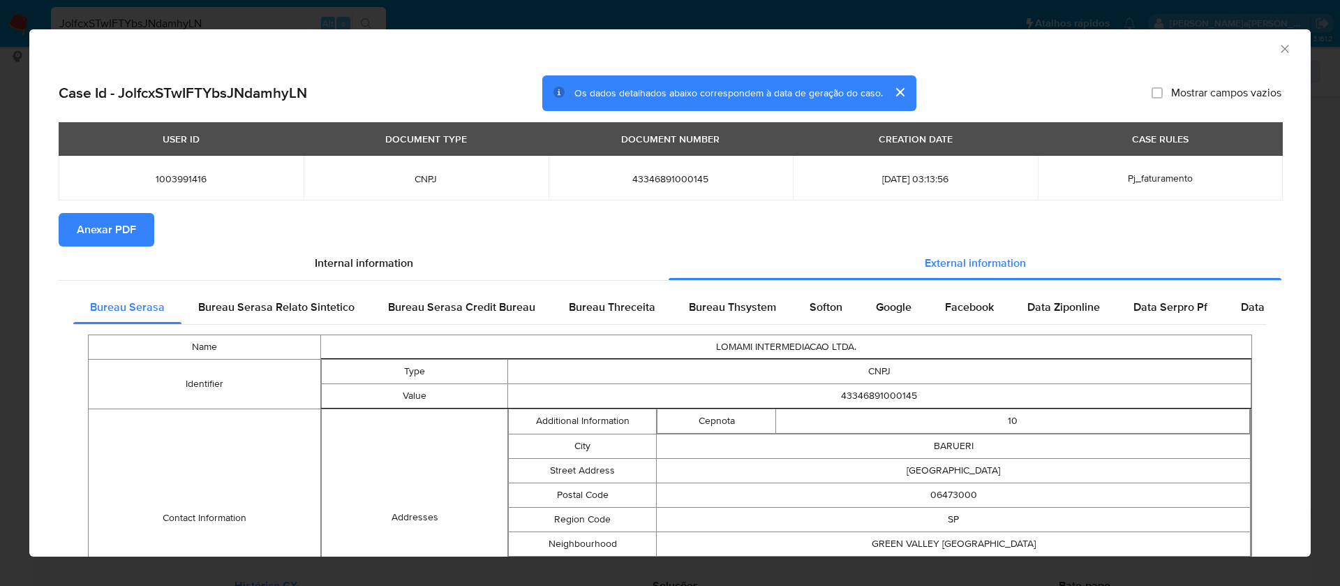
click at [119, 226] on span "Anexar PDF" at bounding box center [106, 229] width 59 height 31
click at [1278, 43] on icon "Fechar a janela" at bounding box center [1285, 49] width 14 height 14
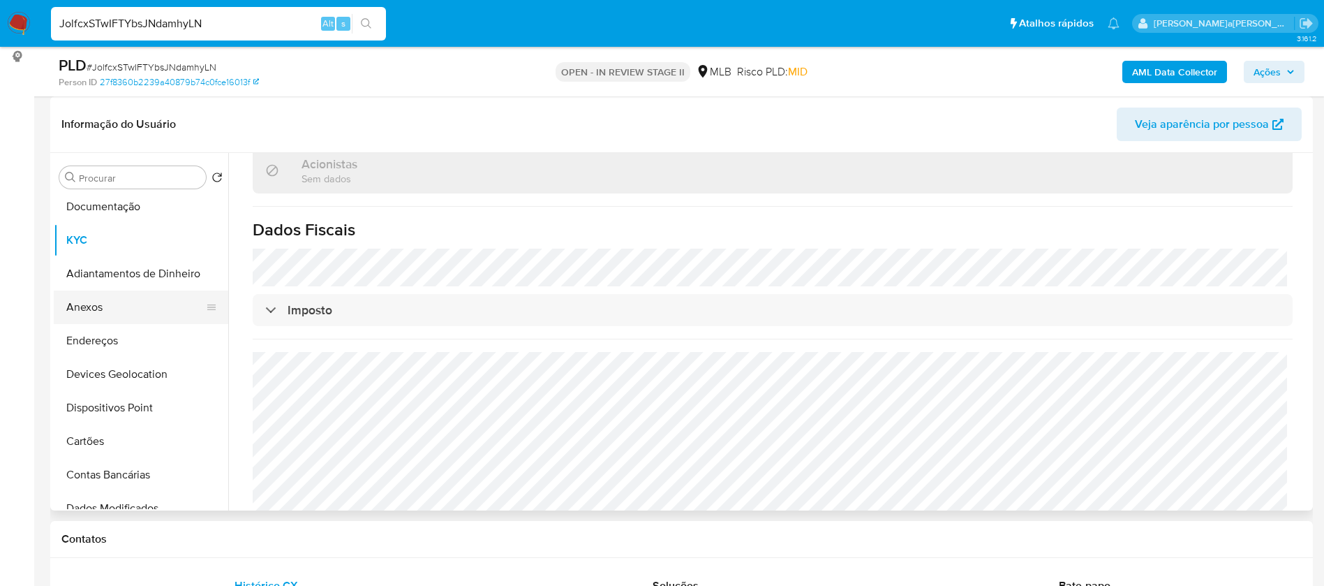
click at [108, 302] on button "Anexos" at bounding box center [135, 307] width 163 height 34
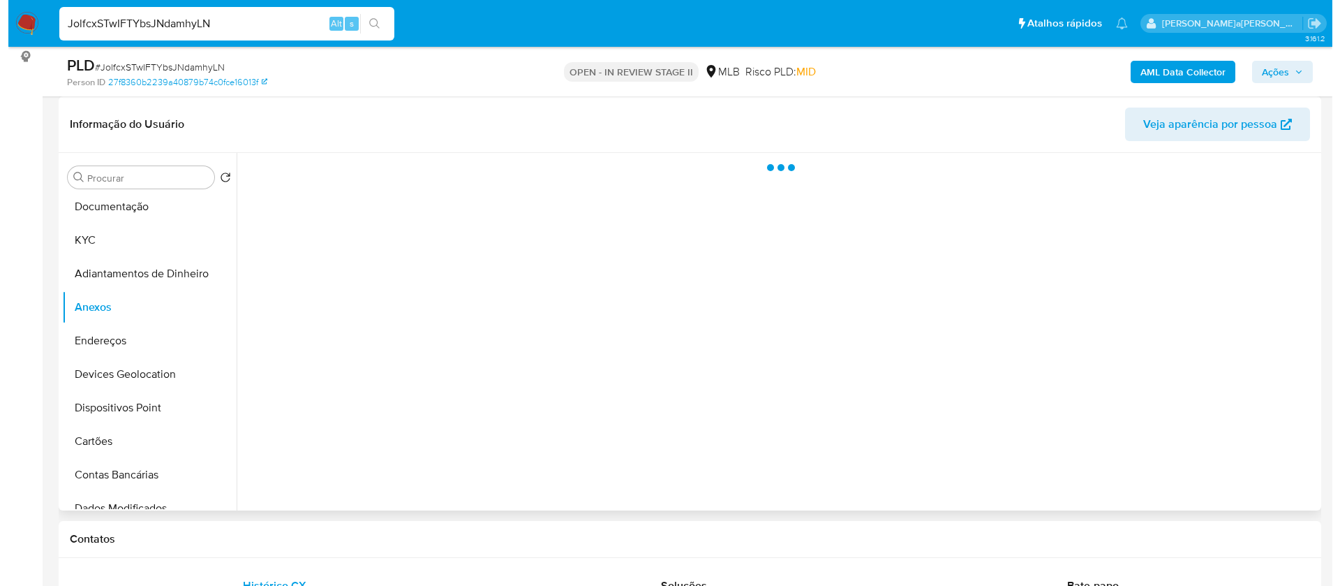
scroll to position [0, 0]
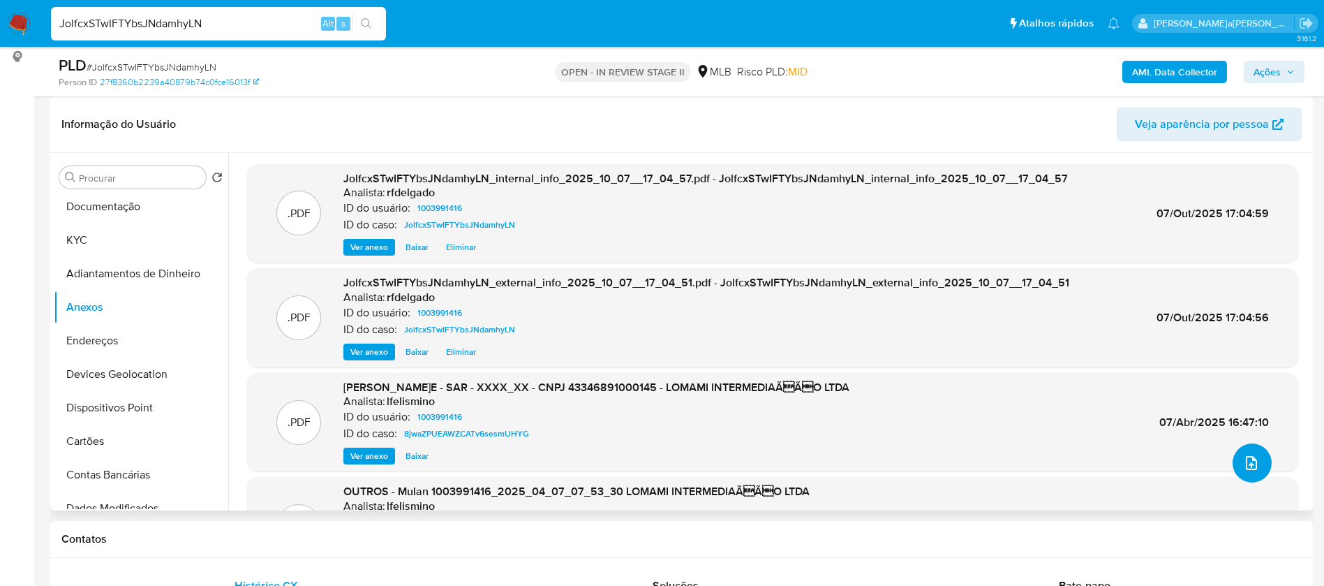
click at [1236, 453] on button "upload-file" at bounding box center [1252, 462] width 39 height 39
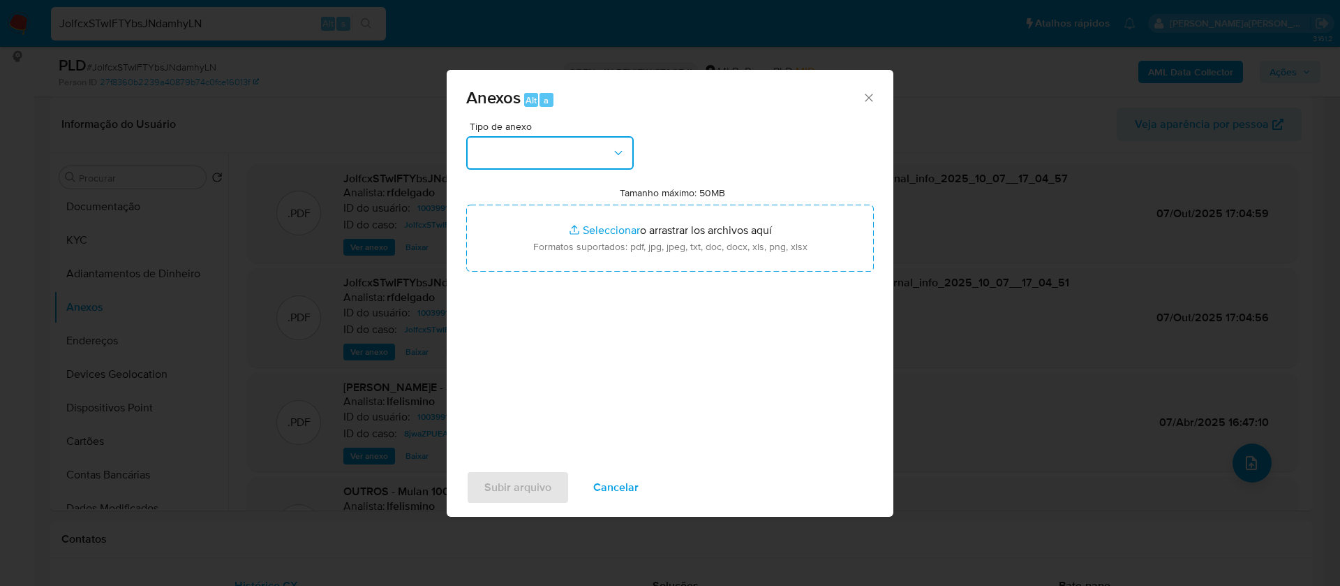
click at [548, 156] on button "button" at bounding box center [550, 153] width 168 height 34
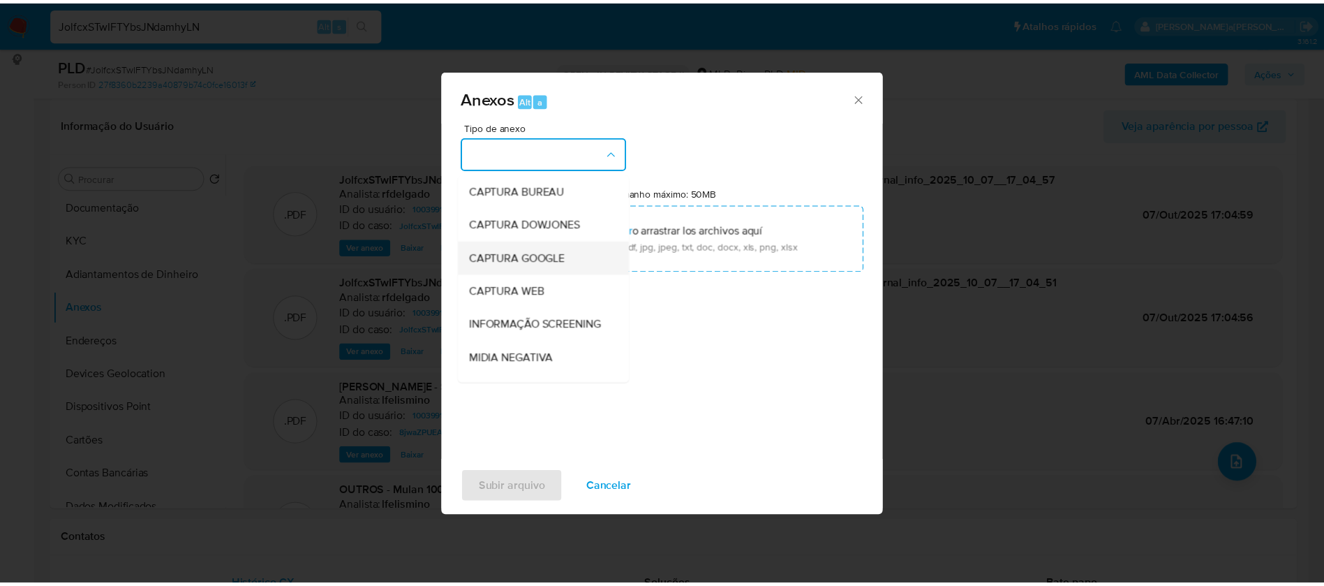
scroll to position [209, 0]
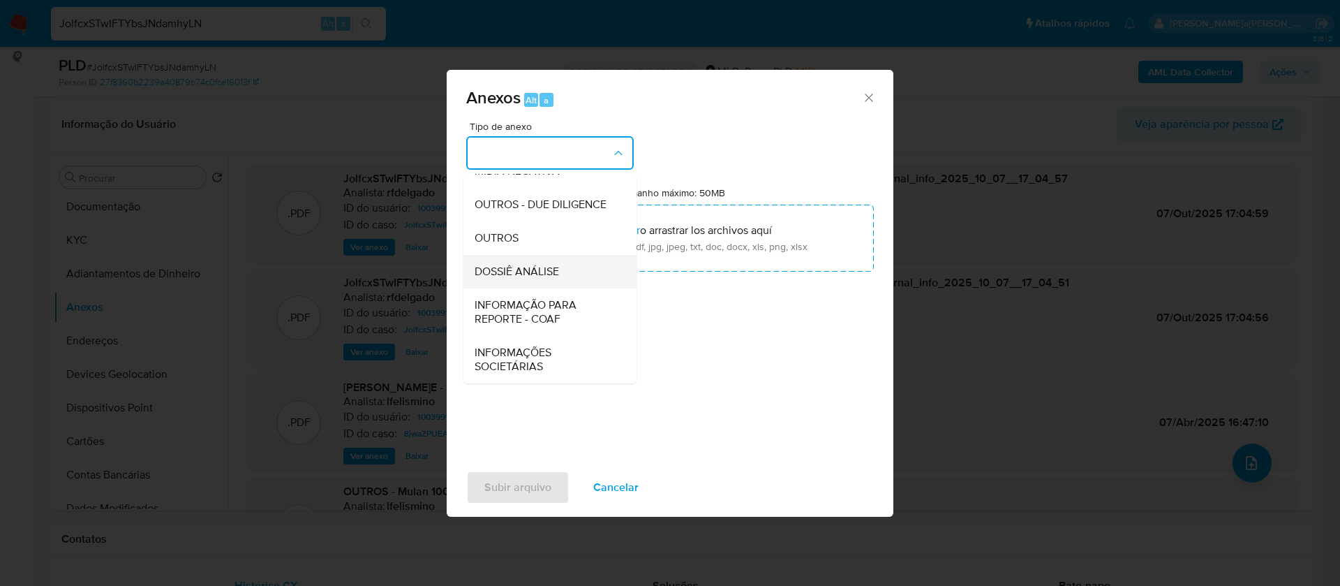
click at [533, 271] on span "DOSSIÊ ANÁLISE" at bounding box center [517, 272] width 84 height 14
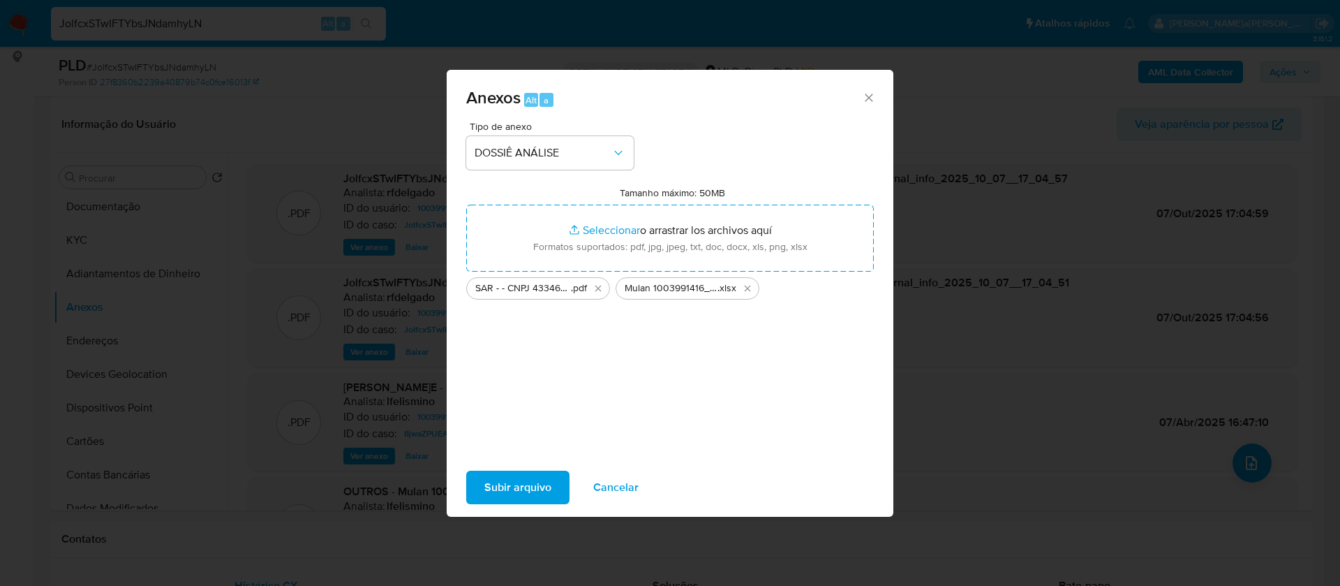
click at [530, 488] on span "Subir arquivo" at bounding box center [517, 487] width 67 height 31
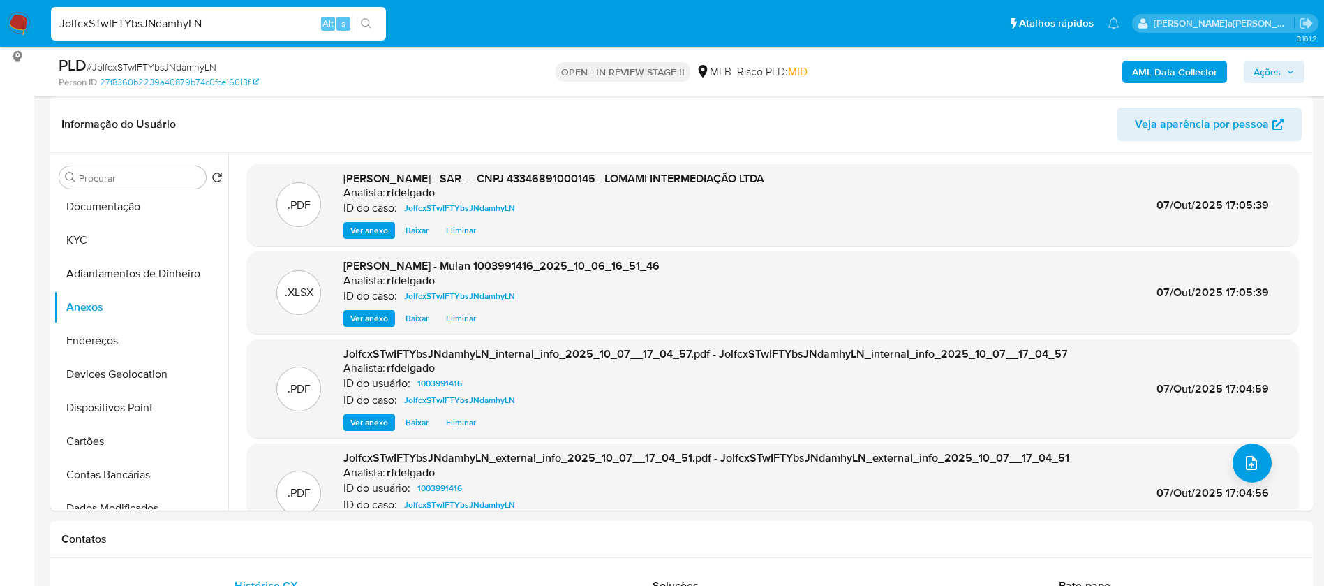
click at [1264, 66] on span "Ações" at bounding box center [1267, 72] width 27 height 22
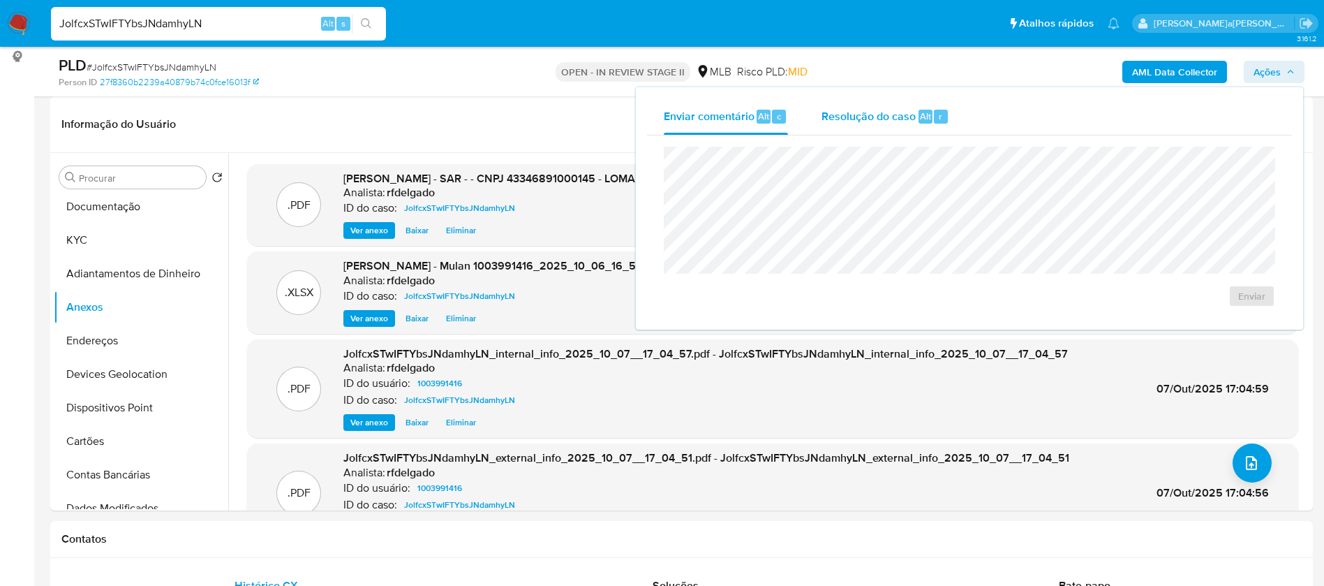
click at [906, 112] on span "Resolução do caso" at bounding box center [869, 116] width 94 height 16
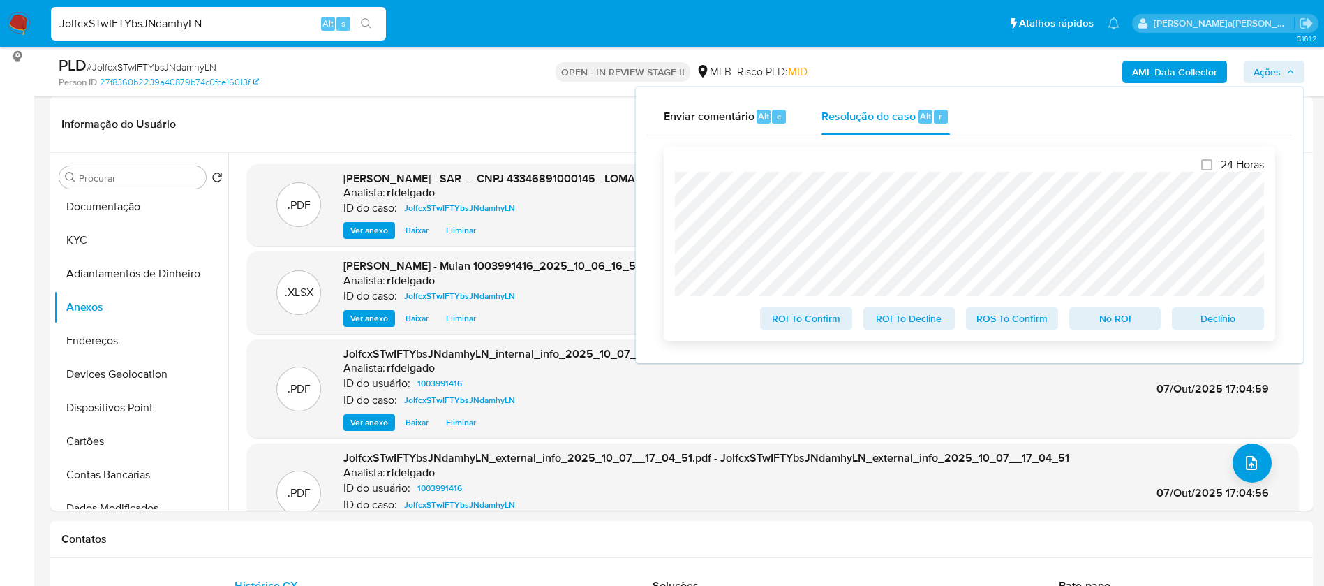
click at [1136, 323] on span "No ROI" at bounding box center [1115, 319] width 73 height 20
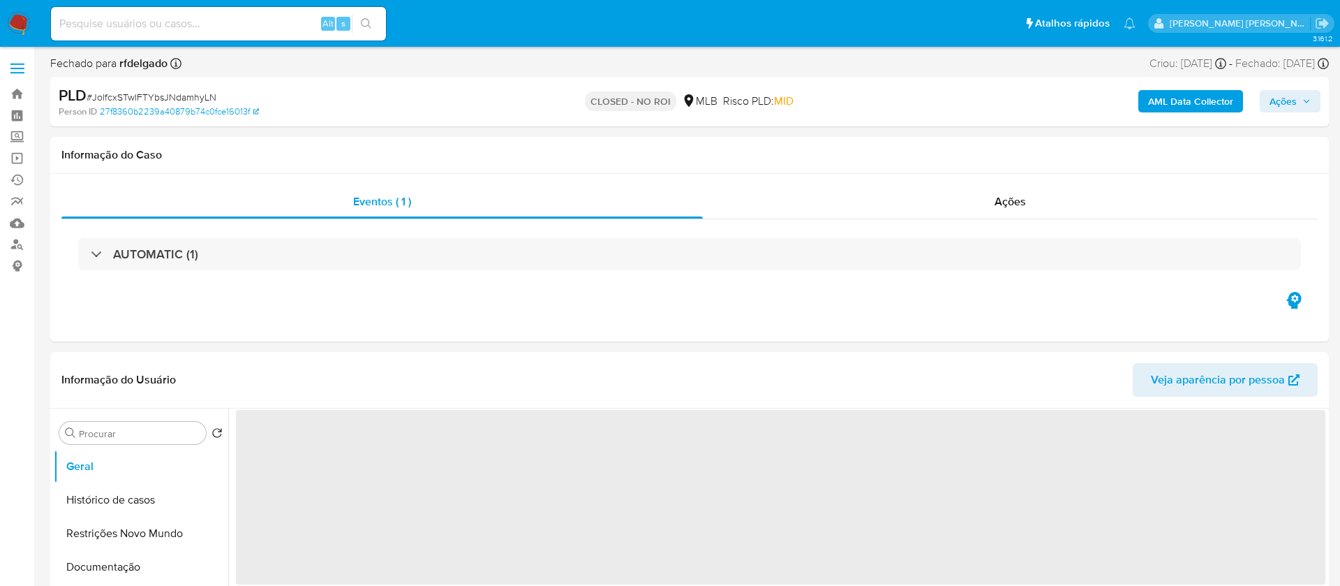
select select "10"
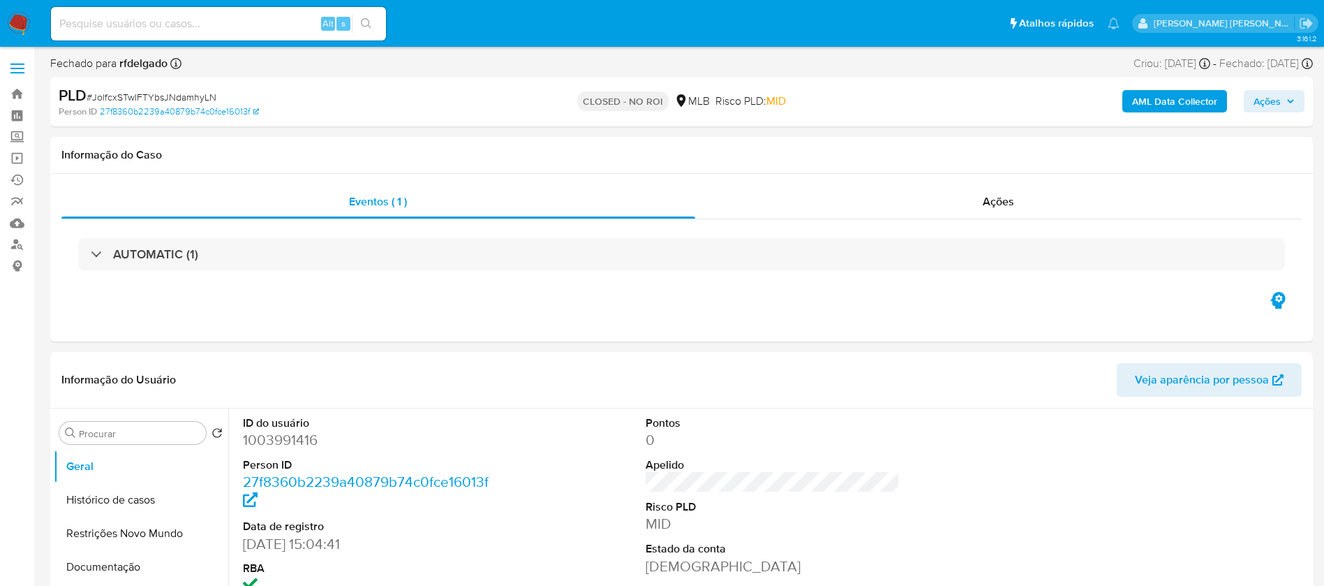
click at [298, 20] on input at bounding box center [218, 24] width 335 height 18
paste input "aNRIsbQIq2fae3ru02pTr2ZK"
type input "aNRIsbQIq2fae3ru02pTr2ZK"
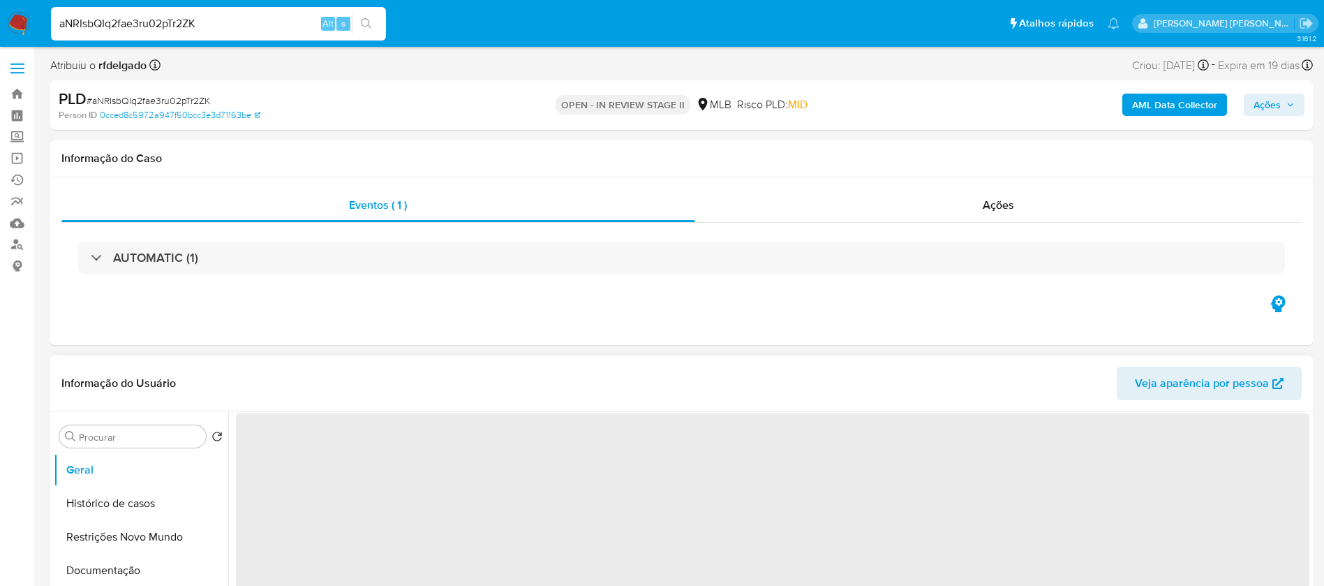
select select "10"
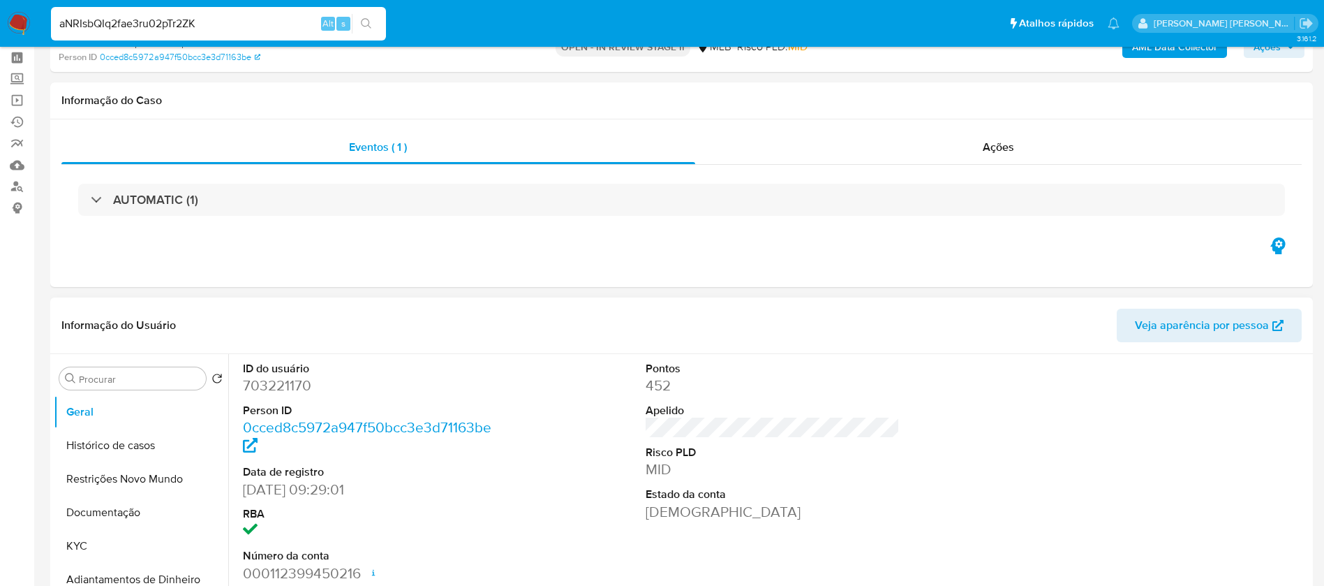
scroll to position [105, 0]
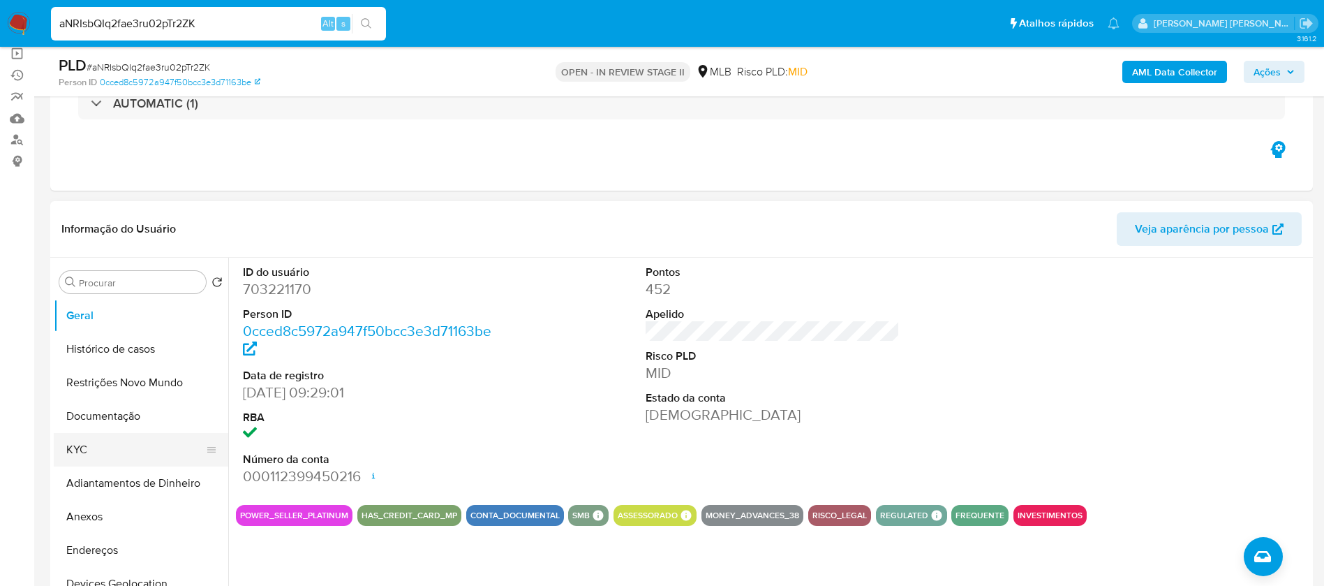
click at [133, 435] on button "KYC" at bounding box center [135, 450] width 163 height 34
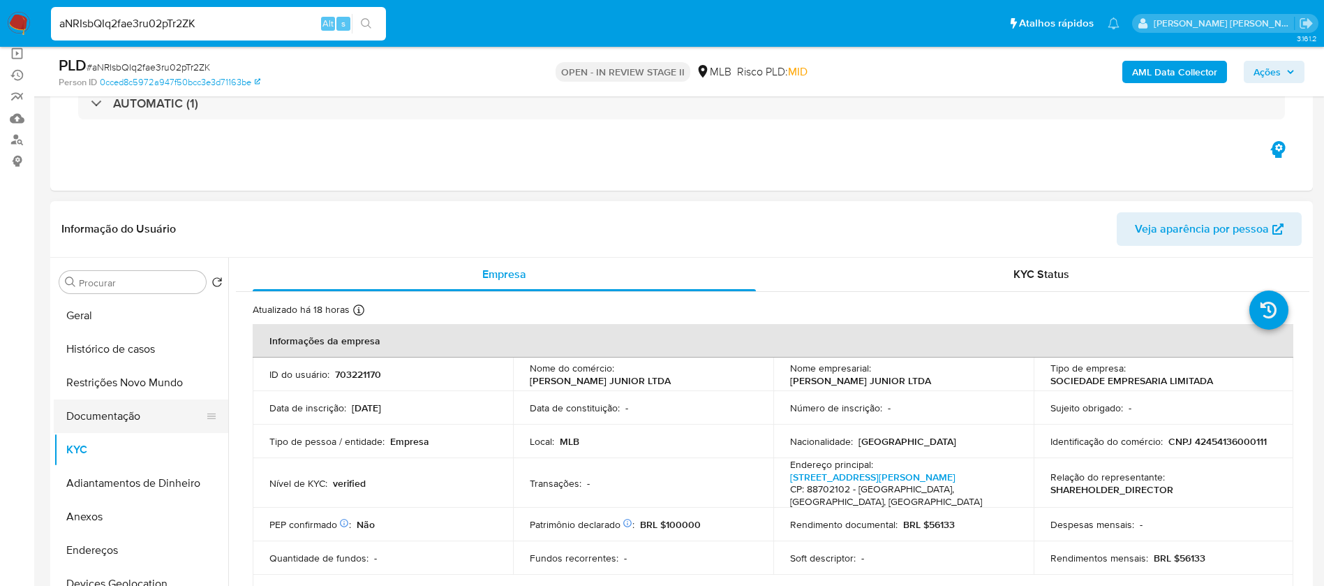
click at [73, 415] on button "Documentação" at bounding box center [135, 416] width 163 height 34
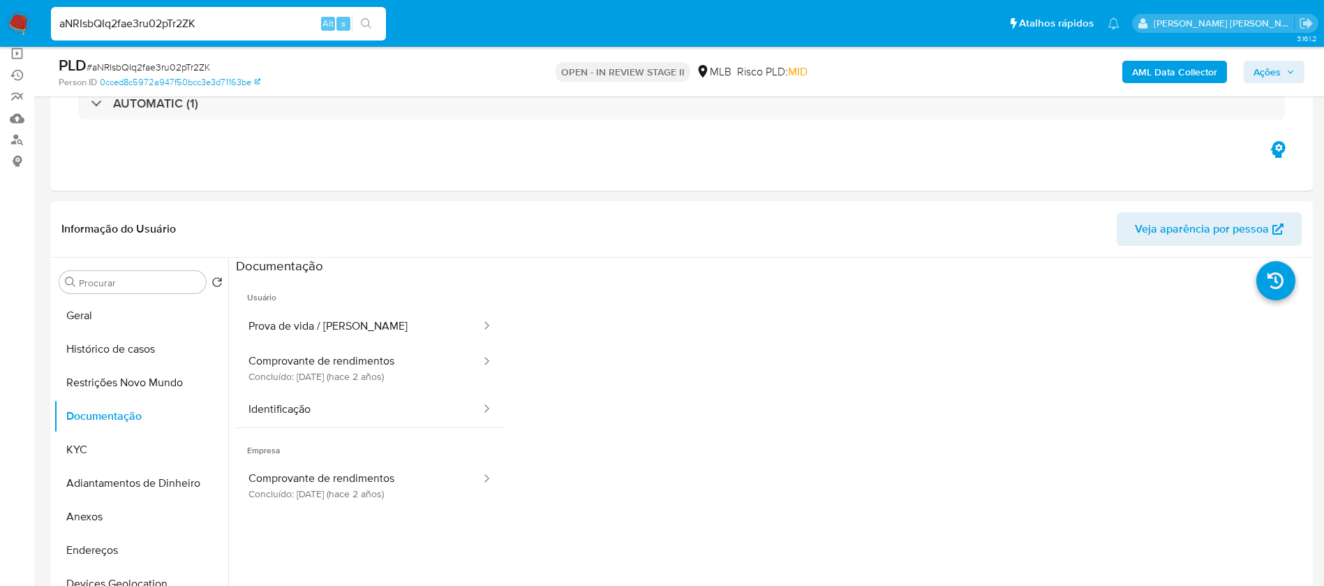
scroll to position [209, 0]
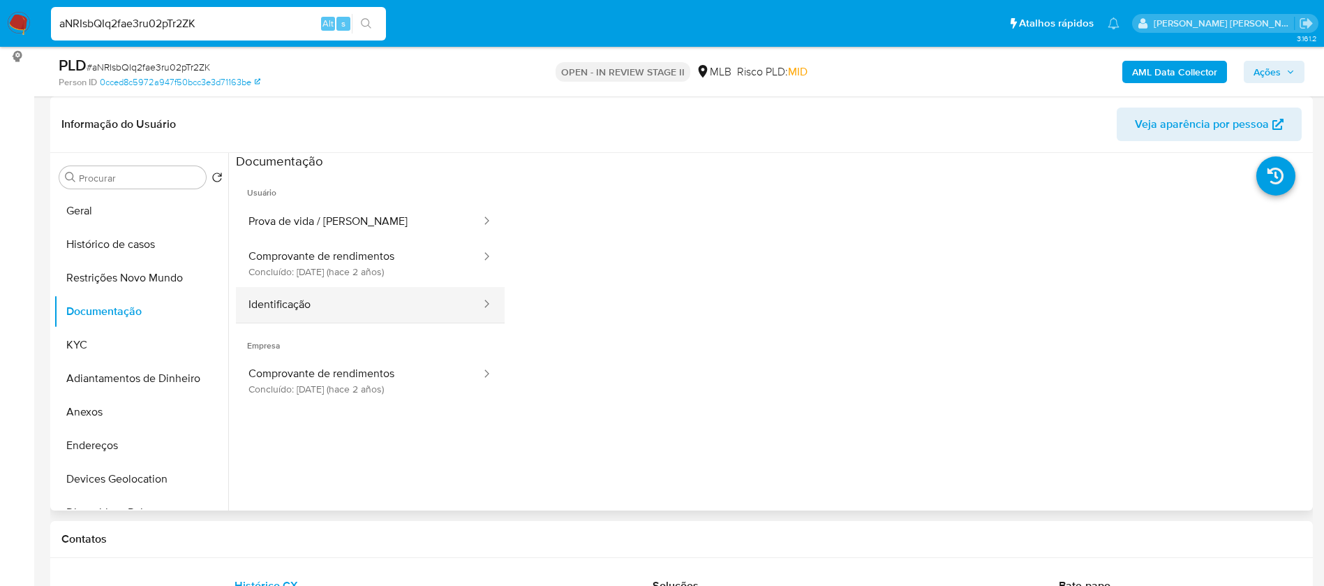
click at [311, 312] on button "Identificação" at bounding box center [359, 305] width 246 height 36
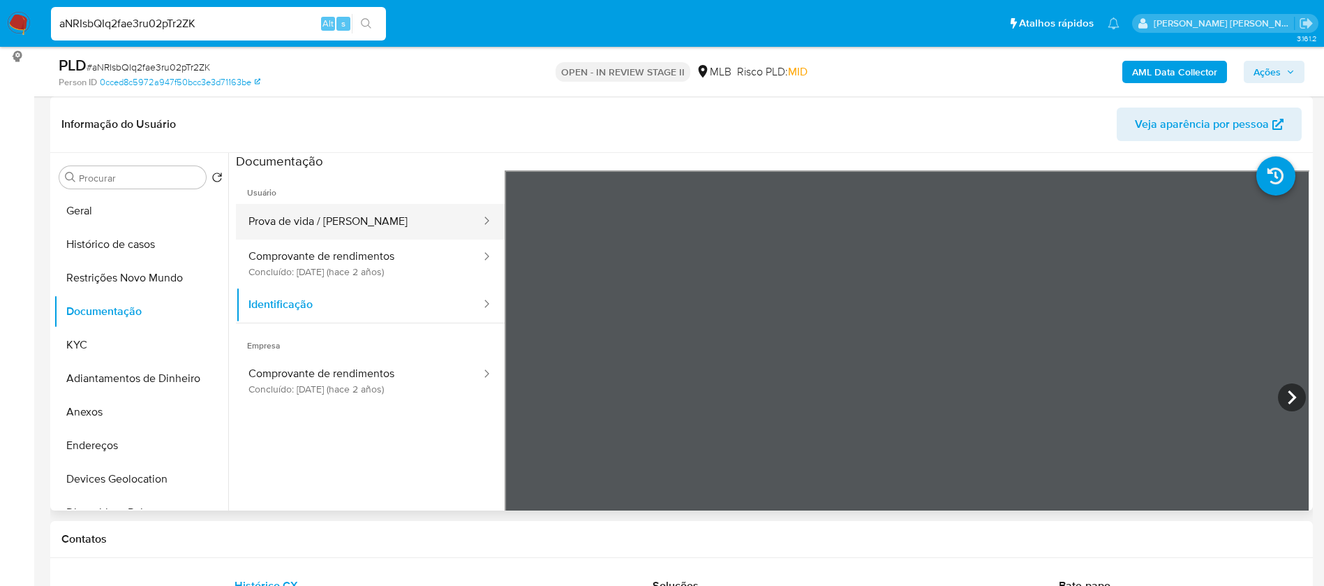
click at [348, 236] on button "Prova de vida / [PERSON_NAME]" at bounding box center [359, 222] width 246 height 36
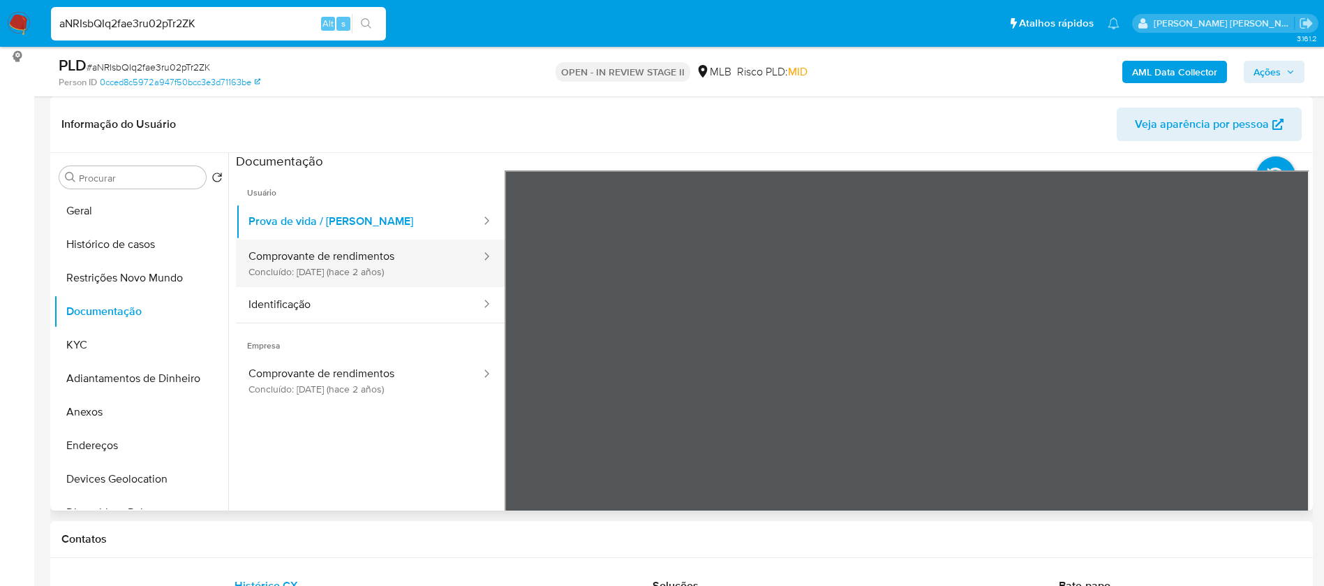
click at [356, 267] on button "Comprovante de rendimentos Concluído: [DATE] (hace 2 años)" at bounding box center [359, 262] width 246 height 47
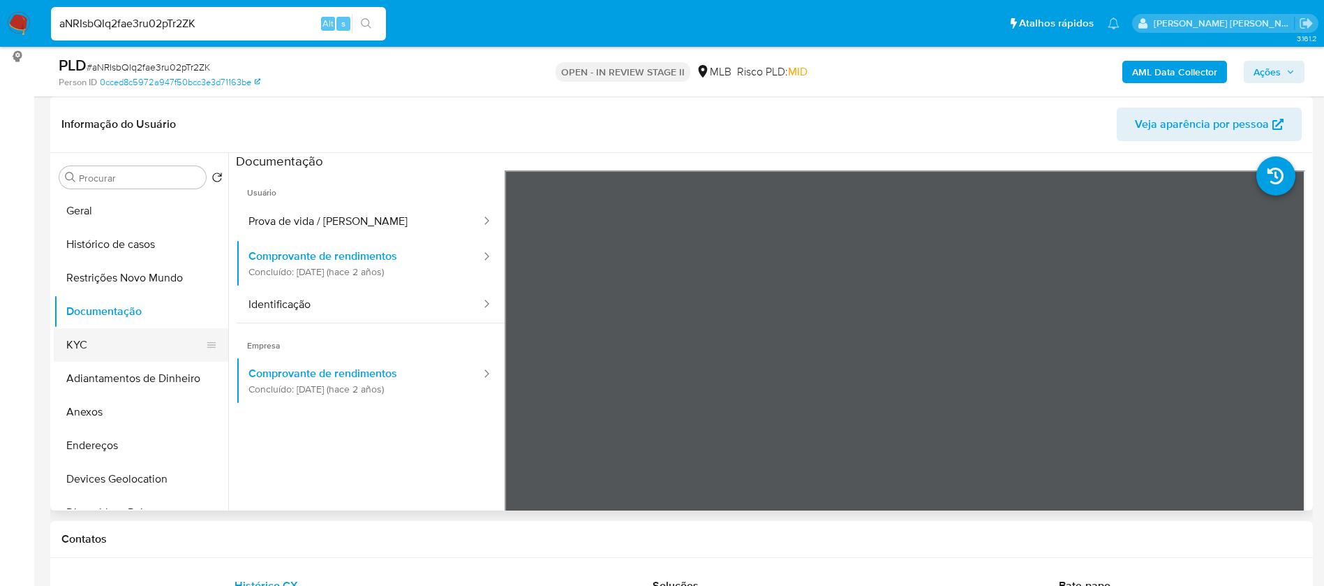
click at [99, 355] on button "KYC" at bounding box center [135, 345] width 163 height 34
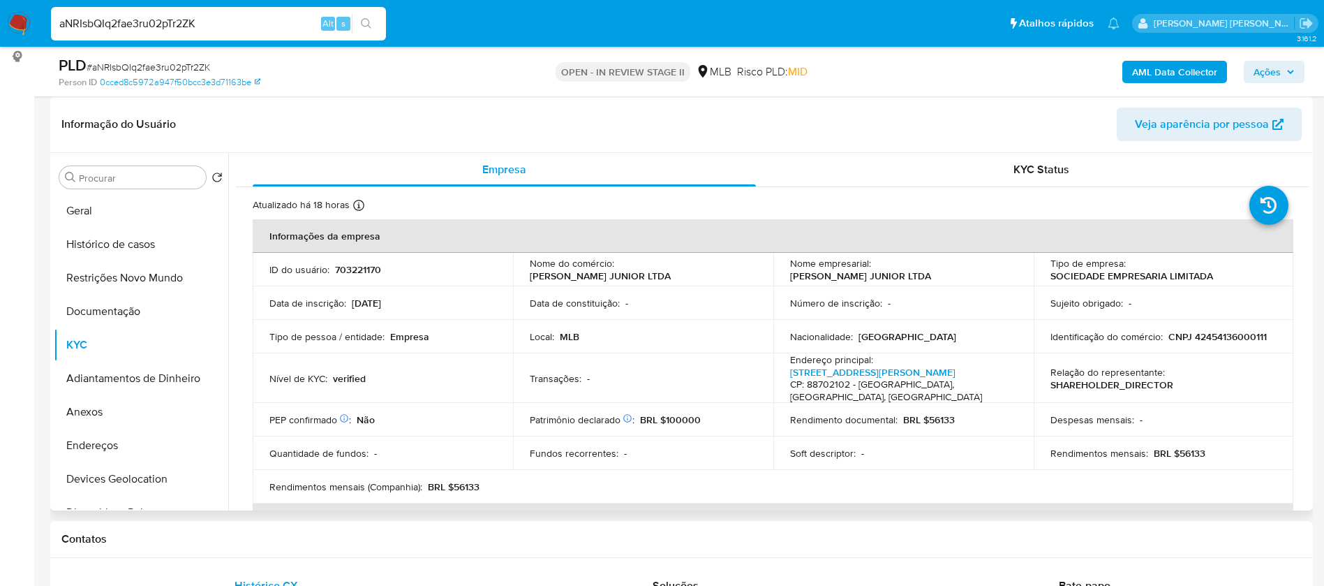
click at [1213, 338] on p "CNPJ 42454136000111" at bounding box center [1218, 336] width 98 height 13
copy p "42454136000111"
